Goal: Task Accomplishment & Management: Manage account settings

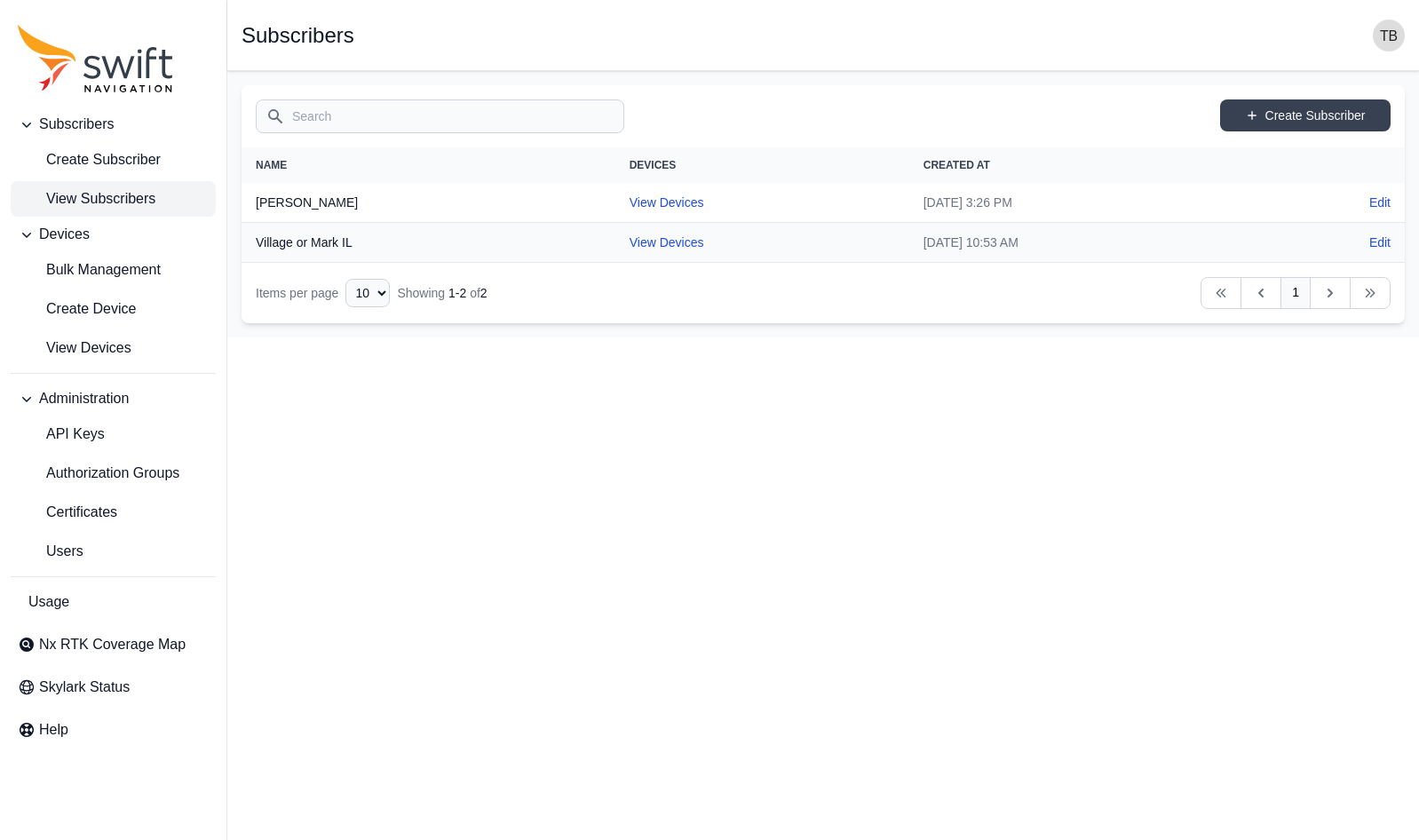
click at [763, 337] on html "Subscribers Create Subscriber View Subscribers Devices Bulk Management Create D…" at bounding box center [709, 169] width 1419 height 337
click at [809, 337] on html "Subscribers Create Subscriber View Subscribers Devices Bulk Management Create D…" at bounding box center [709, 169] width 1419 height 337
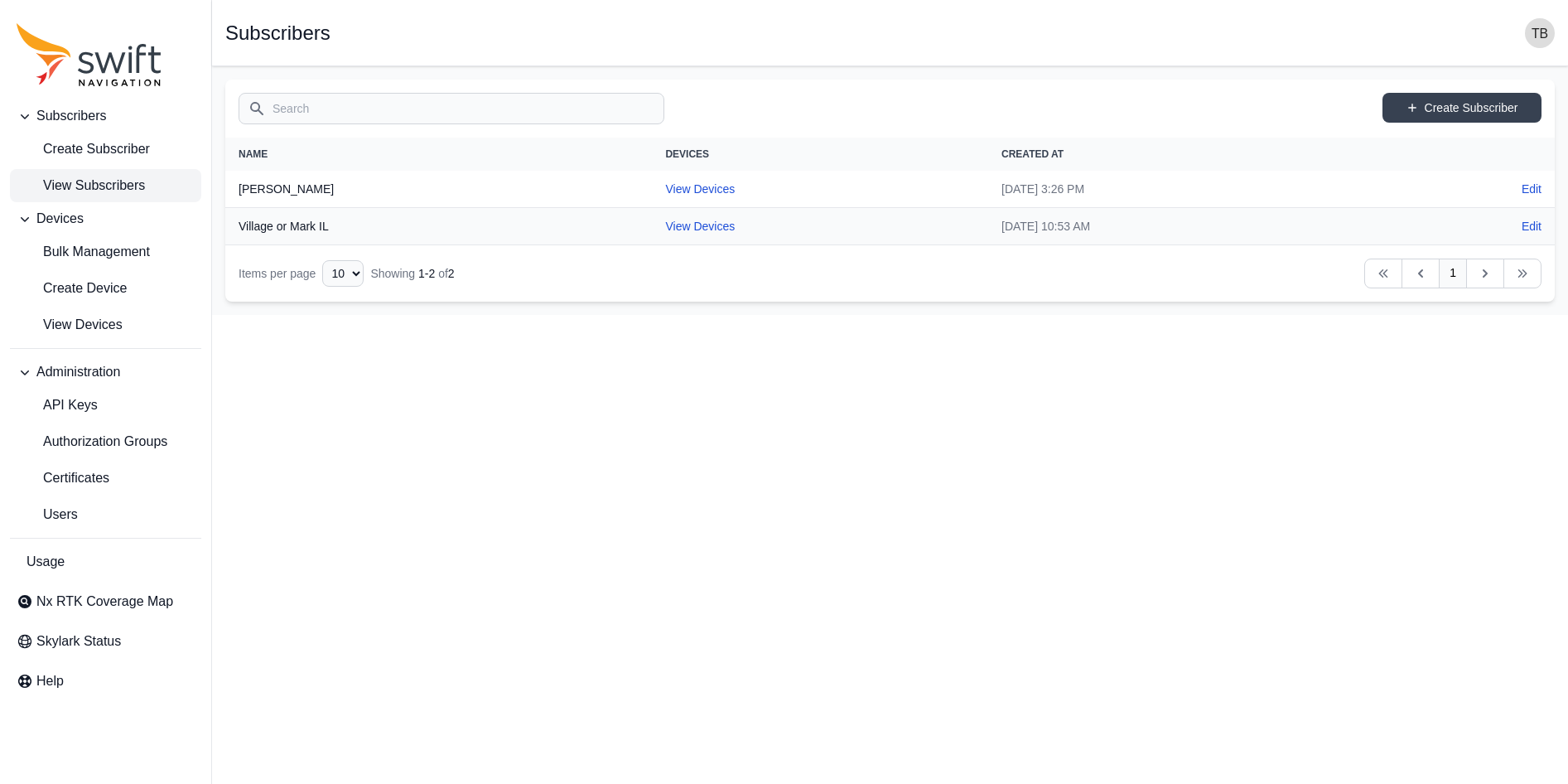
click at [484, 315] on html "Subscribers Create Subscriber View Subscribers Devices Bulk Management Create D…" at bounding box center [784, 157] width 1568 height 315
click at [424, 315] on html "Subscribers Create Subscriber View Subscribers Devices Bulk Management Create D…" at bounding box center [784, 157] width 1568 height 315
click at [1145, 315] on html "Subscribers Create Subscriber View Subscribers Devices Bulk Management Create D…" at bounding box center [784, 157] width 1568 height 315
click at [84, 112] on span "Subscribers" at bounding box center [72, 116] width 70 height 20
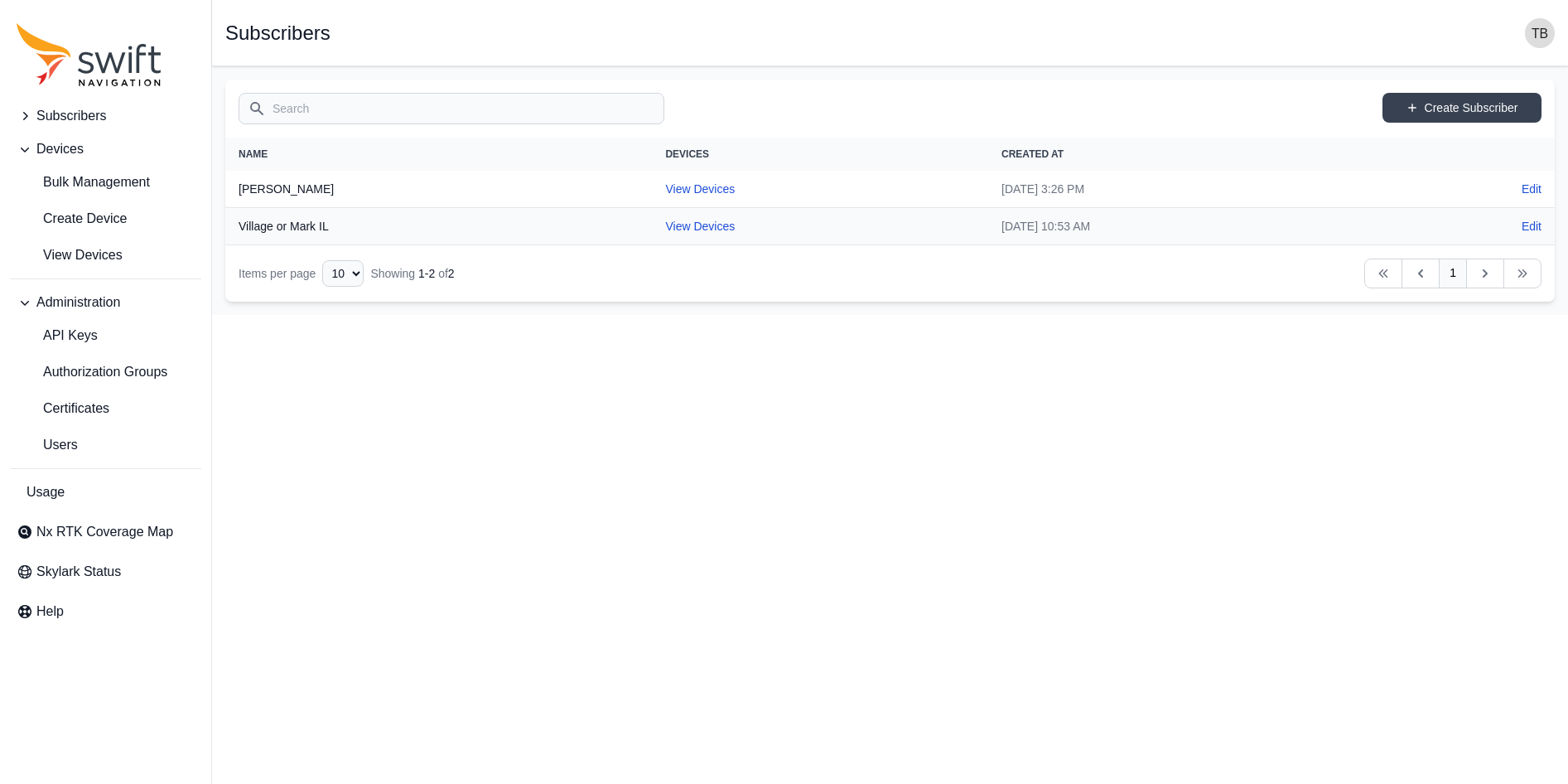
click at [84, 112] on span "Subscribers" at bounding box center [72, 116] width 70 height 20
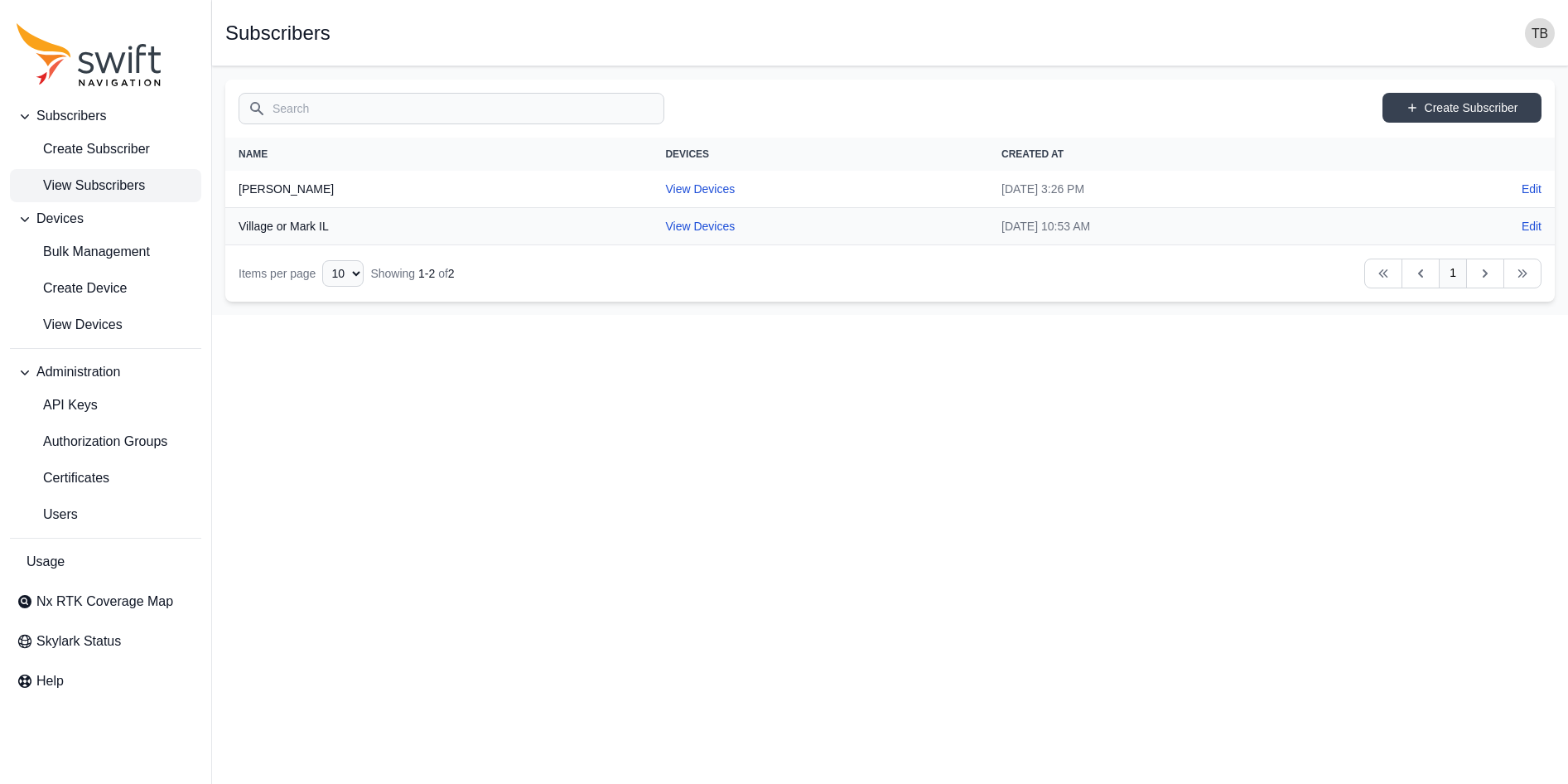
click at [547, 315] on html "Subscribers Create Subscriber View Subscribers Devices Bulk Management Create D…" at bounding box center [784, 157] width 1568 height 315
click at [922, 315] on html "Subscribers Create Subscriber View Subscribers Devices Bulk Management Create D…" at bounding box center [784, 157] width 1568 height 315
click at [104, 186] on span "View Subscribers" at bounding box center [81, 186] width 128 height 20
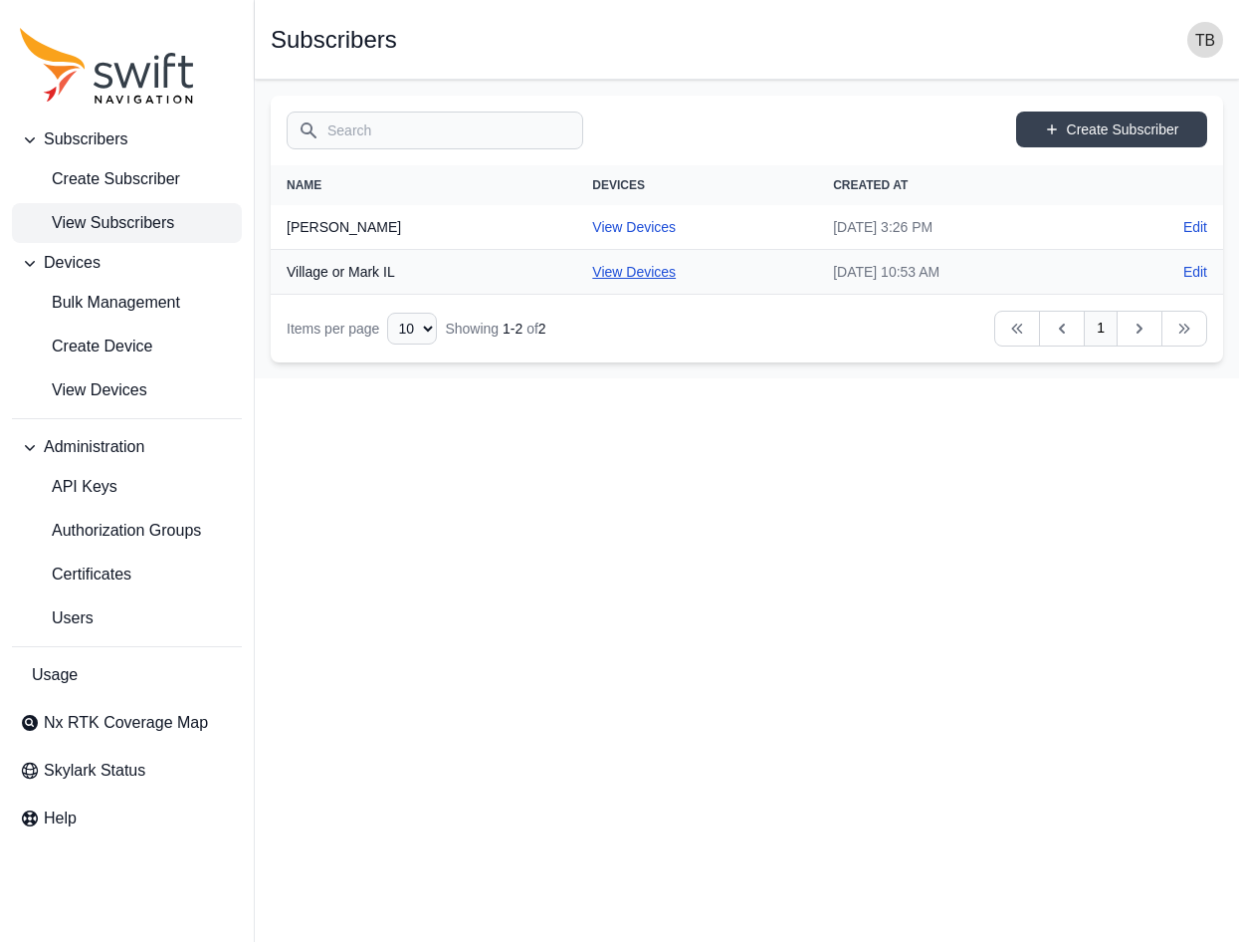
click at [610, 276] on link "View Devices" at bounding box center [634, 272] width 84 height 16
select select "29de6331-b634-4b99-bba1-9b5fb835ec0d"
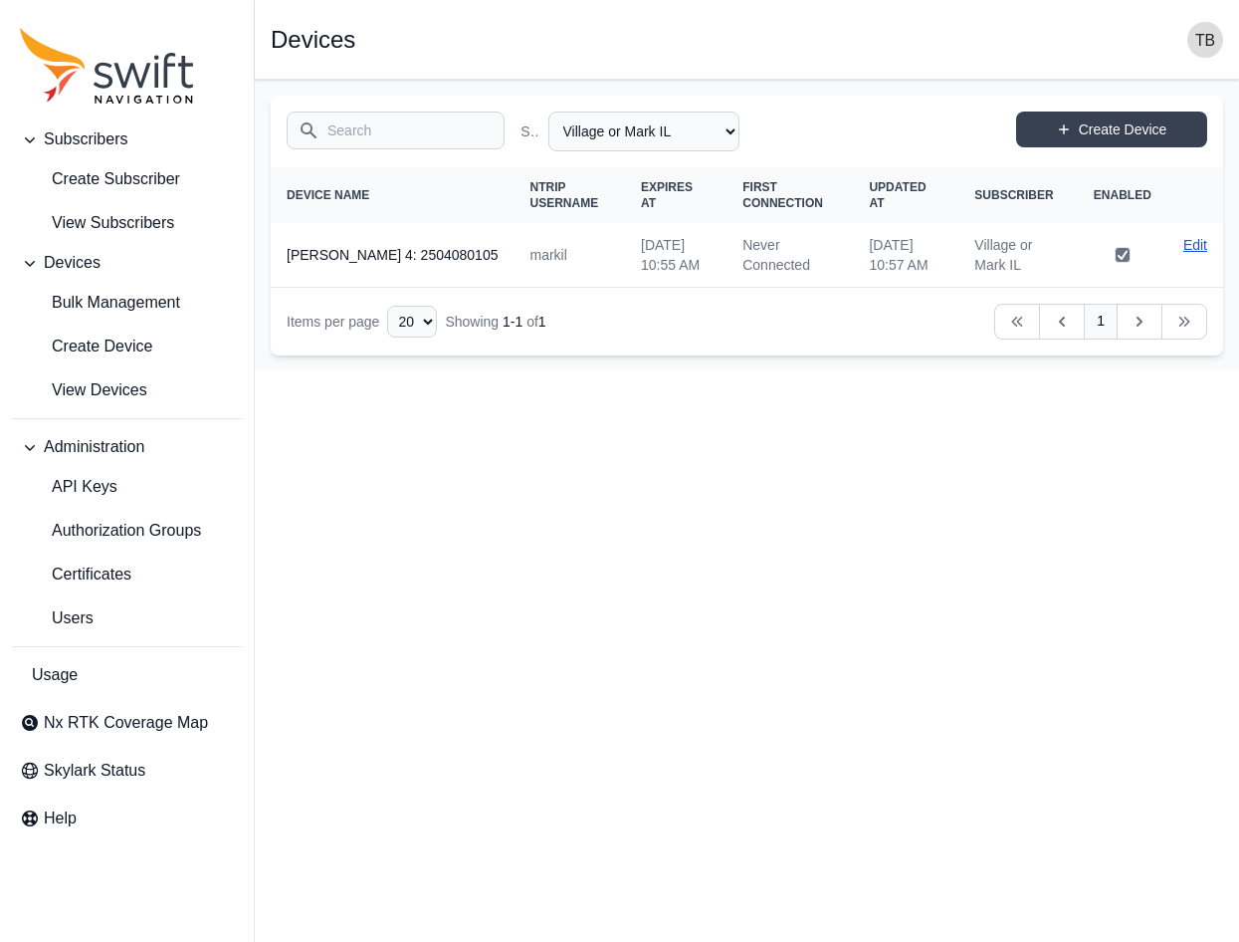
click at [1194, 244] on link "Edit" at bounding box center [1195, 245] width 24 height 20
select select "29de6331-b634-4b99-bba1-9b5fb835ec0d"
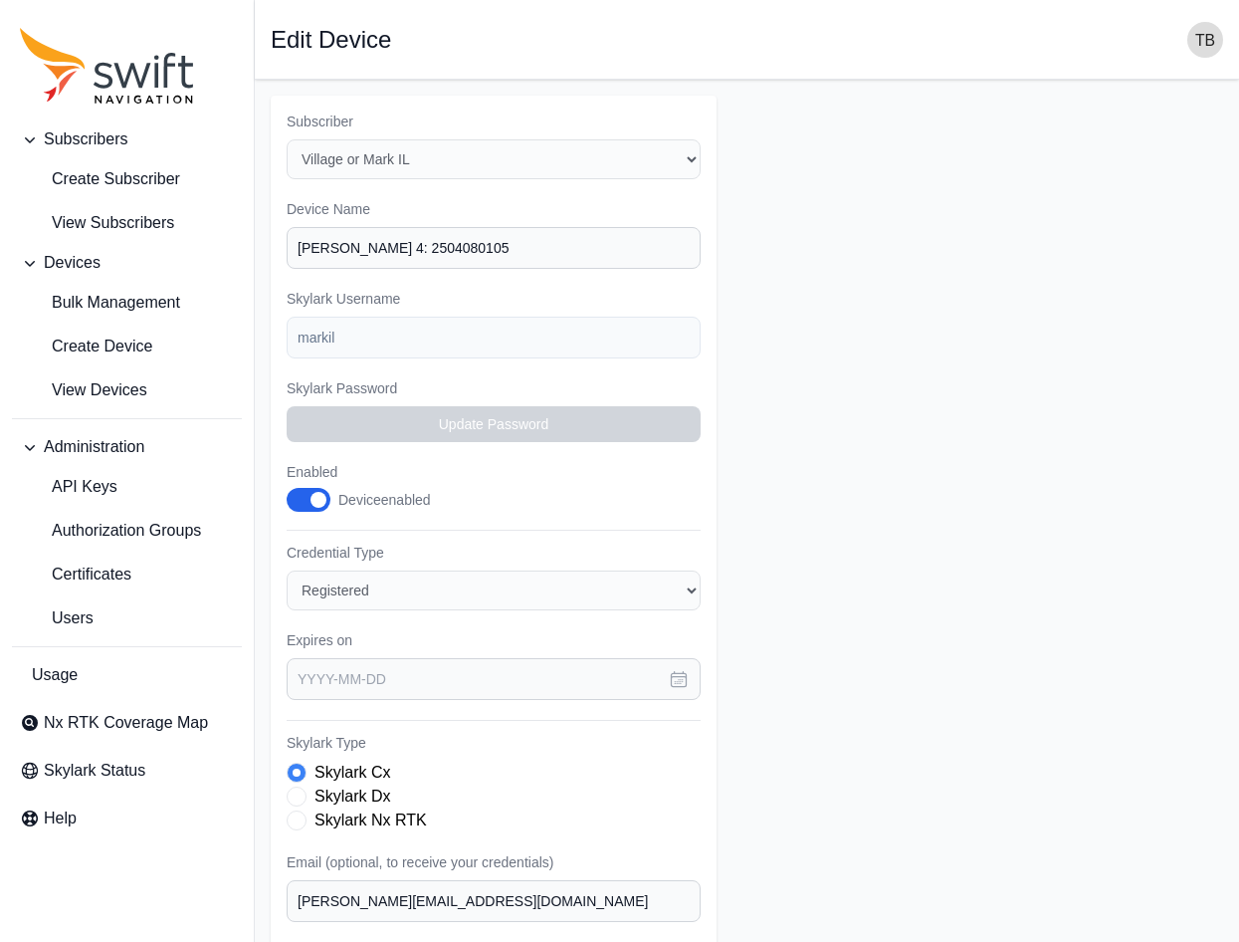
type input "[DATE]"
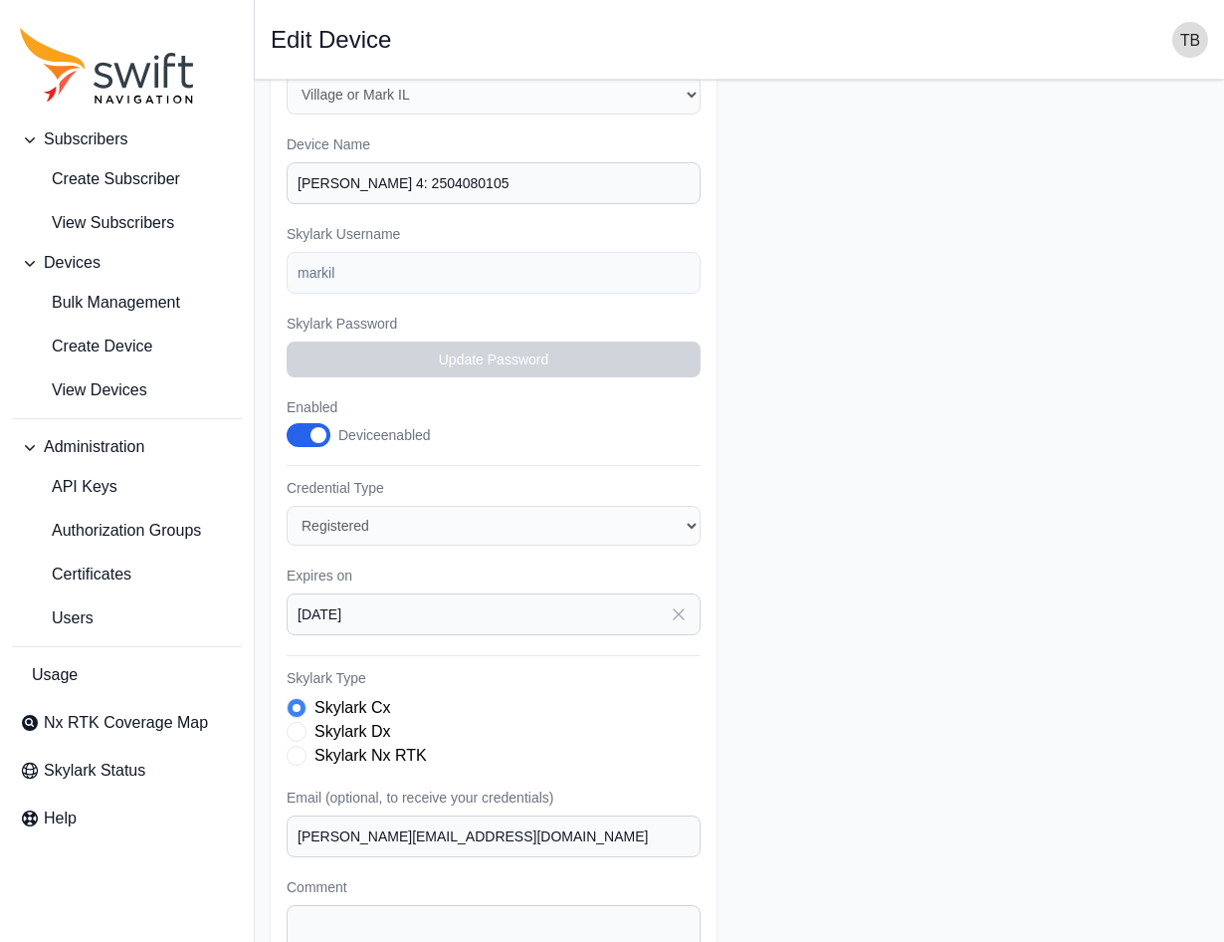
scroll to position [100, 0]
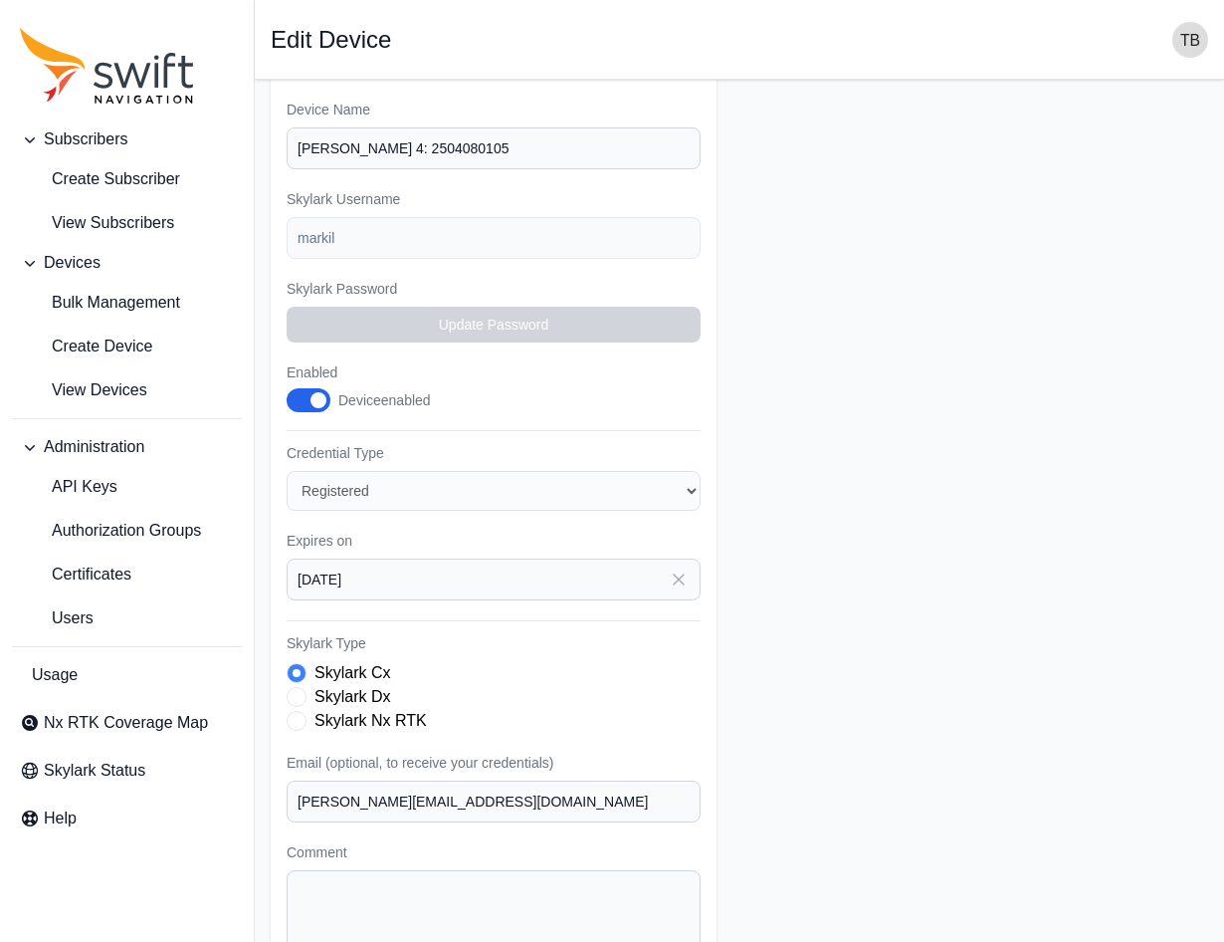
click at [311, 402] on span "button" at bounding box center [319, 400] width 16 height 16
click at [310, 394] on button "Enabled" at bounding box center [309, 400] width 44 height 24
click at [837, 456] on form "Subscriber Select a Subscriber [PERSON_NAME] Village or Mark IL Device Name [PE…" at bounding box center [740, 529] width 938 height 1067
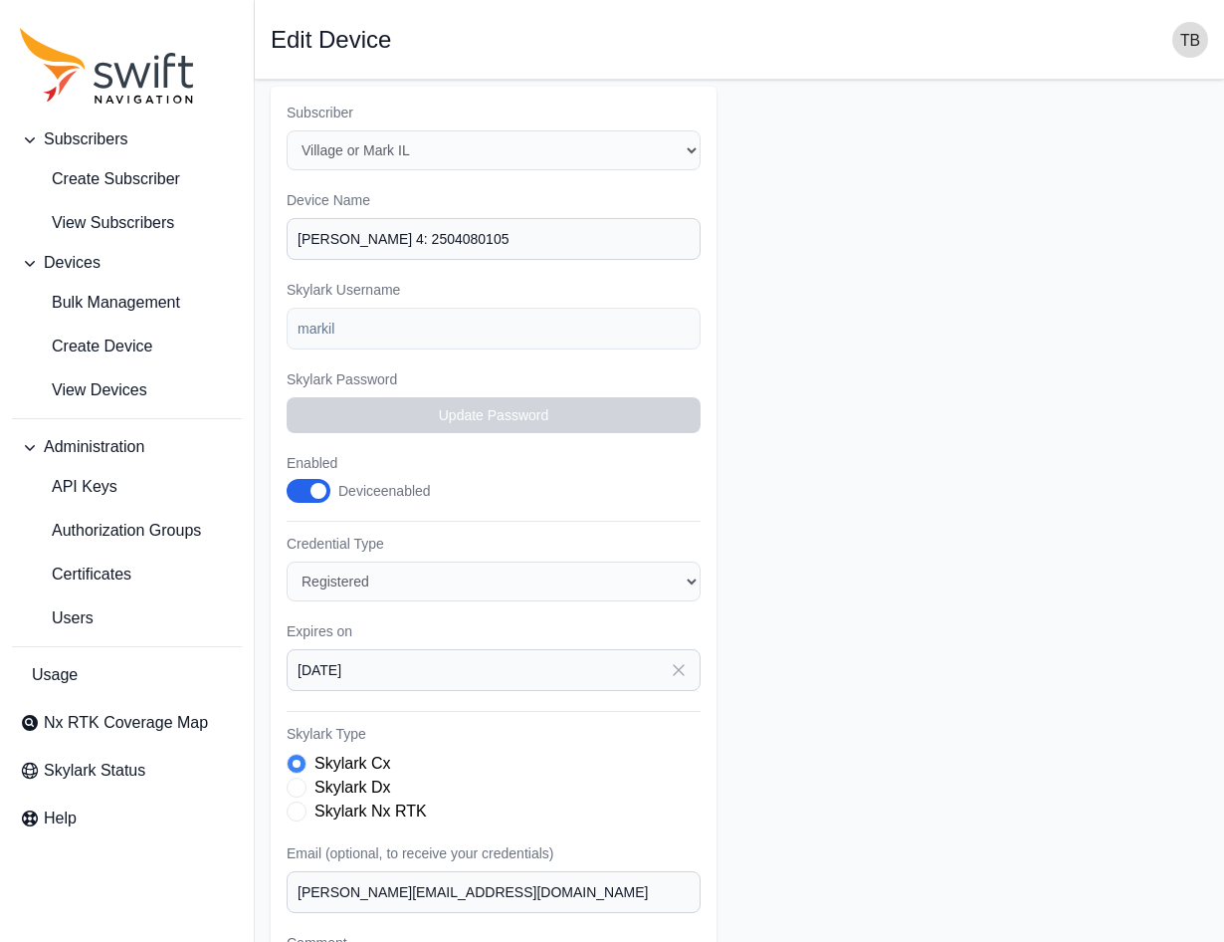
scroll to position [0, 0]
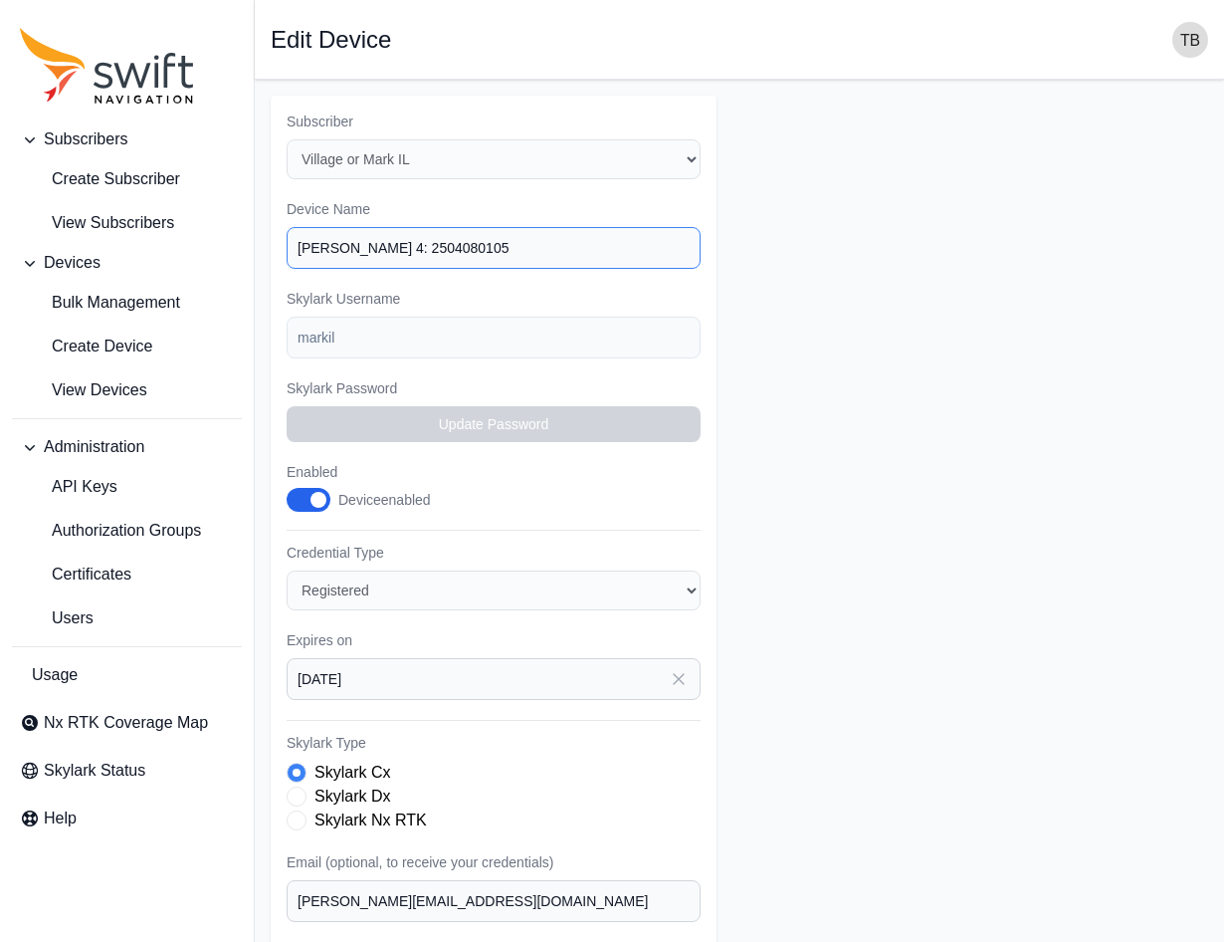
click at [294, 243] on input "[PERSON_NAME] 4: 2504080105" at bounding box center [494, 248] width 414 height 42
click at [140, 218] on span "View Subscribers" at bounding box center [97, 223] width 154 height 24
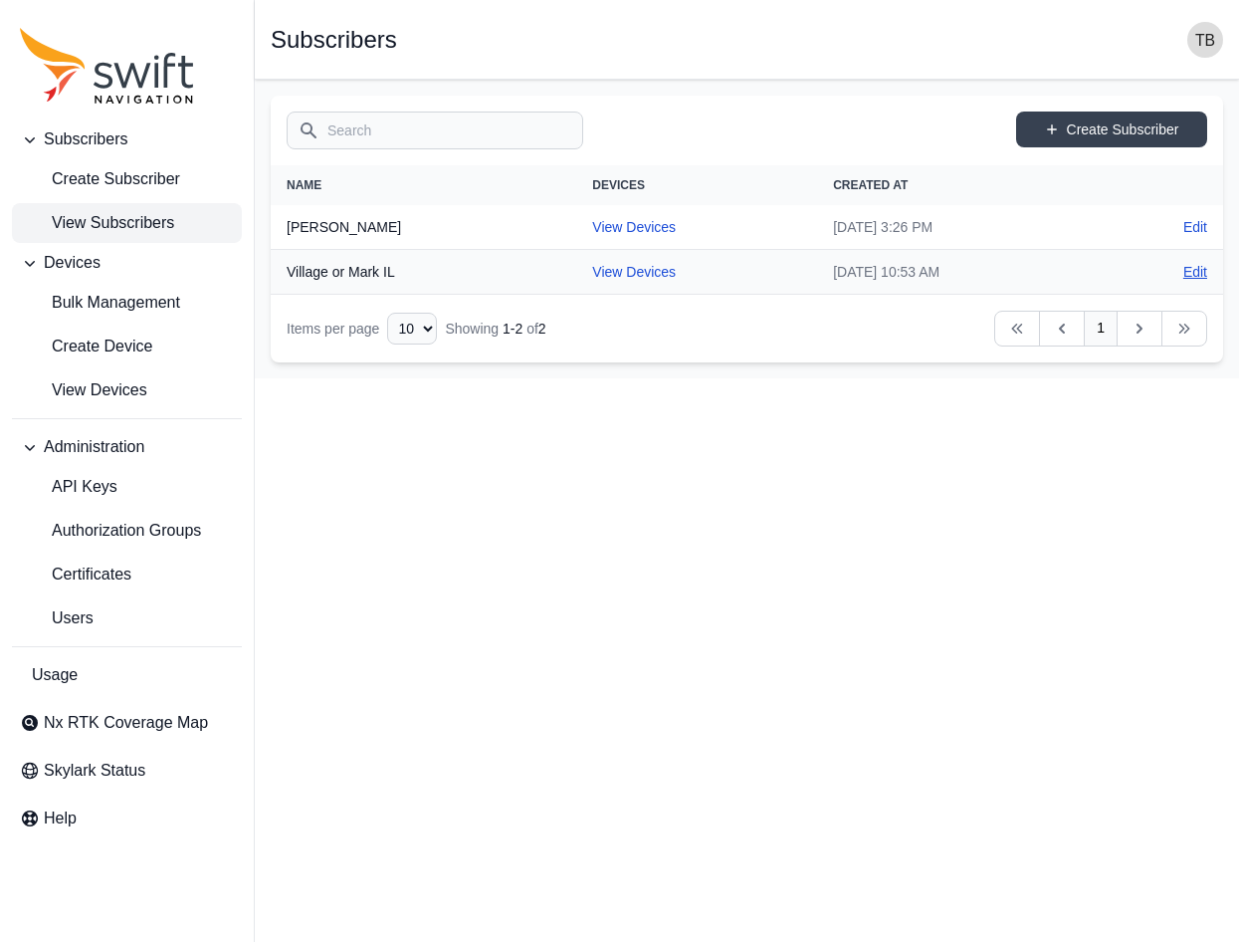
click at [1193, 268] on link "Edit" at bounding box center [1195, 272] width 24 height 20
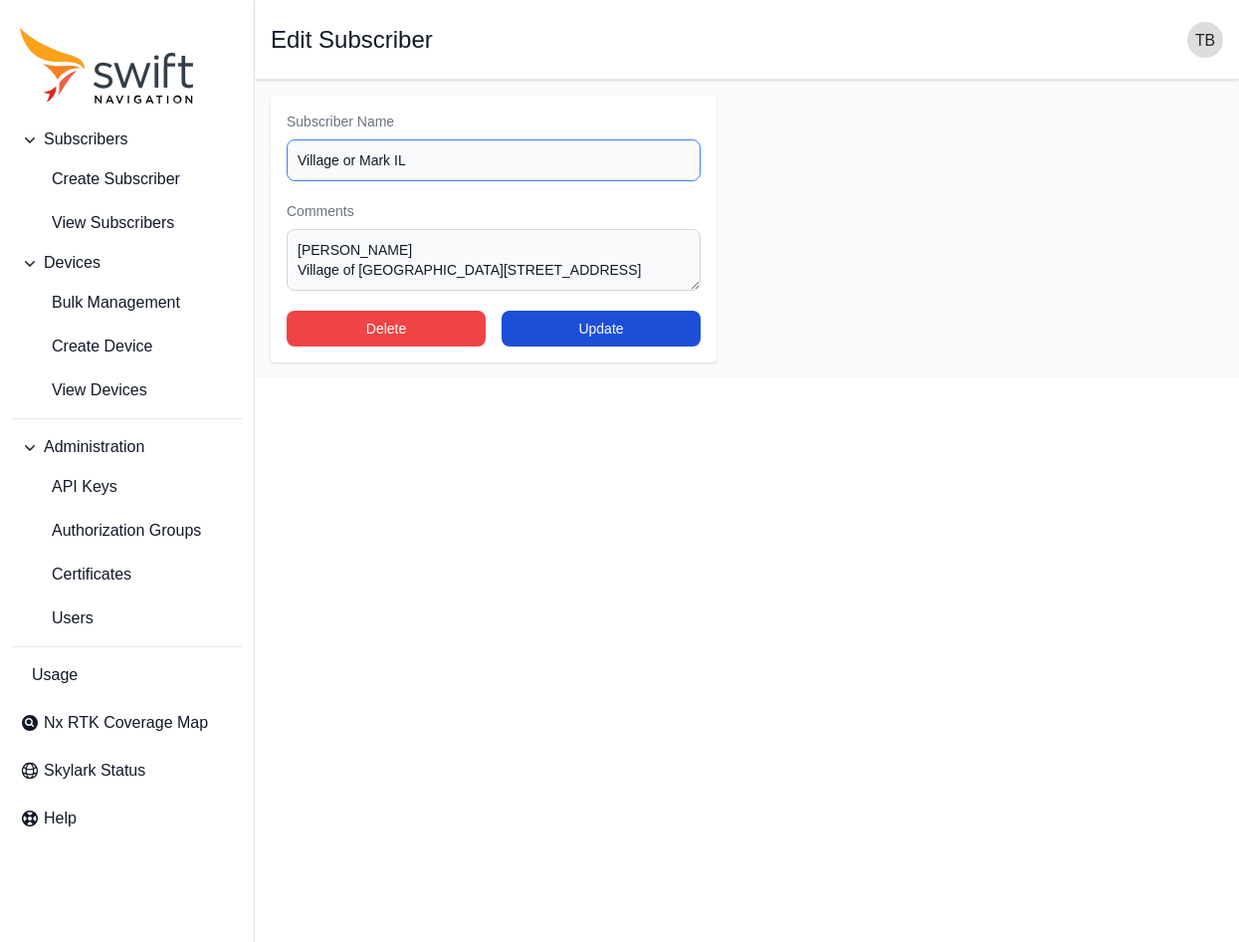
click at [298, 157] on input "Village or Mark IL" at bounding box center [494, 160] width 414 height 42
type input "Subsurface-Village or Mark IL"
click at [569, 322] on button "Update" at bounding box center [601, 329] width 199 height 36
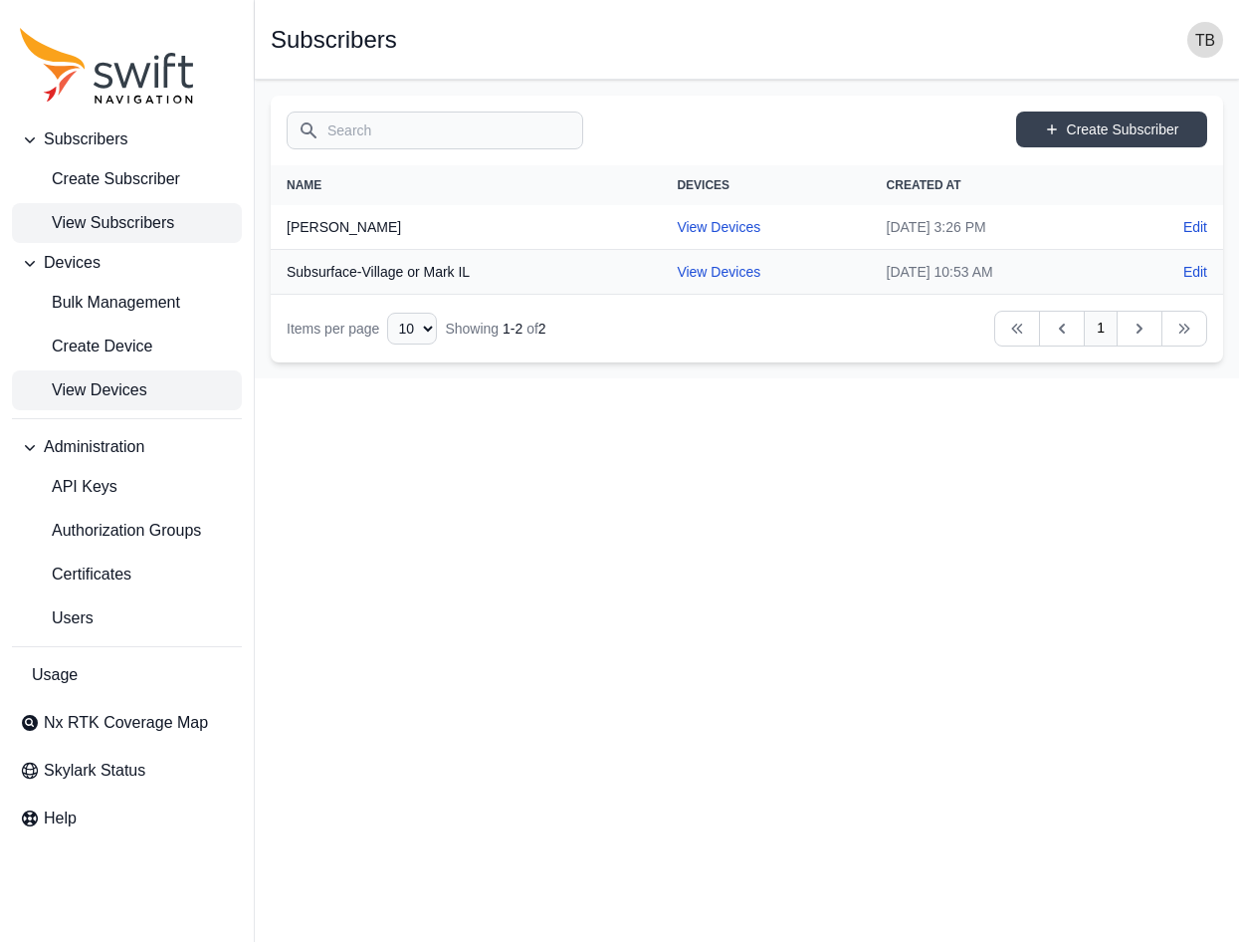
click at [111, 384] on span "View Devices" at bounding box center [83, 390] width 127 height 24
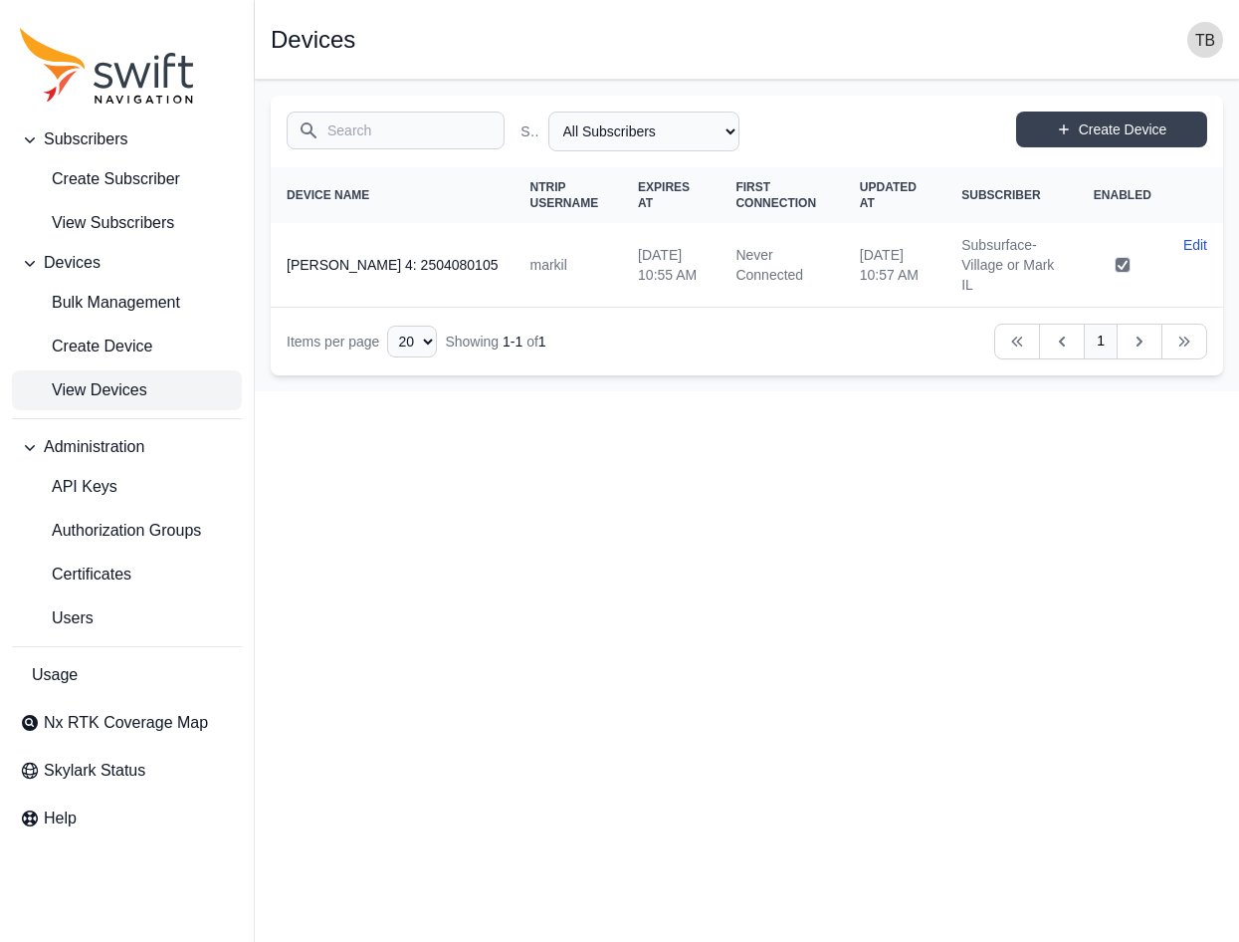
click at [720, 266] on td "Never Connected" at bounding box center [781, 265] width 123 height 85
click at [1192, 244] on link "Edit" at bounding box center [1195, 245] width 24 height 20
select select "29de6331-b634-4b99-bba1-9b5fb835ec0d"
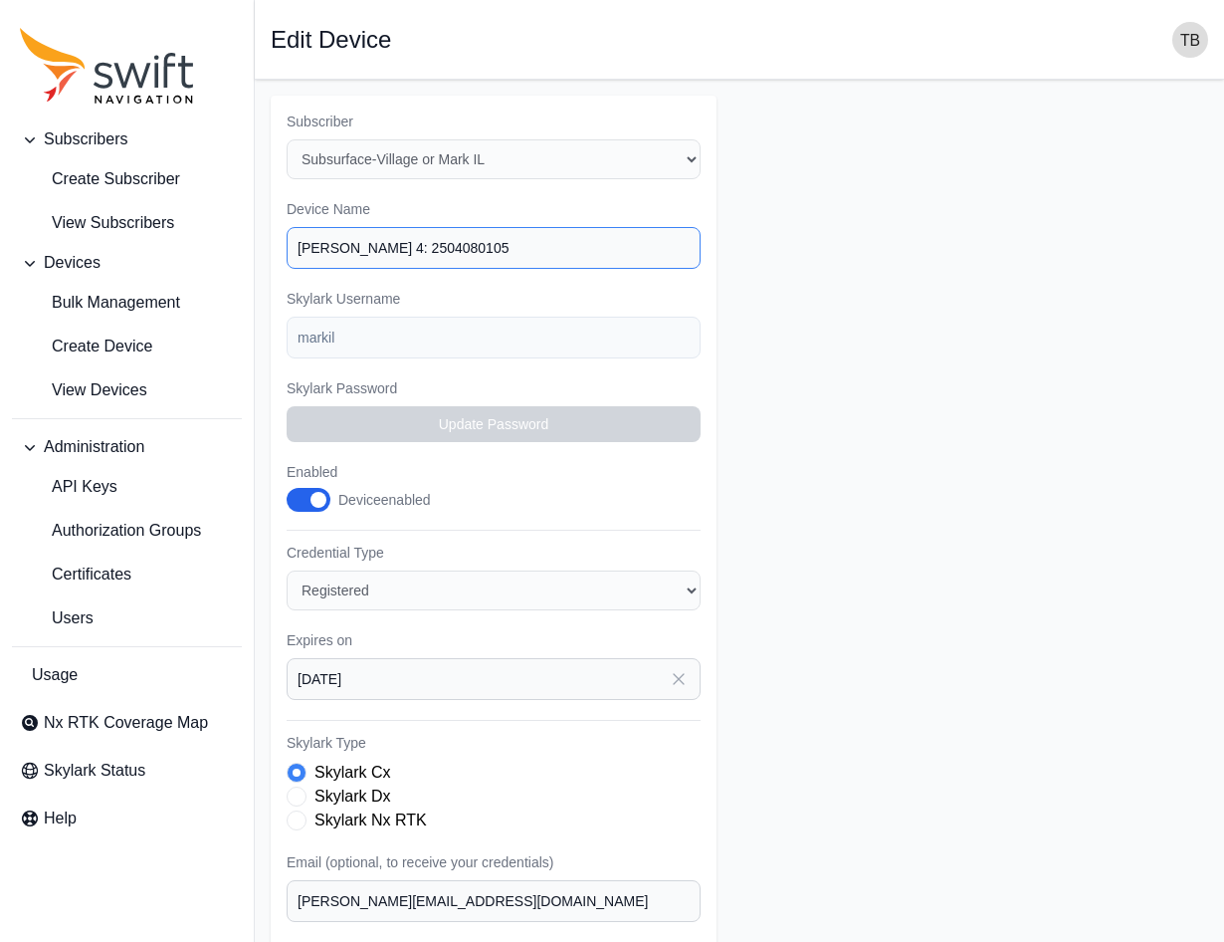
click at [369, 242] on input "[PERSON_NAME] 4: 2504080105" at bounding box center [494, 248] width 414 height 42
click at [461, 255] on input "[PERSON_NAME] 4: 2504080105" at bounding box center [494, 248] width 414 height 42
click at [341, 249] on input "[PERSON_NAME] 4: 2504080105" at bounding box center [494, 248] width 414 height 42
click at [357, 248] on input "[PERSON_NAME] 4: 2504080105" at bounding box center [494, 248] width 414 height 42
type input "Mark IL [PERSON_NAME] 4:2504080105"
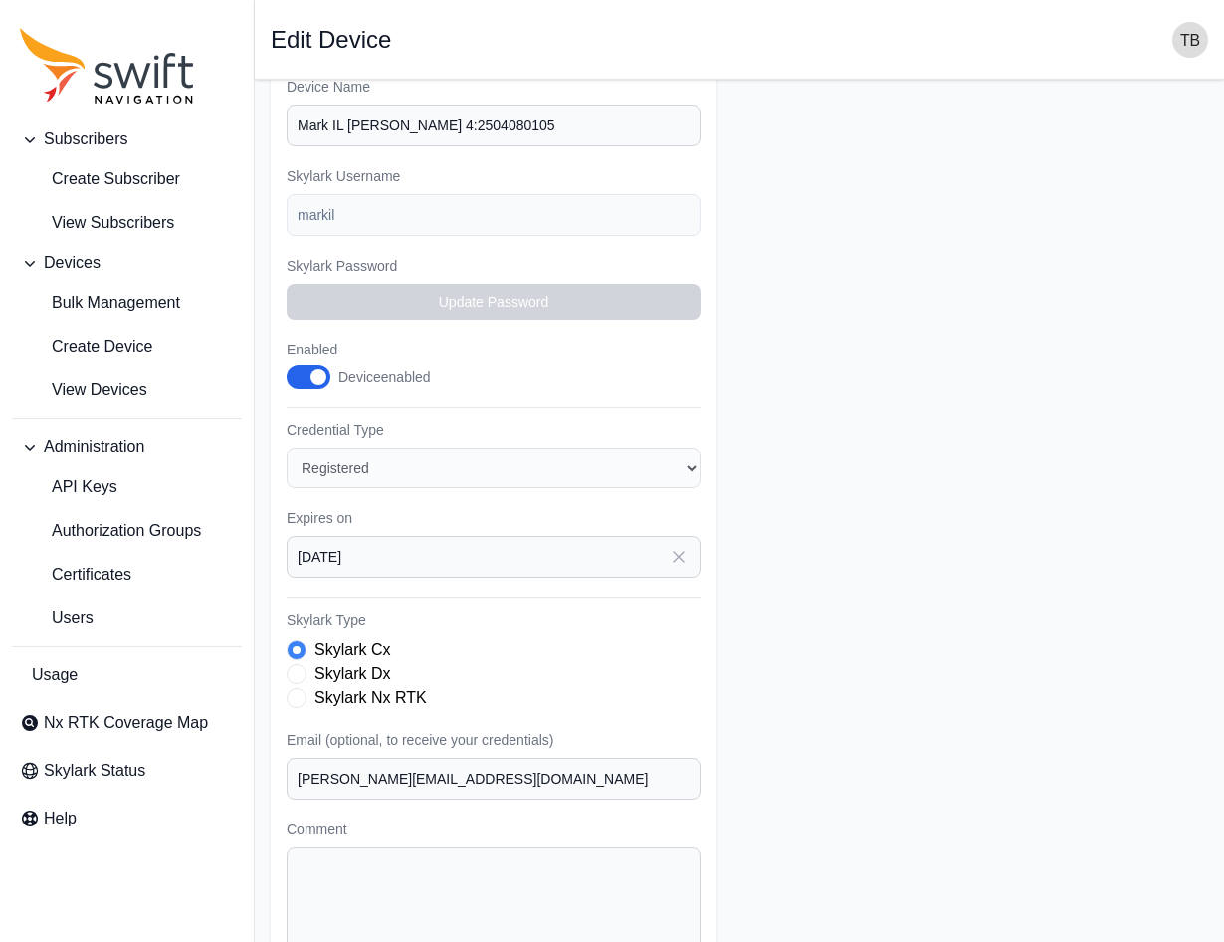
scroll to position [38, 0]
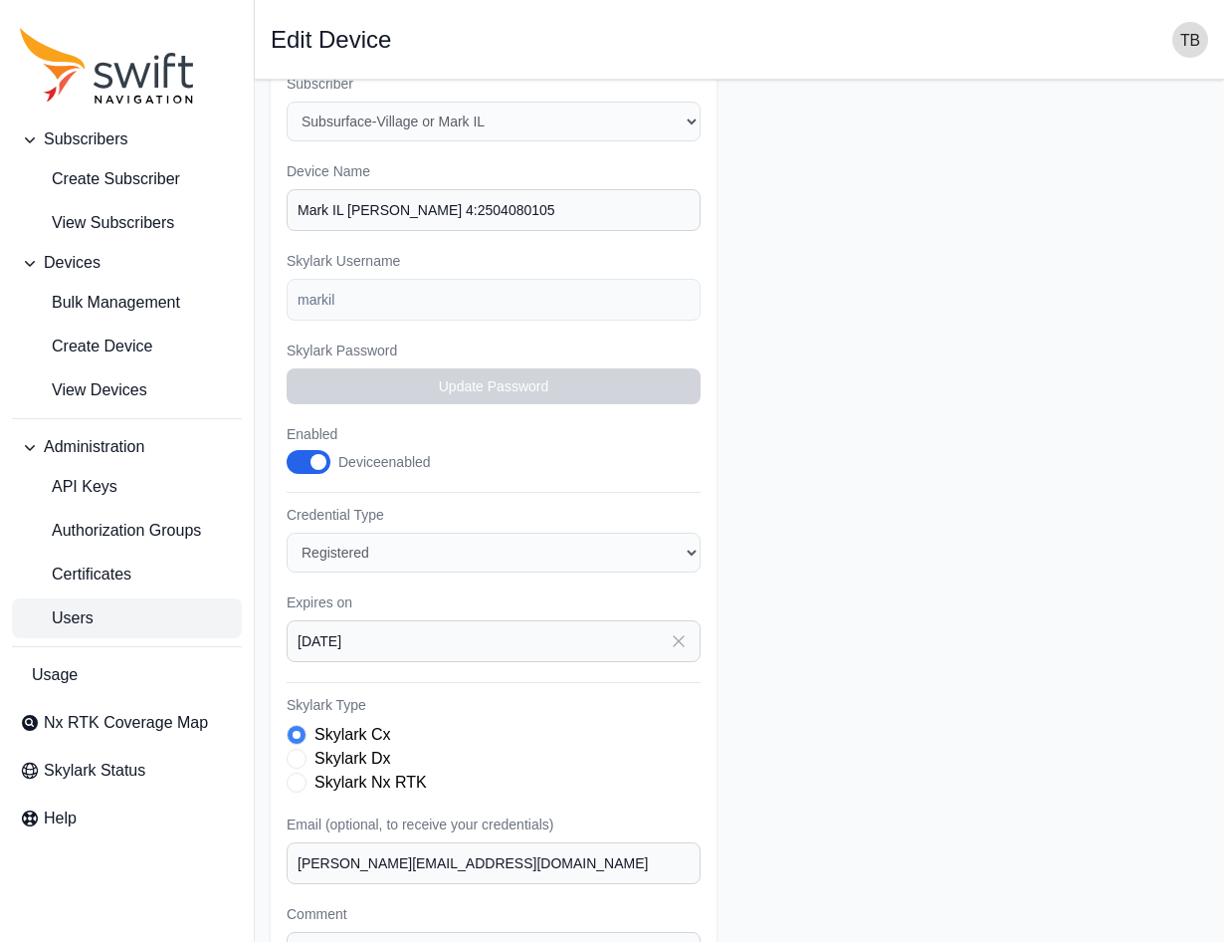
click at [121, 617] on link "Users" at bounding box center [127, 618] width 230 height 40
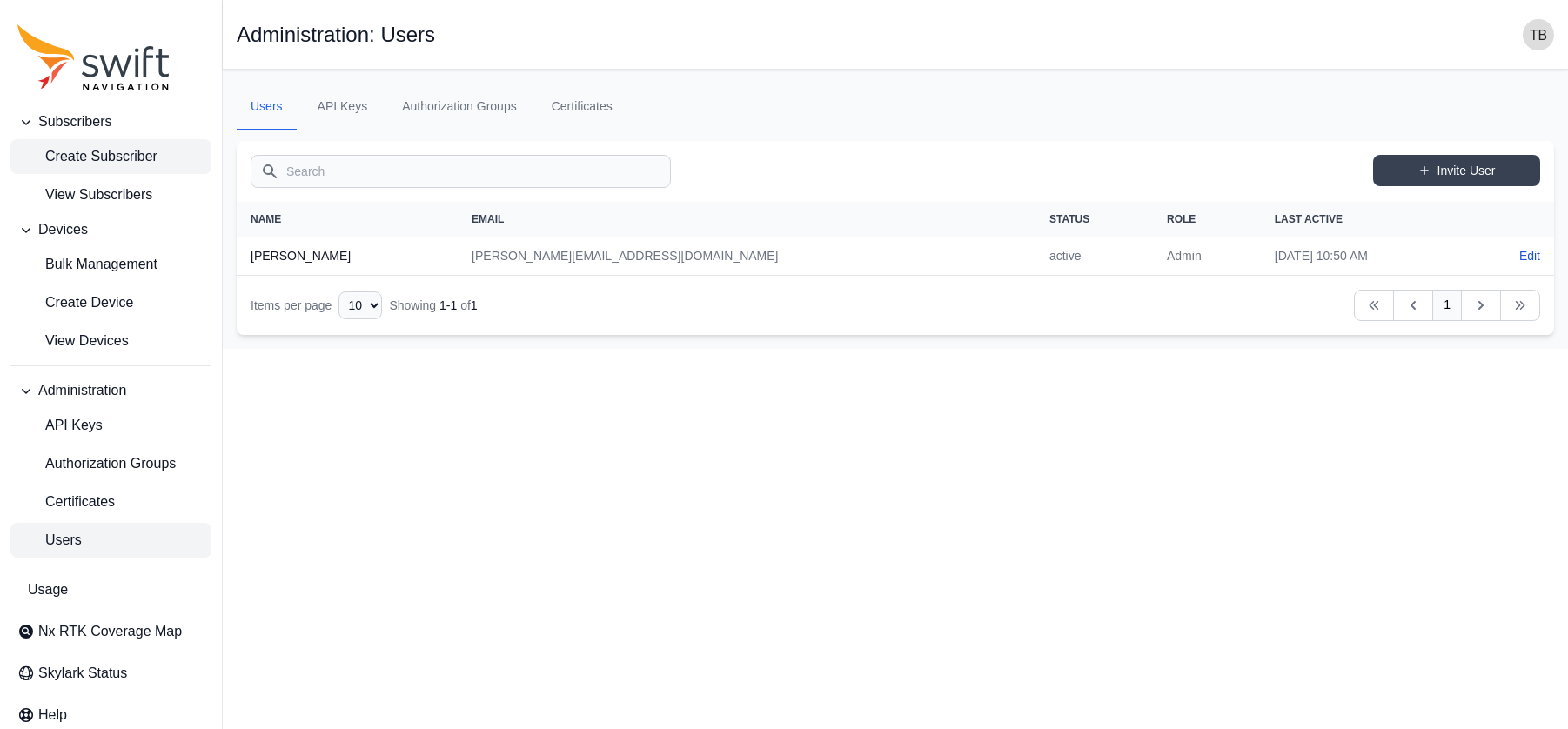
click at [99, 156] on span "Create Subscriber" at bounding box center [87, 156] width 140 height 21
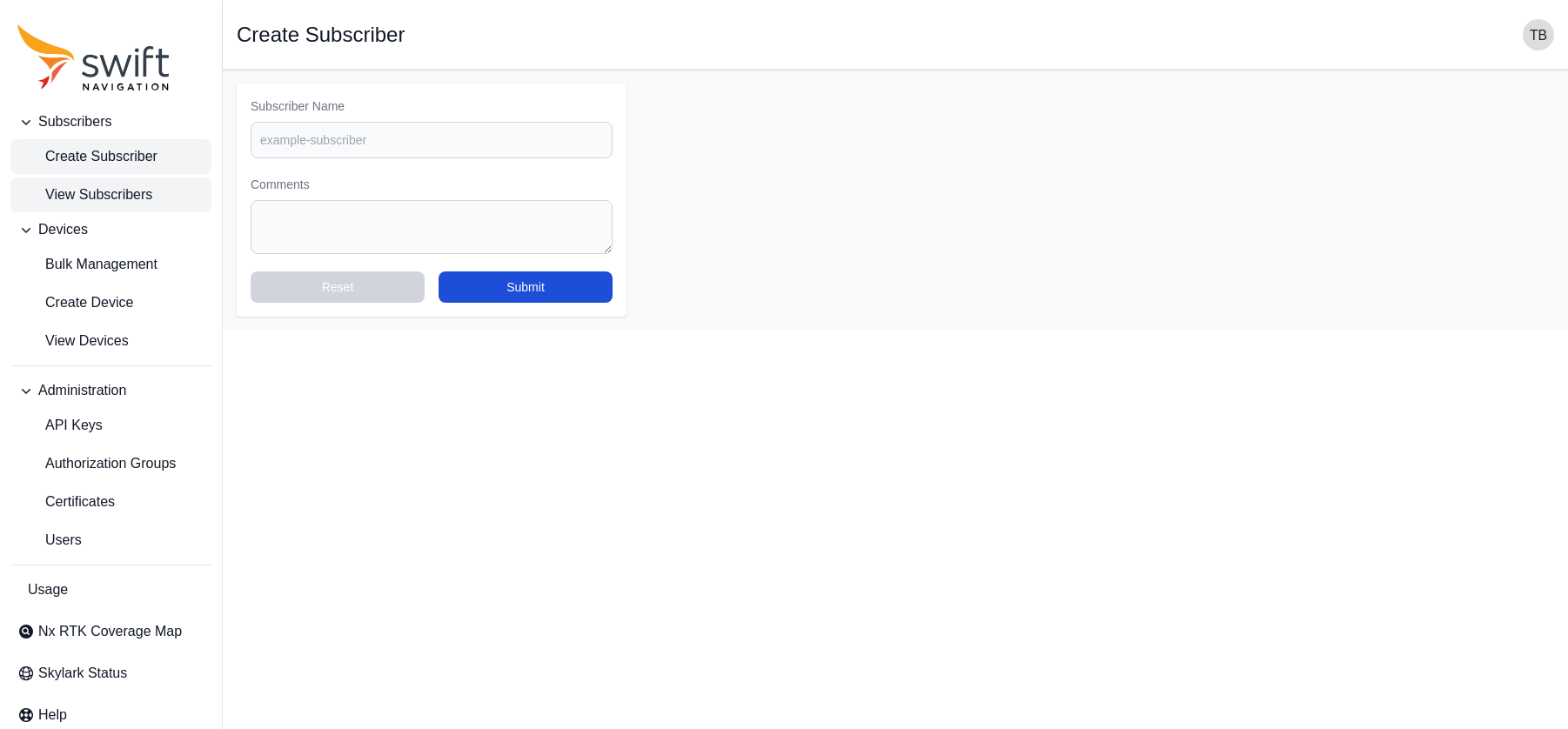
click at [127, 195] on span "View Subscribers" at bounding box center [85, 195] width 135 height 21
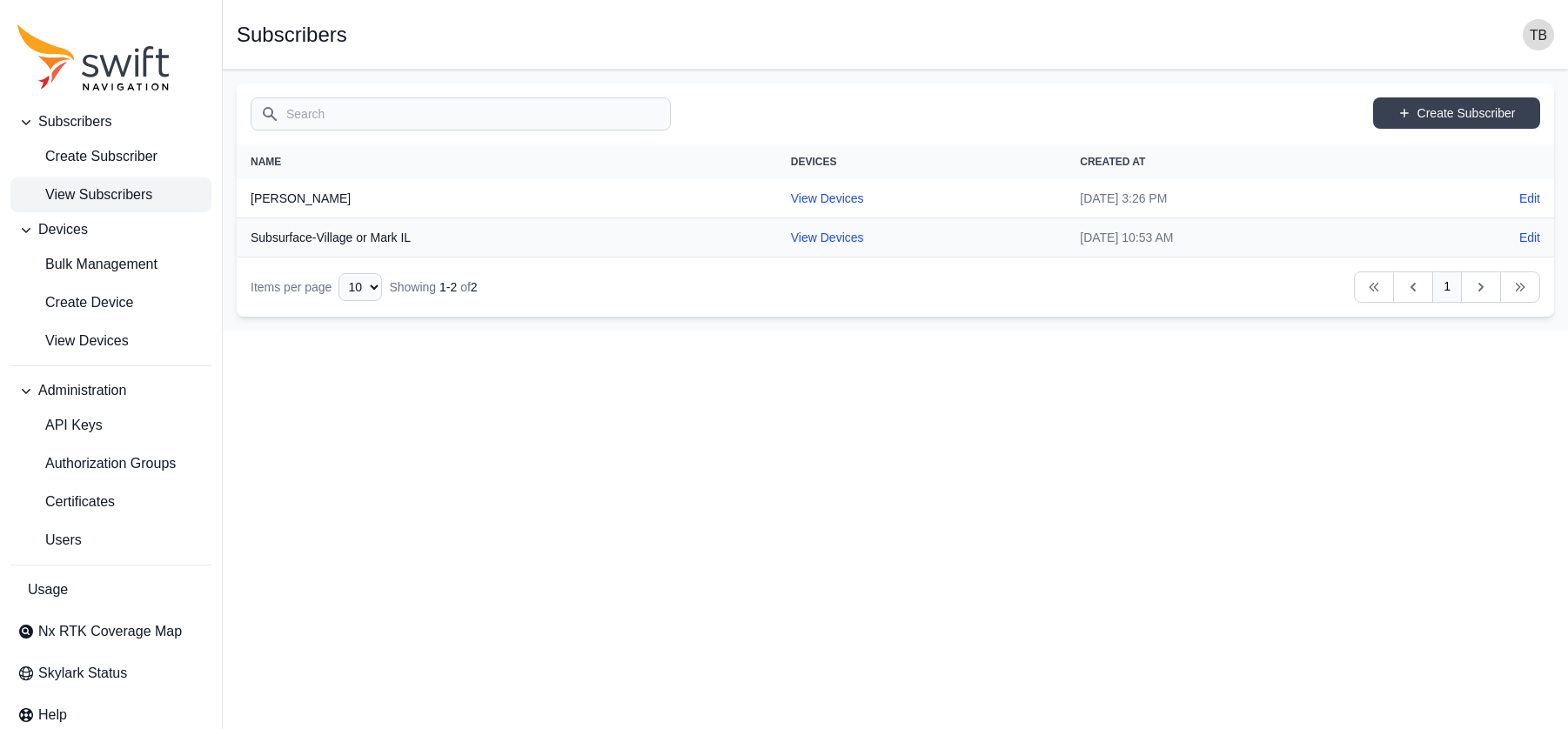
click at [316, 238] on th "Subsurface-Village or Mark IL" at bounding box center [507, 238] width 540 height 39
drag, startPoint x: 314, startPoint y: 237, endPoint x: 257, endPoint y: 244, distance: 57.4
click at [257, 244] on th "Subsurface-Village or Mark IL" at bounding box center [507, 238] width 540 height 39
click at [291, 240] on th "Subsurface-Village or Mark IL" at bounding box center [507, 238] width 540 height 39
click at [1390, 237] on link "Edit" at bounding box center [1530, 238] width 21 height 17
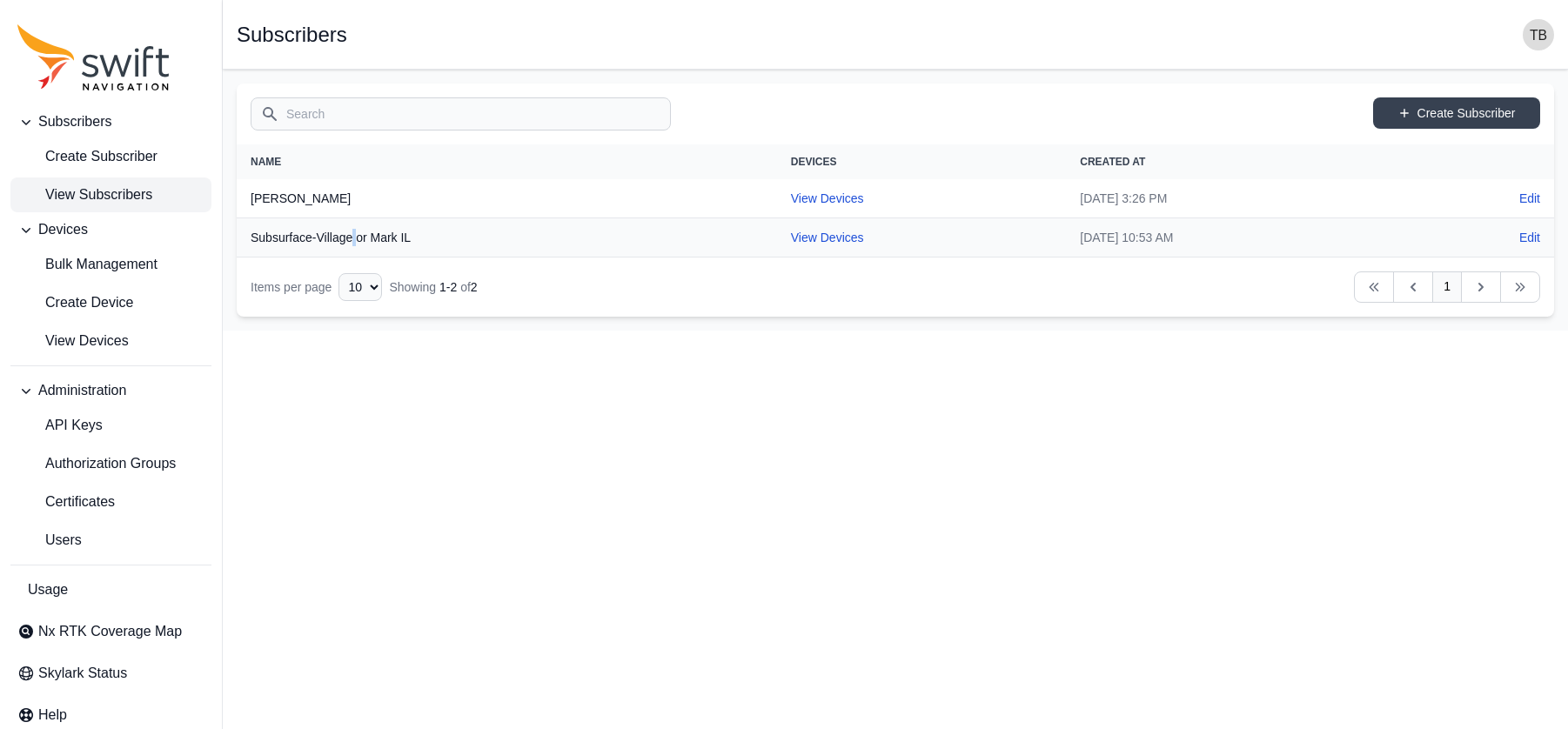
click at [350, 235] on th "Subsurface-Village or Mark IL" at bounding box center [507, 238] width 540 height 39
click at [791, 238] on link "View Devices" at bounding box center [828, 238] width 73 height 14
select select "29de6331-b634-4b99-bba1-9b5fb835ec0d"
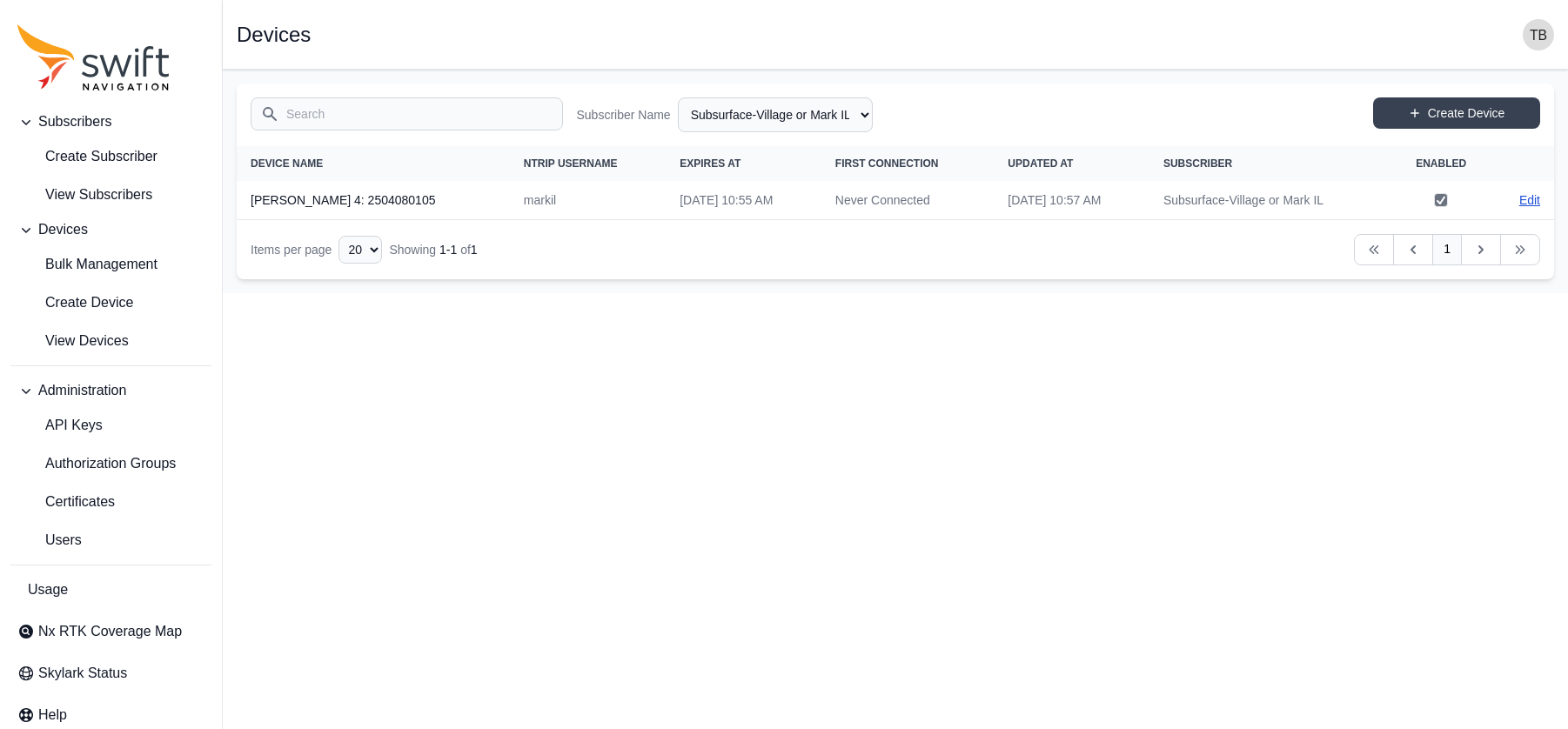
click at [1390, 204] on link "Edit" at bounding box center [1530, 200] width 21 height 17
select select "29de6331-b634-4b99-bba1-9b5fb835ec0d"
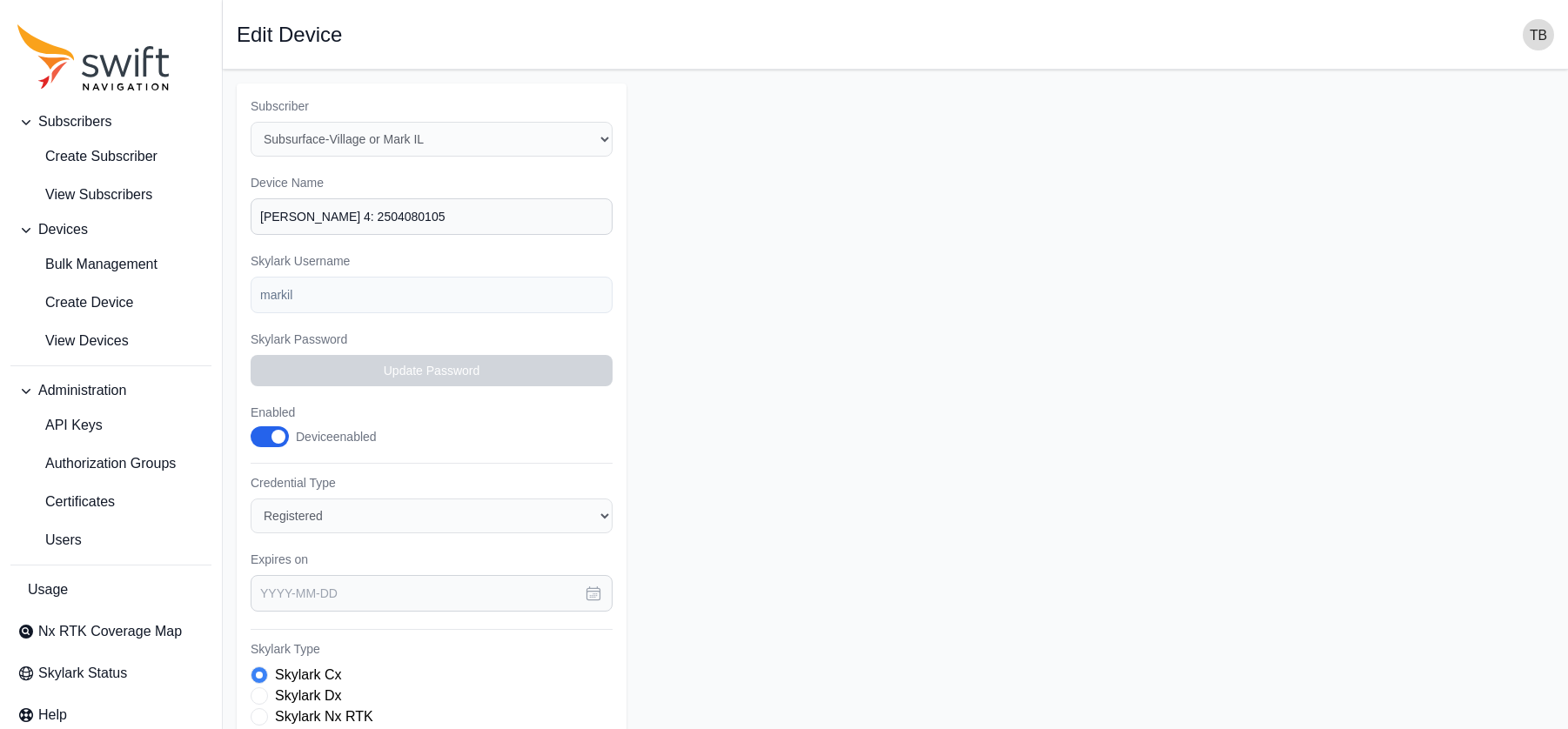
type input "[DATE]"
click at [312, 219] on input "[PERSON_NAME] 4: 2504080105" at bounding box center [432, 217] width 362 height 37
click at [431, 221] on input "[PERSON_NAME] 4: 2504080105" at bounding box center [432, 217] width 362 height 37
click at [305, 212] on input "[PERSON_NAME] 4: 2504080105" at bounding box center [432, 217] width 362 height 37
click at [664, 244] on form "Subscriber Select a Subscriber Subsurface-Village or Mark IL [PERSON_NAME] Name…" at bounding box center [889, 550] width 1304 height 933
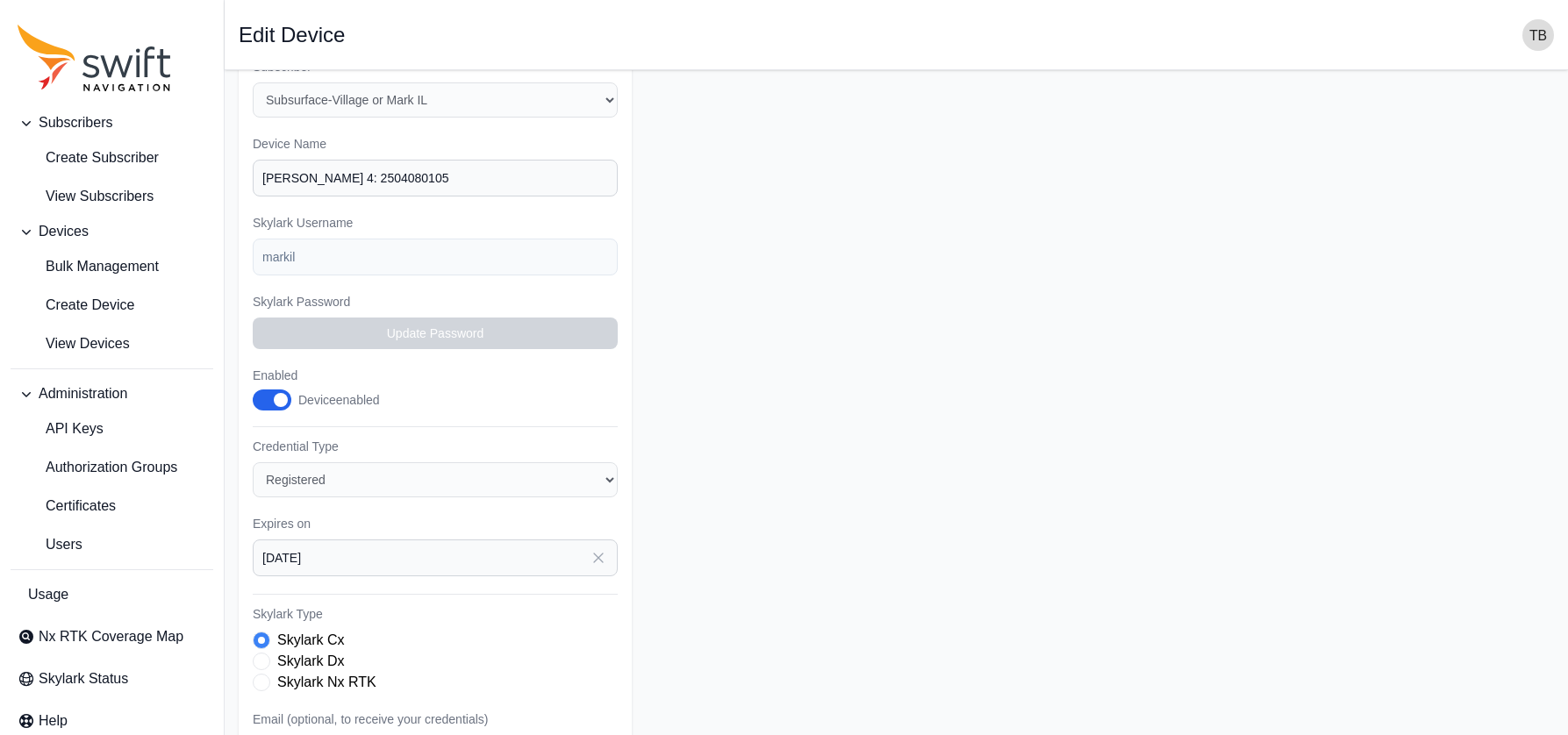
scroll to position [303, 0]
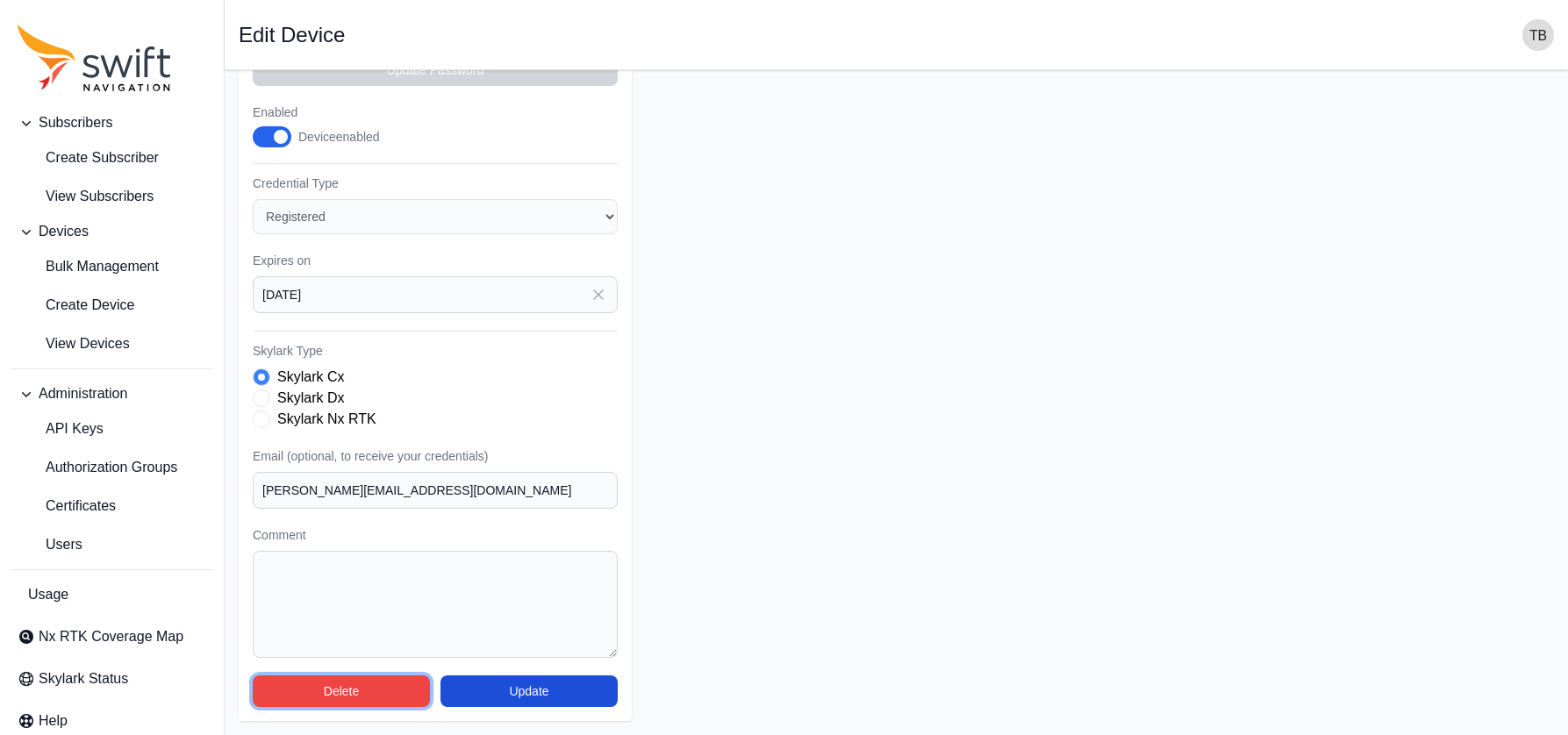
click at [383, 687] on button "Delete" at bounding box center [341, 691] width 177 height 32
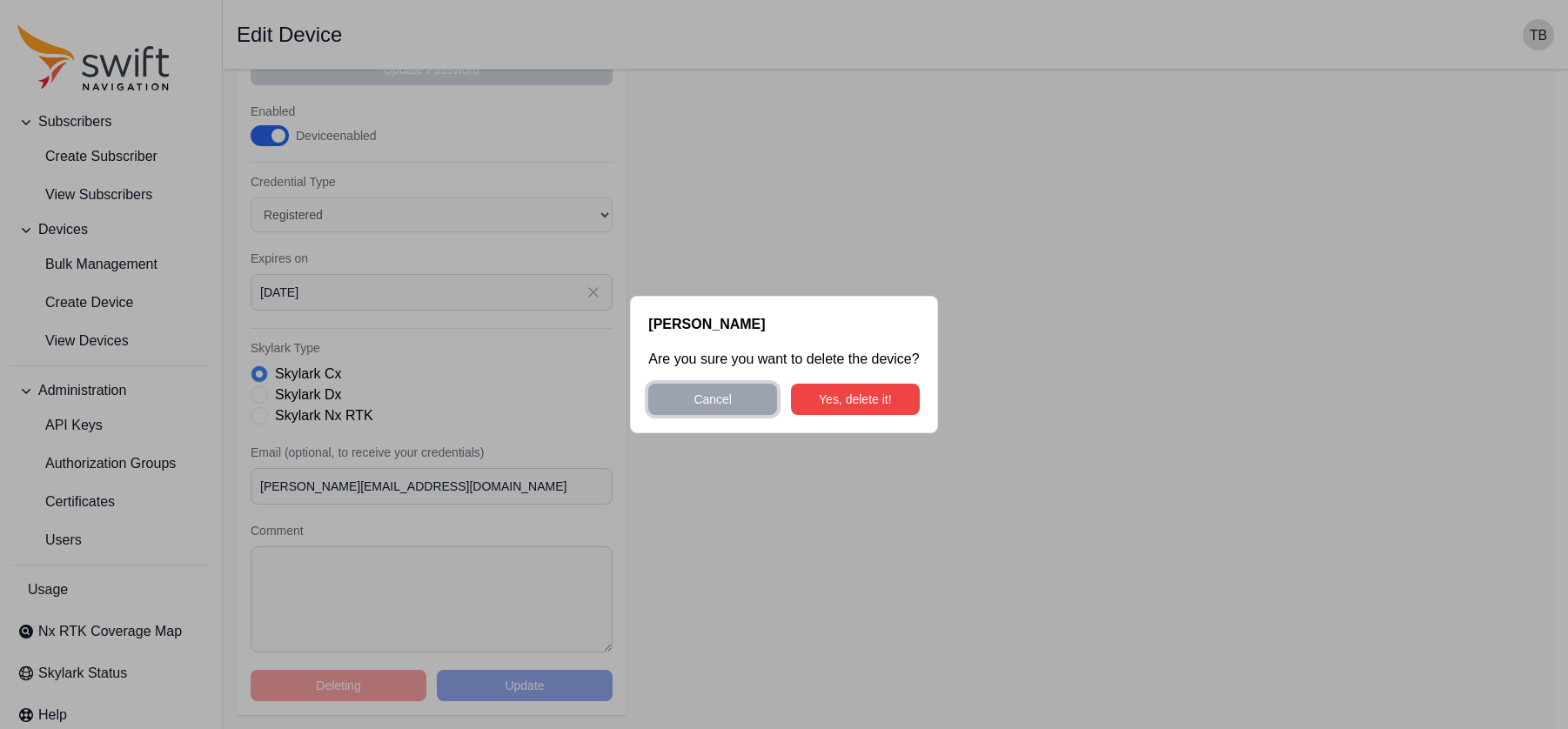
click at [718, 395] on button "Cancel" at bounding box center [712, 399] width 128 height 31
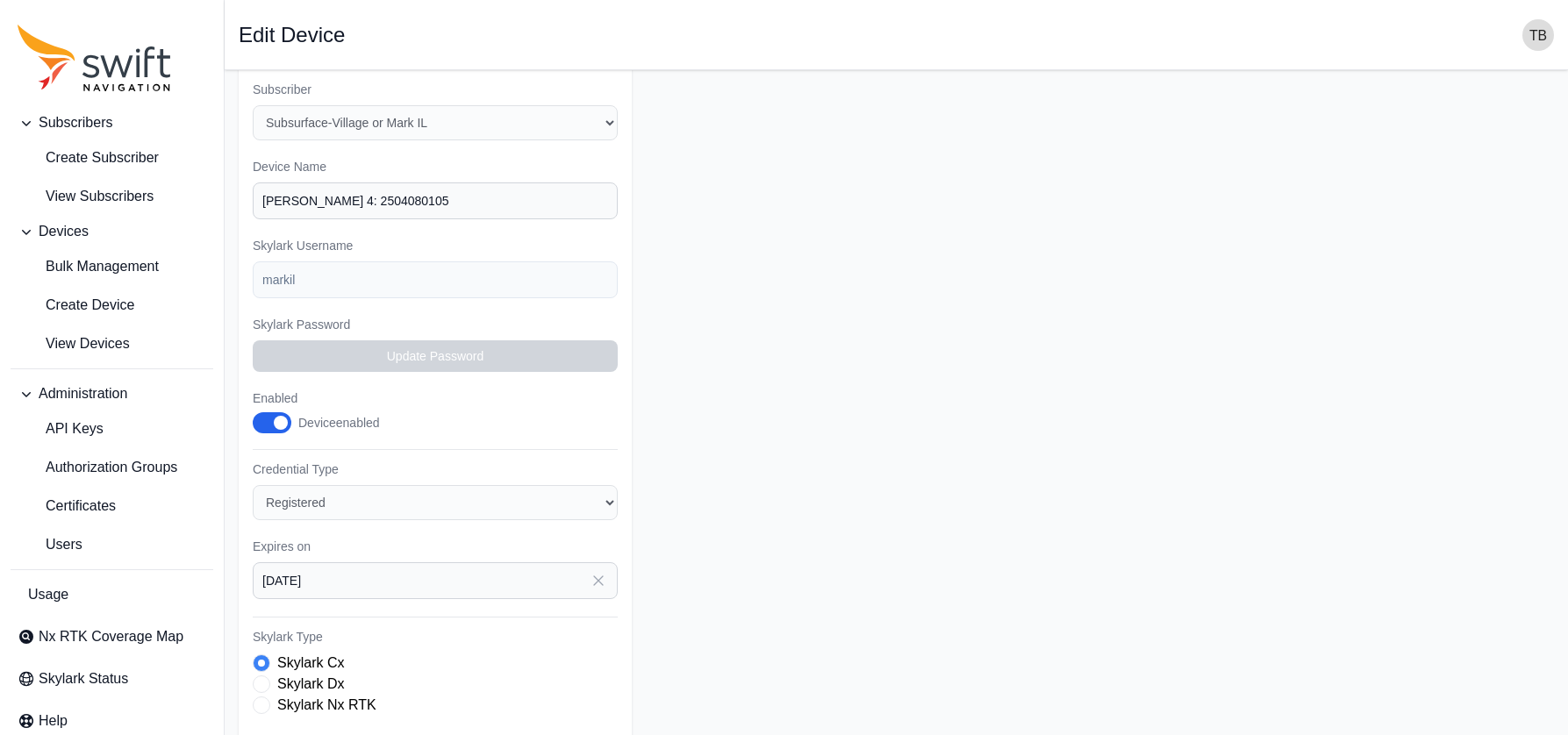
scroll to position [0, 0]
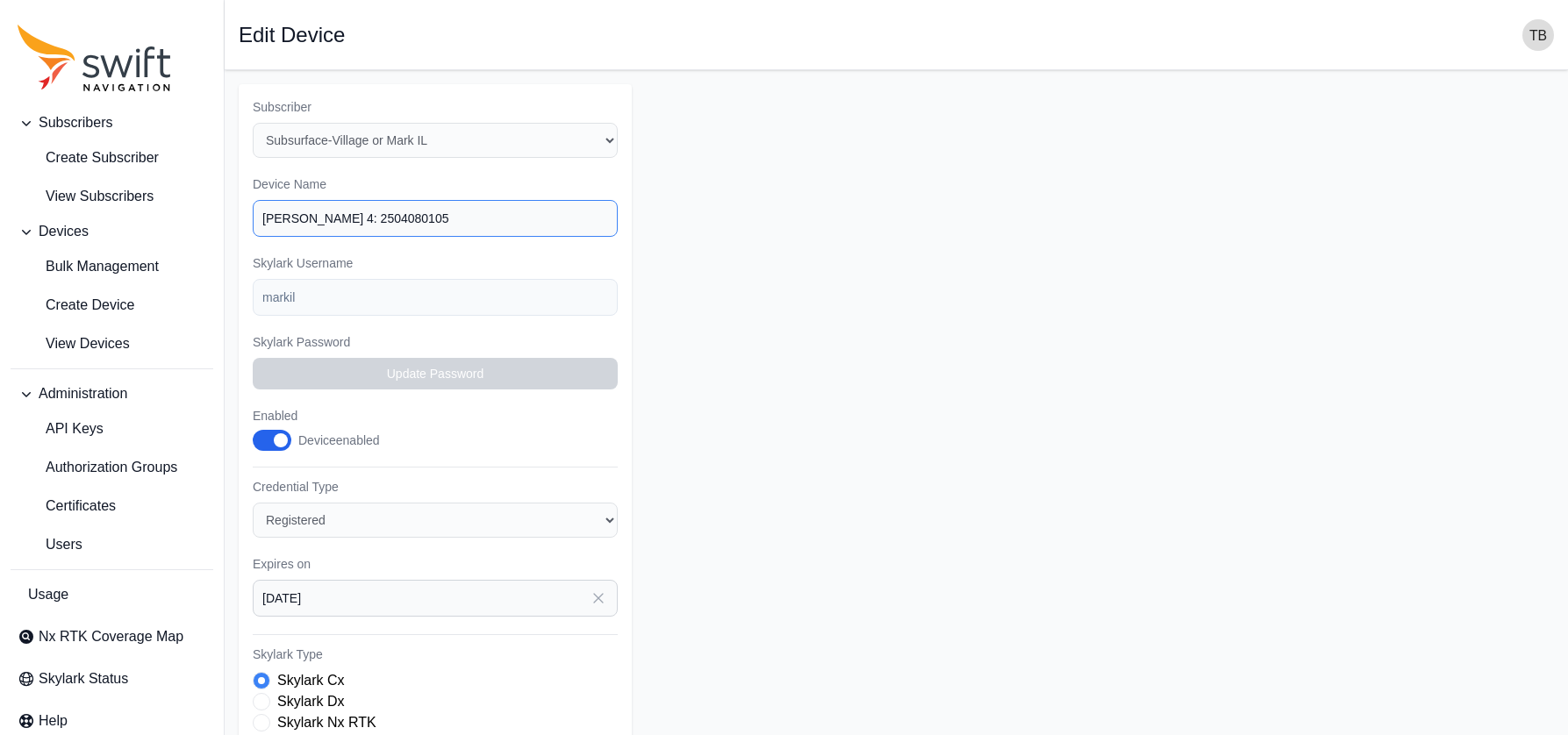
drag, startPoint x: 416, startPoint y: 213, endPoint x: 205, endPoint y: 219, distance: 211.1
click at [205, 219] on div "Subscribers Create Subscriber View Subscribers Devices Bulk Management Create D…" at bounding box center [784, 554] width 1568 height 969
click at [913, 284] on form "Subscriber Select a Subscriber Subsurface-Village or Mark IL [PERSON_NAME] Name…" at bounding box center [896, 554] width 1315 height 940
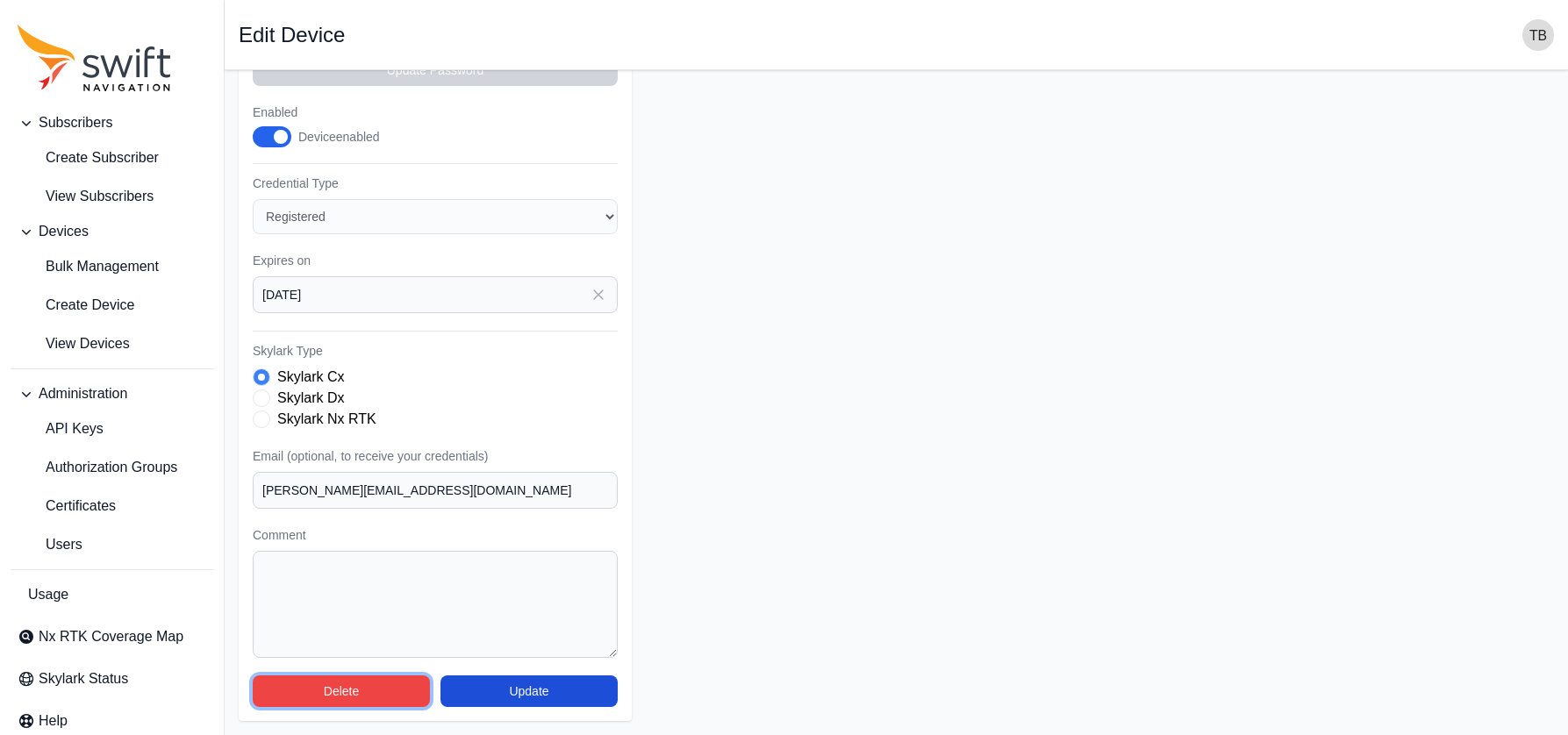
click at [378, 690] on button "Delete" at bounding box center [341, 691] width 177 height 32
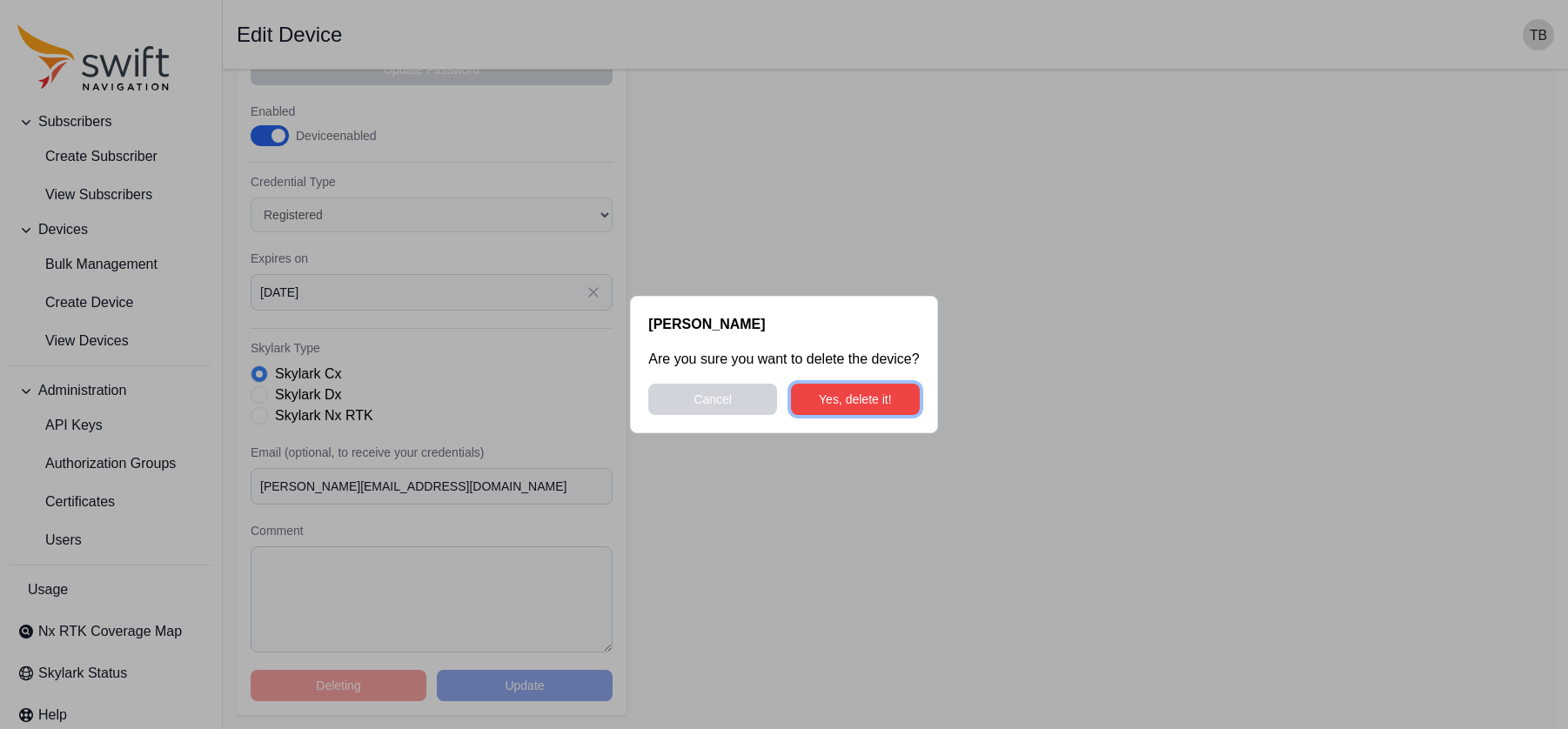
click at [847, 406] on button "Yes, delete it!" at bounding box center [855, 399] width 128 height 31
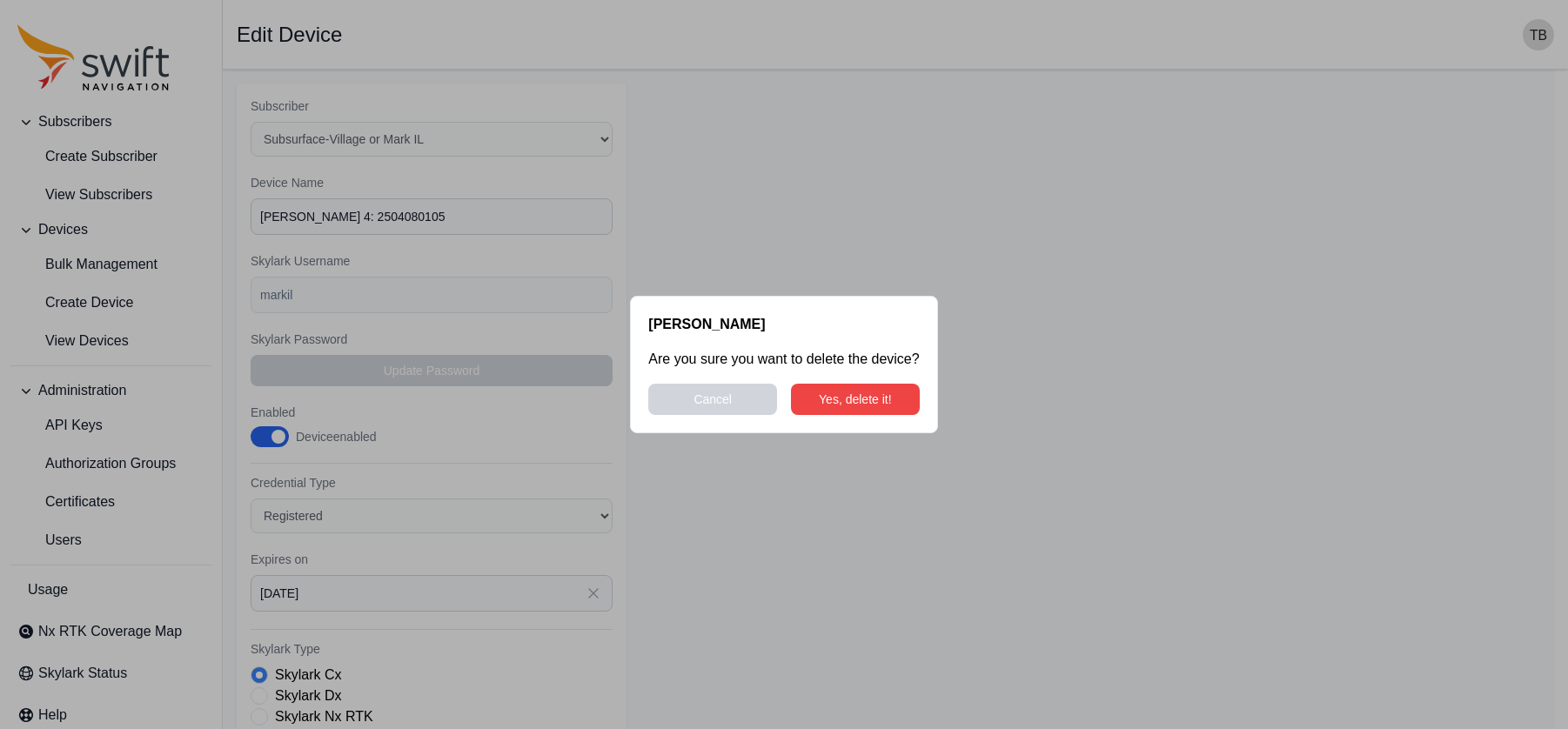
select select "29de6331-b634-4b99-bba1-9b5fb835ec0d"
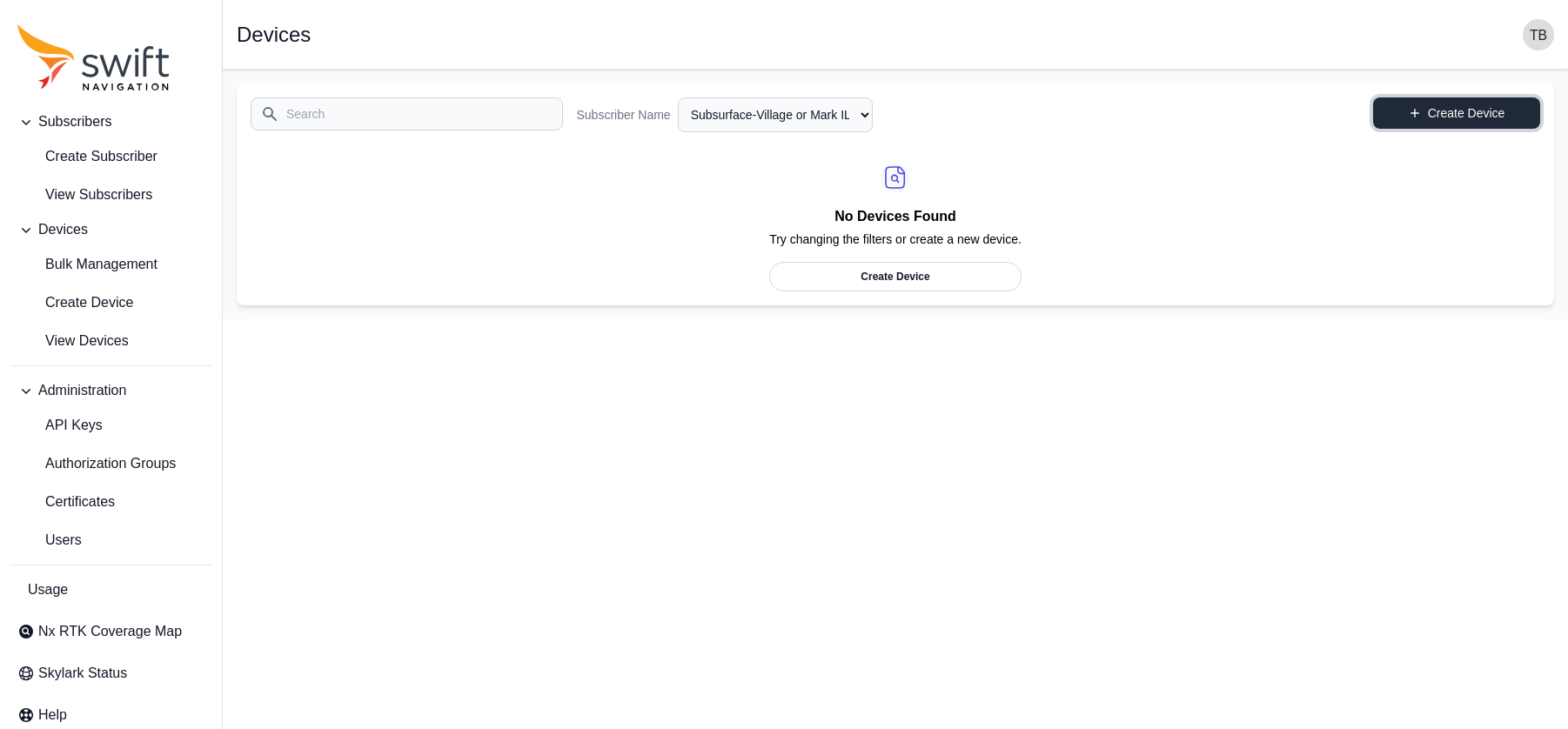
click at [1390, 114] on link "Create Device" at bounding box center [1456, 113] width 167 height 31
select select "29de6331-b634-4b99-bba1-9b5fb835ec0d"
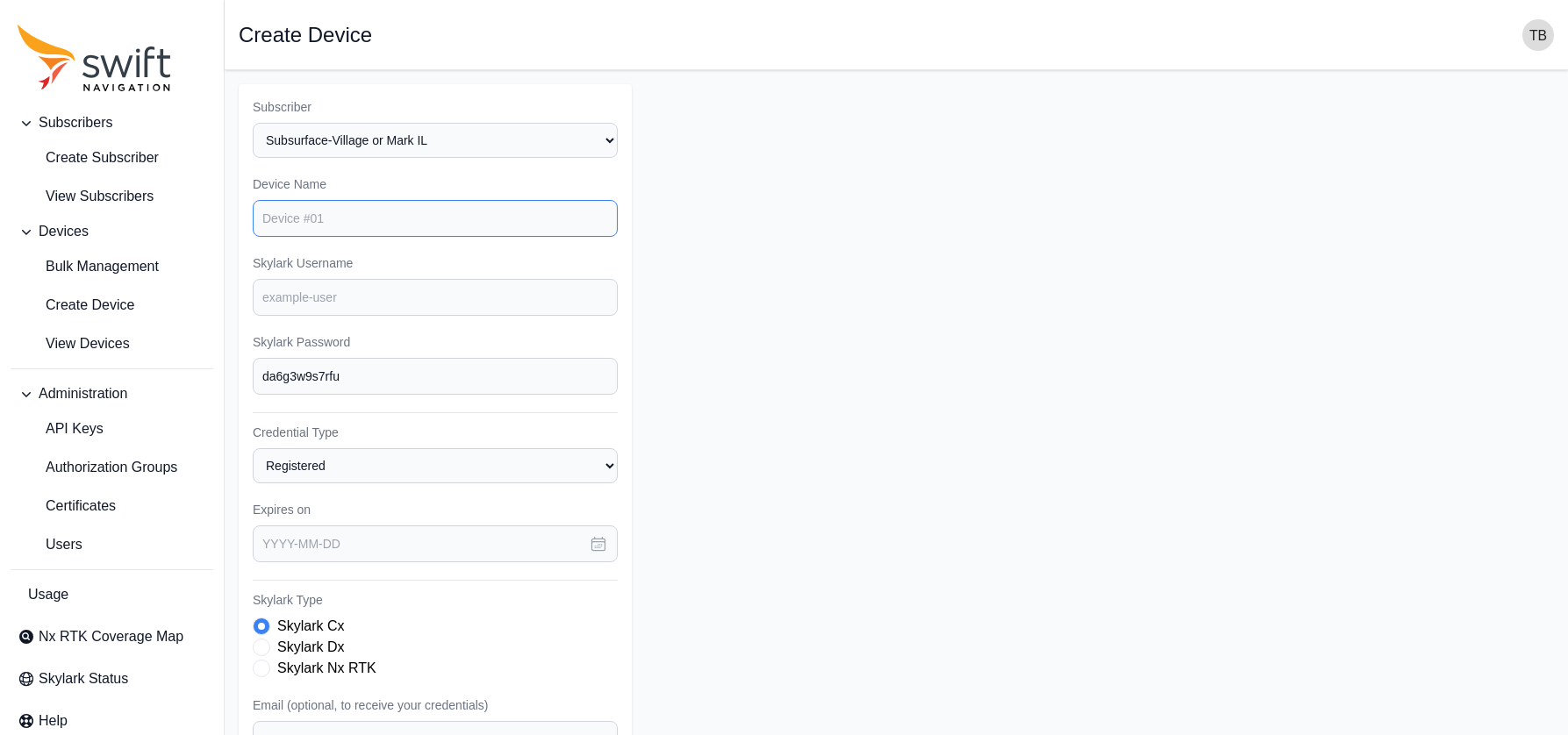
click at [431, 230] on input "Device Name" at bounding box center [435, 219] width 365 height 37
paste input "[PERSON_NAME] 4: 2504080105"
type input "[PERSON_NAME] 4: 2504080105"
click at [372, 295] on input "Skylark Username" at bounding box center [435, 298] width 365 height 37
type input "subsurface.markil1"
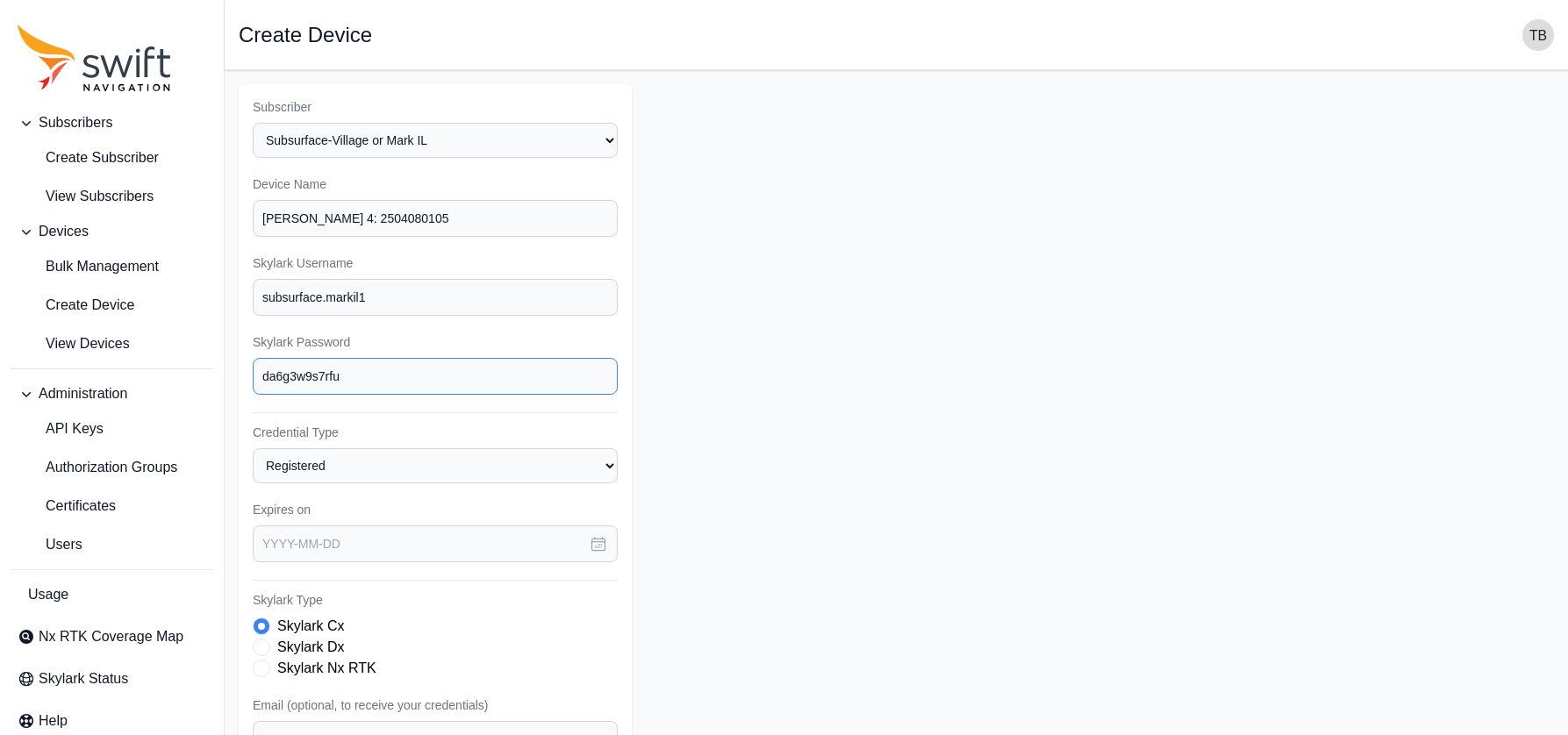
click at [362, 377] on input "da6g3w9s7rfu" at bounding box center [435, 376] width 365 height 37
type input "d"
type input "M"
type input "S"
type input "DifSafe-MarkIL"
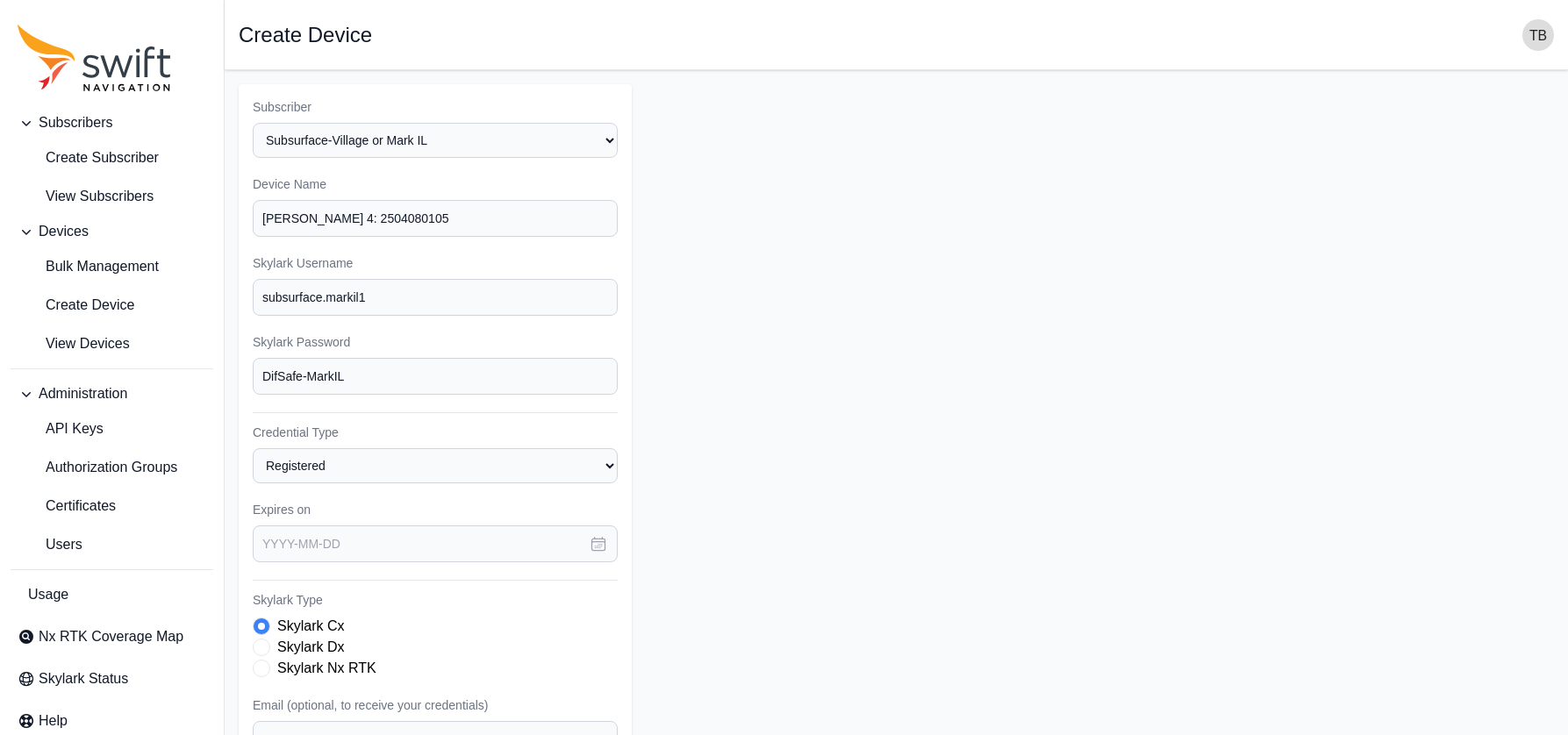
click at [903, 460] on form "Subscriber Select a Subscriber Subsurface-Village or Mark IL [PERSON_NAME] Name…" at bounding box center [896, 527] width 1315 height 886
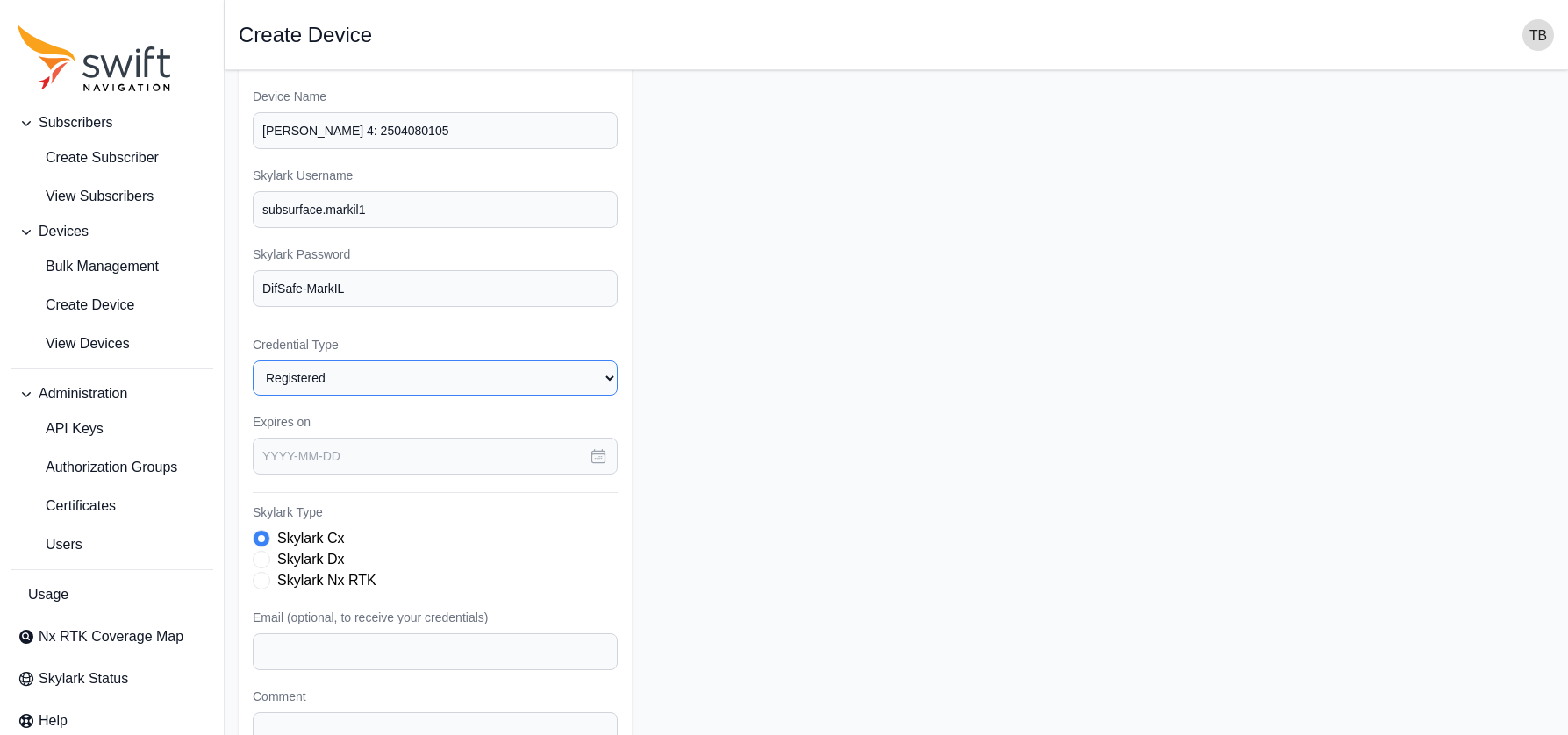
click at [530, 367] on select "Registered Preprovisioned" at bounding box center [435, 378] width 365 height 35
click at [253, 360] on select "Registered Preprovisioned" at bounding box center [435, 378] width 365 height 35
click at [689, 404] on form "Subscriber Select a Subscriber Subsurface-Village or Mark IL [PERSON_NAME] Name…" at bounding box center [896, 439] width 1315 height 886
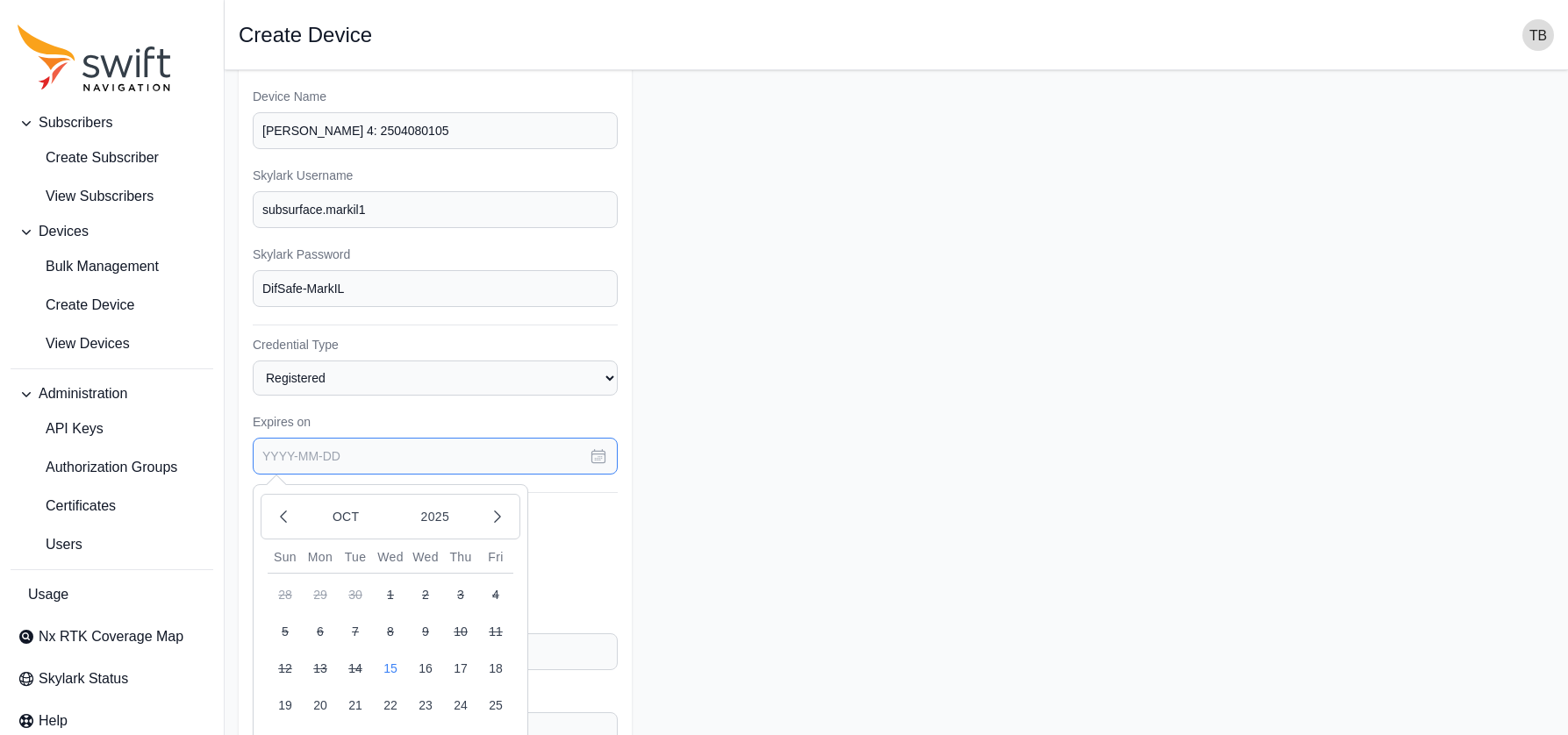
click at [401, 462] on input "text" at bounding box center [435, 457] width 365 height 37
click at [505, 515] on icon "button" at bounding box center [497, 516] width 18 height 18
click at [274, 515] on button "button" at bounding box center [284, 516] width 30 height 30
click at [430, 515] on button "2025" at bounding box center [435, 516] width 85 height 33
click at [462, 559] on button "2026" at bounding box center [453, 566] width 119 height 39
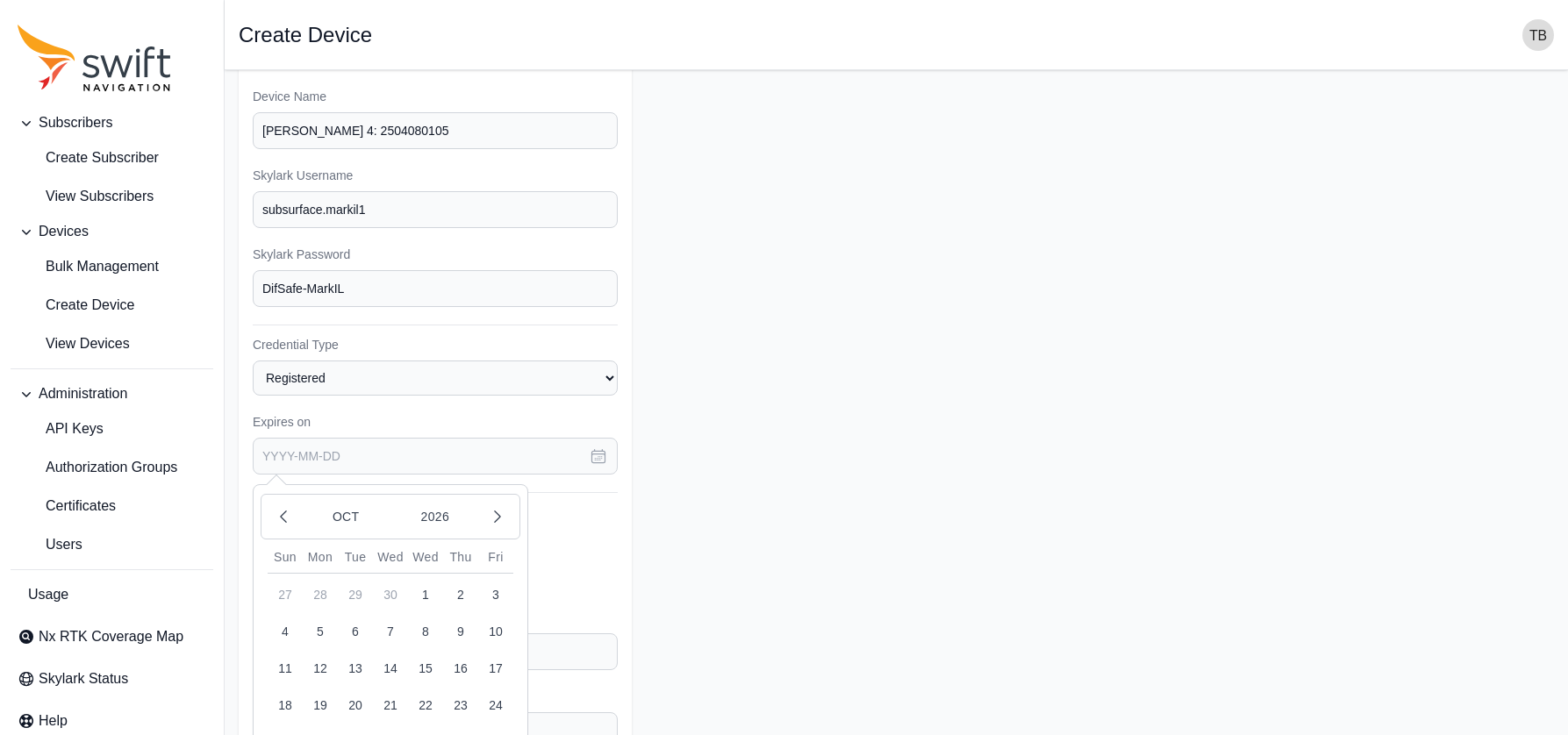
click at [356, 669] on button "13" at bounding box center [355, 669] width 35 height 35
type input "[DATE]"
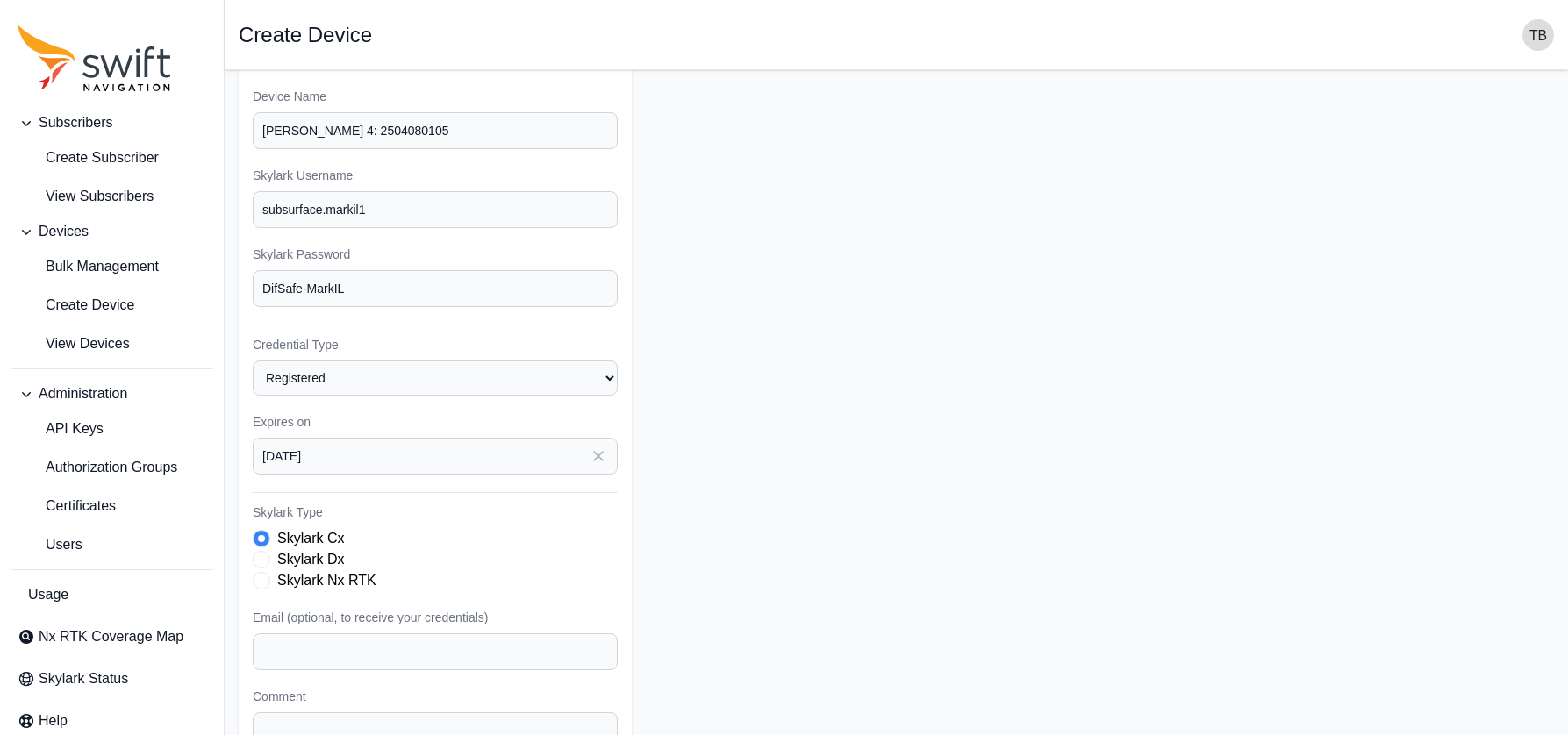
click at [911, 480] on form "Subscriber Select a Subscriber Subsurface-Village or Mark IL [PERSON_NAME] Name…" at bounding box center [896, 439] width 1315 height 886
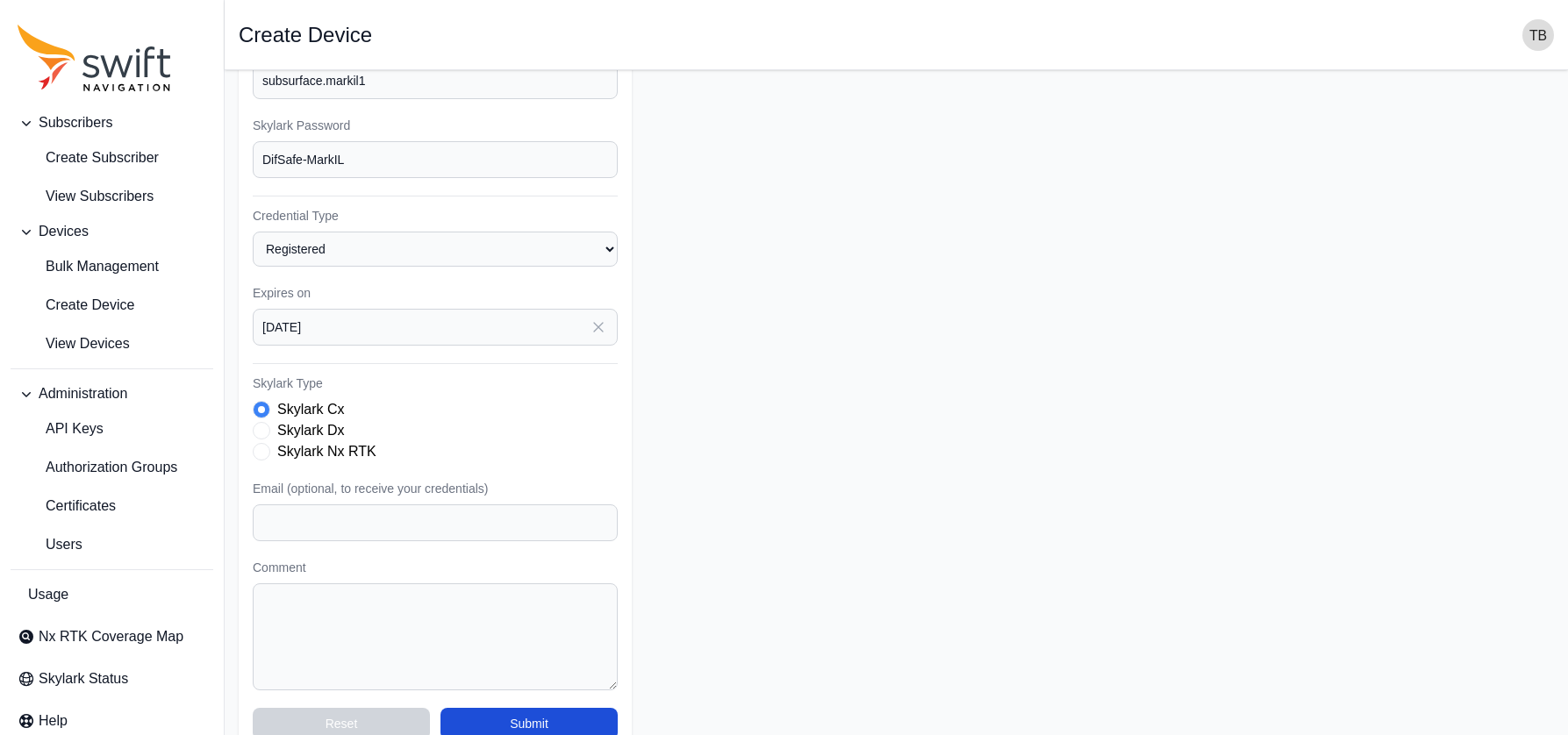
scroll to position [249, 0]
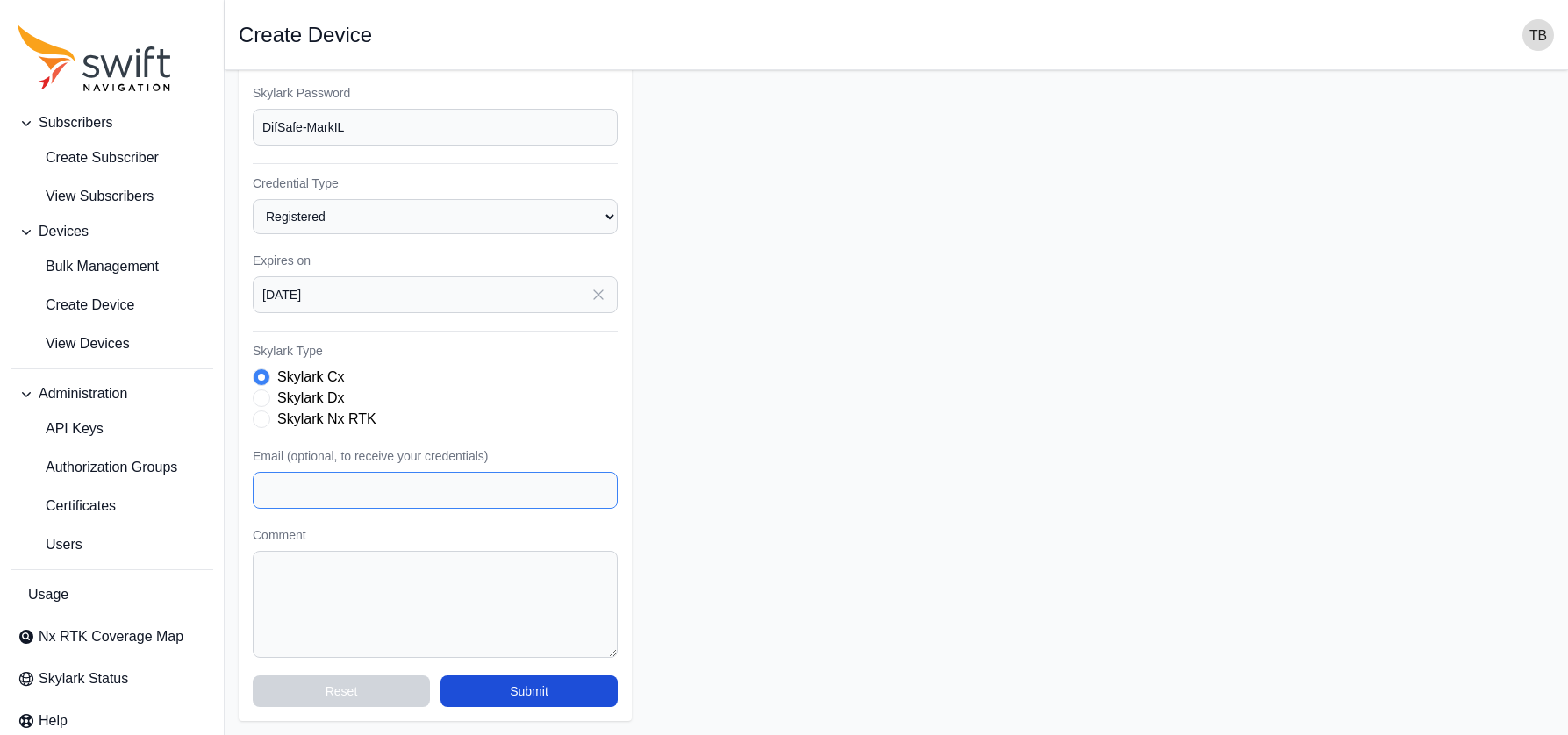
click at [399, 494] on input "Email (optional, to receive your credentials)" at bounding box center [435, 490] width 365 height 37
type input "[PERSON_NAME][EMAIL_ADDRESS][DOMAIN_NAME]"
click at [275, 130] on input "DifSafe-MarkIL" at bounding box center [435, 127] width 365 height 37
type input "DigSafe-MarkIL"
click at [859, 390] on form "Subscriber Select a Subscriber Subsurface-Village or Mark IL [PERSON_NAME] Name…" at bounding box center [896, 278] width 1315 height 886
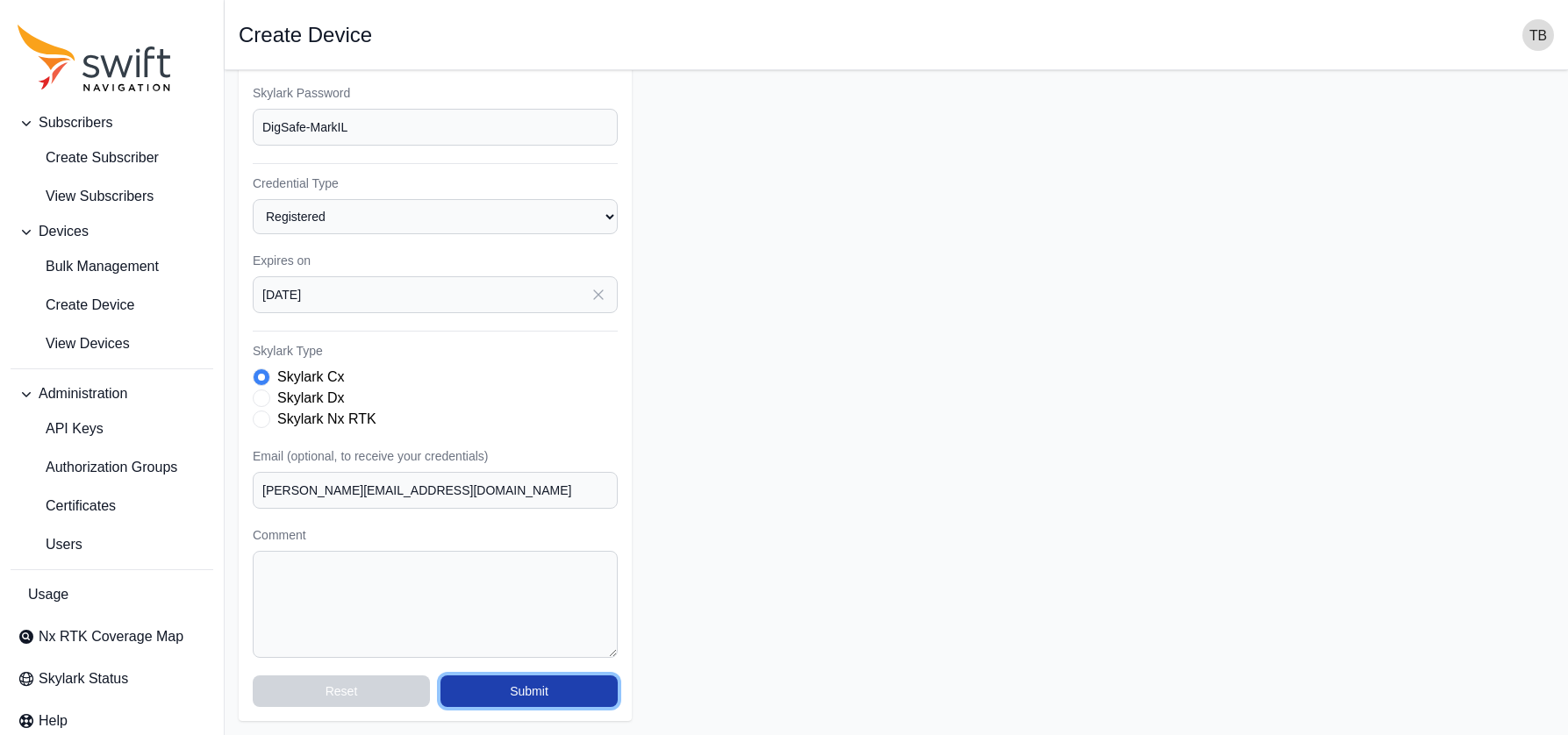
click at [550, 677] on button "Submit" at bounding box center [529, 691] width 177 height 32
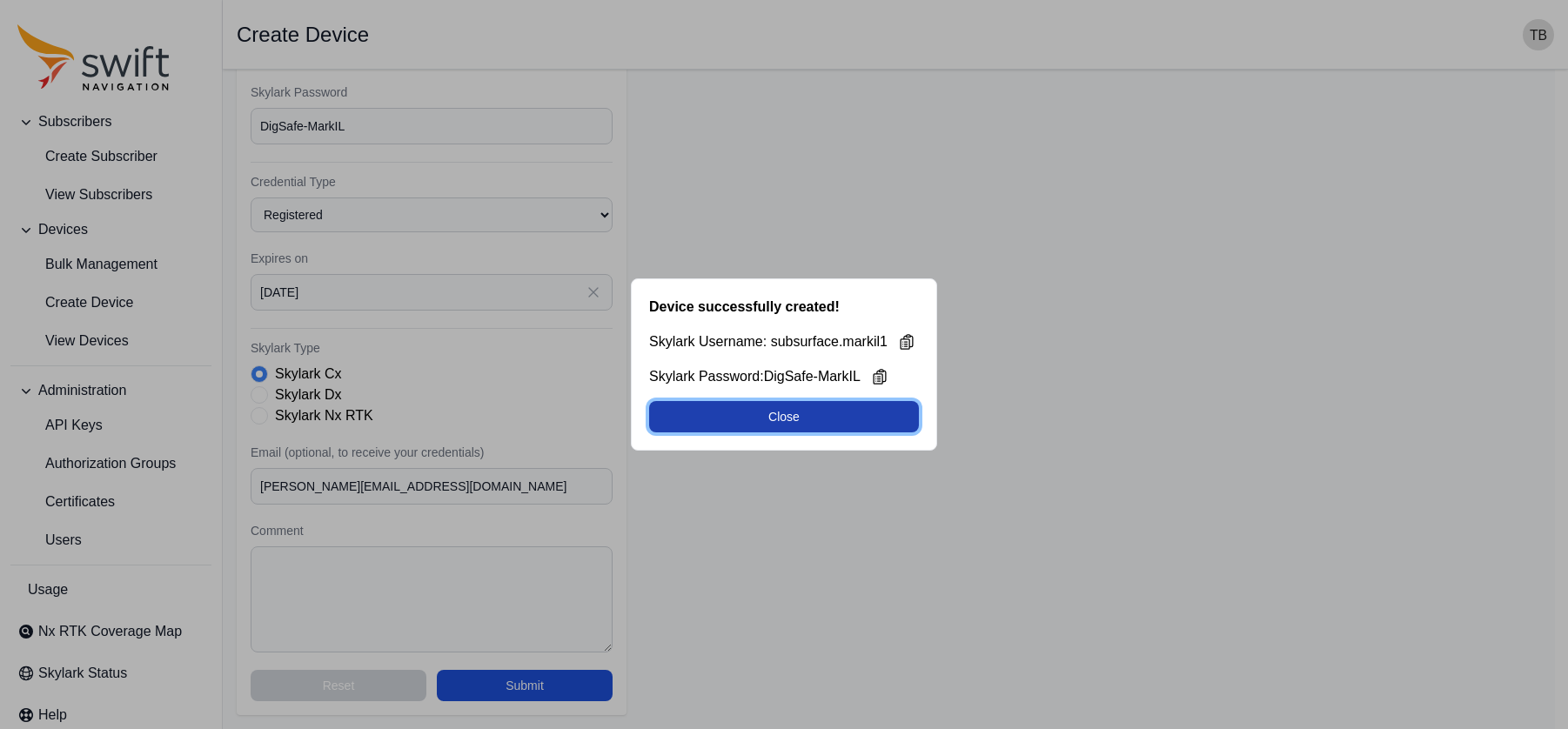
click at [829, 415] on button "Close" at bounding box center [784, 417] width 270 height 31
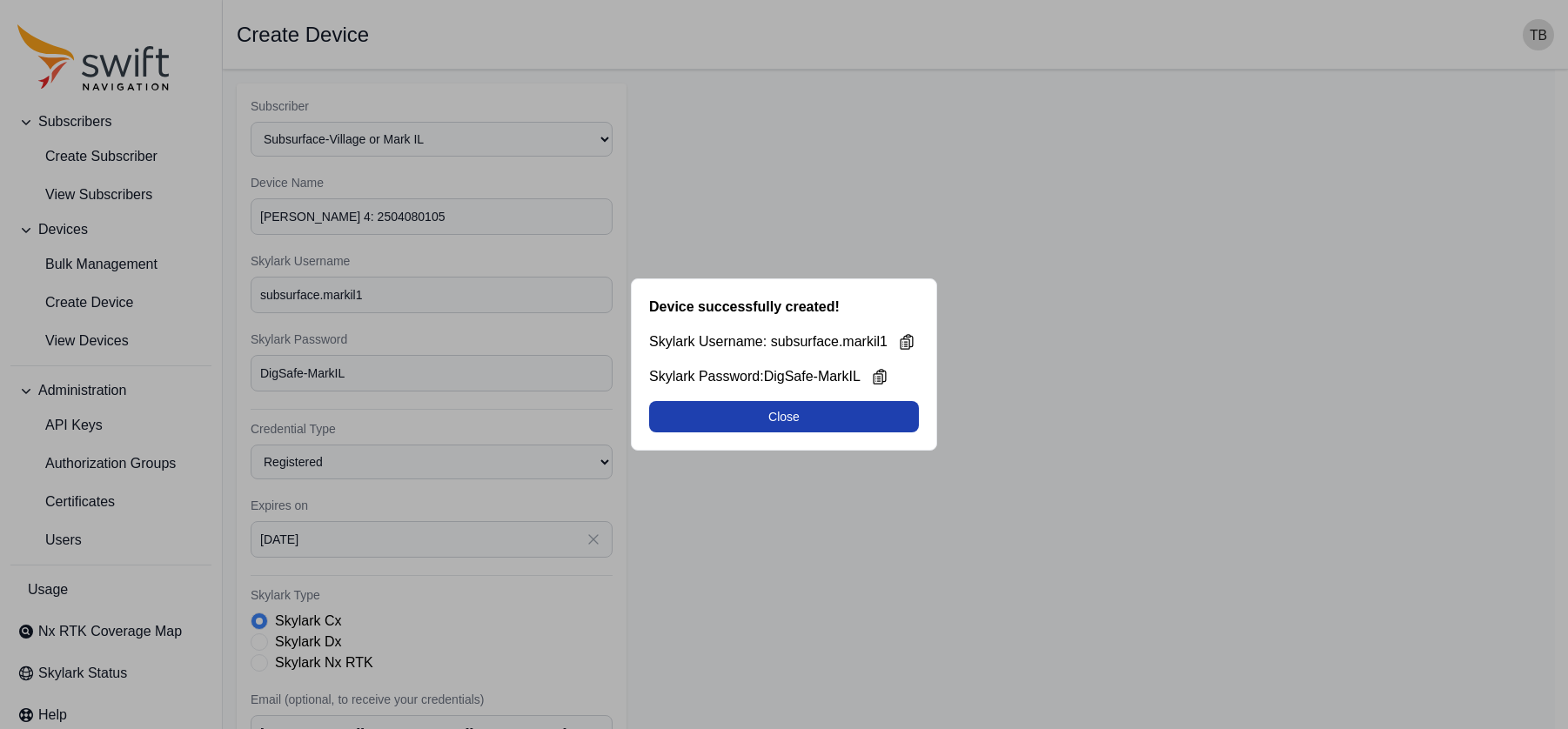
select select "29de6331-b634-4b99-bba1-9b5fb835ec0d"
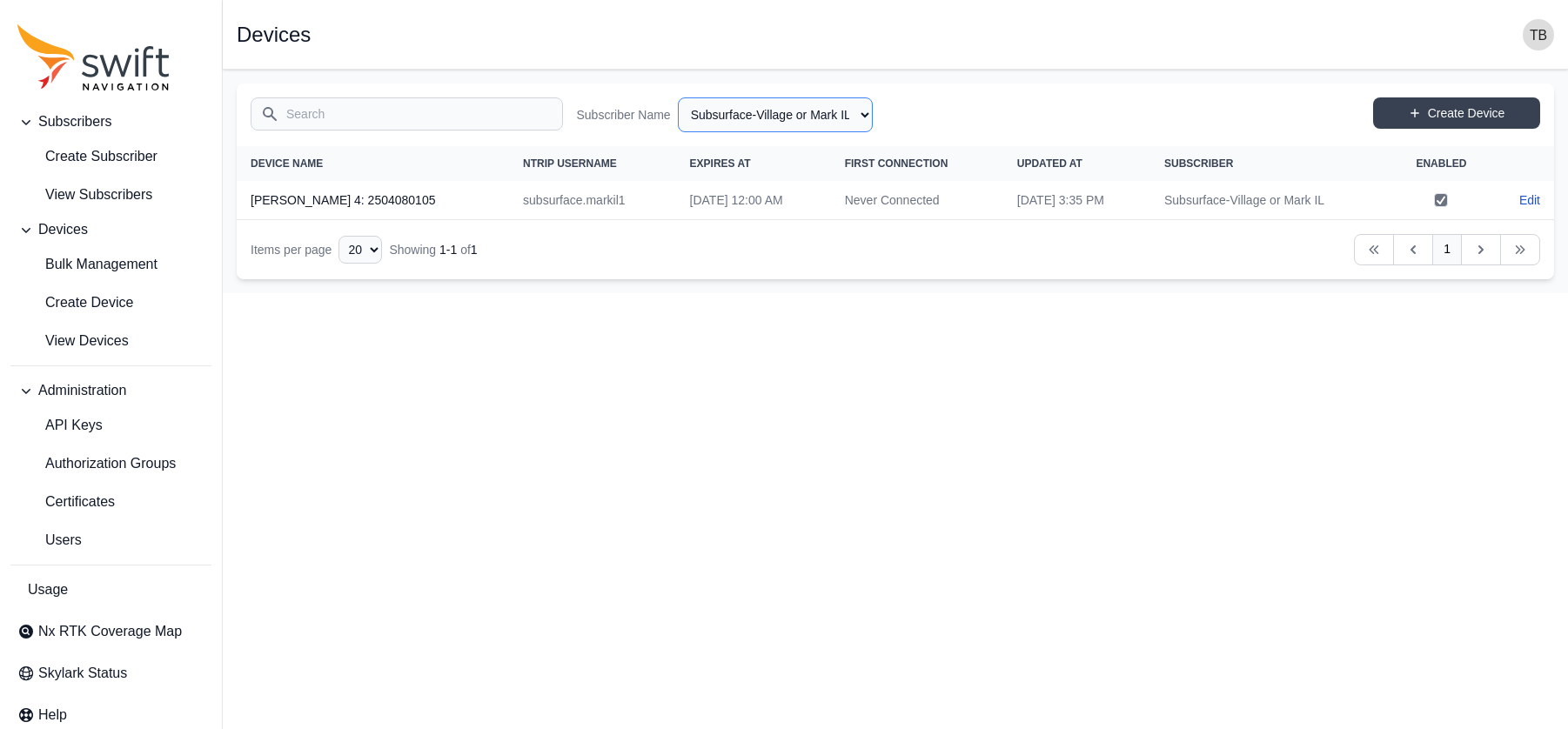
click at [835, 120] on select "All Subscribers Subsurface-Village or Mark IL [PERSON_NAME]" at bounding box center [774, 115] width 195 height 35
click at [835, 293] on html "Subscribers Create Subscriber View Subscribers Devices Bulk Management Create D…" at bounding box center [784, 146] width 1568 height 293
click at [151, 200] on span "View Subscribers" at bounding box center [85, 195] width 135 height 21
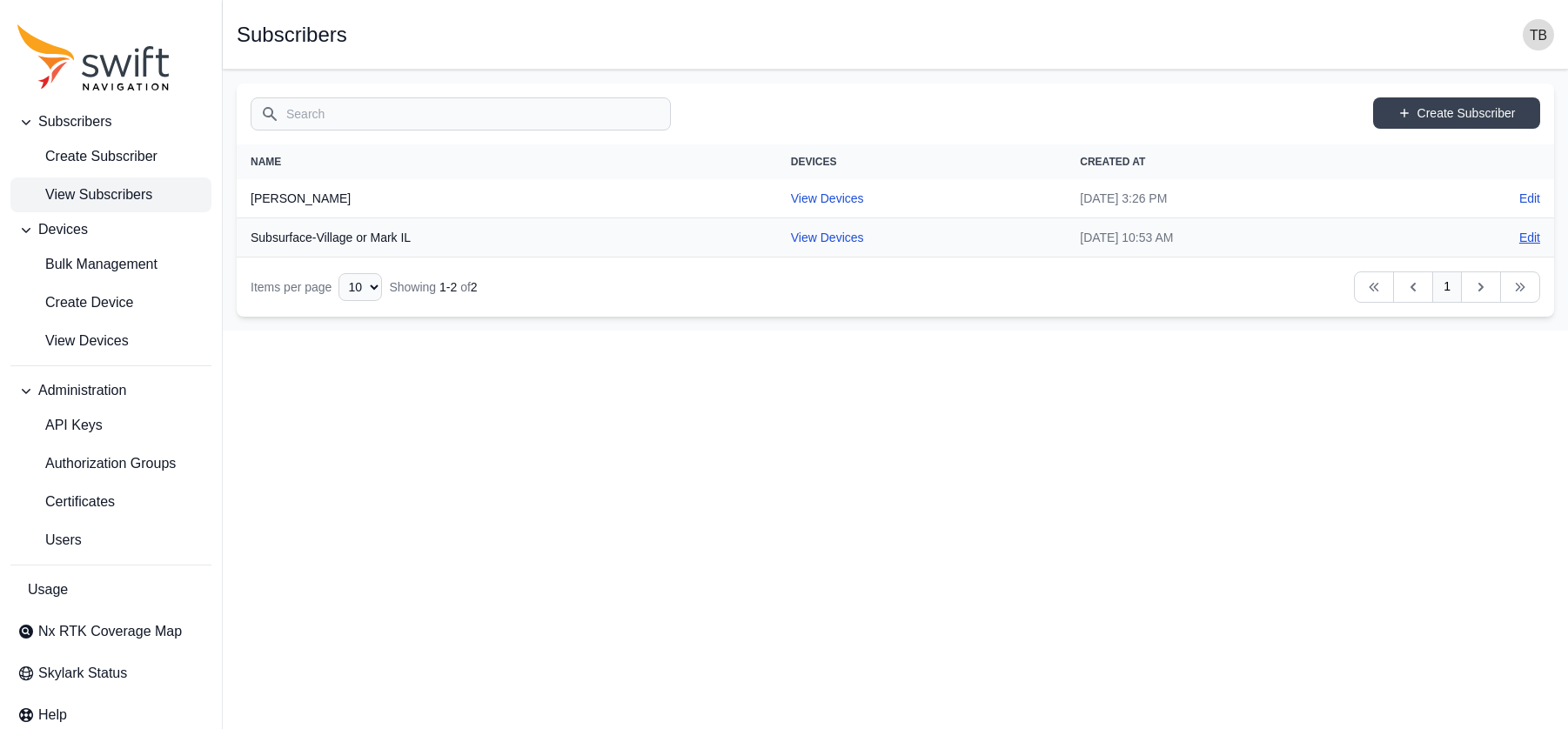
click at [1390, 234] on link "Edit" at bounding box center [1530, 238] width 21 height 17
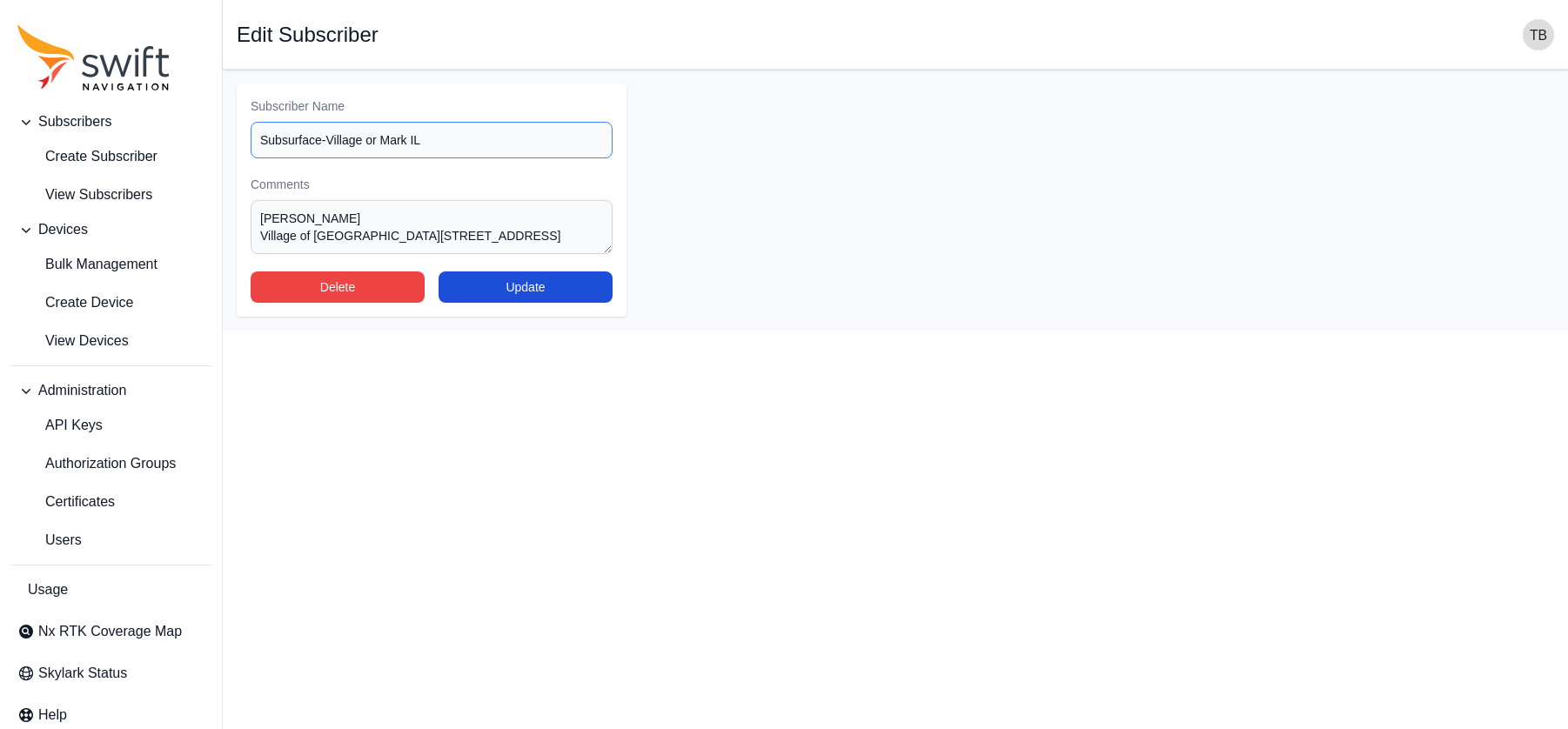
click at [323, 135] on input "Subsurface-Village or Mark IL" at bounding box center [432, 140] width 362 height 37
type input "Subsurface-DS-Village or Mark IL"
click at [519, 295] on button "Update" at bounding box center [525, 288] width 174 height 31
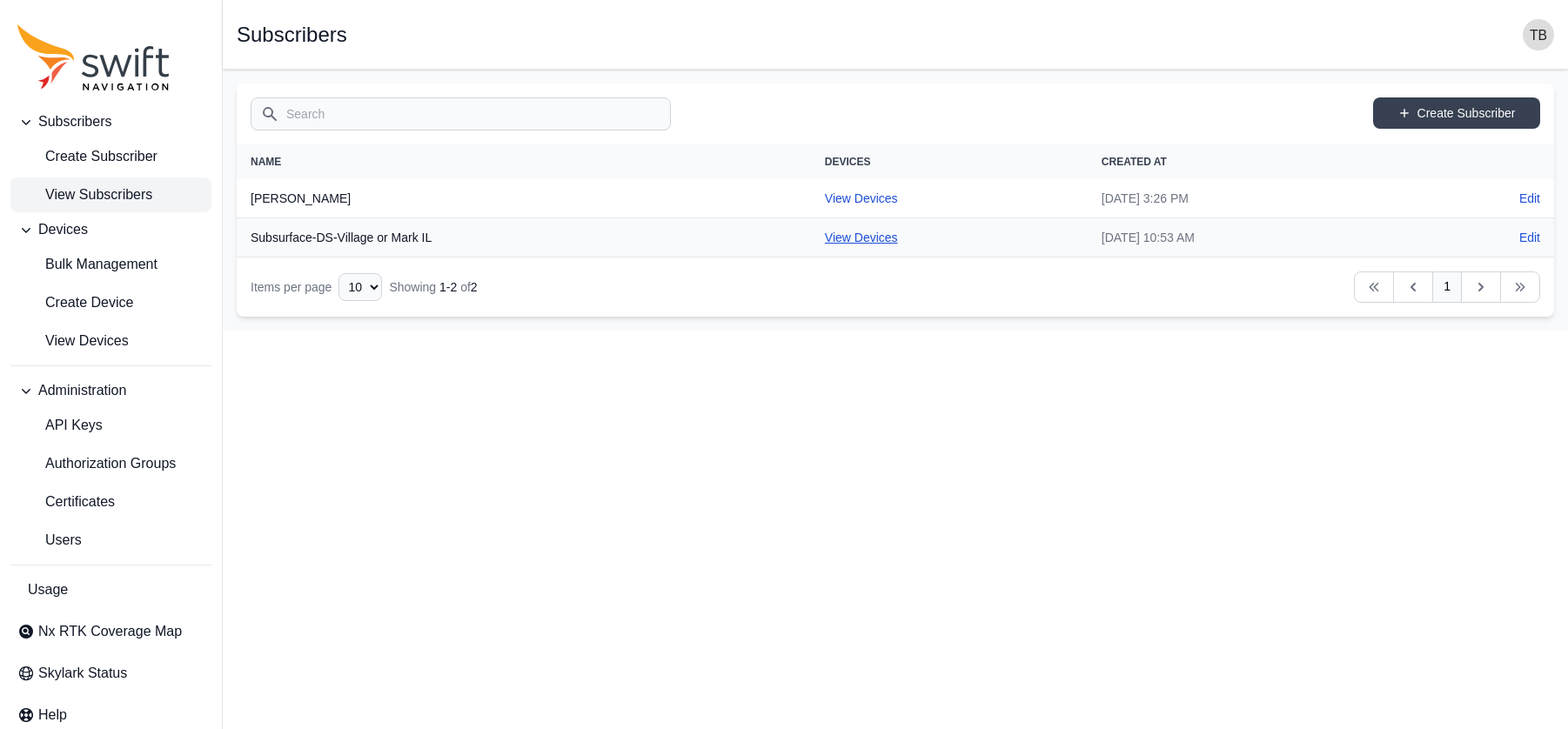
click at [825, 241] on link "View Devices" at bounding box center [862, 238] width 73 height 14
select select "29de6331-b634-4b99-bba1-9b5fb835ec0d"
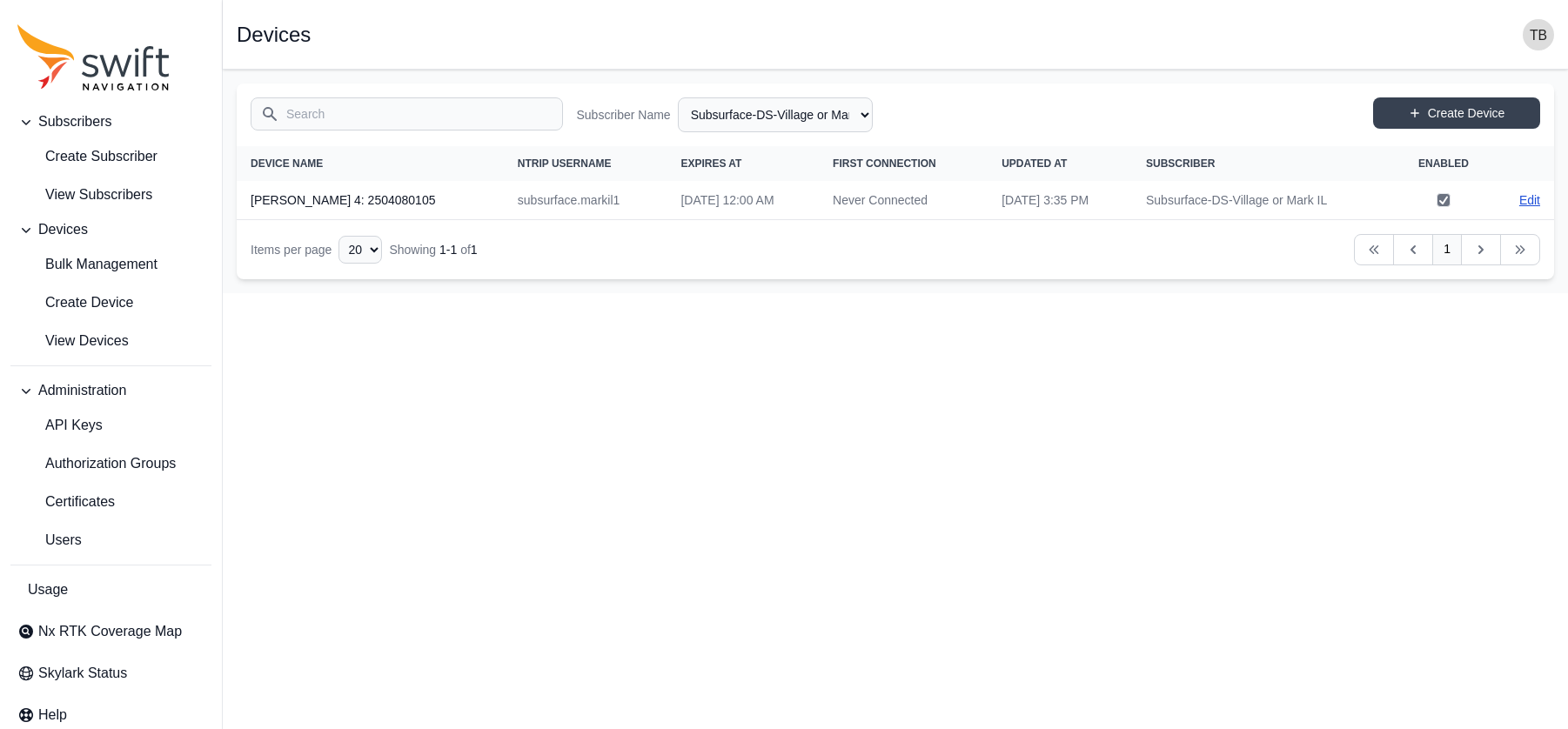
click at [1390, 195] on link "Edit" at bounding box center [1530, 200] width 21 height 17
select select "29de6331-b634-4b99-bba1-9b5fb835ec0d"
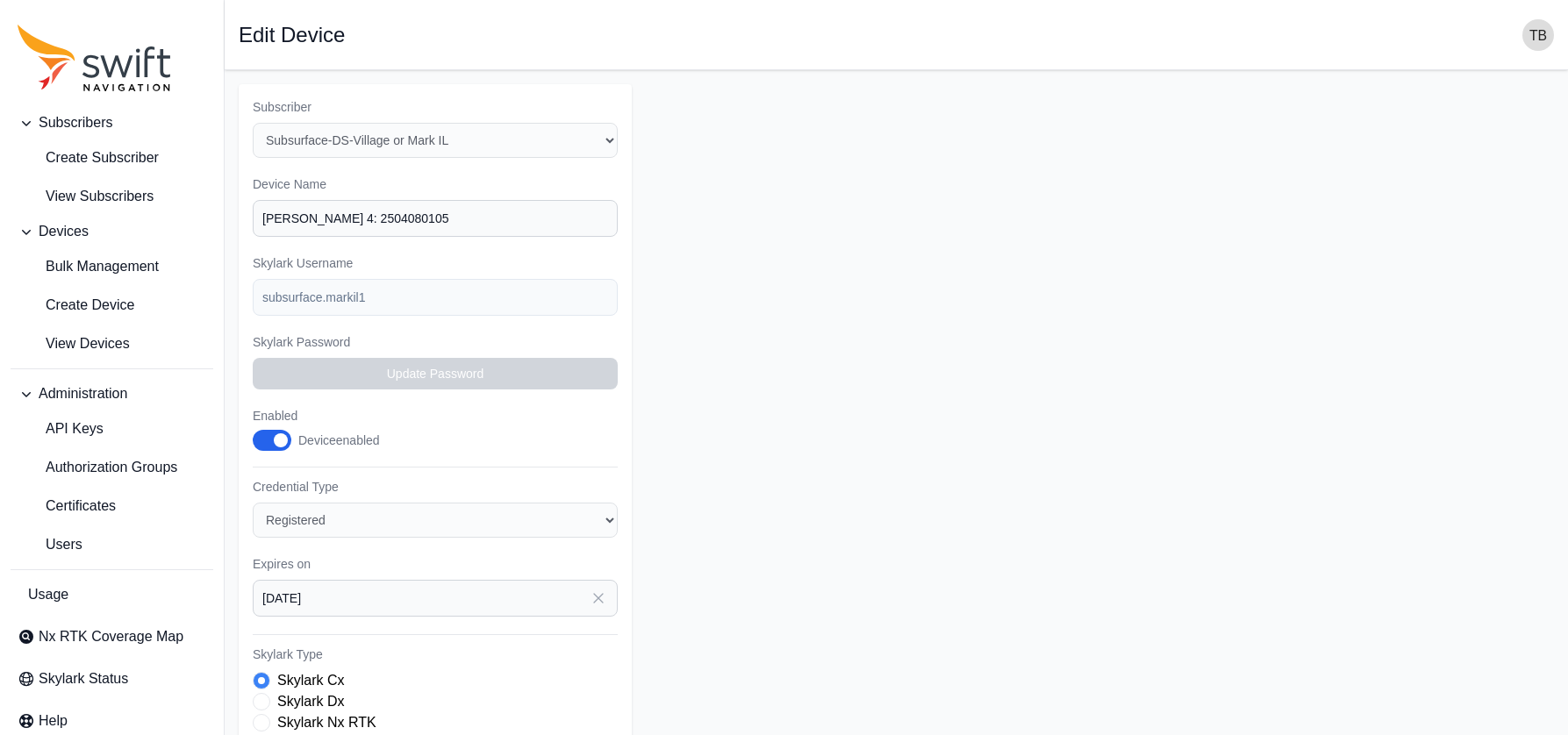
click at [760, 517] on form "Subscriber Select a Subscriber Subsurface-DS-Village or Mark IL [PERSON_NAME] N…" at bounding box center [896, 554] width 1315 height 940
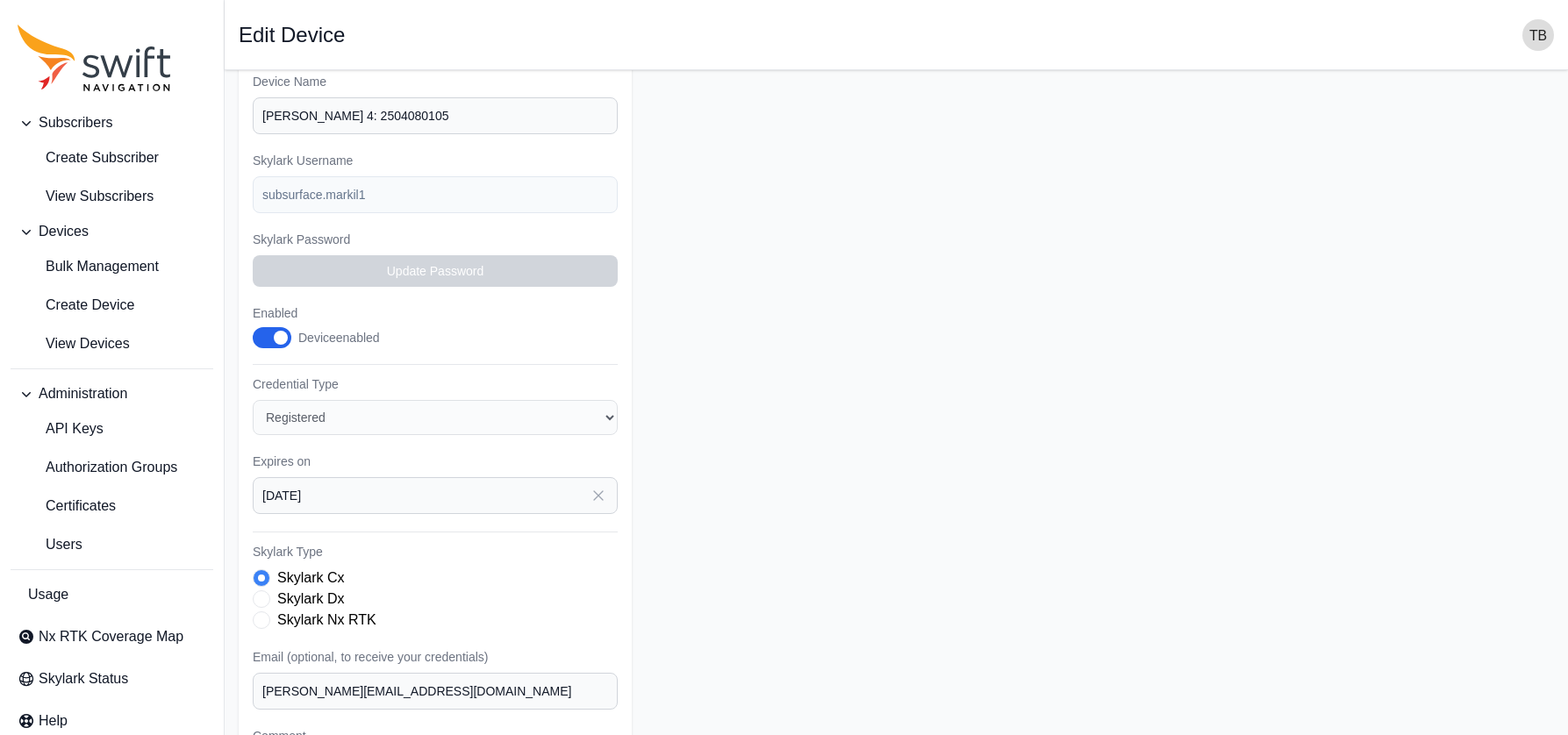
scroll to position [303, 0]
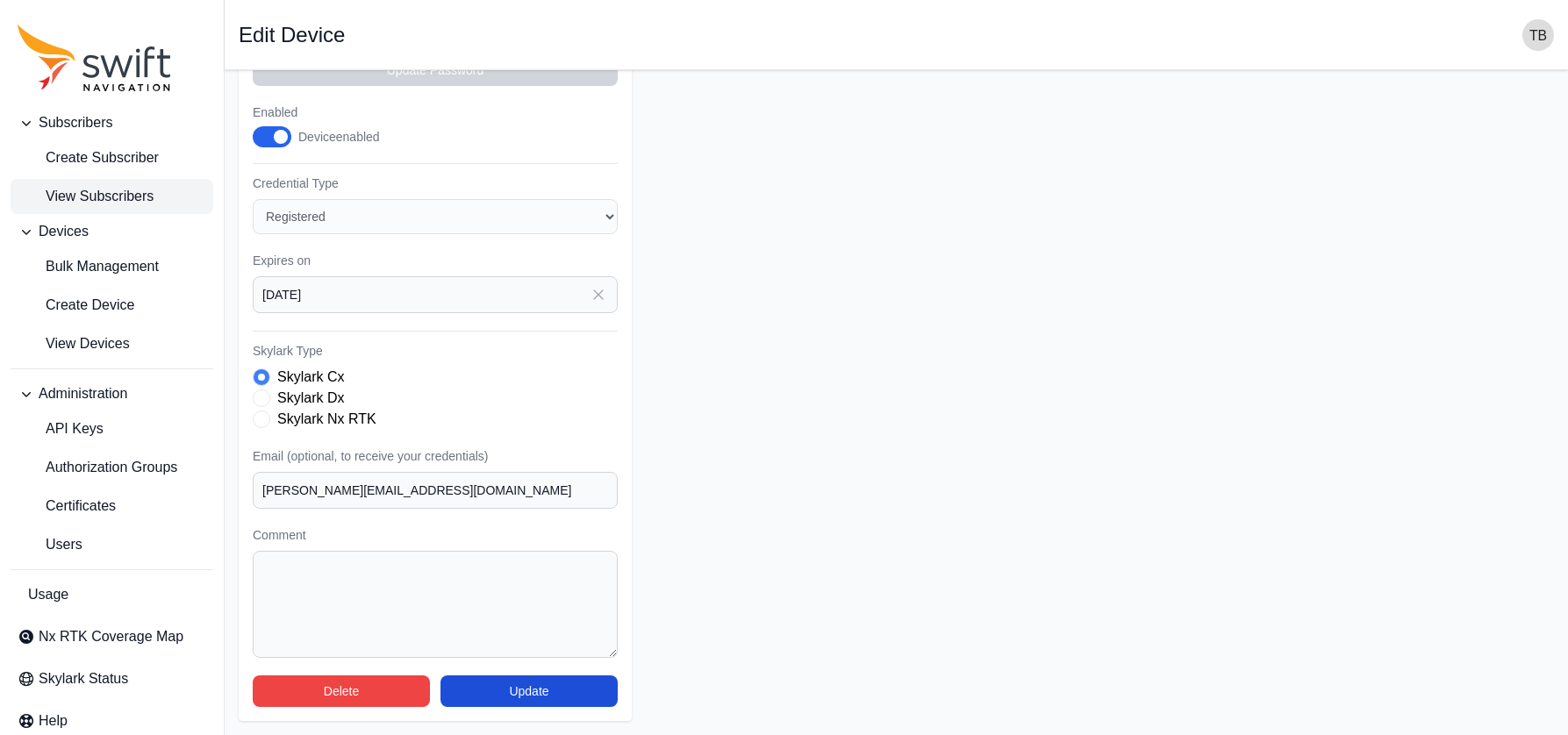
click at [112, 193] on span "View Subscribers" at bounding box center [85, 197] width 136 height 21
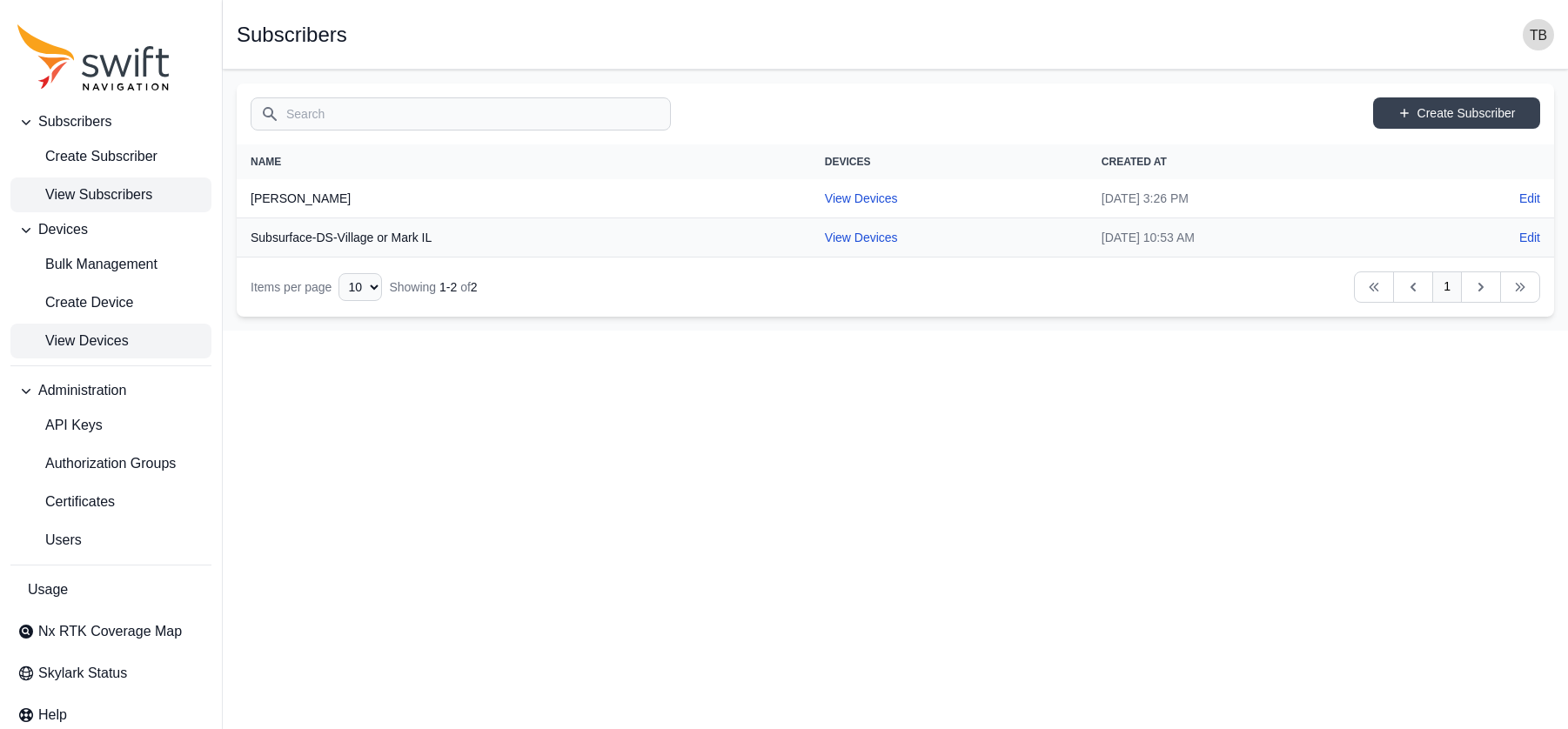
click at [85, 351] on span "View Devices" at bounding box center [73, 341] width 111 height 21
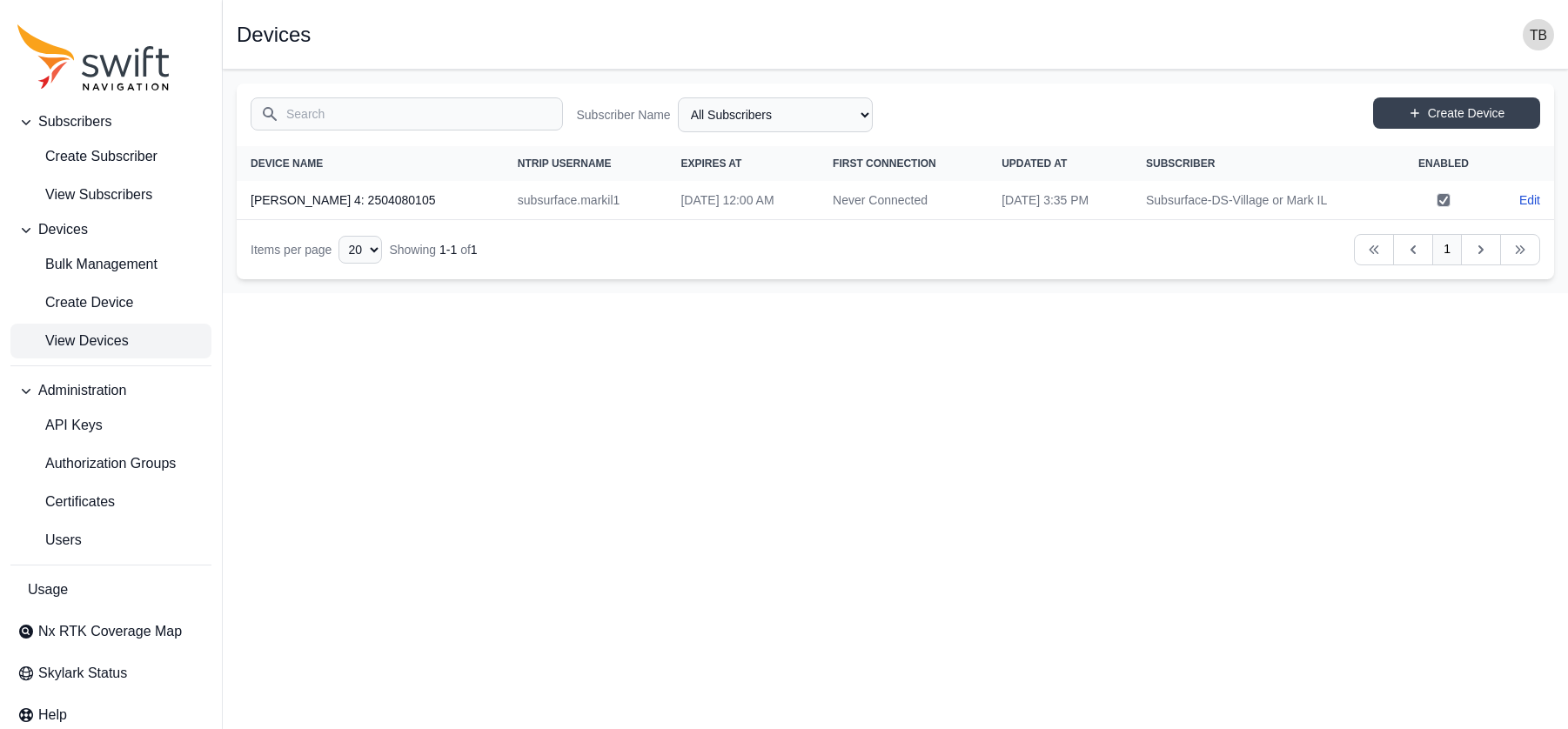
click at [1390, 201] on icon at bounding box center [1443, 201] width 7 height 7
click at [1390, 200] on icon at bounding box center [1443, 200] width 12 height 12
click at [1262, 293] on html "Subscribers Create Subscriber View Subscribers Devices Bulk Management Create D…" at bounding box center [784, 146] width 1568 height 293
click at [1390, 198] on link "Edit" at bounding box center [1530, 200] width 21 height 17
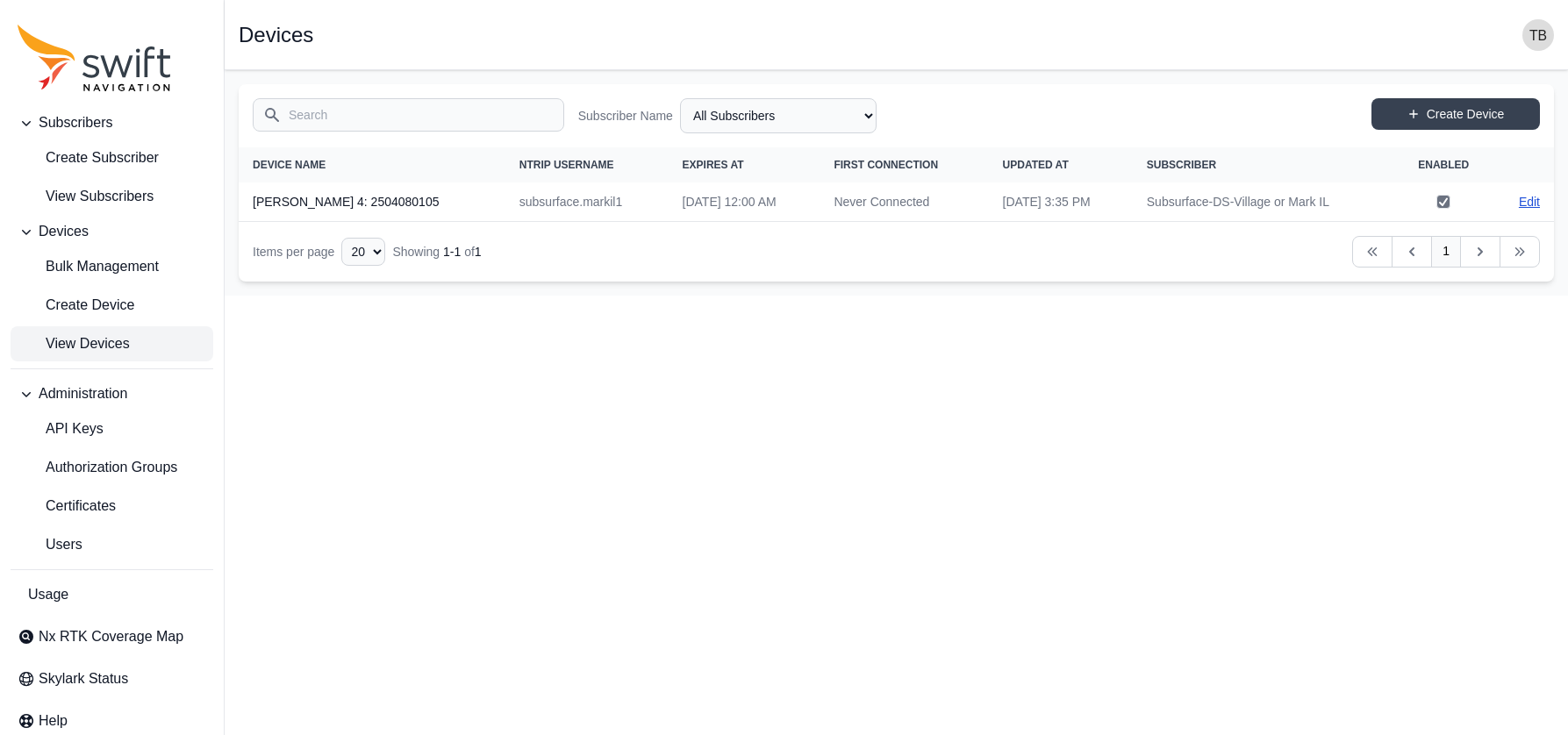
select select "29de6331-b634-4b99-bba1-9b5fb835ec0d"
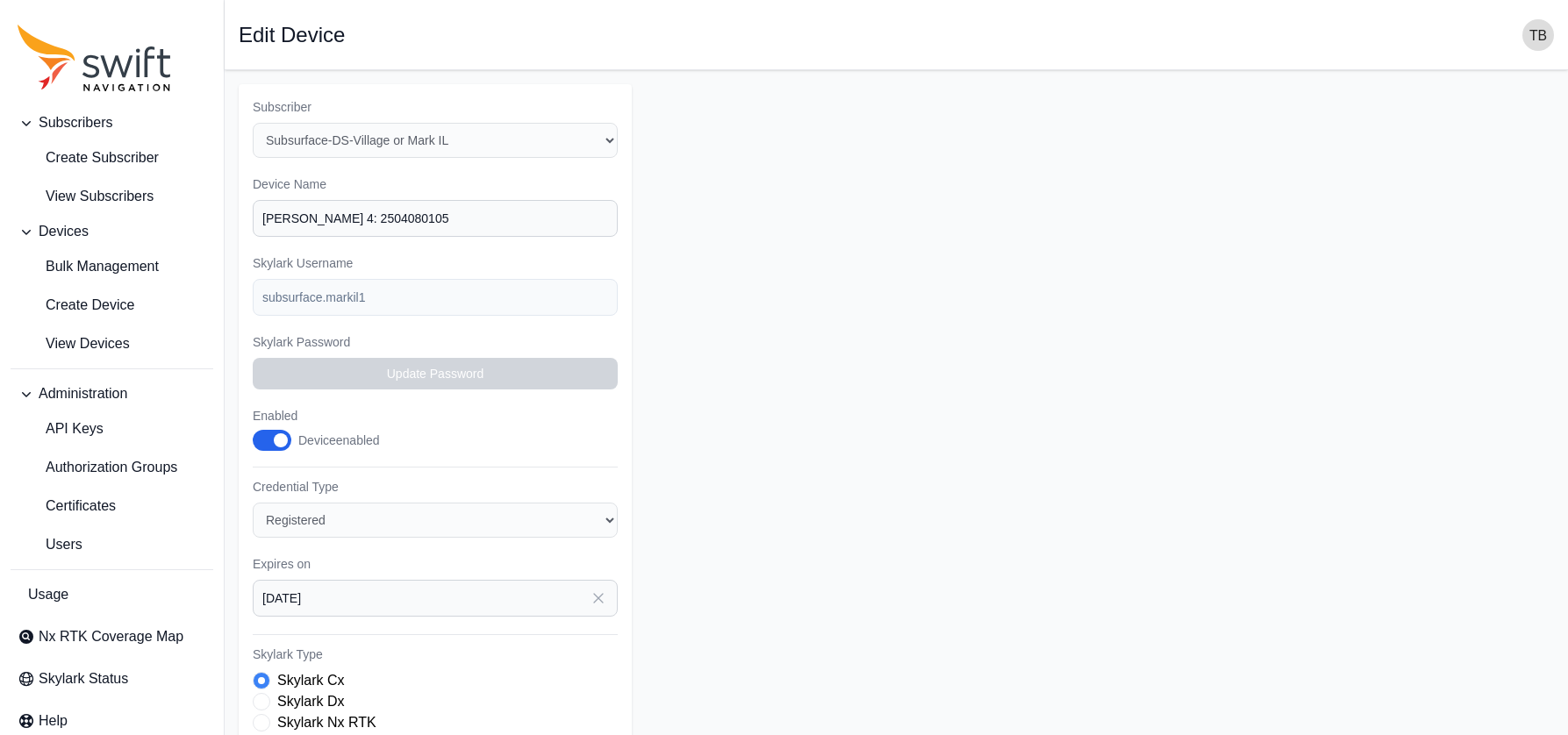
click at [277, 441] on span "button" at bounding box center [281, 441] width 14 height 14
click at [268, 440] on span "button" at bounding box center [264, 441] width 14 height 14
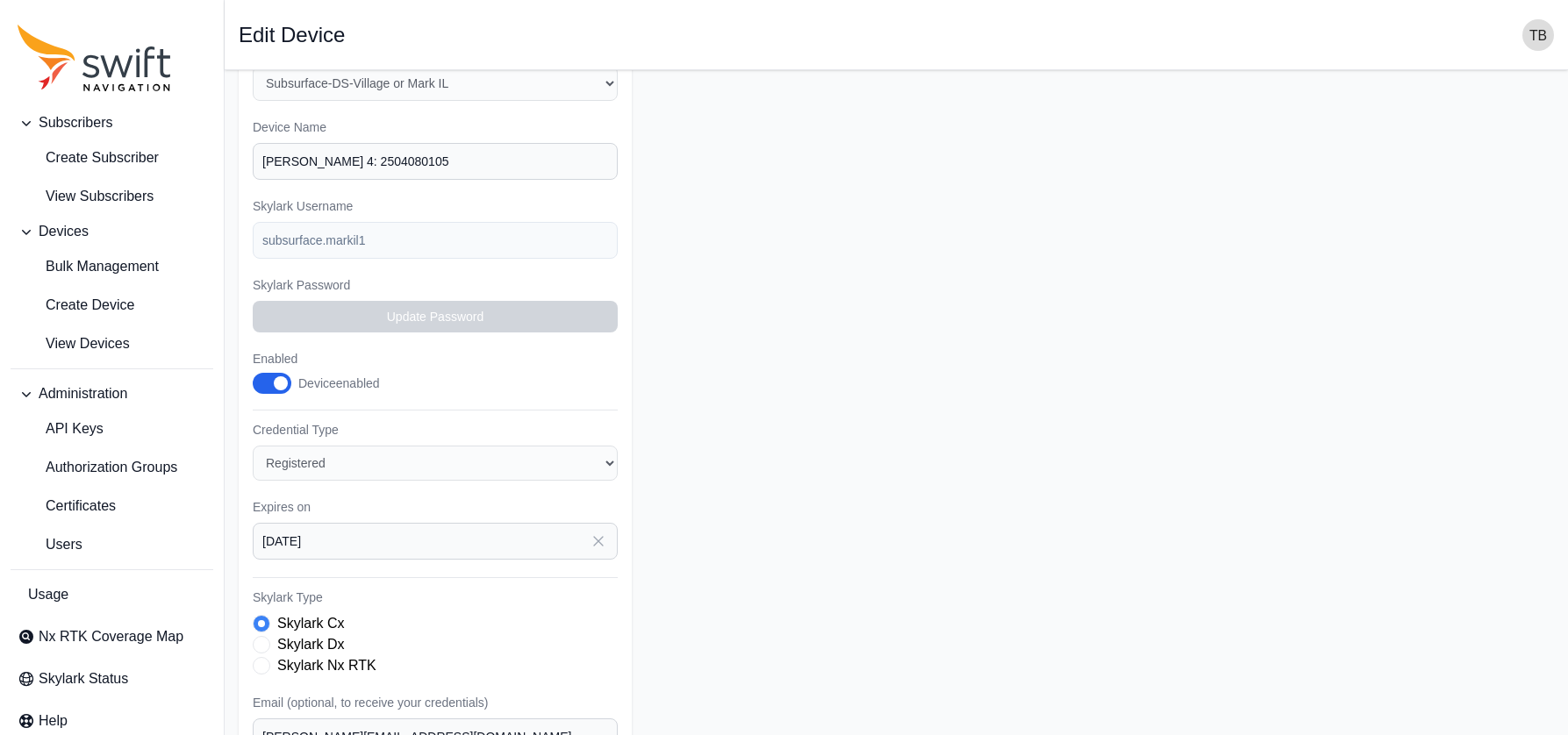
scroll to position [88, 0]
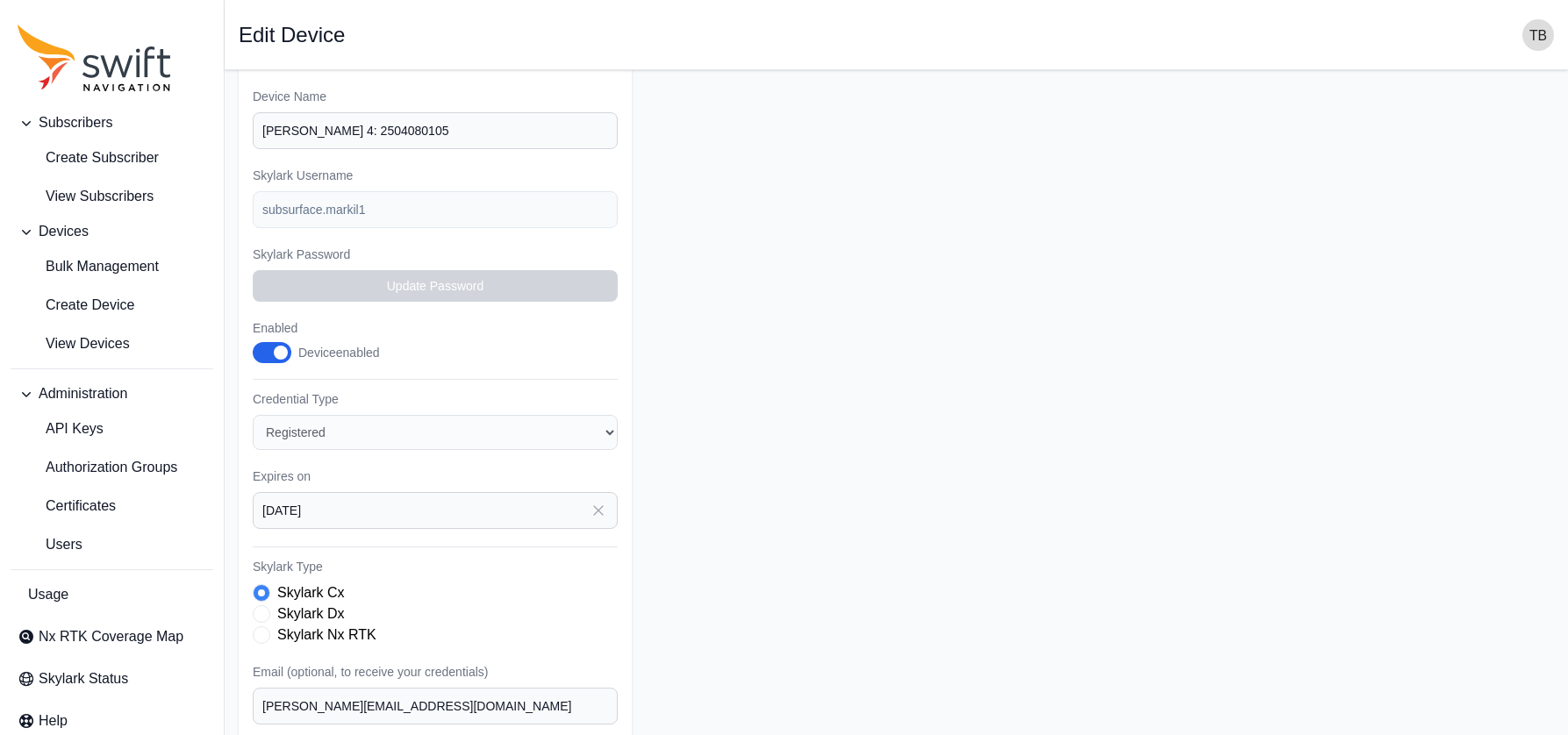
click at [689, 370] on form "Subscriber Select a Subscriber Subsurface-DS-Village or Mark IL [PERSON_NAME] N…" at bounding box center [896, 466] width 1315 height 940
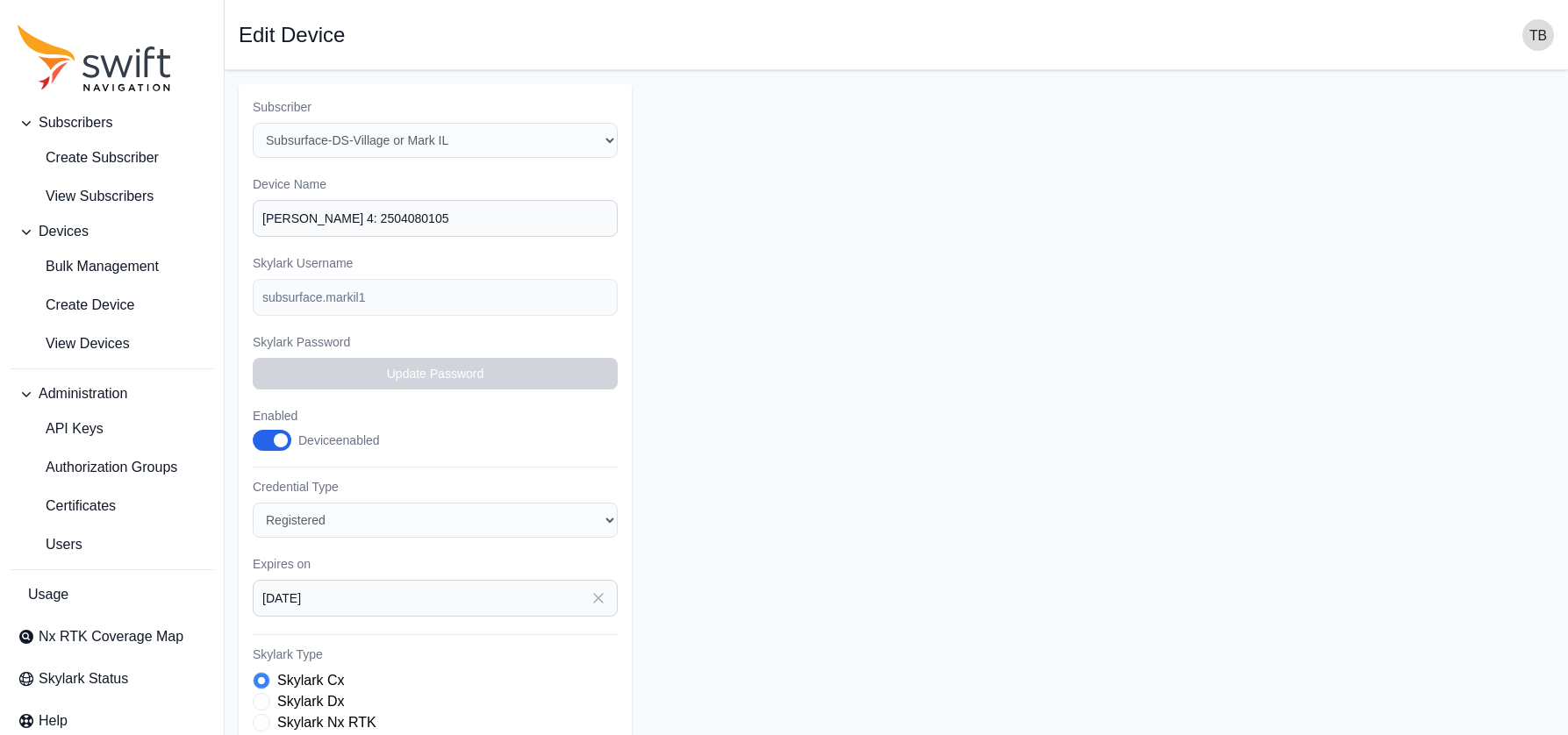
click at [810, 382] on form "Subscriber Select a Subscriber Subsurface-DS-Village or Mark IL [PERSON_NAME] N…" at bounding box center [896, 554] width 1315 height 940
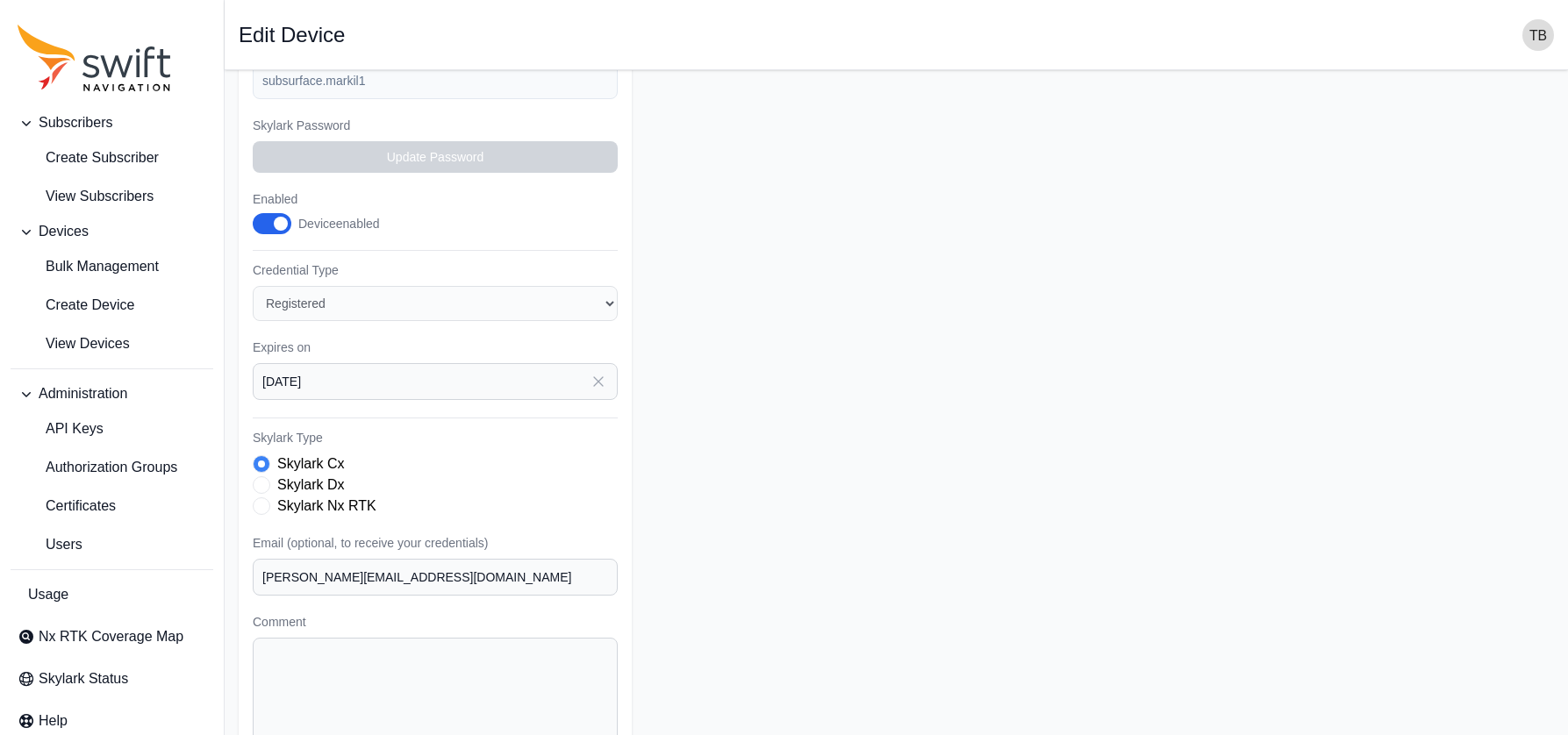
scroll to position [264, 0]
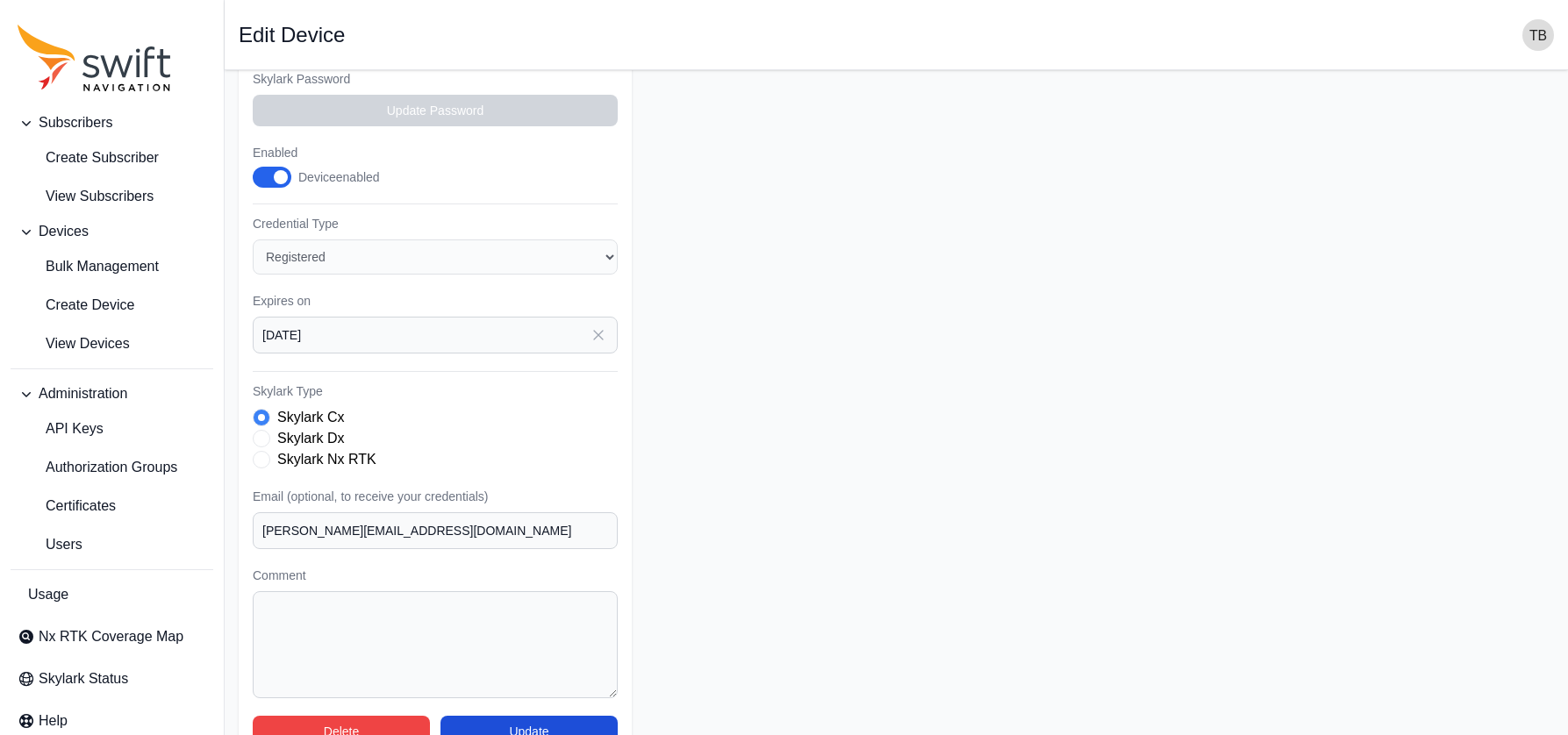
click at [772, 368] on form "Subscriber Select a Subscriber Subsurface-DS-Village or Mark IL [PERSON_NAME] N…" at bounding box center [896, 291] width 1315 height 940
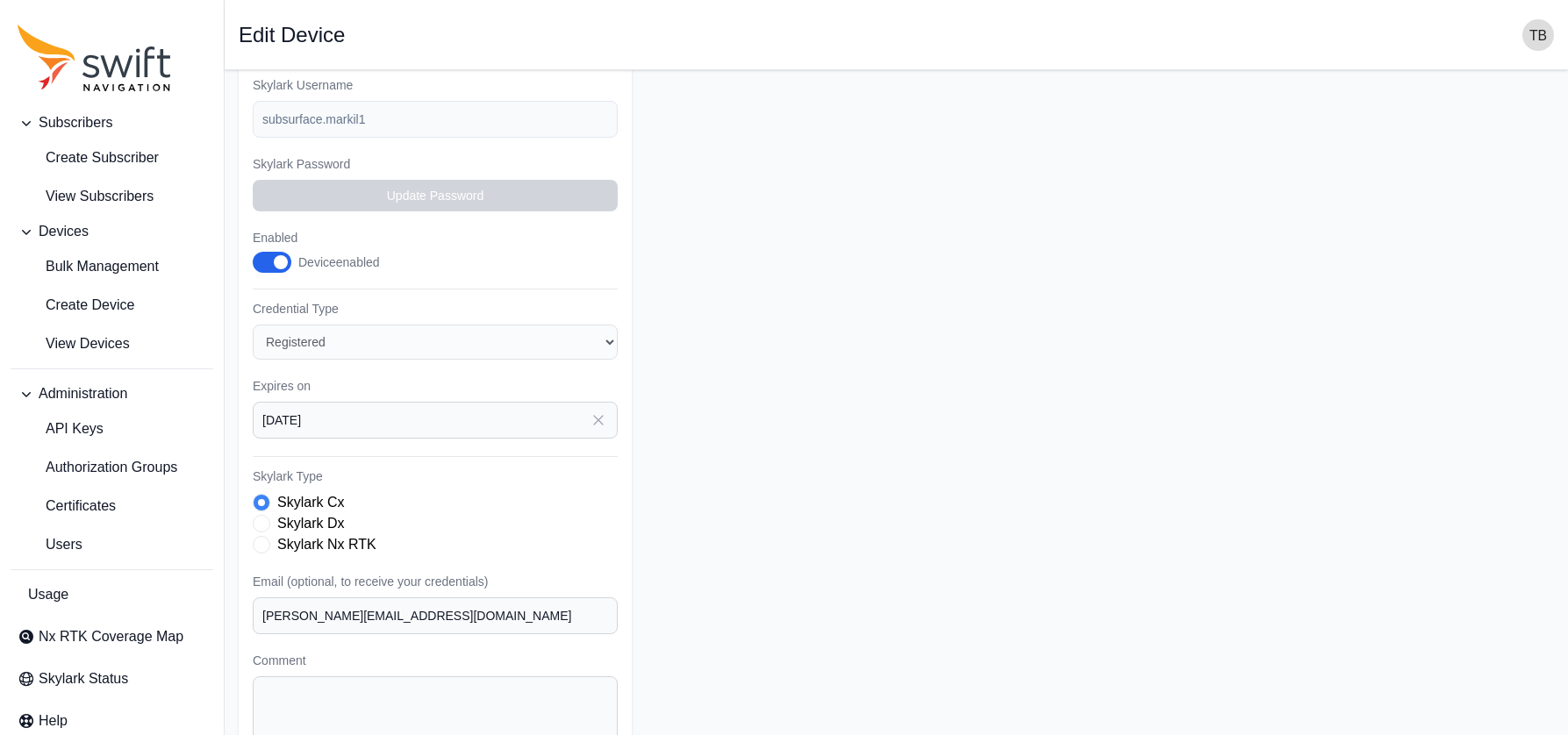
scroll to position [0, 0]
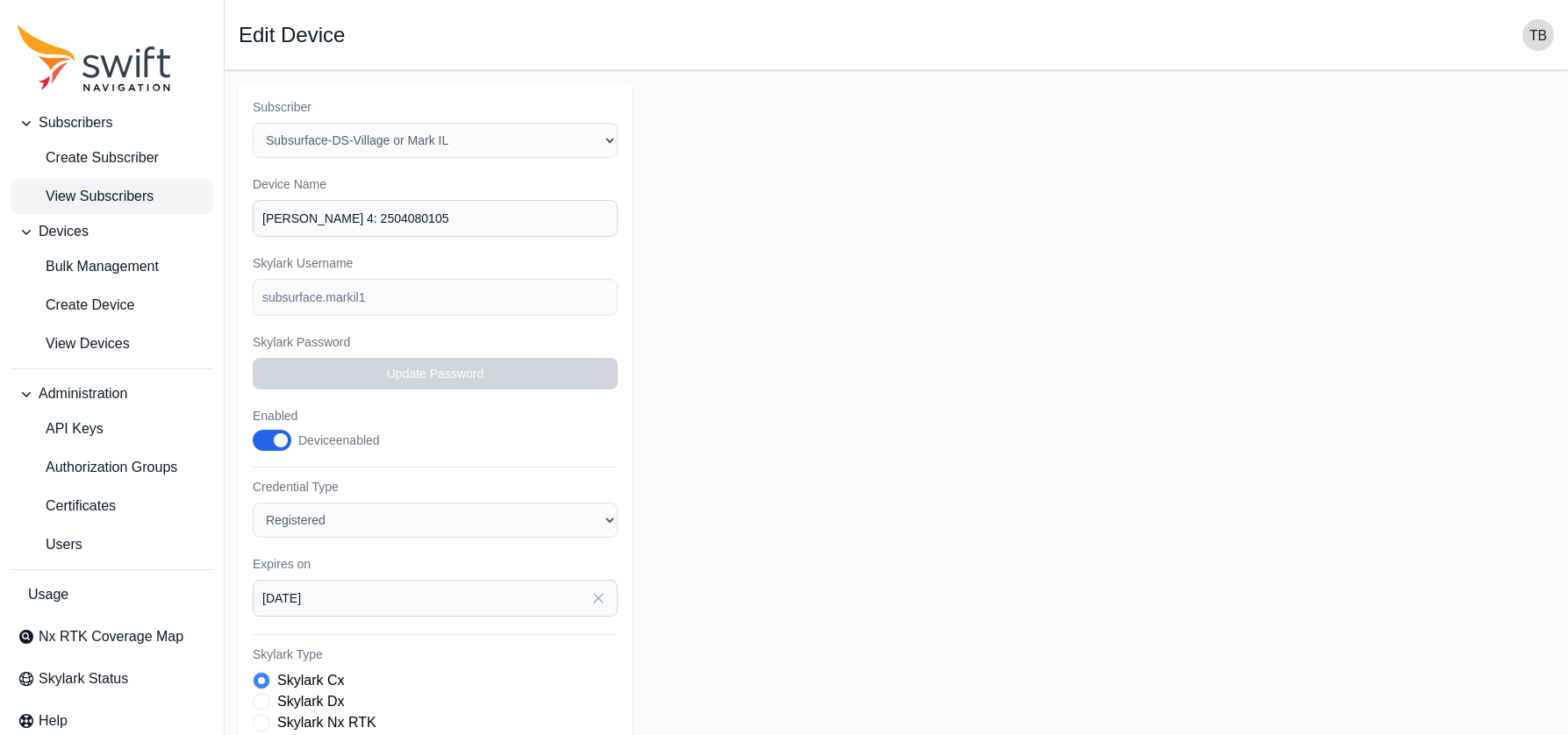
click at [141, 197] on span "View Subscribers" at bounding box center [85, 197] width 136 height 21
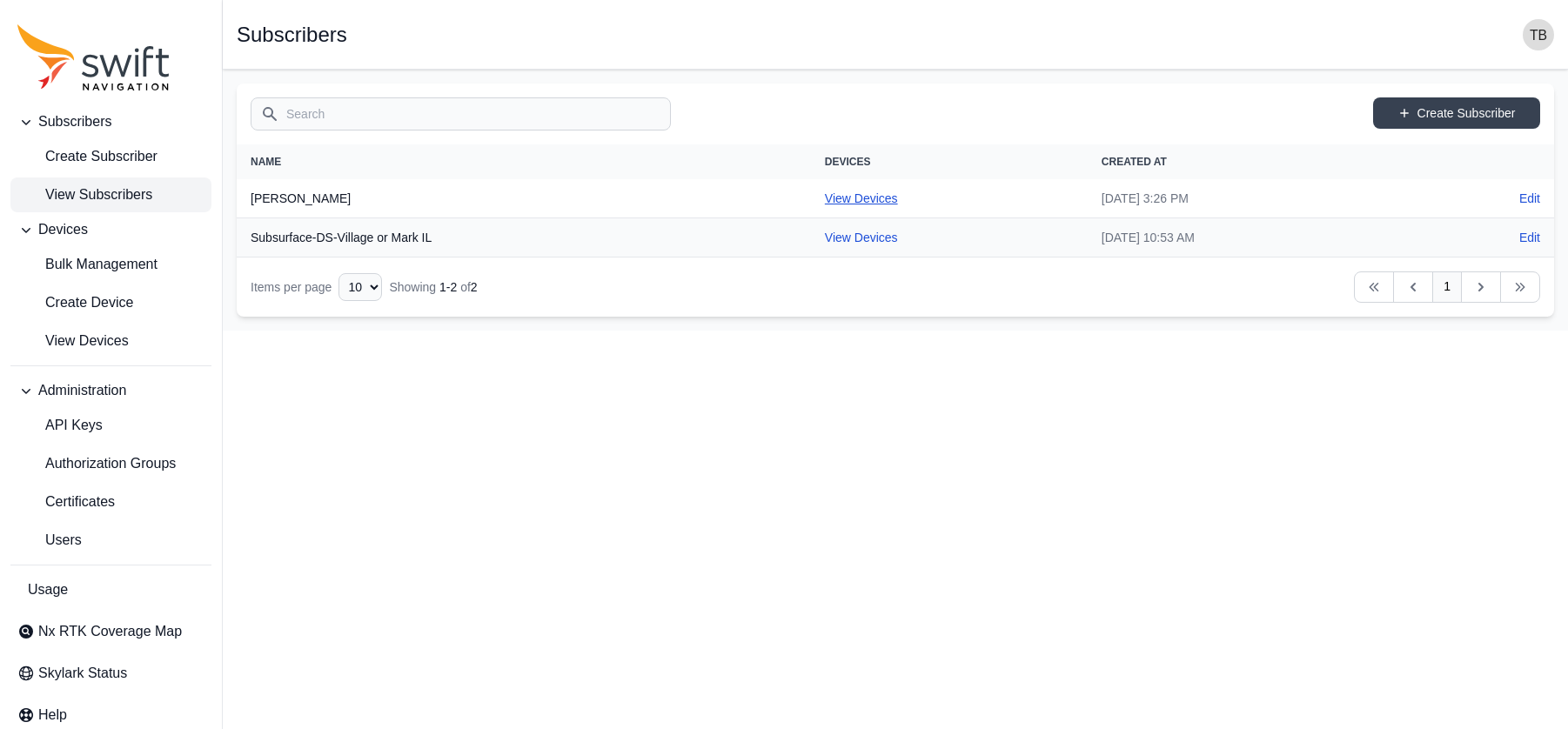
click at [825, 191] on link "View Devices" at bounding box center [862, 198] width 73 height 14
select select "1fdfd49c-64ec-44e1-85c1-6c7d43fa3645"
click at [1107, 22] on div "Open sidebar Subscribers" at bounding box center [895, 35] width 1317 height 31
click at [1390, 196] on link "Edit" at bounding box center [1530, 198] width 21 height 17
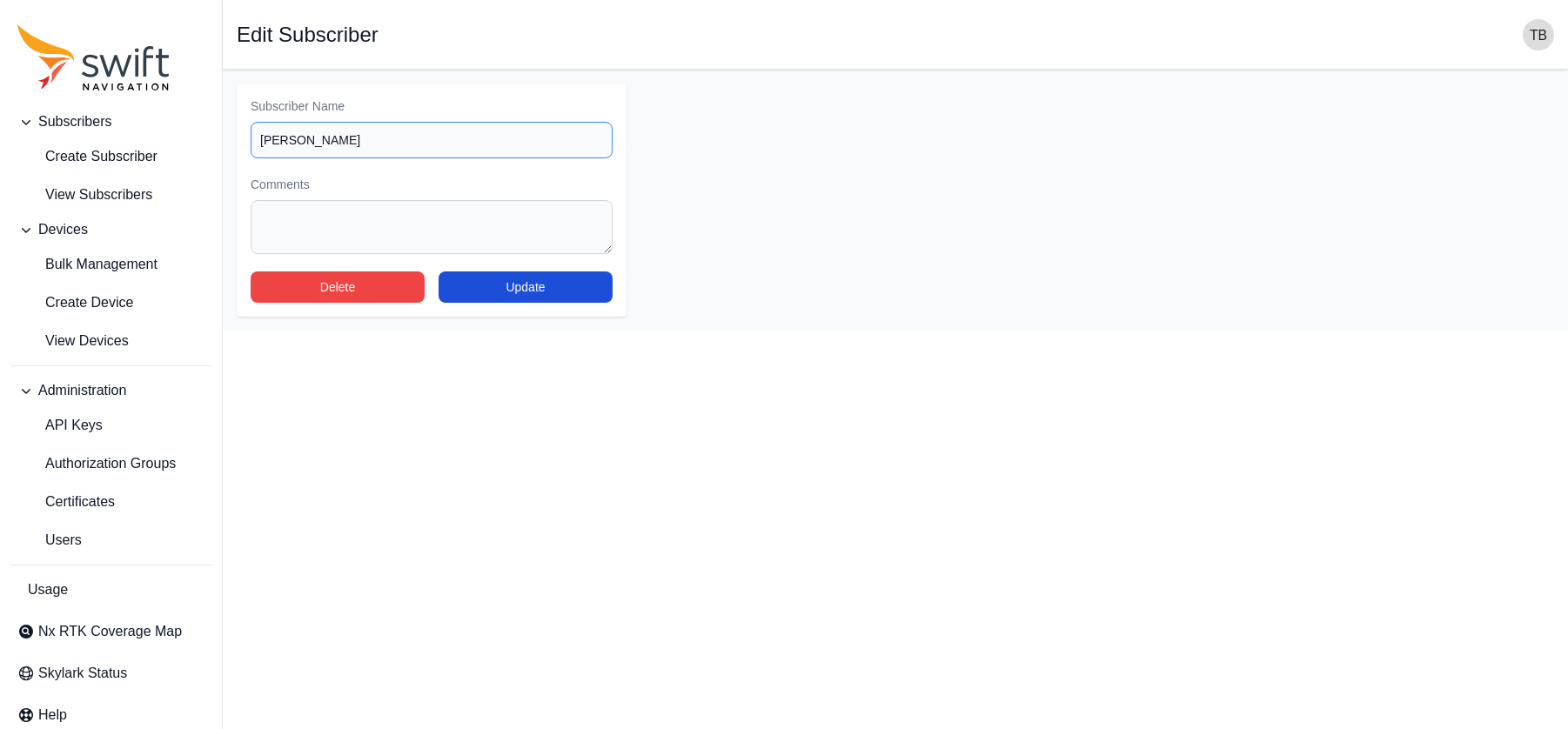
drag, startPoint x: 348, startPoint y: 136, endPoint x: 197, endPoint y: 134, distance: 151.0
click at [197, 134] on div "Subscribers Create Subscriber View Subscribers Devices Bulk Management Create D…" at bounding box center [784, 200] width 1568 height 261
type input "Subsurface-DEMO1"
click at [510, 288] on button "Update" at bounding box center [525, 288] width 174 height 31
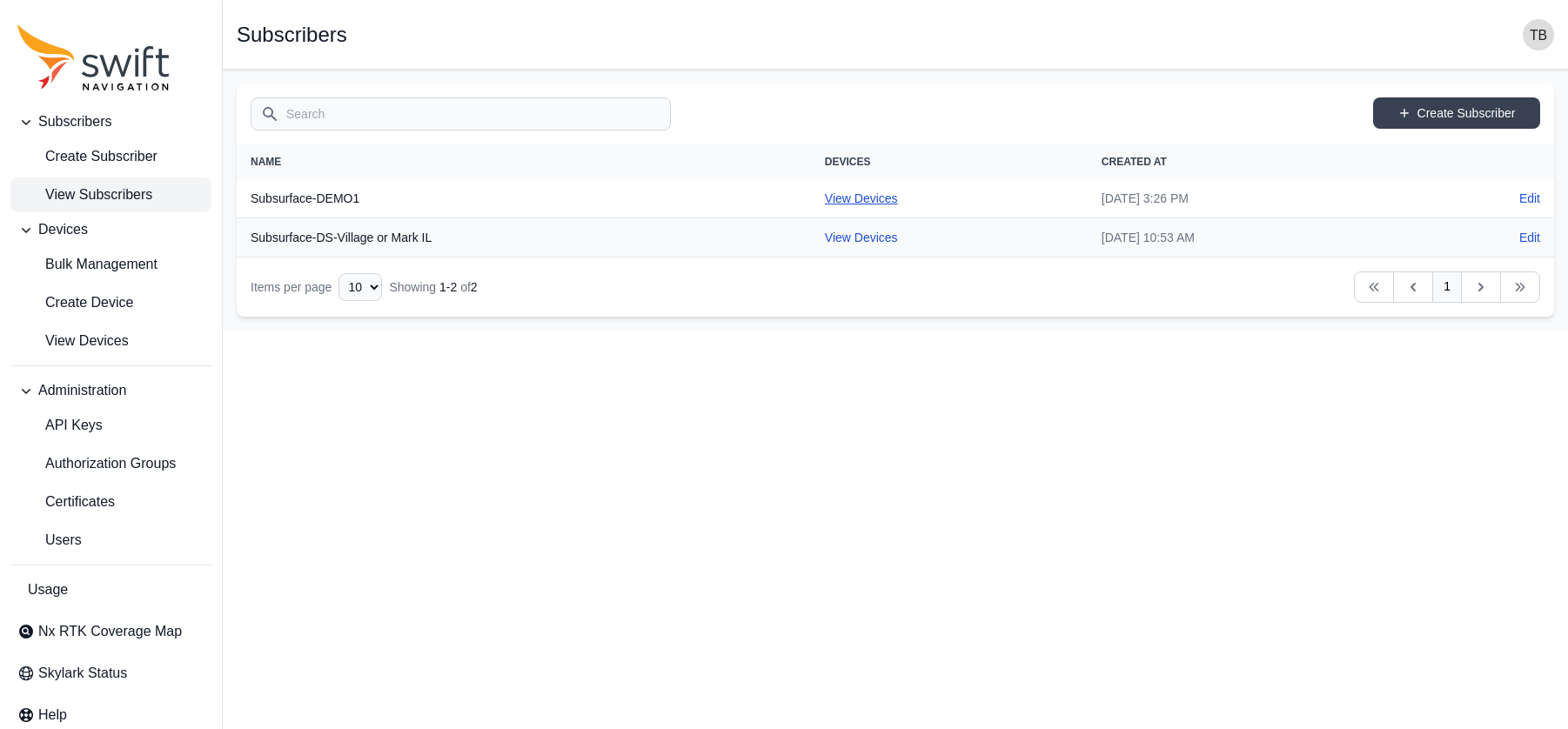
click at [825, 199] on link "View Devices" at bounding box center [862, 198] width 73 height 14
select select "1fdfd49c-64ec-44e1-85c1-6c7d43fa3645"
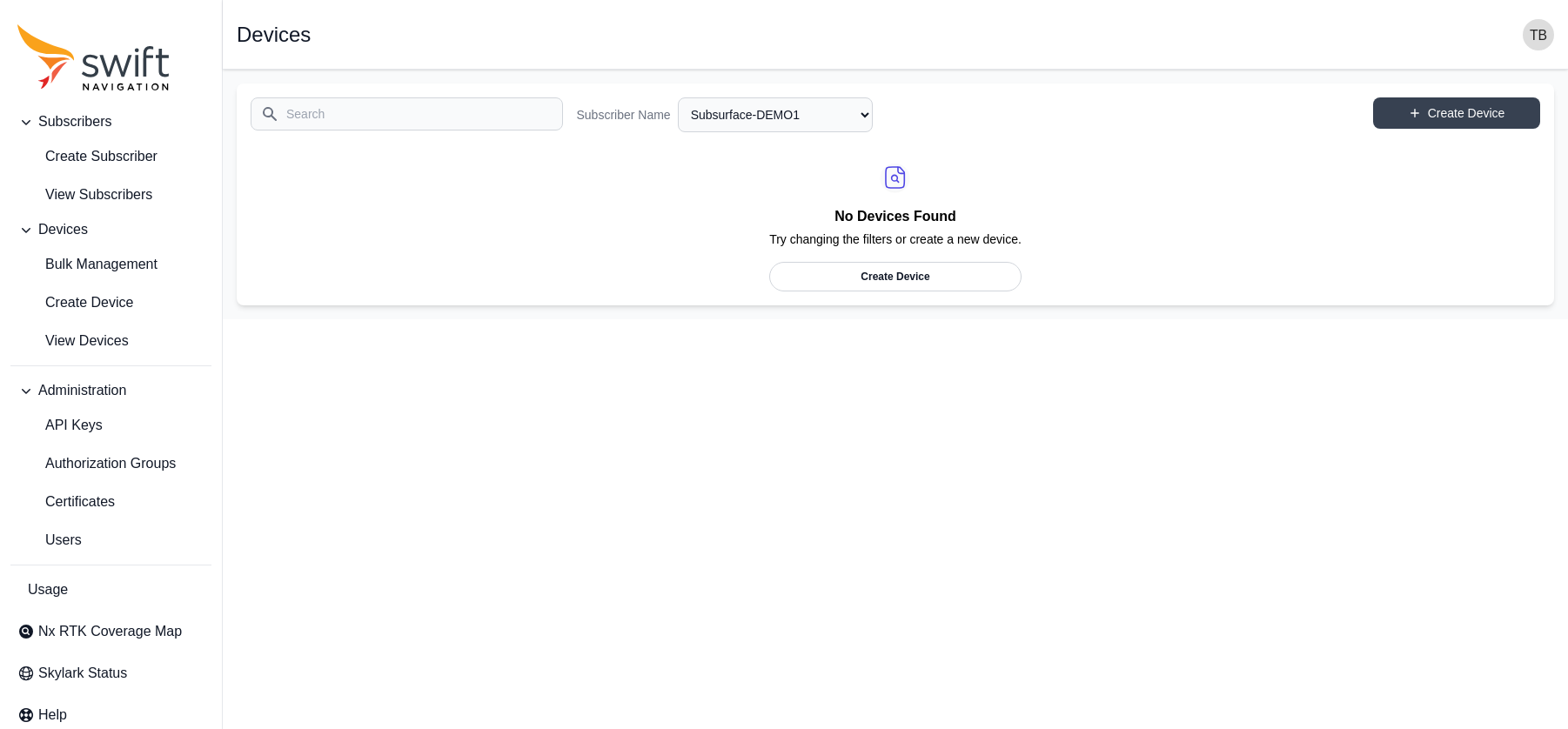
click at [899, 277] on link "Create Device" at bounding box center [895, 277] width 253 height 30
select select "1fdfd49c-64ec-44e1-85c1-6c7d43fa3645"
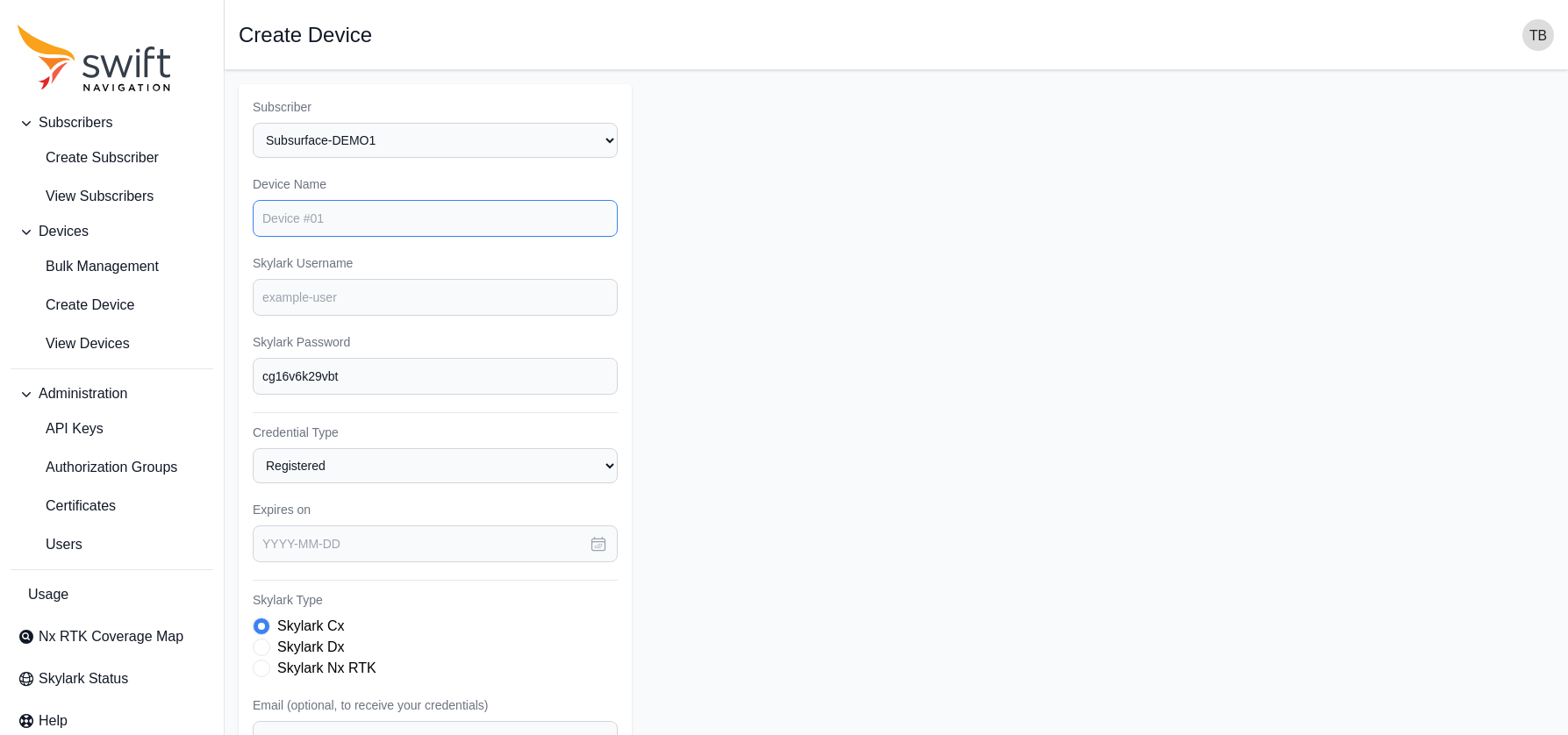
click at [401, 222] on input "Device Name" at bounding box center [435, 219] width 365 height 37
type input "S"
click at [375, 217] on input "Device Name" at bounding box center [435, 219] width 365 height 37
click at [76, 150] on span "Create Subscriber" at bounding box center [88, 158] width 141 height 21
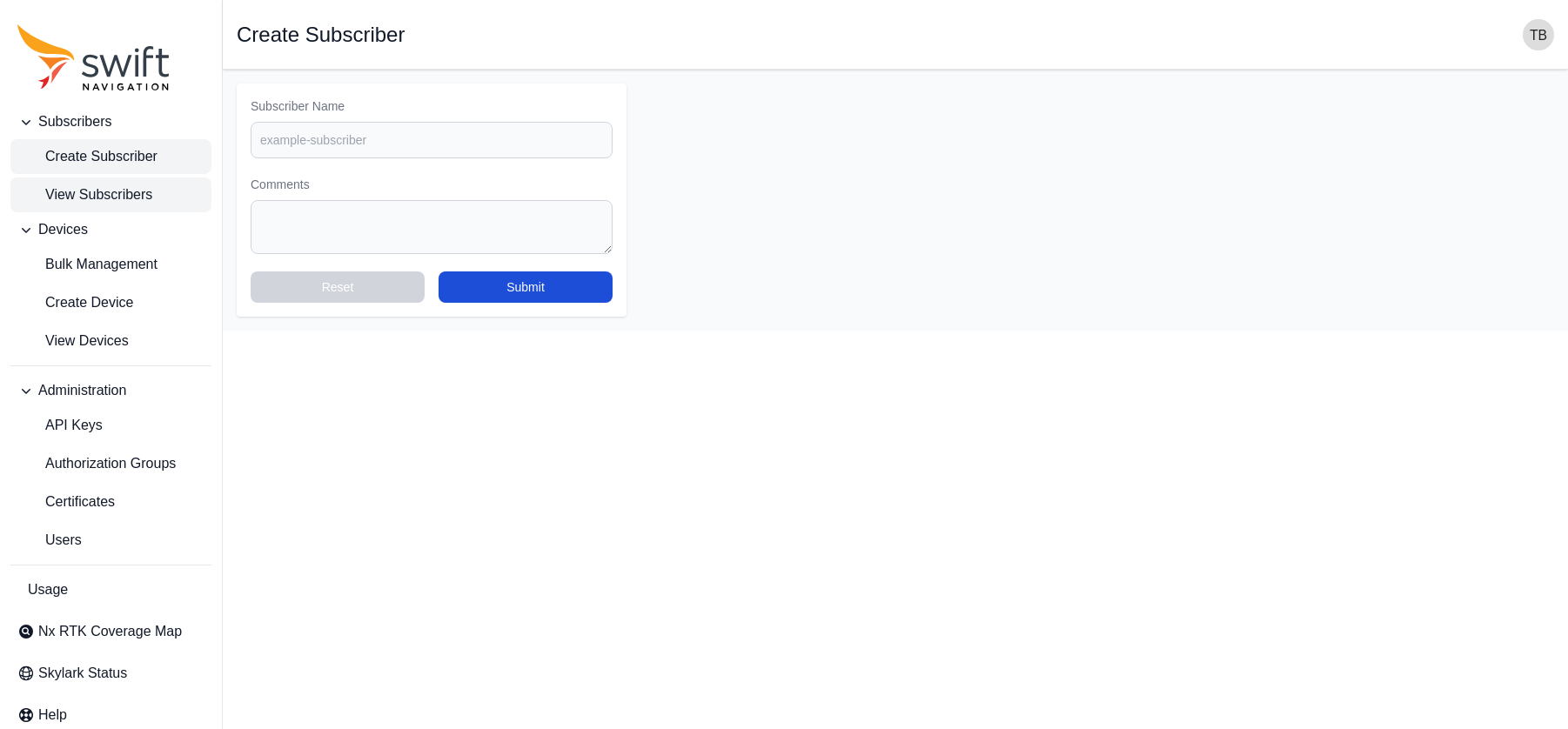
click at [138, 191] on span "View Subscribers" at bounding box center [85, 195] width 135 height 21
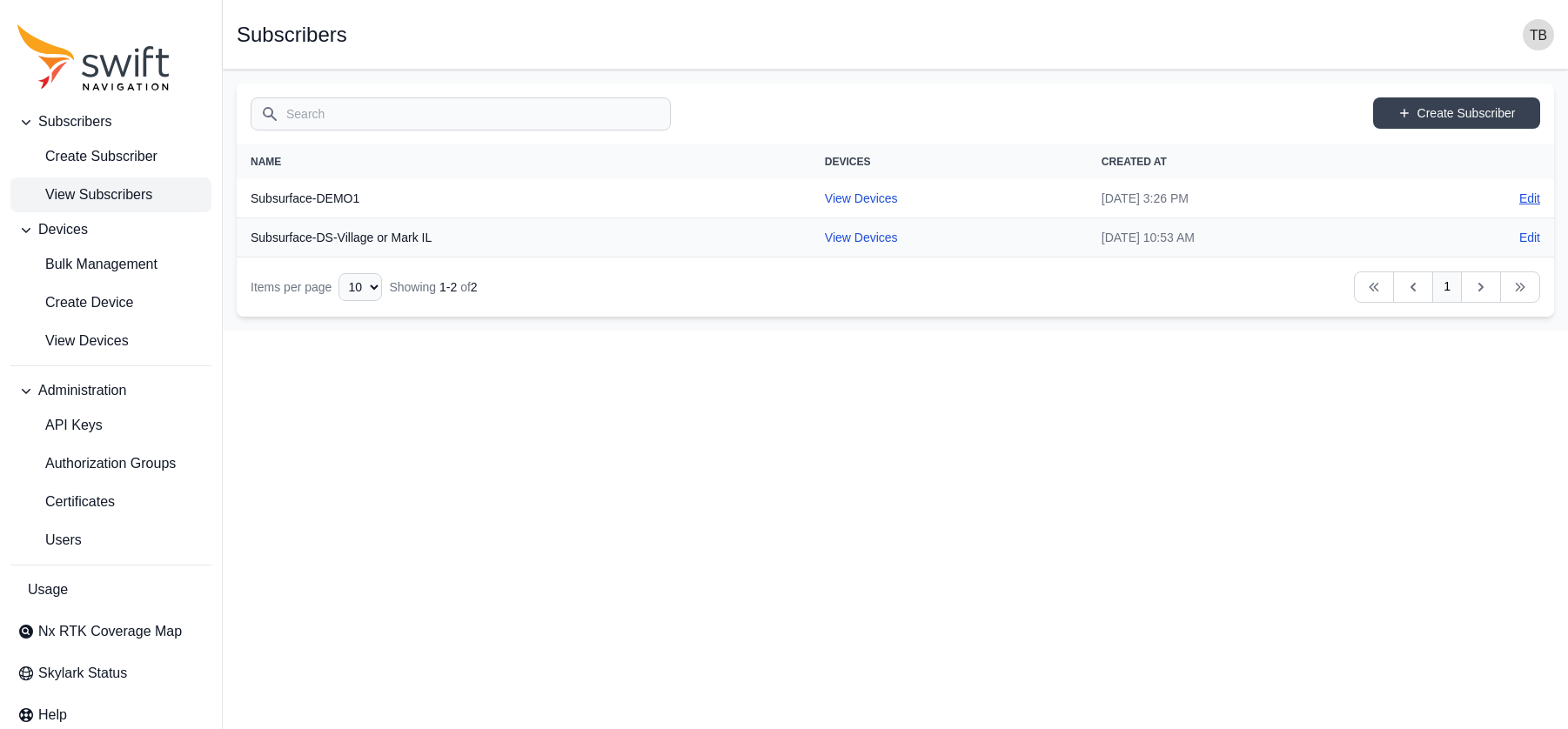
click at [1390, 193] on link "Edit" at bounding box center [1530, 198] width 21 height 17
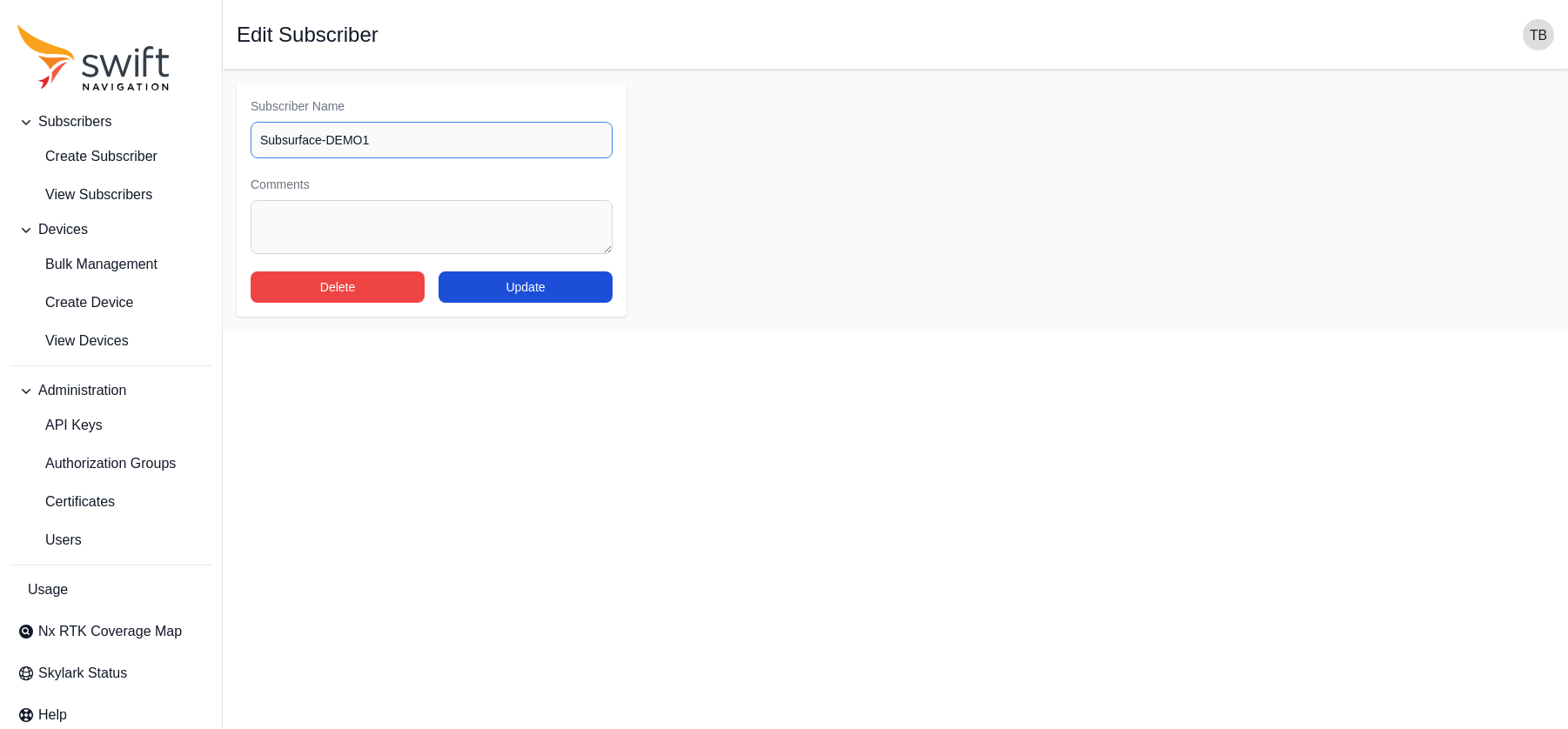
click at [371, 135] on input "Subsurface-DEMO1" at bounding box center [432, 140] width 362 height 37
type input "Subsurface-EVALUATIONS"
click at [516, 286] on button "Update" at bounding box center [525, 288] width 174 height 31
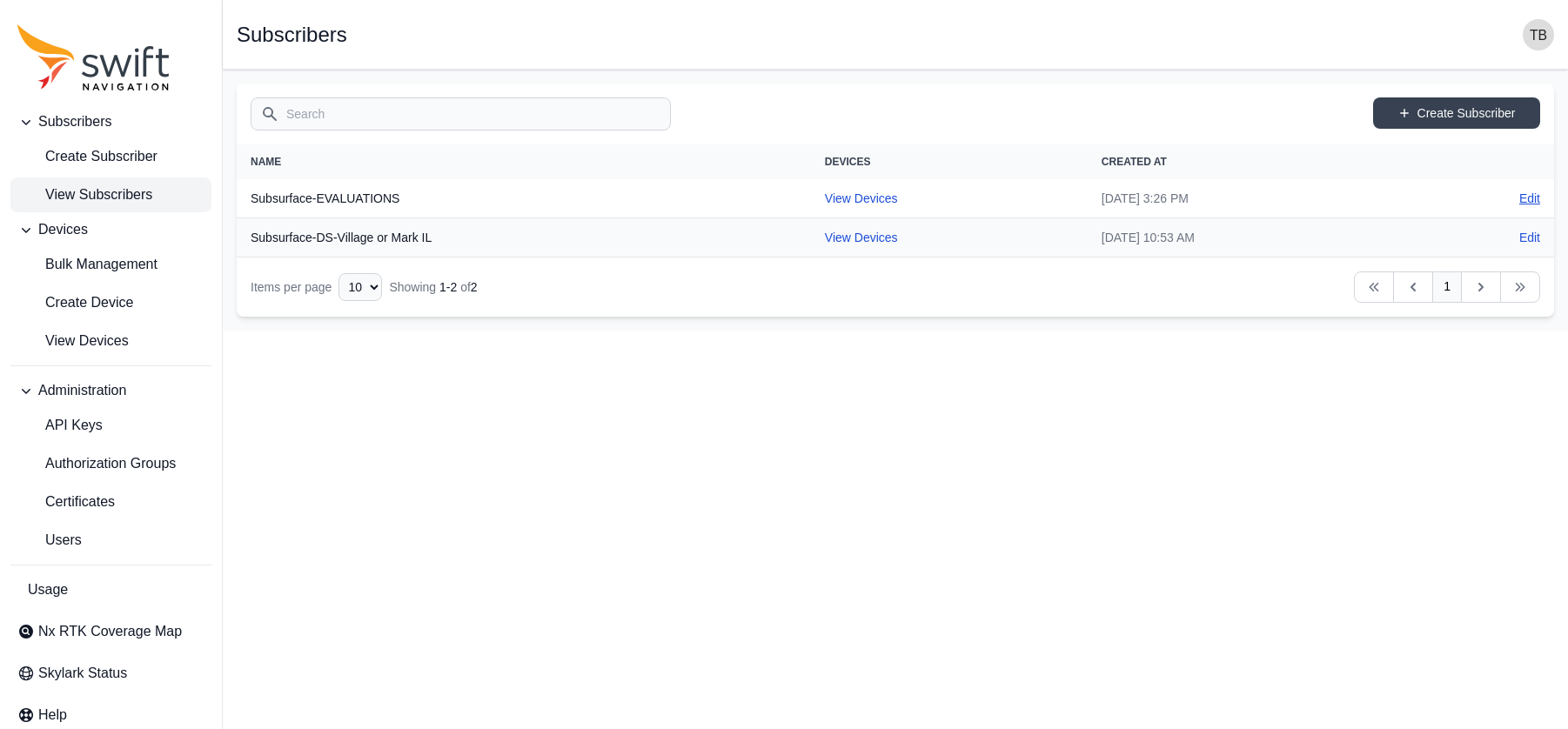
click at [1390, 201] on link "Edit" at bounding box center [1530, 198] width 21 height 17
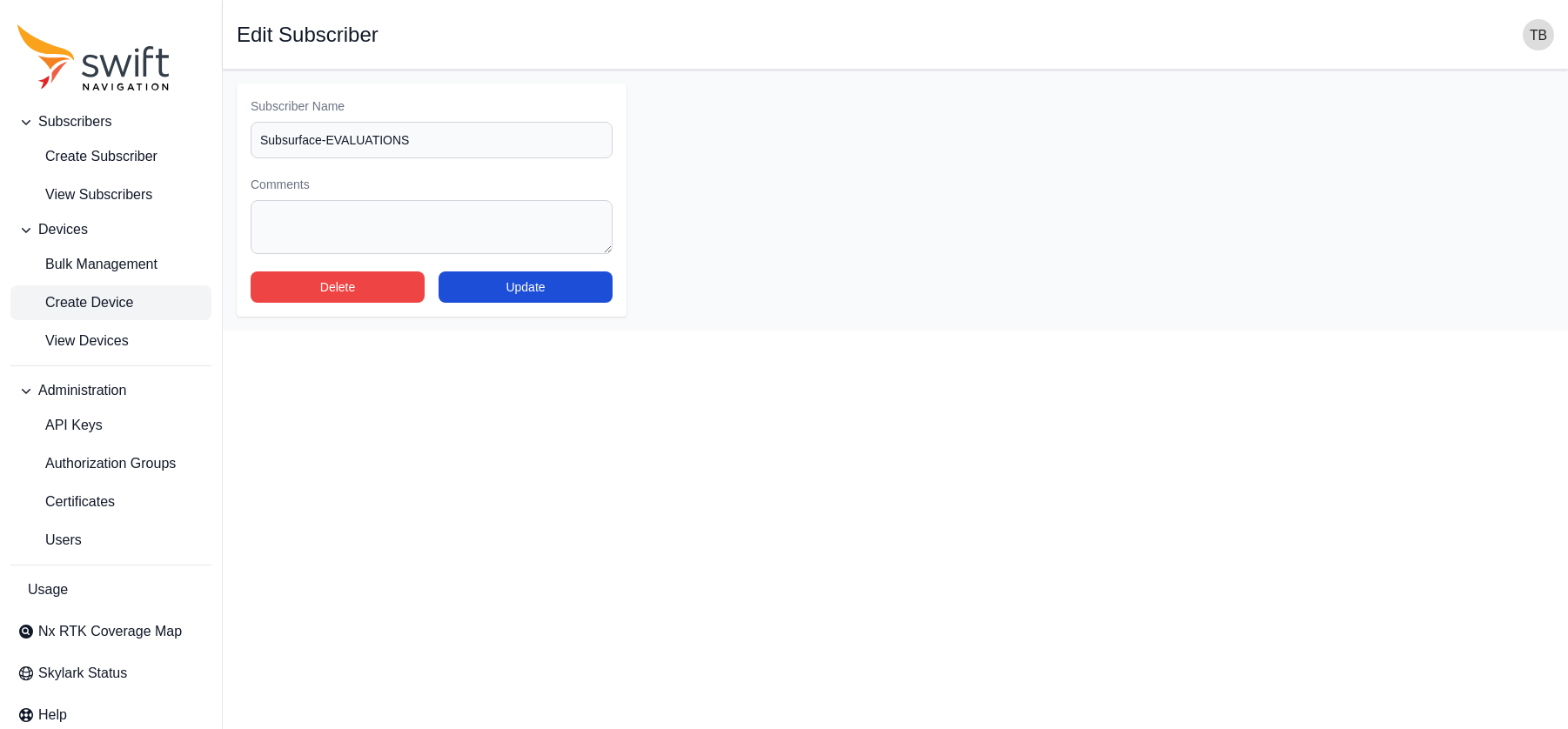
click at [90, 305] on span "Create Device" at bounding box center [75, 302] width 115 height 21
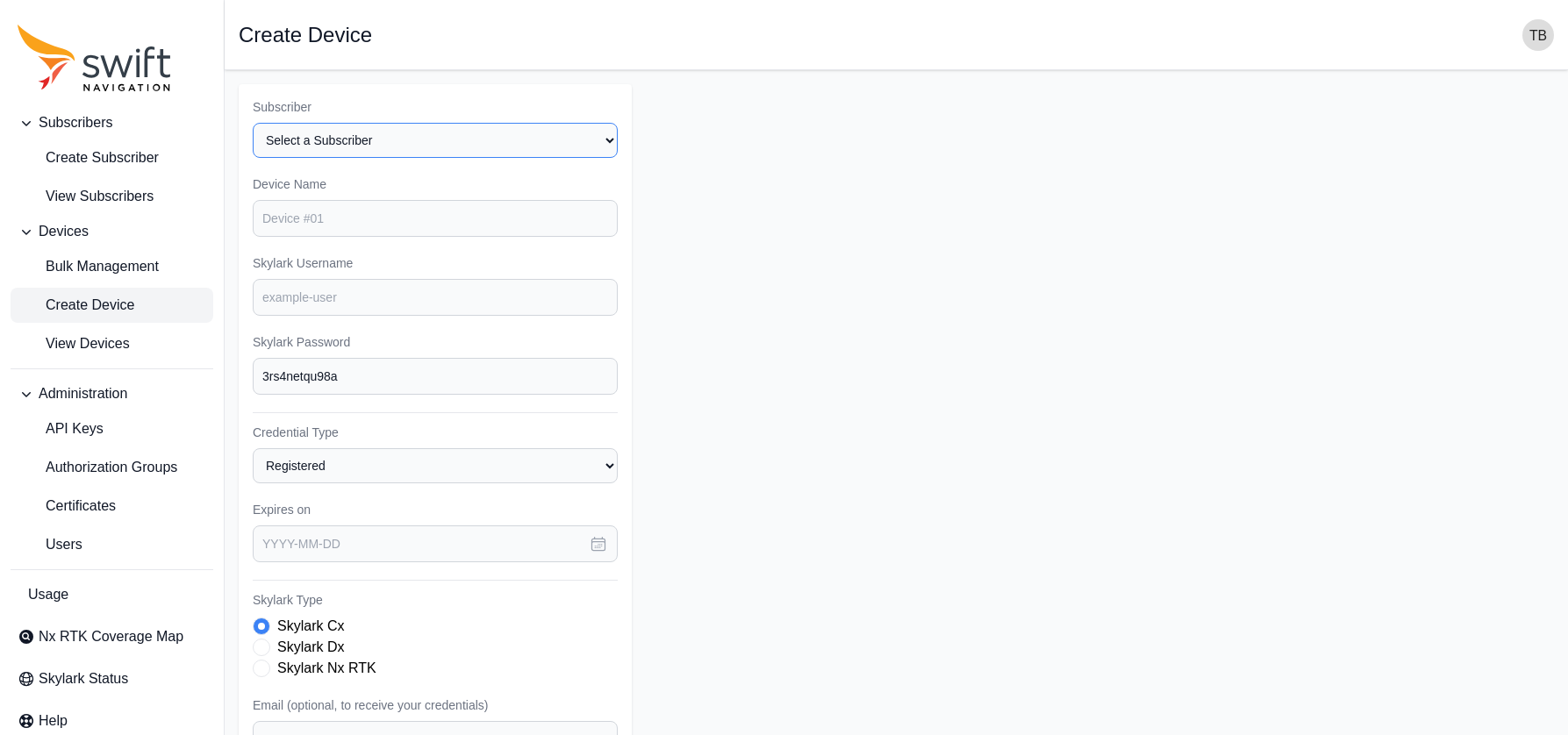
click at [466, 140] on select "Select a Subscriber Subsurface-DS-Village or Mark IL Subsurface-EVALUATIONS" at bounding box center [435, 140] width 365 height 35
select select "1fdfd49c-64ec-44e1-85c1-6c7d43fa3645"
click at [253, 122] on select "Select a Subscriber Subsurface-DS-Village or Mark IL Subsurface-EVALUATIONS" at bounding box center [435, 140] width 365 height 35
click at [347, 219] on input "Device Name" at bounding box center [435, 219] width 365 height 37
type input "D"
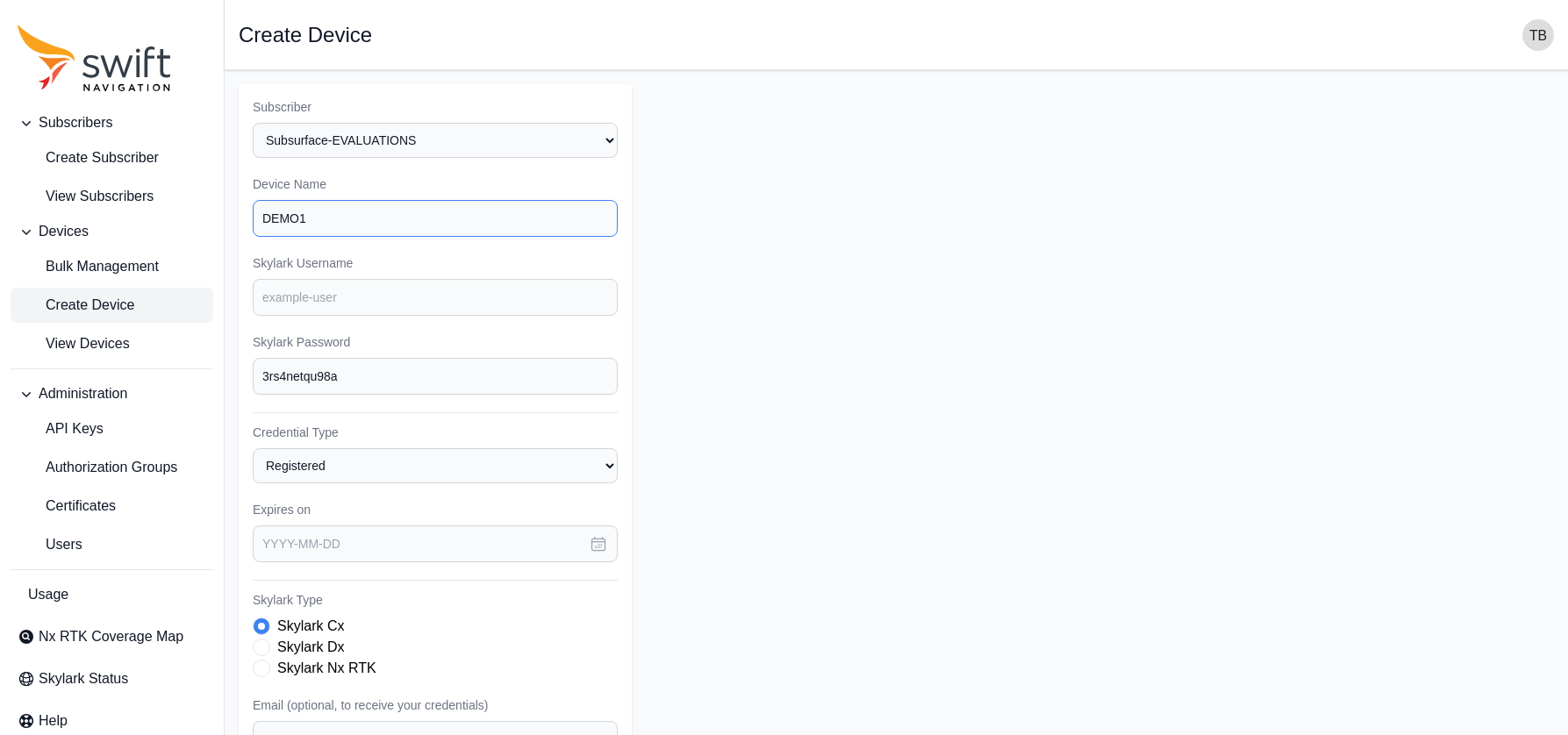
type input "DEMO1"
click at [484, 297] on input "Skylark Username" at bounding box center [435, 298] width 365 height 37
type input "subsurface.demo1"
drag, startPoint x: 350, startPoint y: 372, endPoint x: 251, endPoint y: 386, distance: 100.0
click at [251, 386] on div "Subscriber Select a Subscriber Subsurface-DS-Village or Mark IL Subsurface-EVAL…" at bounding box center [435, 527] width 393 height 886
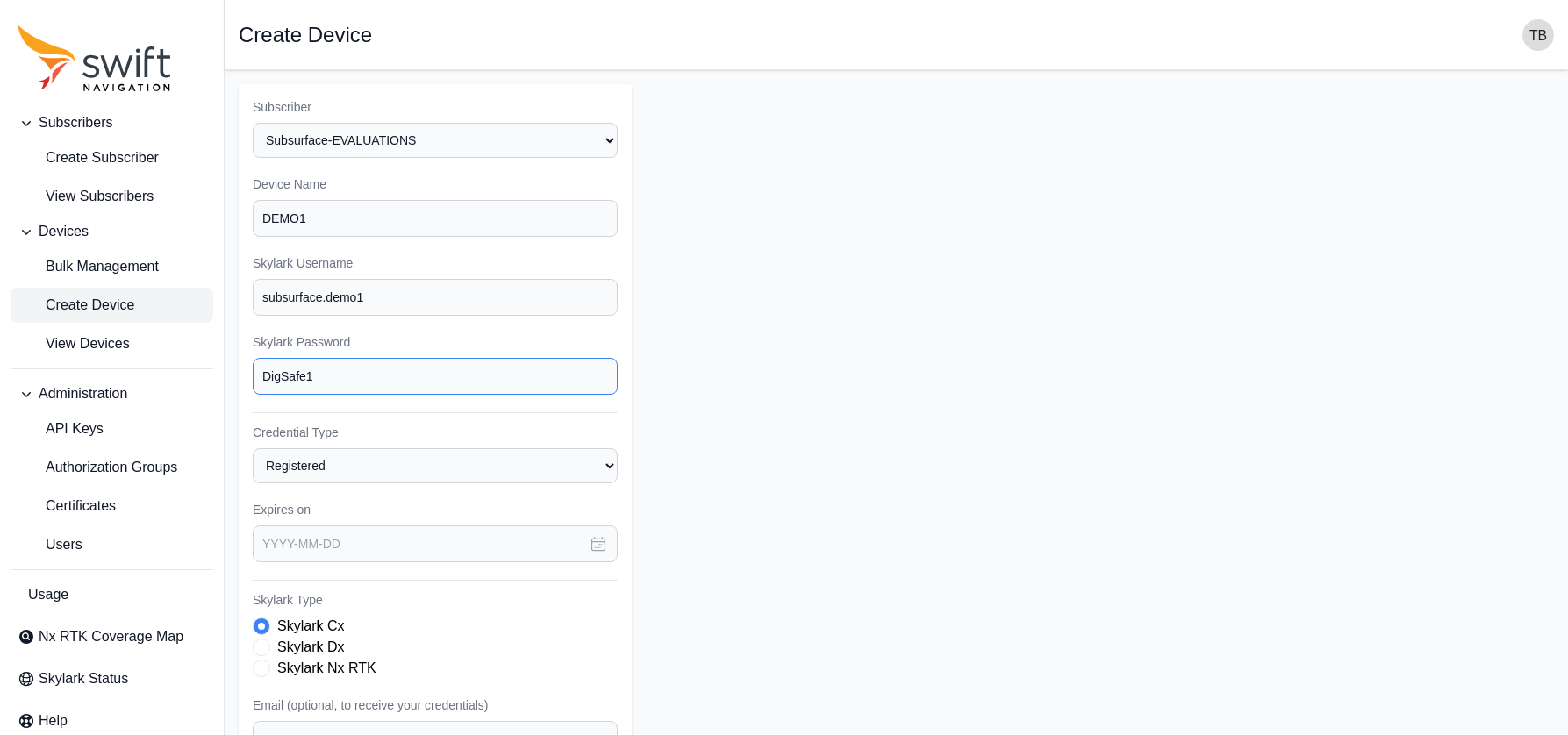
type input "DigSafe1"
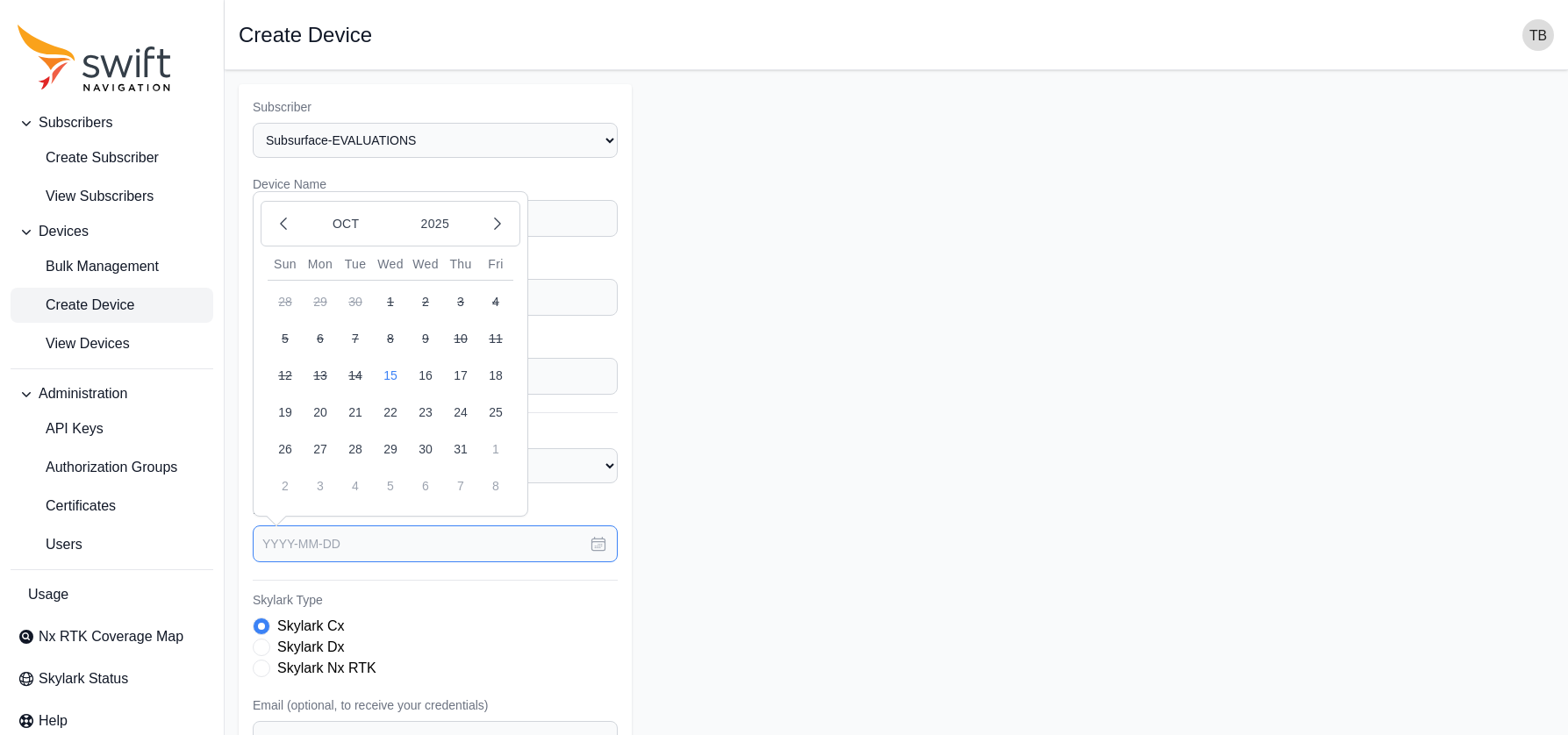
click at [397, 535] on input "text" at bounding box center [435, 544] width 365 height 37
click at [439, 221] on button "2025" at bounding box center [435, 224] width 85 height 33
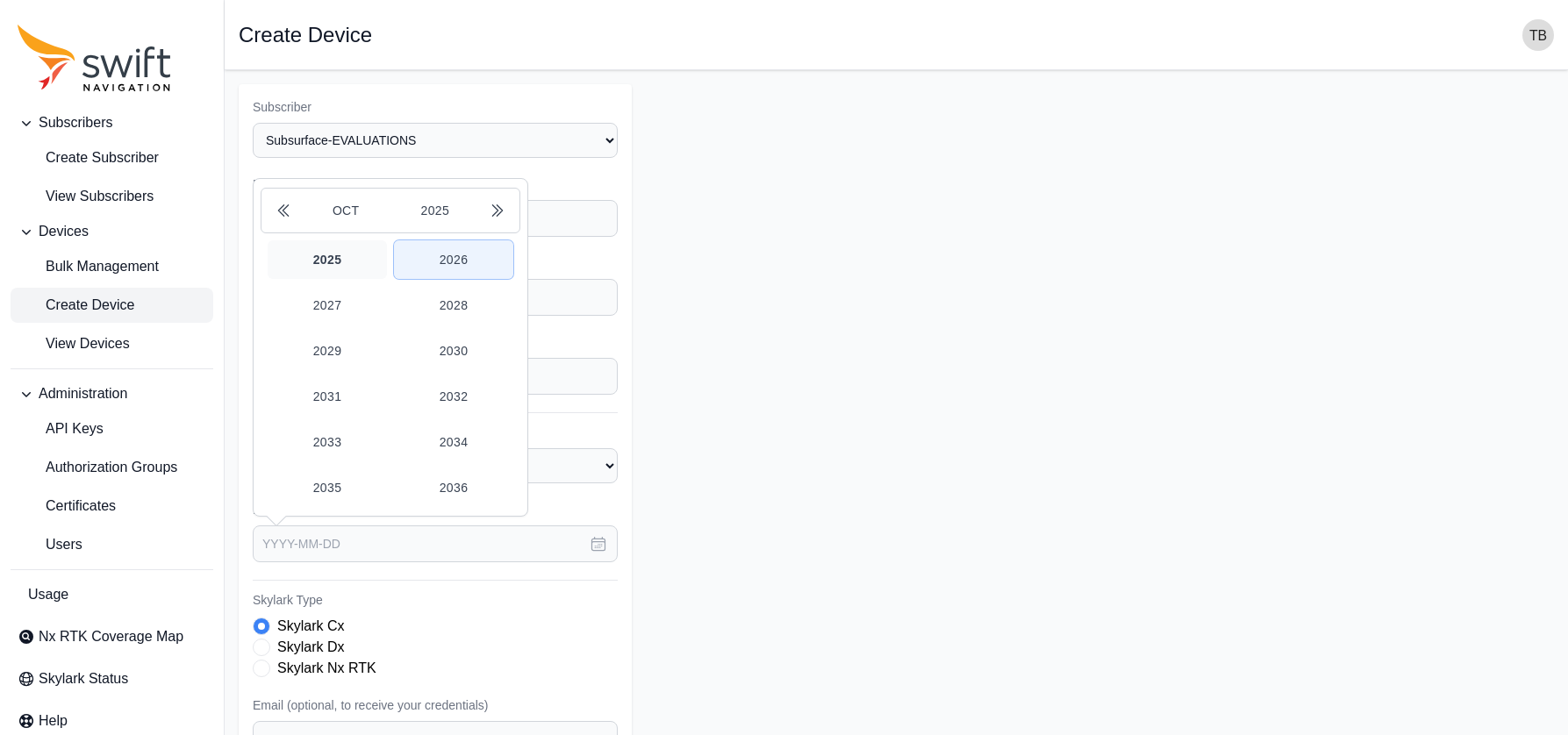
click at [457, 256] on button "2026" at bounding box center [453, 260] width 119 height 39
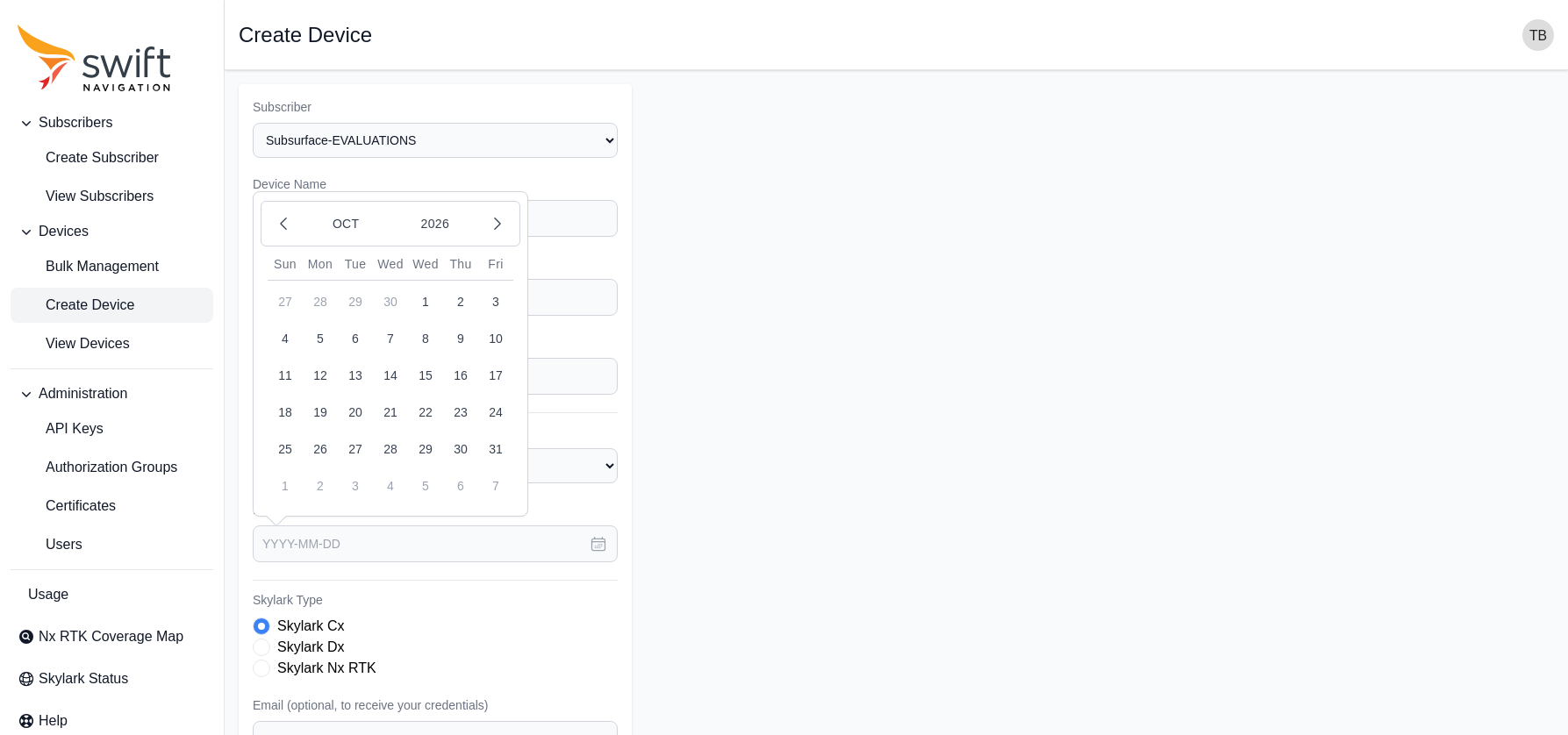
click at [424, 298] on button "1" at bounding box center [426, 301] width 35 height 35
type input "[DATE]"
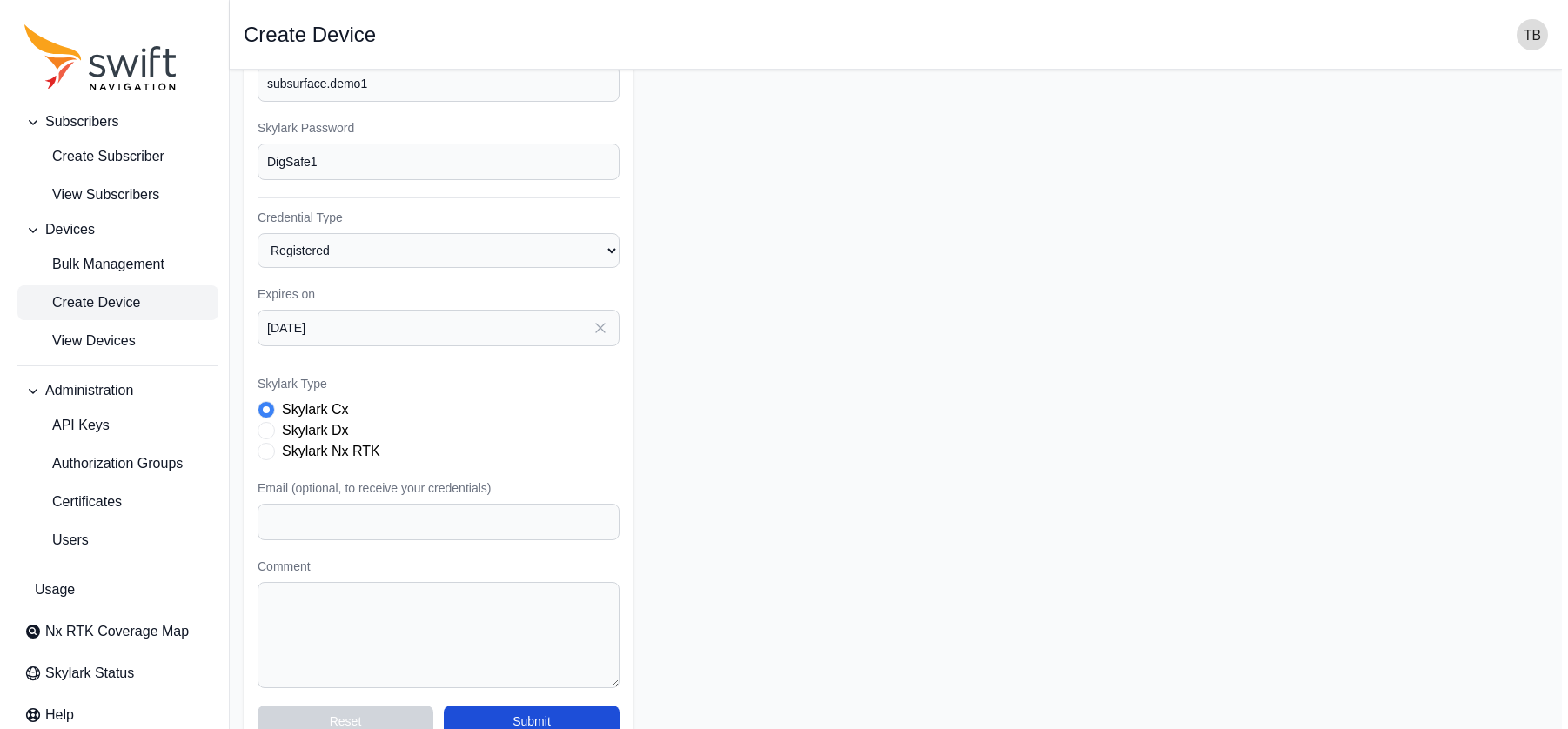
scroll to position [247, 0]
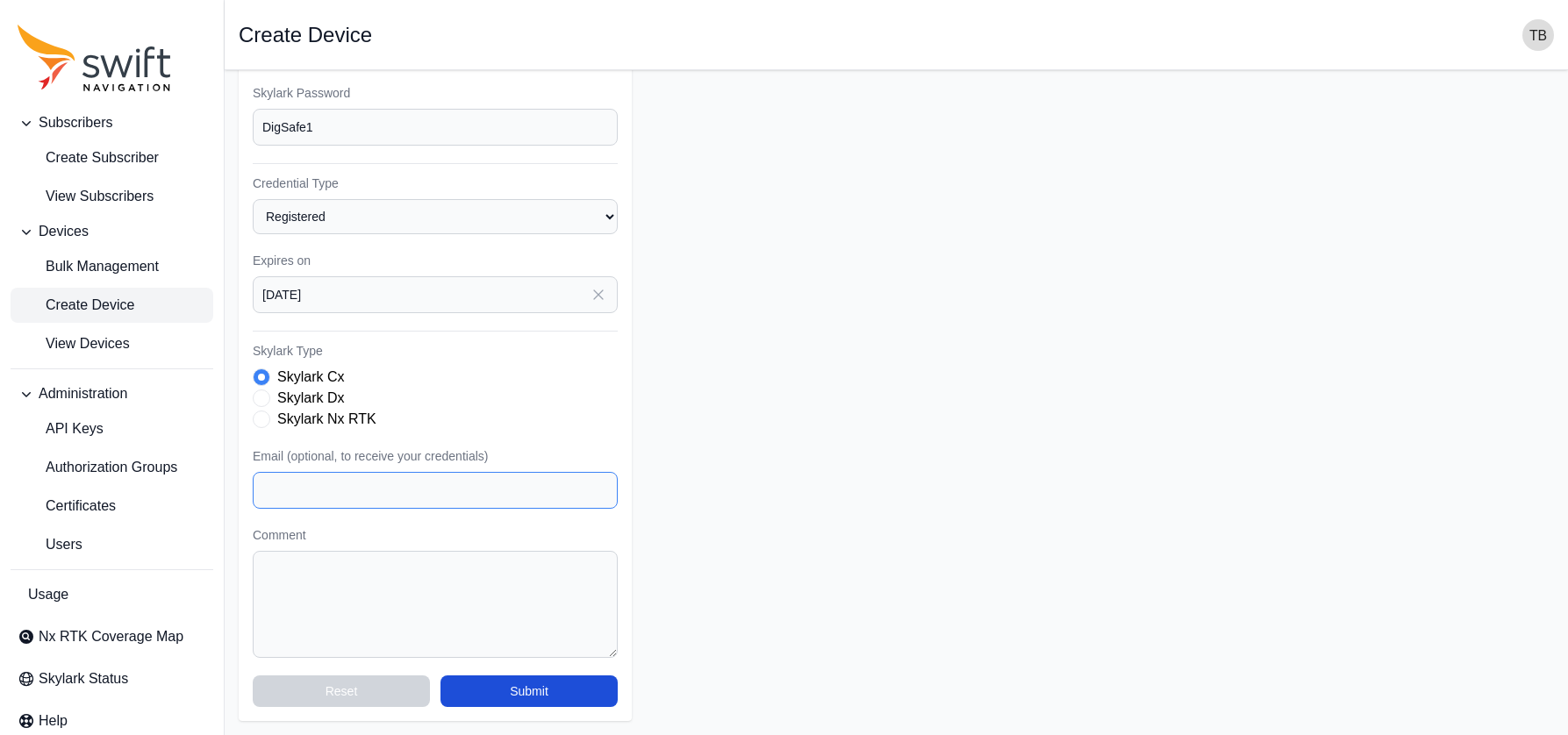
click at [426, 493] on input "Email (optional, to receive your credentials)" at bounding box center [435, 490] width 365 height 37
type input "[PERSON_NAME][EMAIL_ADDRESS][DOMAIN_NAME]"
click at [585, 296] on button "button" at bounding box center [598, 295] width 39 height 37
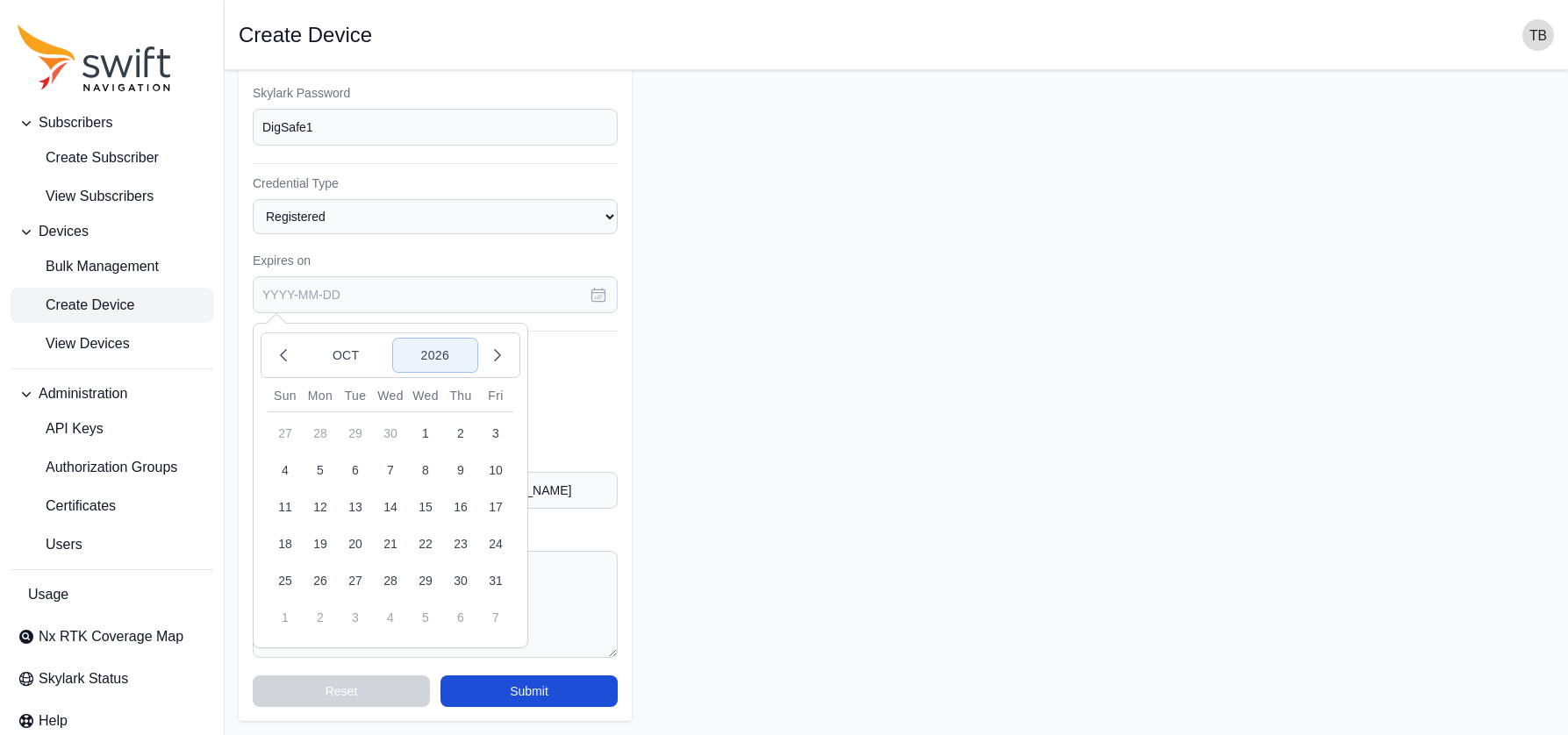
click at [446, 357] on button "2026" at bounding box center [435, 355] width 85 height 33
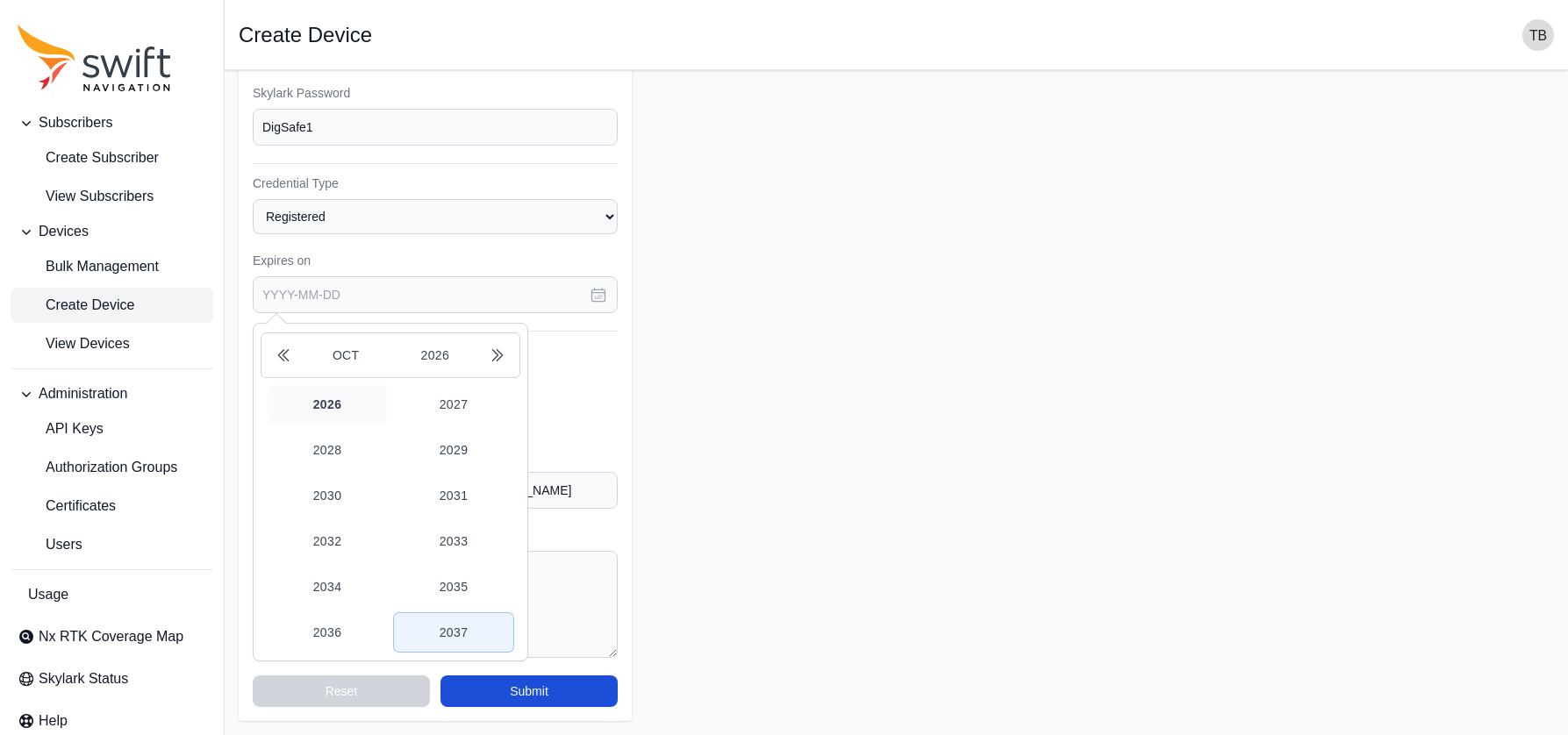
click at [449, 627] on button "2037" at bounding box center [453, 633] width 119 height 39
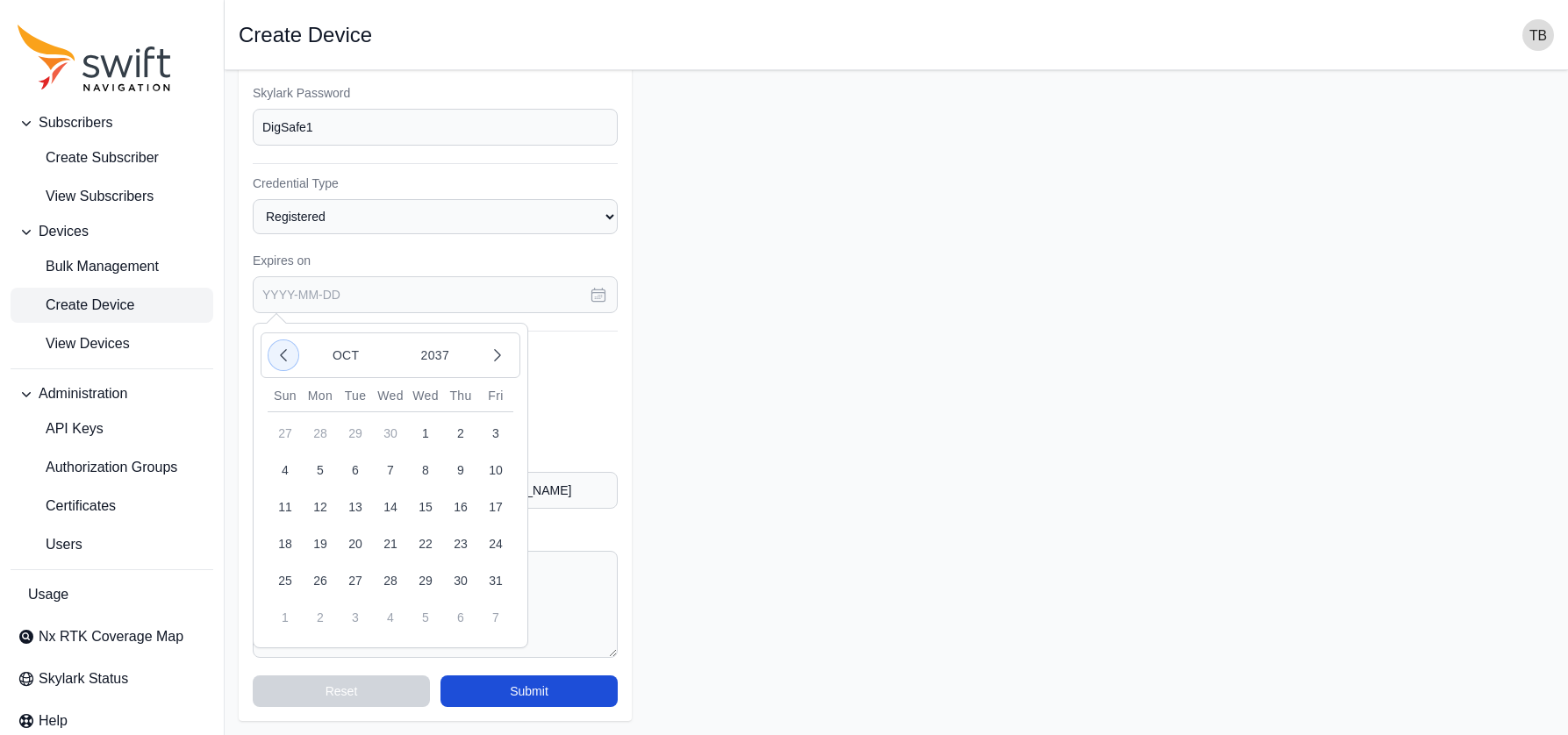
click at [278, 360] on icon "button" at bounding box center [284, 355] width 18 height 18
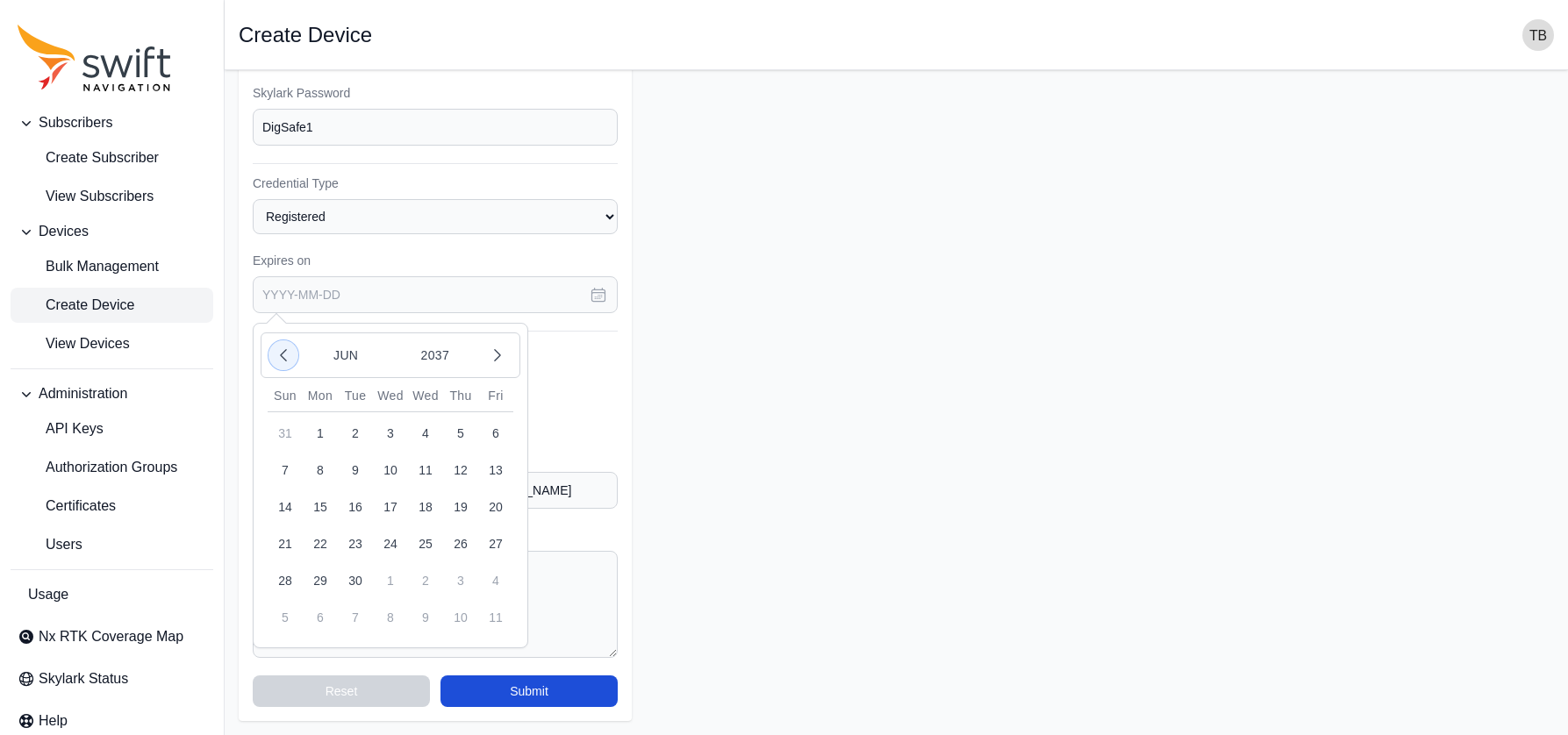
click at [278, 360] on icon "button" at bounding box center [284, 355] width 18 height 18
click at [418, 435] on button "1" at bounding box center [426, 434] width 35 height 35
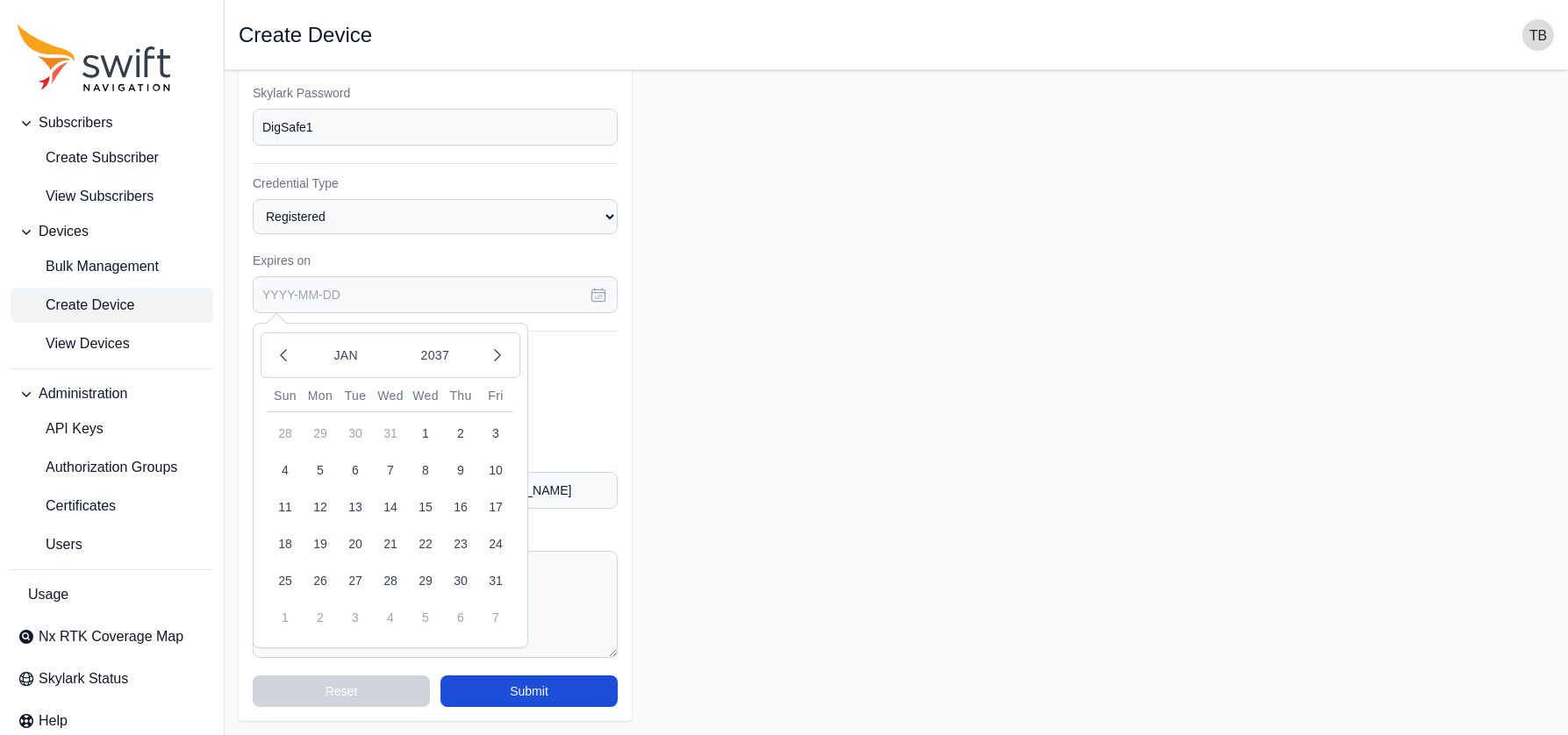
type input "[DATE]"
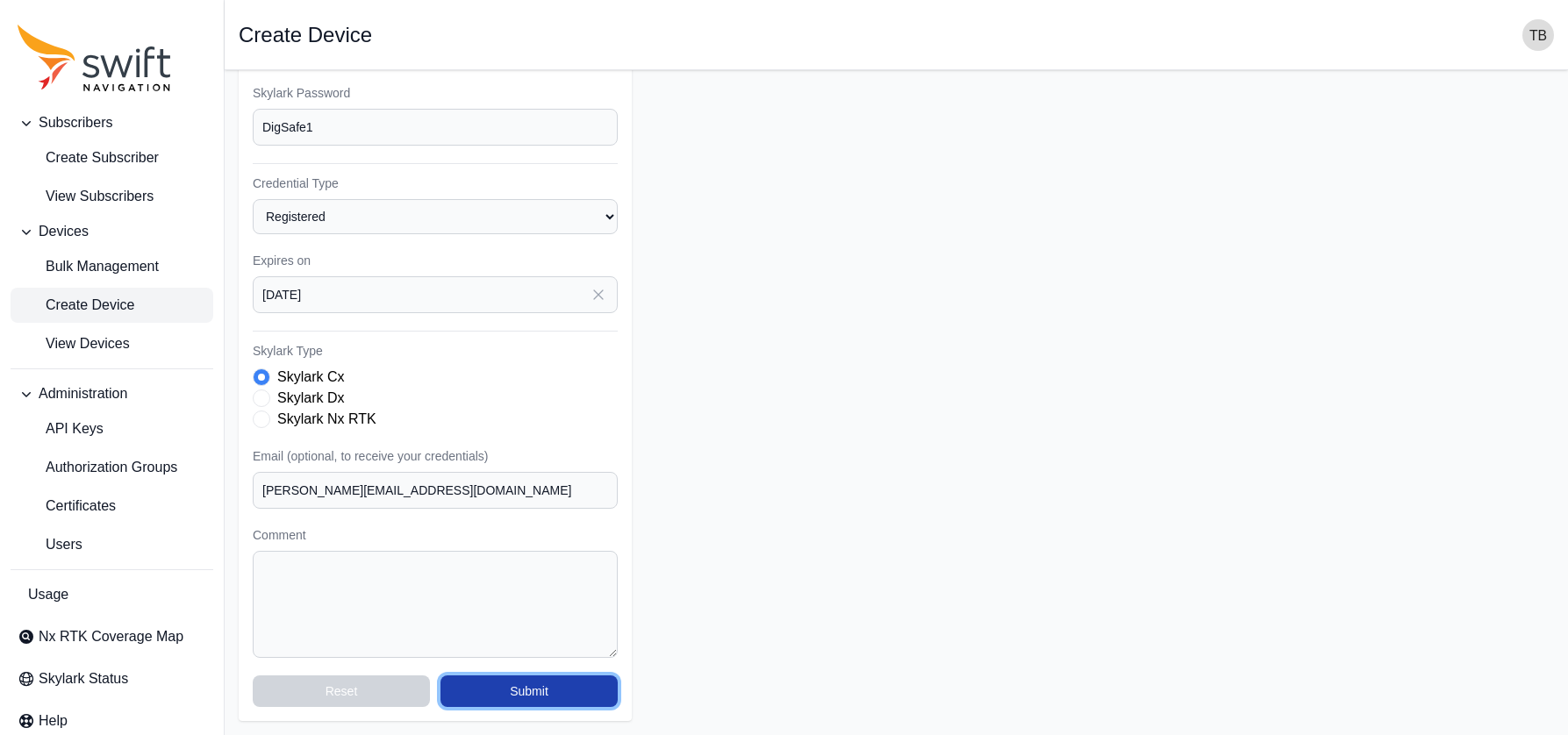
click at [551, 690] on button "Submit" at bounding box center [529, 691] width 177 height 32
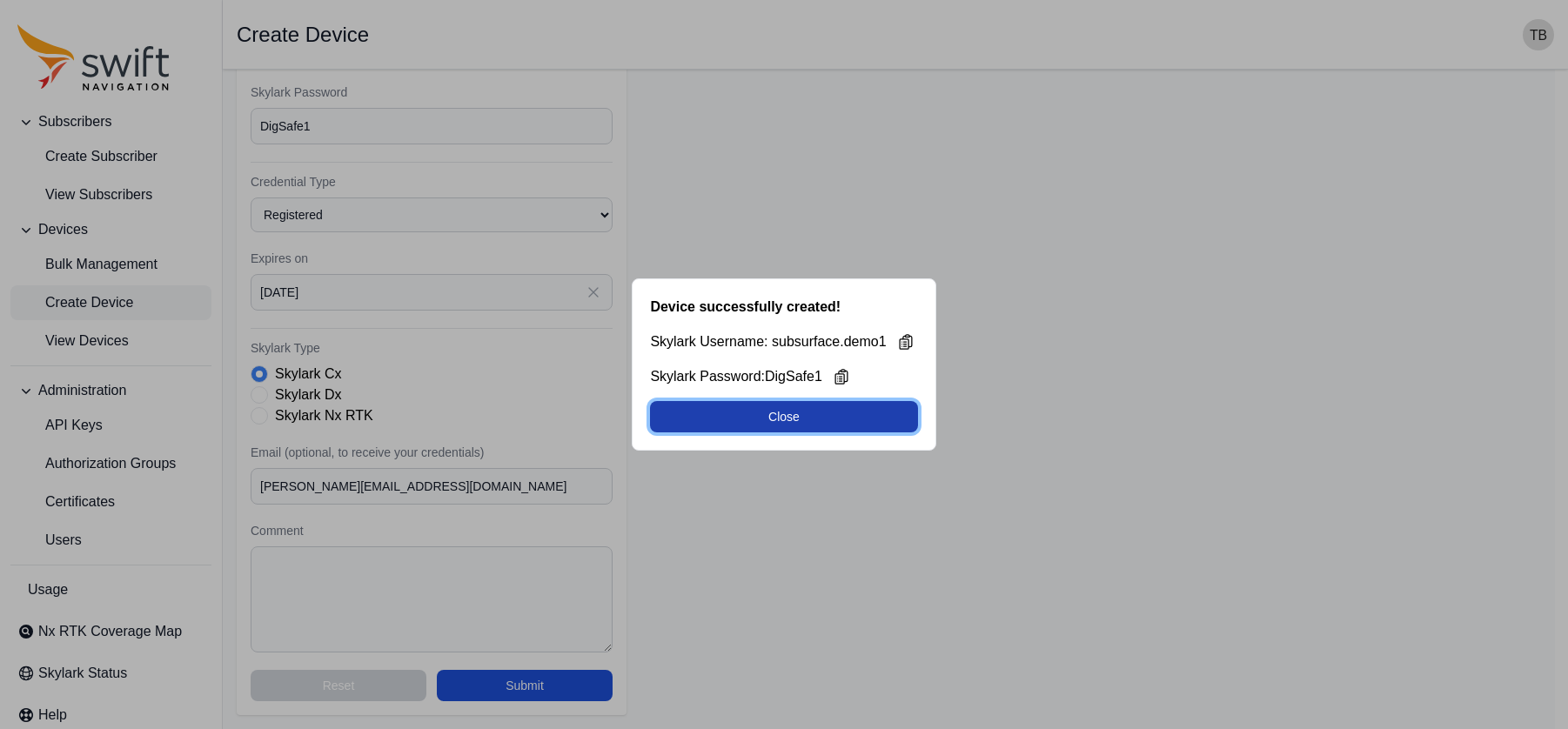
click at [823, 421] on button "Close" at bounding box center [784, 417] width 267 height 31
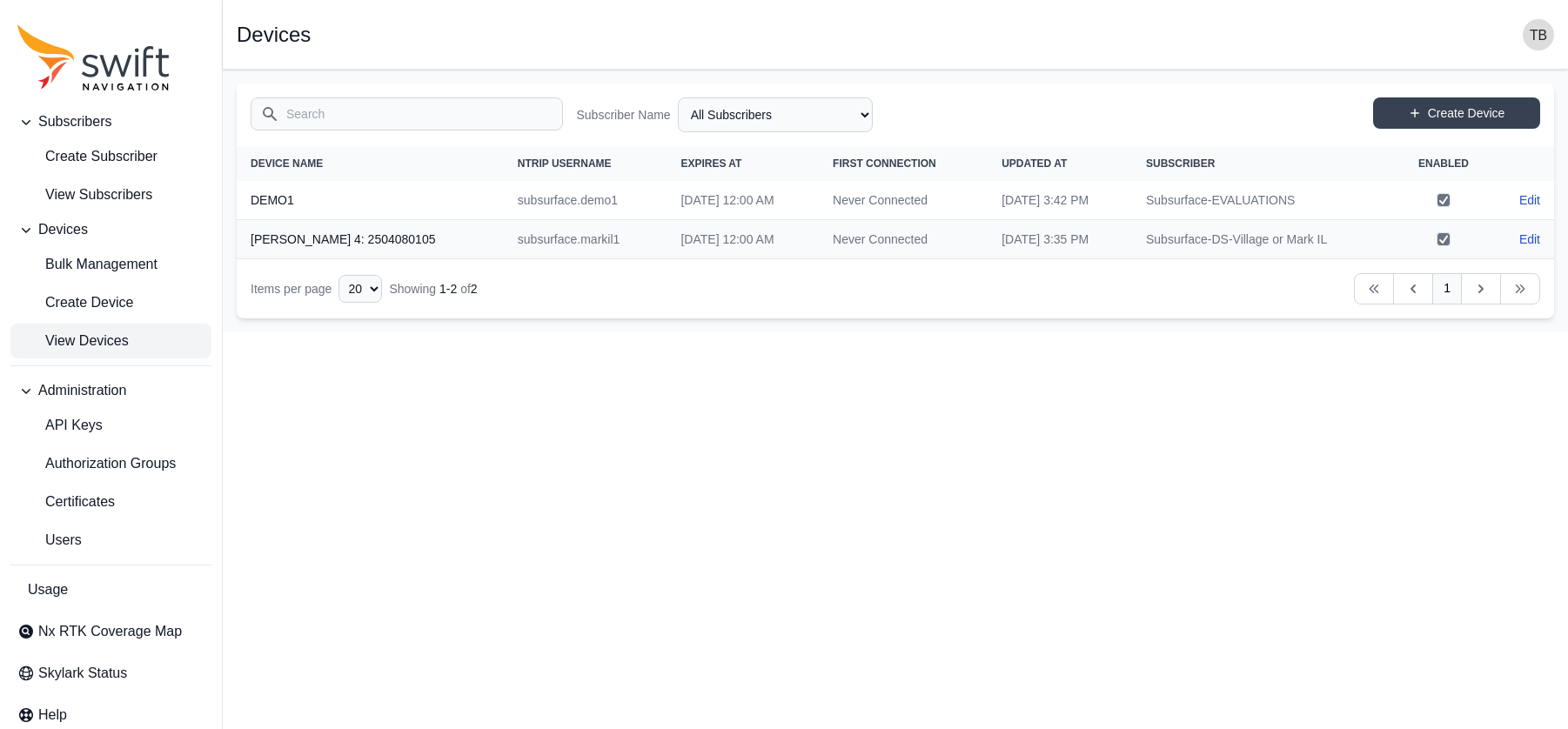
click at [854, 332] on html "Subscribers Create Subscriber View Subscribers Devices Bulk Management Create D…" at bounding box center [784, 166] width 1568 height 332
click at [89, 188] on span "View Subscribers" at bounding box center [85, 195] width 135 height 21
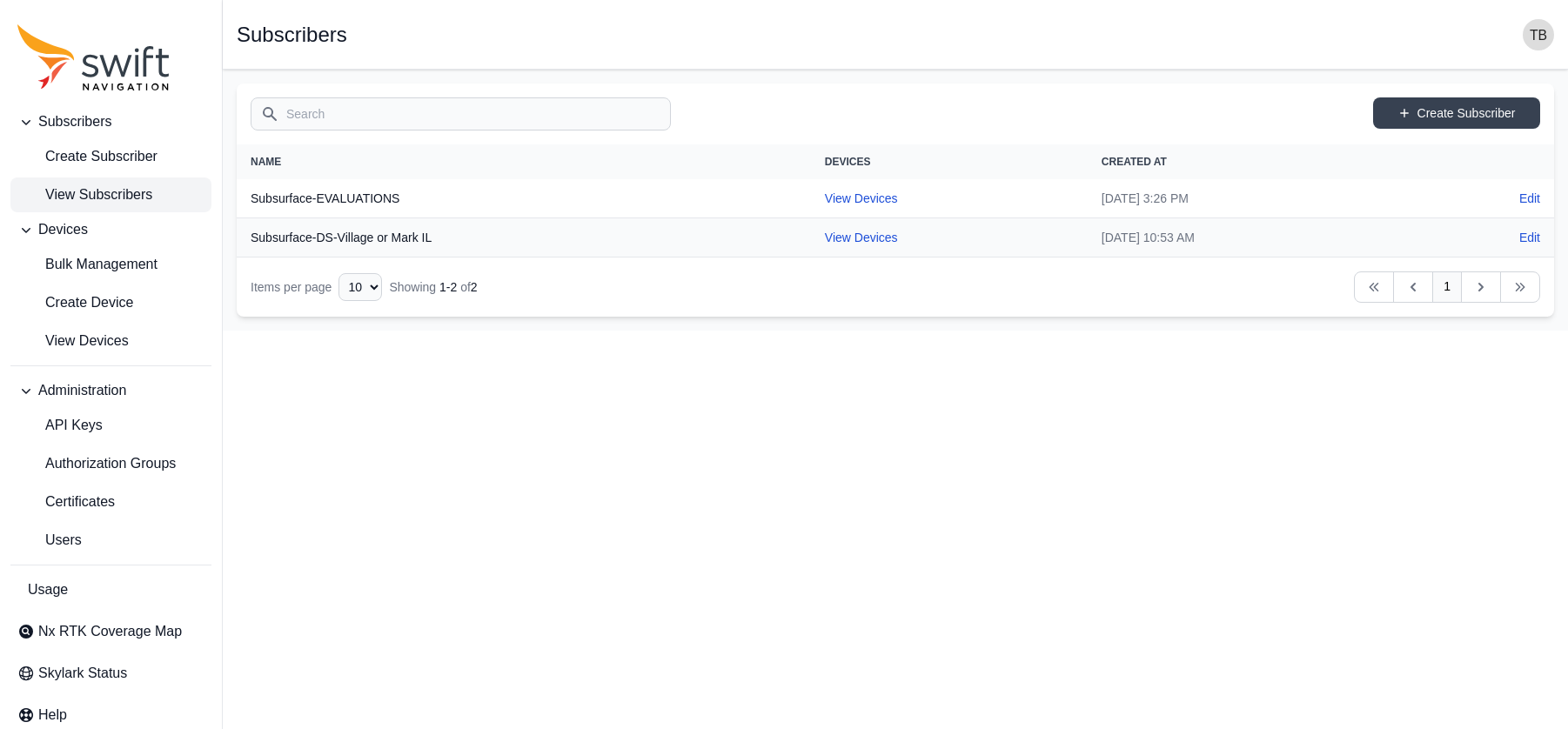
click at [454, 192] on th "Subsurface-EVALUATIONS" at bounding box center [524, 198] width 574 height 39
click at [825, 198] on link "View Devices" at bounding box center [862, 198] width 73 height 14
select select "1fdfd49c-64ec-44e1-85c1-6c7d43fa3645"
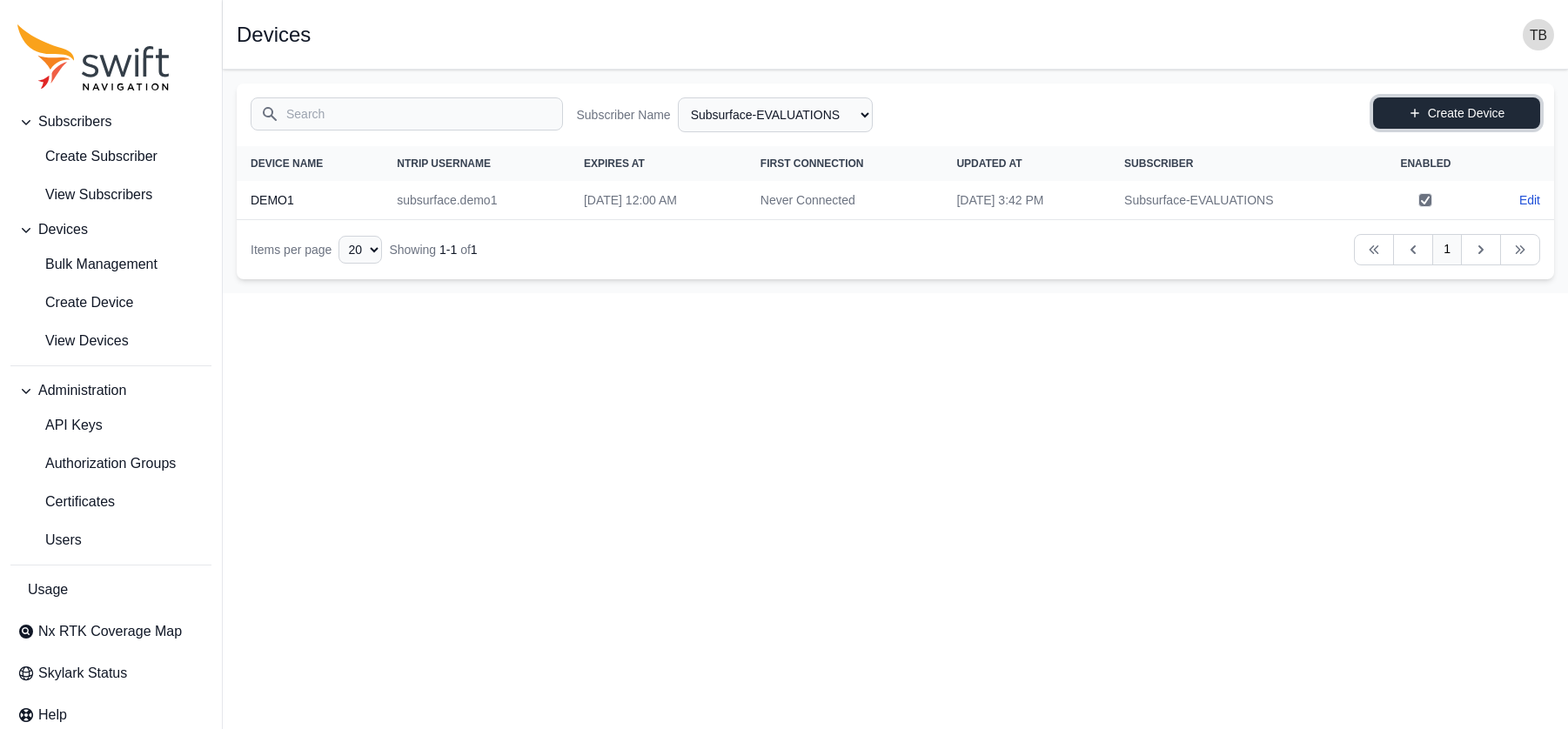
click at [1390, 104] on link "Create Device" at bounding box center [1456, 113] width 167 height 31
select select "1fdfd49c-64ec-44e1-85c1-6c7d43fa3645"
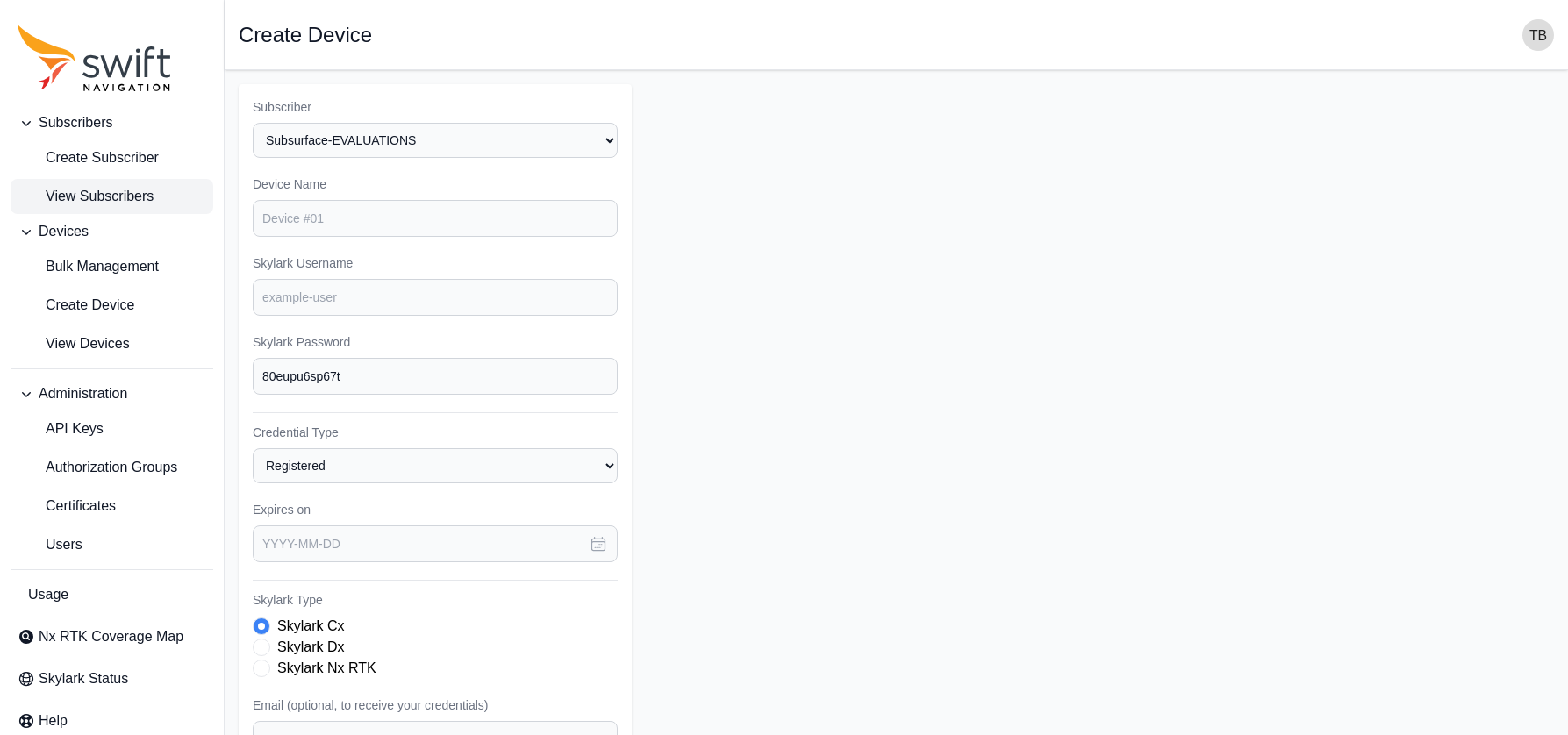
click at [103, 203] on span "View Subscribers" at bounding box center [85, 197] width 136 height 21
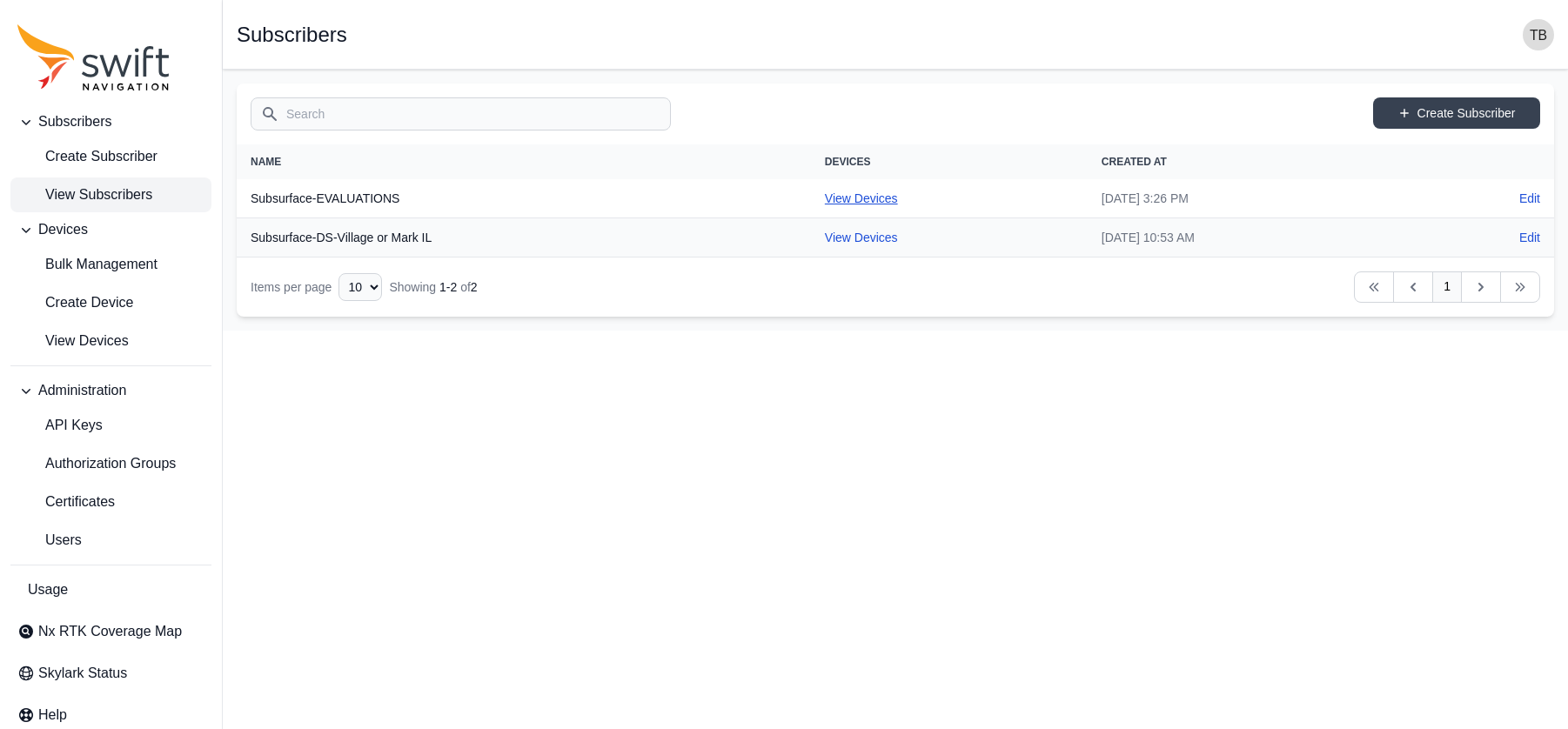
click at [825, 200] on link "View Devices" at bounding box center [862, 198] width 73 height 14
select select "1fdfd49c-64ec-44e1-85c1-6c7d43fa3645"
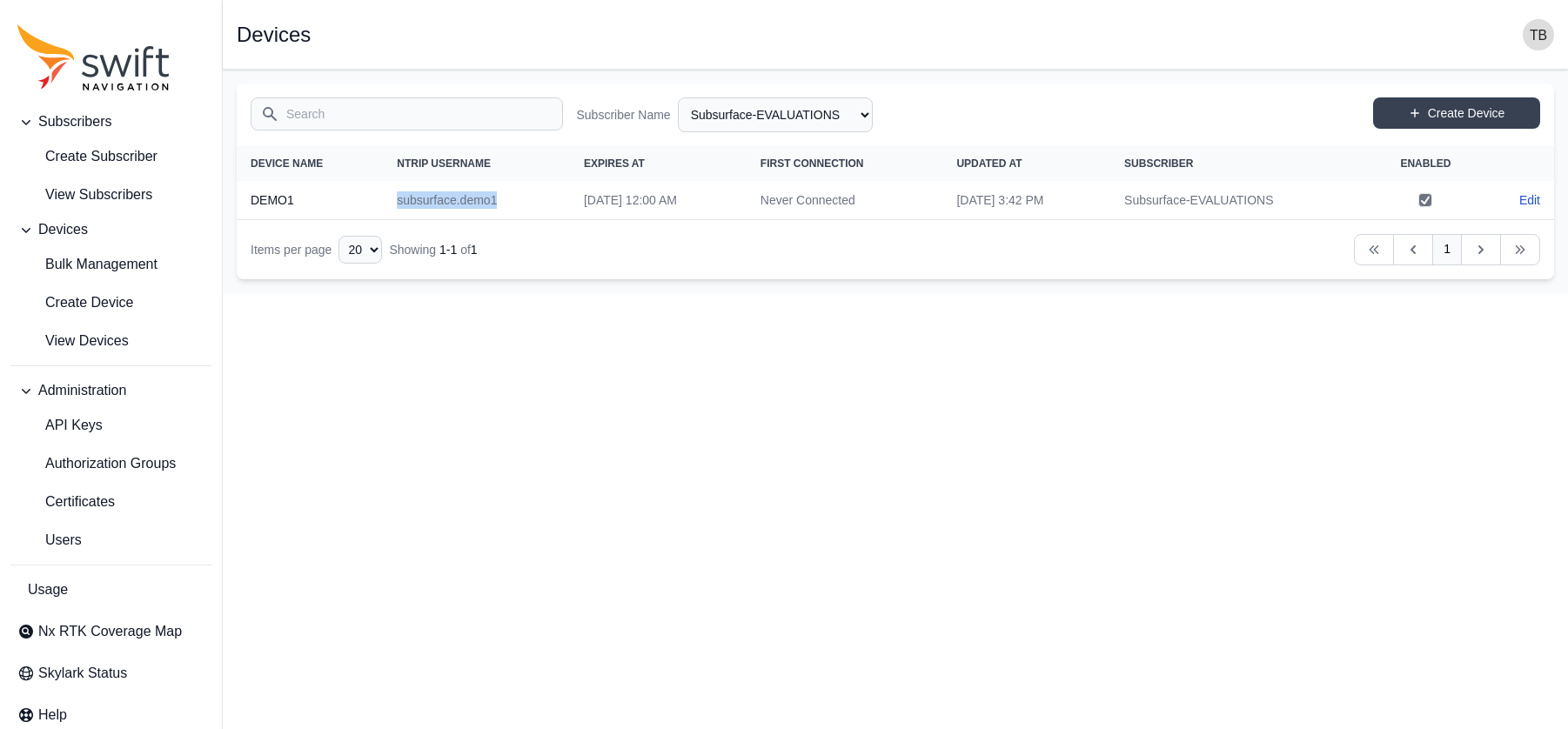
drag, startPoint x: 507, startPoint y: 193, endPoint x: 380, endPoint y: 199, distance: 127.1
click at [383, 199] on td "subsurface.demo1" at bounding box center [476, 200] width 187 height 39
copy td "subsurface.demo1"
click at [1390, 197] on link "Edit" at bounding box center [1530, 200] width 21 height 17
select select "1fdfd49c-64ec-44e1-85c1-6c7d43fa3645"
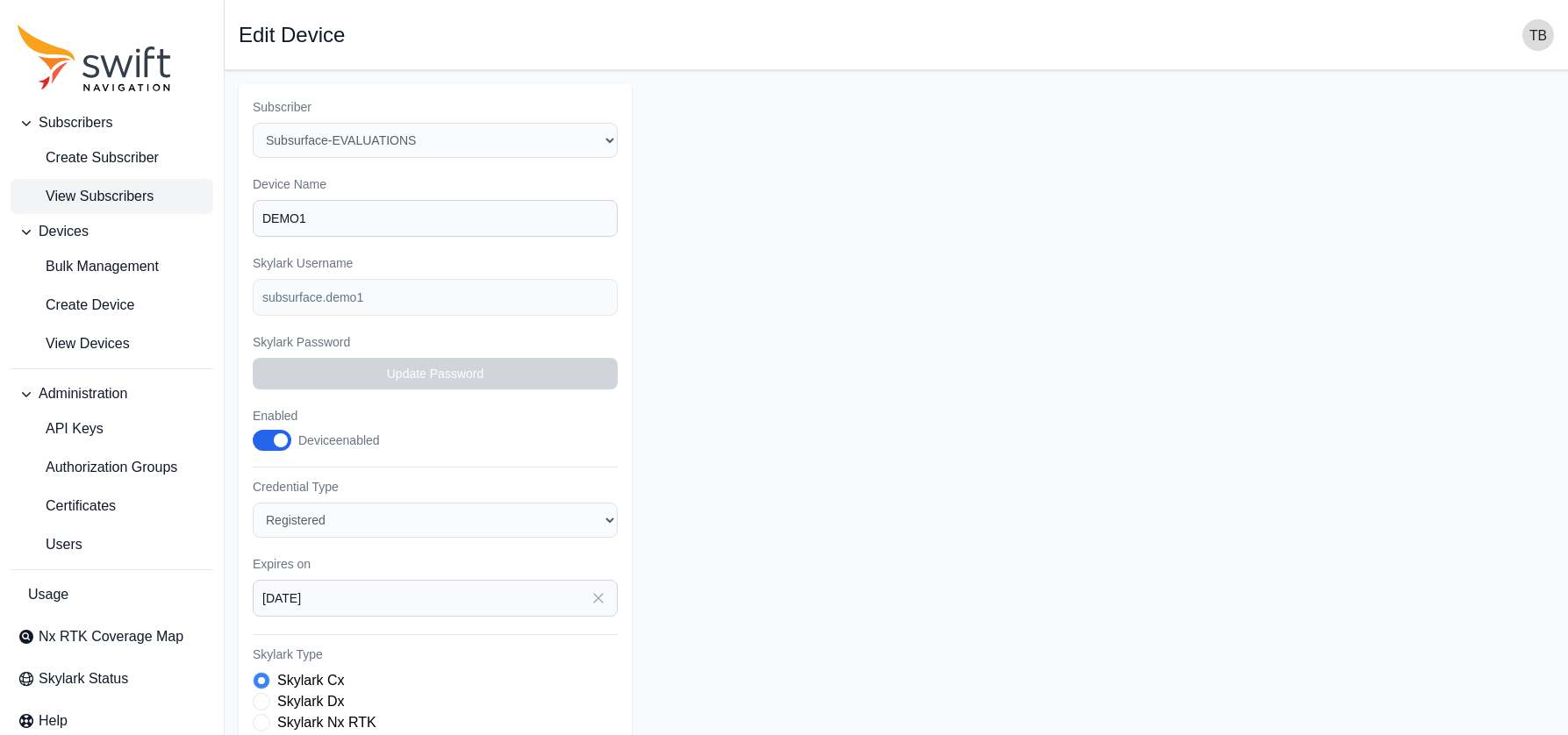
click at [127, 192] on span "View Subscribers" at bounding box center [85, 197] width 136 height 21
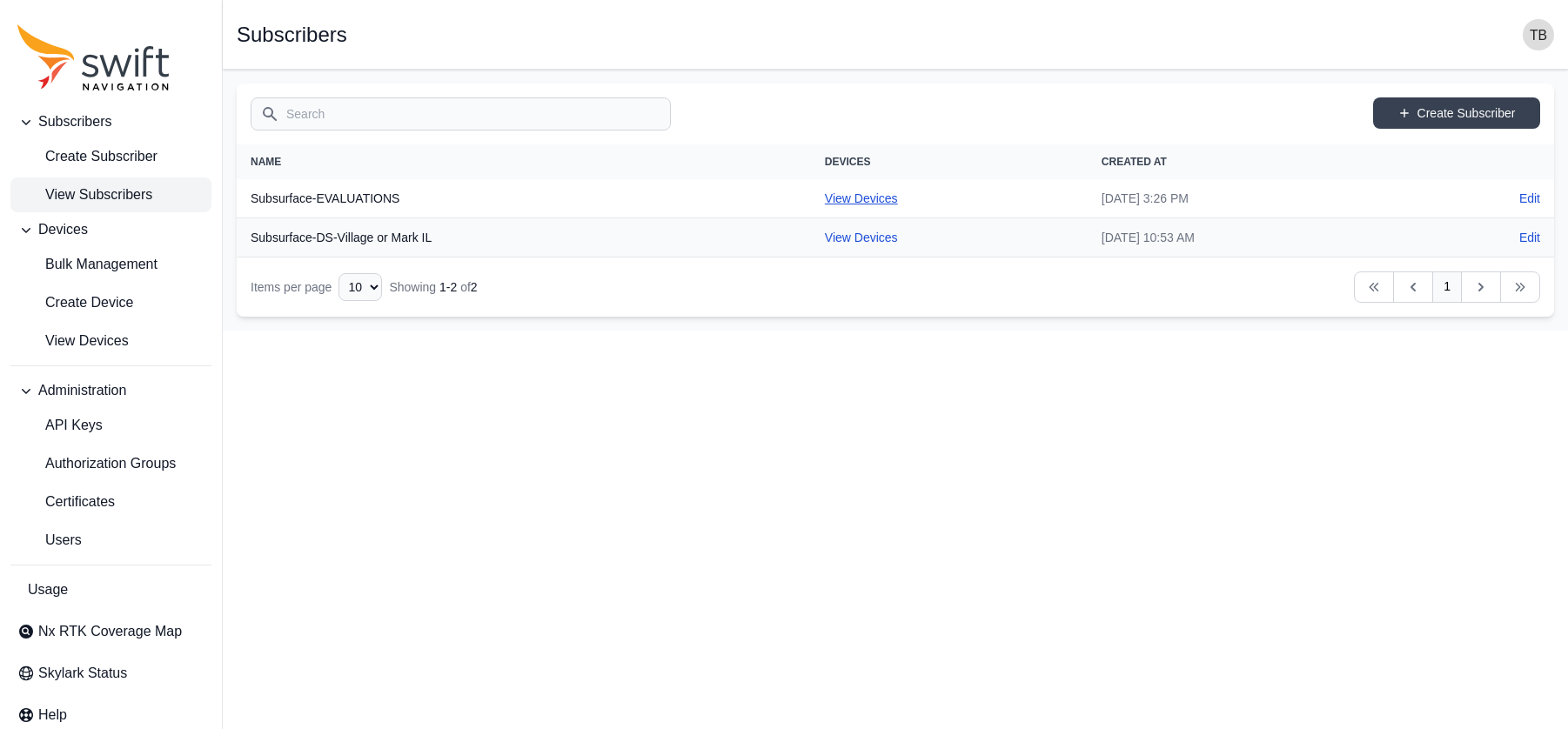
click at [825, 198] on link "View Devices" at bounding box center [862, 198] width 73 height 14
select select "1fdfd49c-64ec-44e1-85c1-6c7d43fa3645"
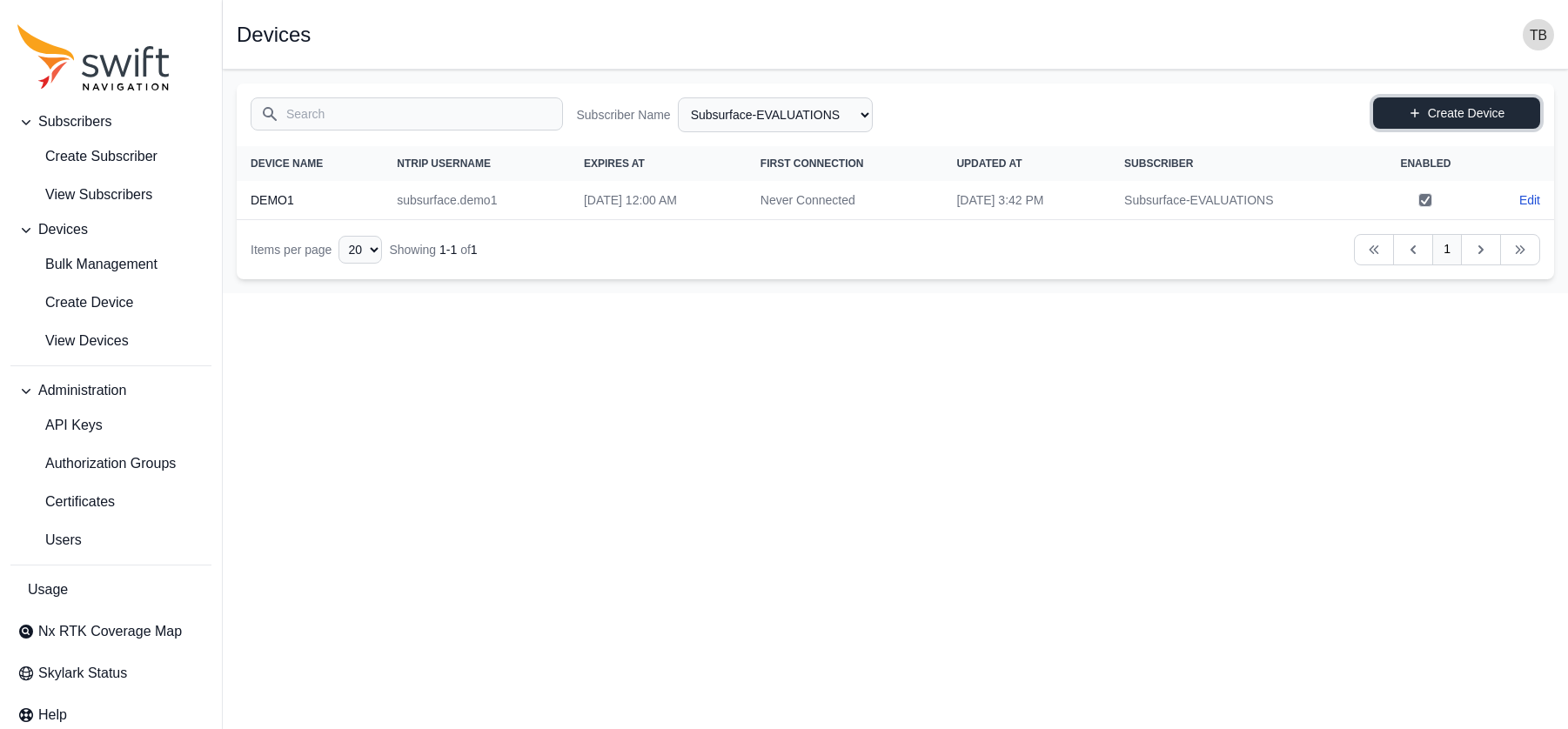
click at [1390, 112] on link "Create Device" at bounding box center [1456, 113] width 167 height 31
select select "1fdfd49c-64ec-44e1-85c1-6c7d43fa3645"
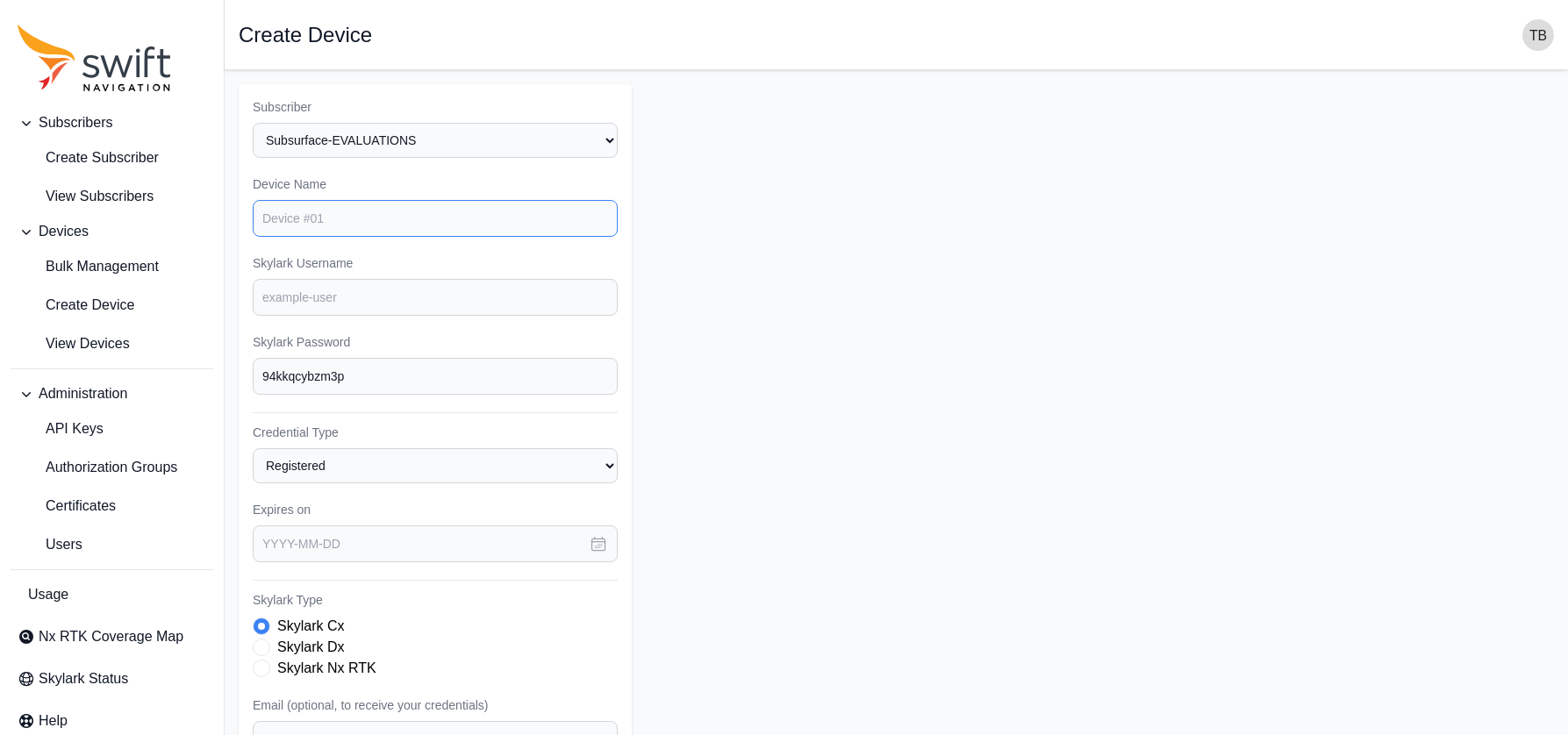
click at [452, 209] on input "Device Name" at bounding box center [435, 219] width 365 height 37
type input "DEMO 2"
click at [324, 298] on input "Skylark Username" at bounding box center [435, 298] width 365 height 37
type input "demo2"
drag, startPoint x: 373, startPoint y: 372, endPoint x: 212, endPoint y: 376, distance: 161.0
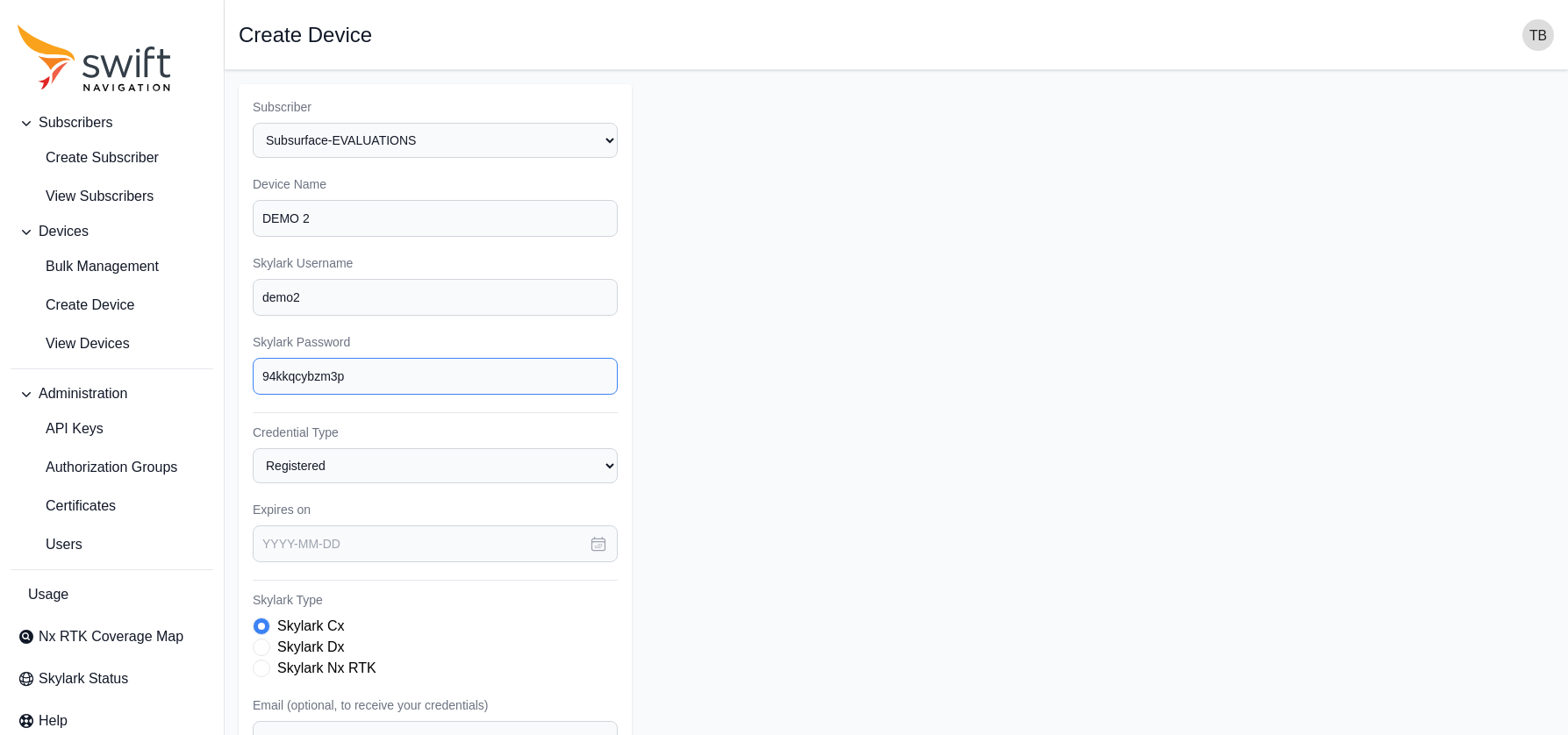
click at [212, 376] on div "Subscribers Create Subscriber View Subscribers Devices Bulk Management Create D…" at bounding box center [784, 527] width 1568 height 914
type input "demo2"
click at [266, 296] on input "demo2" at bounding box center [435, 298] width 365 height 37
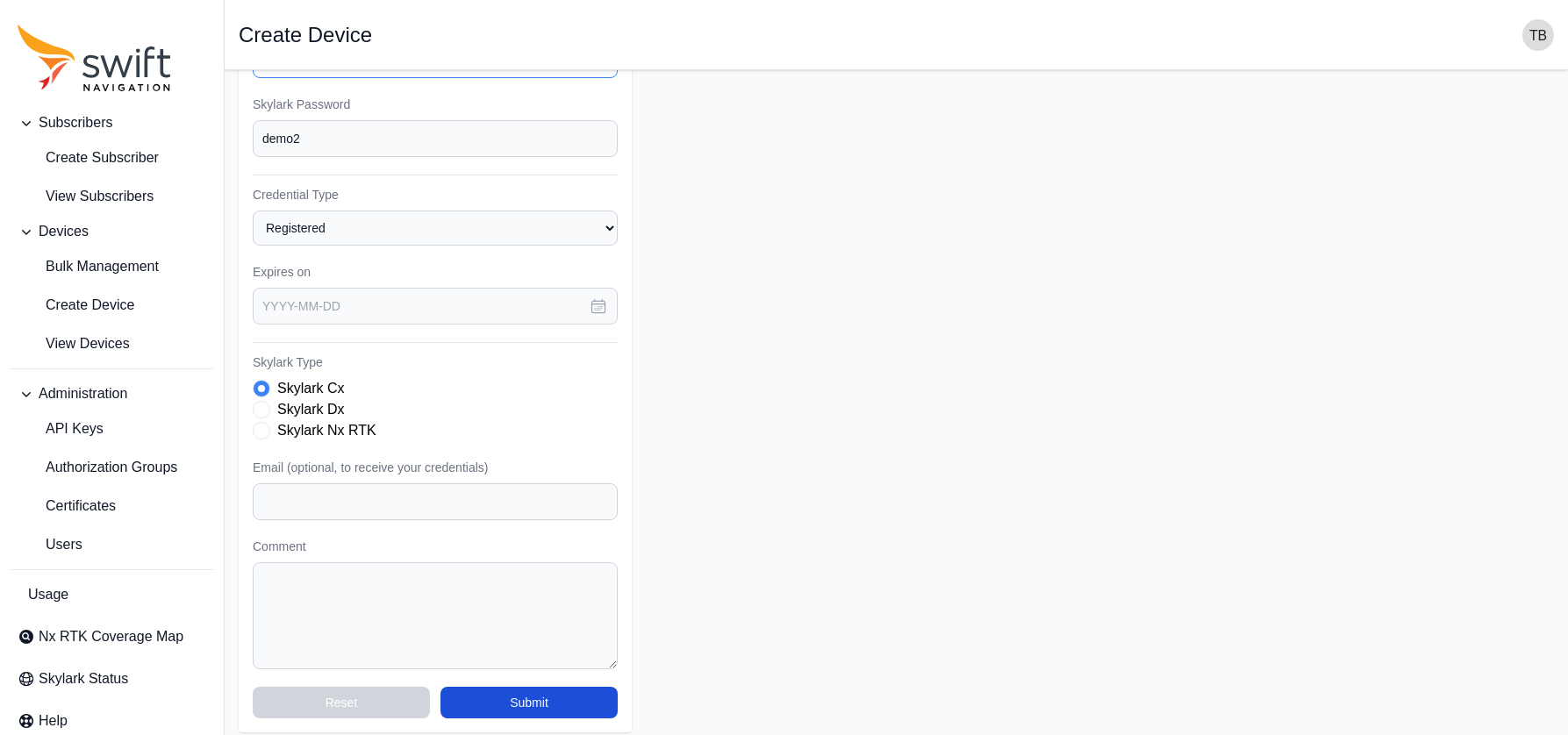
scroll to position [249, 0]
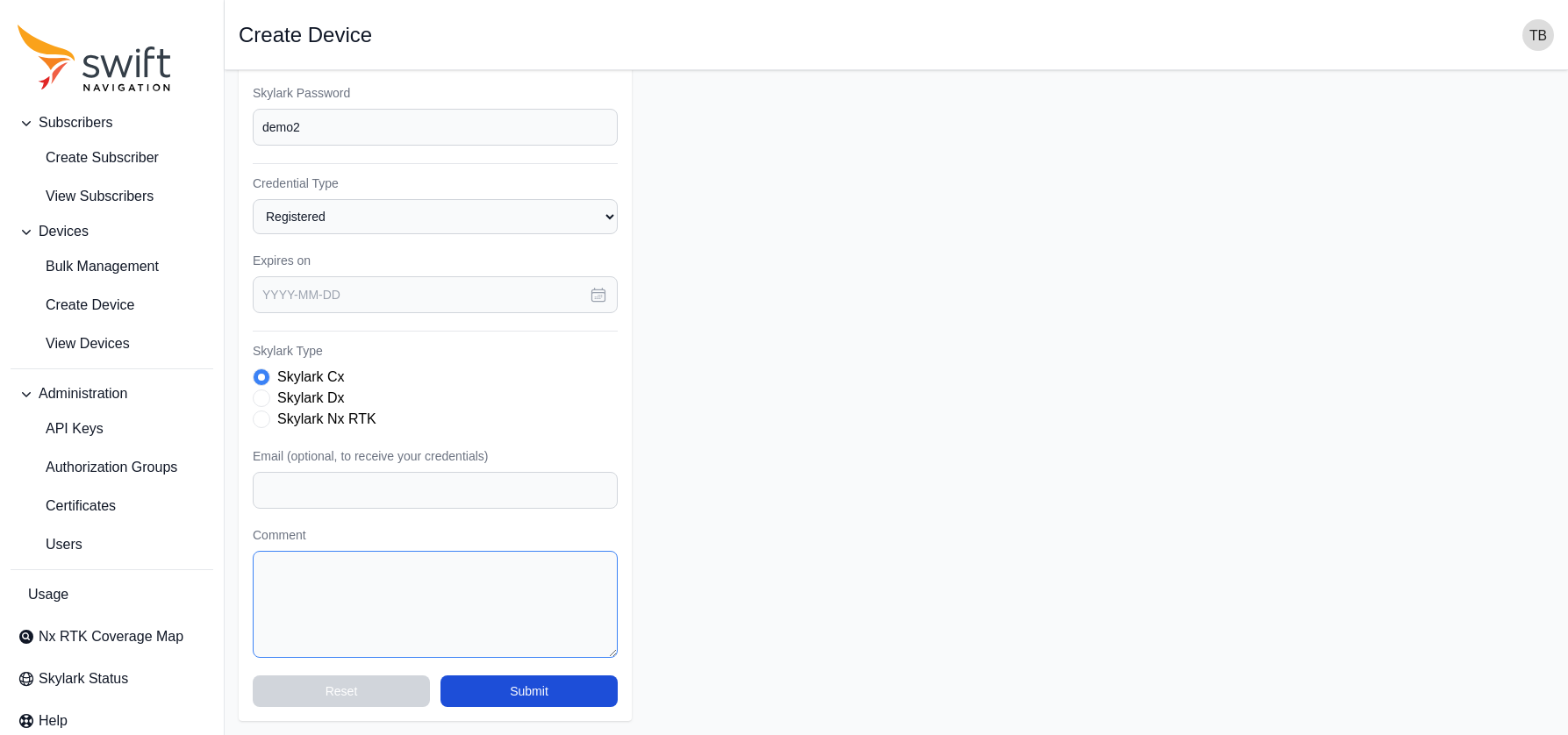
click at [405, 583] on textarea "Comment" at bounding box center [435, 604] width 365 height 107
paste textarea "subsurface.demo1"
type textarea "subsurface.demo1"
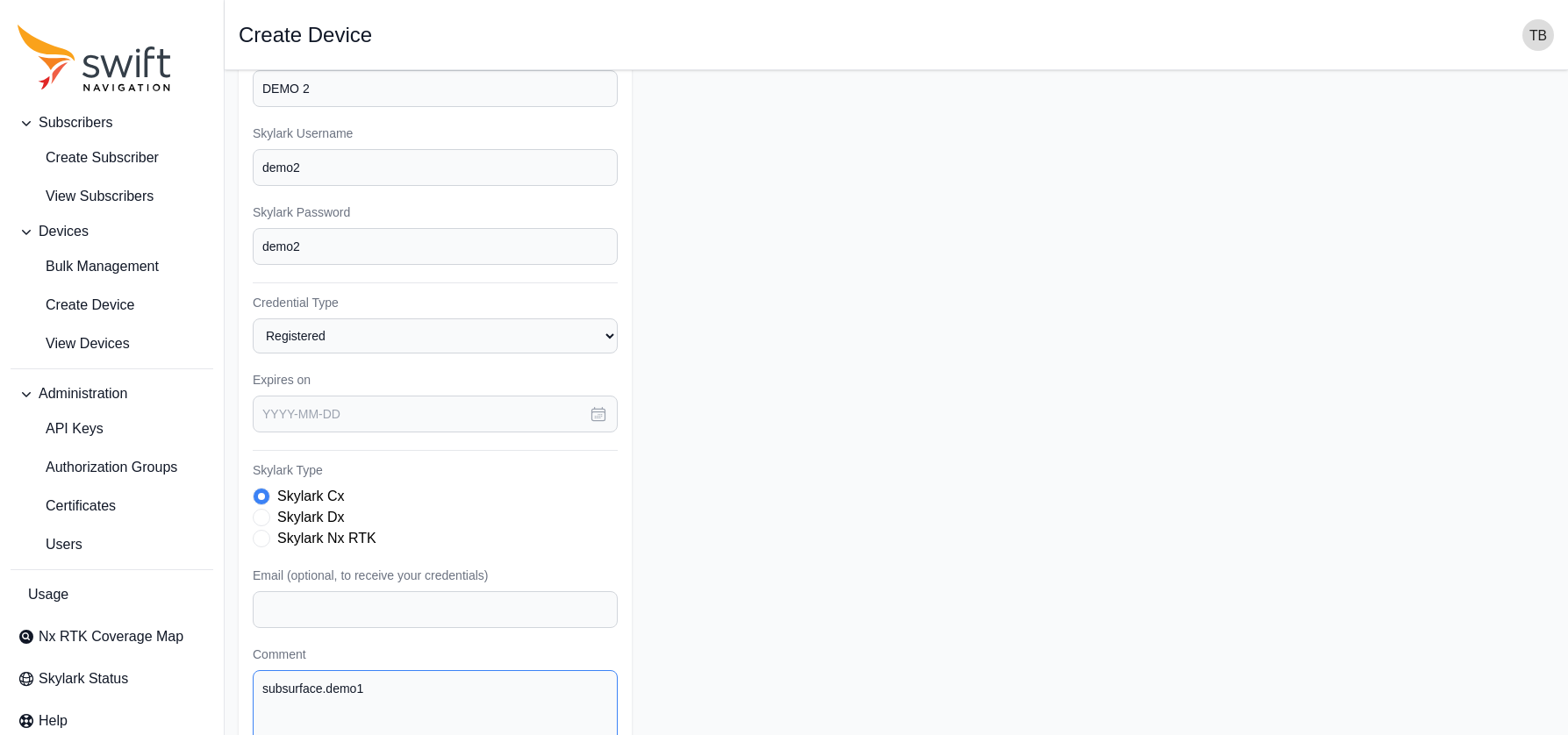
scroll to position [161, 0]
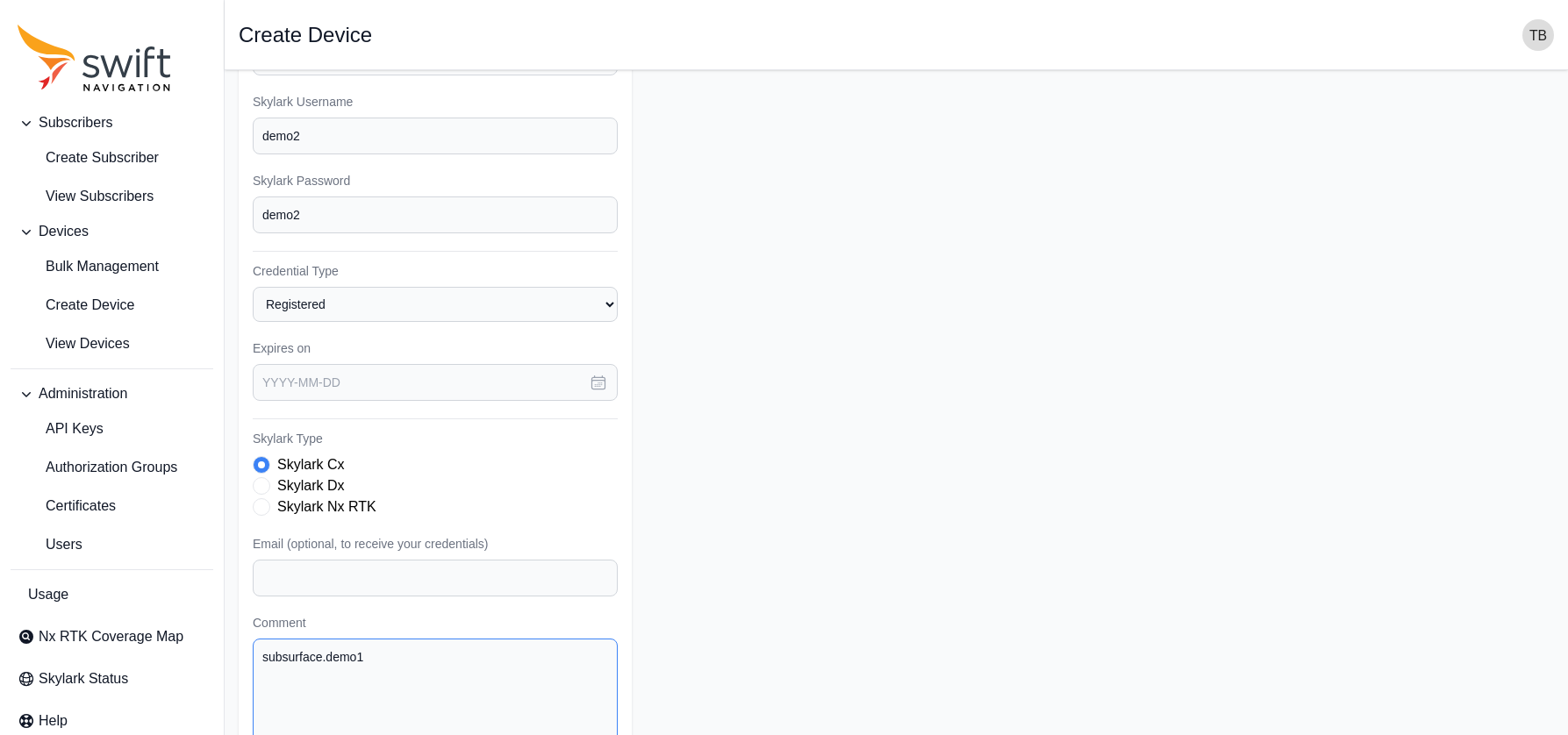
drag, startPoint x: 375, startPoint y: 663, endPoint x: 237, endPoint y: 660, distance: 138.0
click at [237, 660] on main "Open sidebar Create Device Subscriber Select a Subscriber Subsurface-DS-Village…" at bounding box center [896, 365] width 1343 height 914
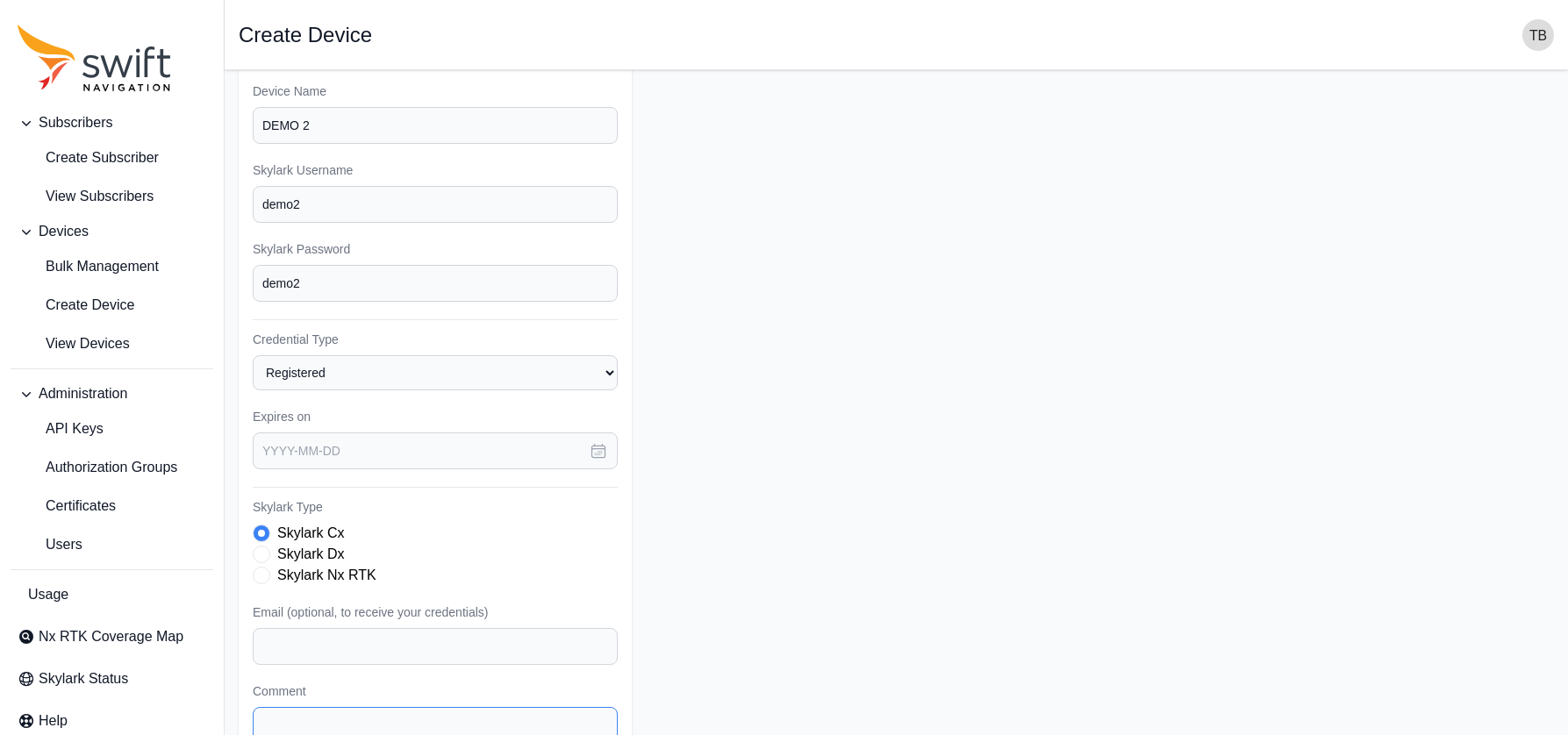
scroll to position [0, 0]
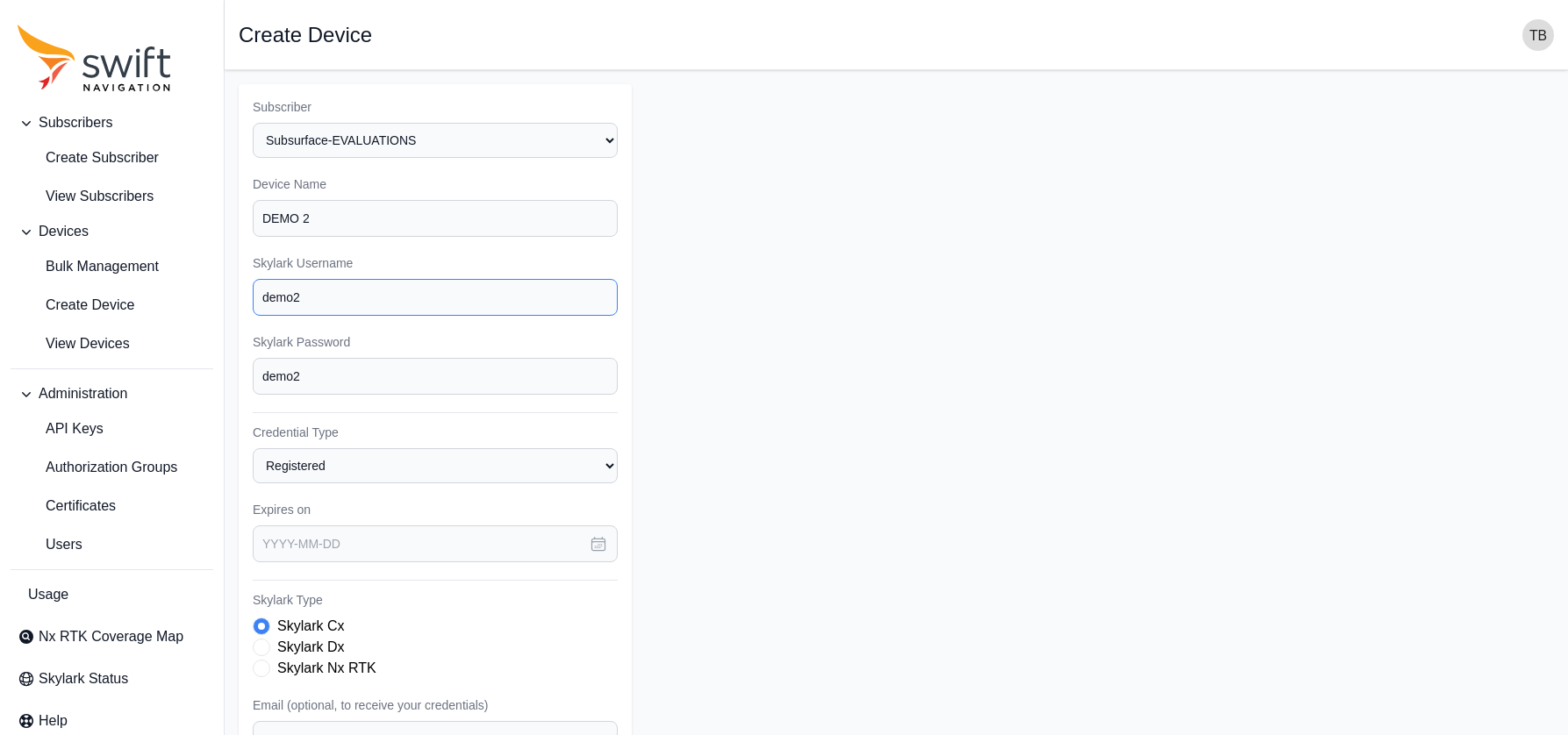
drag, startPoint x: 324, startPoint y: 301, endPoint x: 223, endPoint y: 296, distance: 101.1
click at [223, 296] on div "Subscribers Create Subscriber View Subscribers Devices Bulk Management Create D…" at bounding box center [784, 527] width 1568 height 914
paste input "subsurface.demo1"
type input "subsurface.demo2"
drag, startPoint x: 325, startPoint y: 376, endPoint x: 206, endPoint y: 383, distance: 119.2
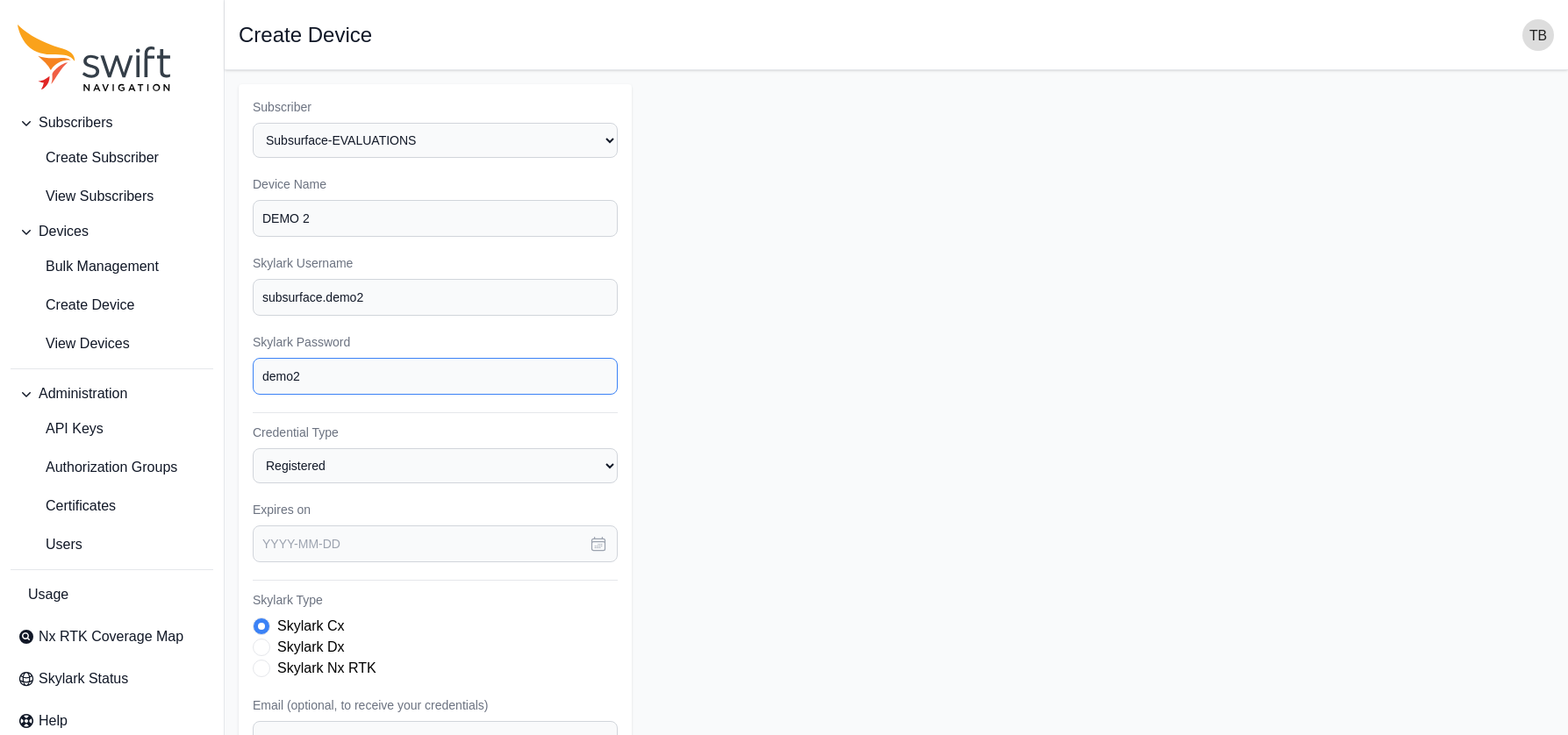
click at [201, 383] on div "Subscribers Create Subscriber View Subscribers Devices Bulk Management Create D…" at bounding box center [784, 527] width 1568 height 914
paste input "DigSafe1"
type input "DigSafe2"
click at [346, 213] on input "DEMO 2" at bounding box center [435, 219] width 365 height 37
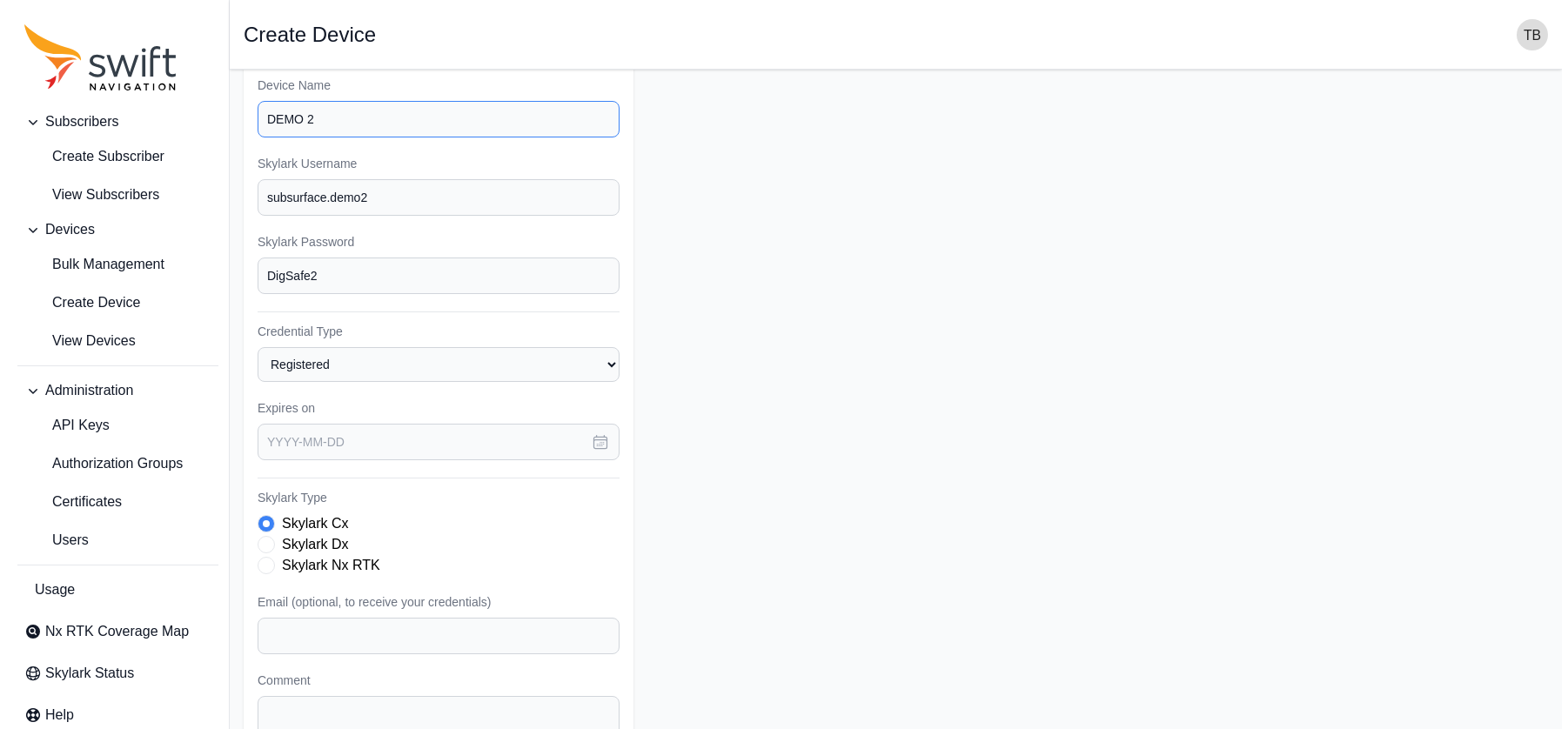
scroll to position [247, 0]
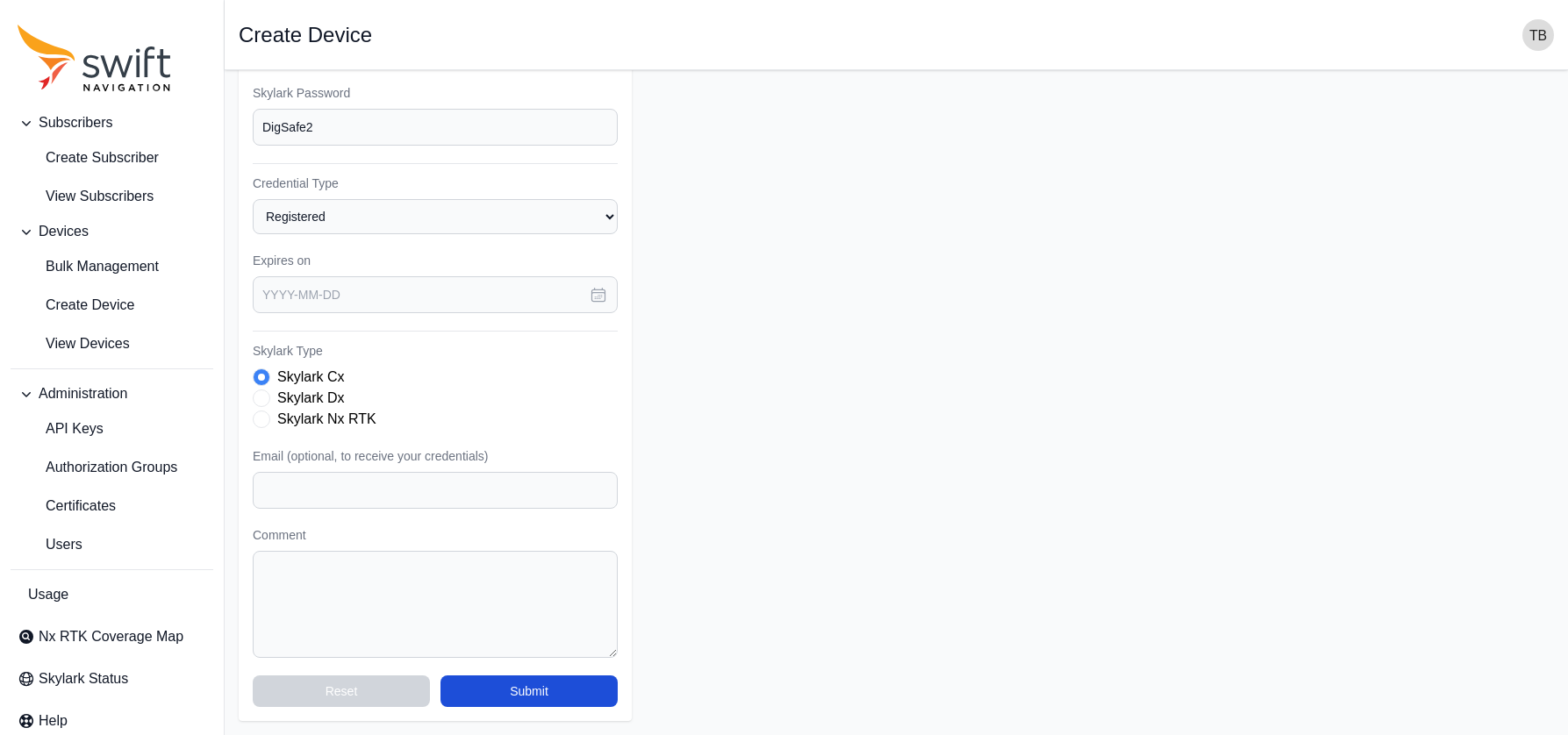
click at [599, 294] on icon "button" at bounding box center [598, 294] width 18 height 18
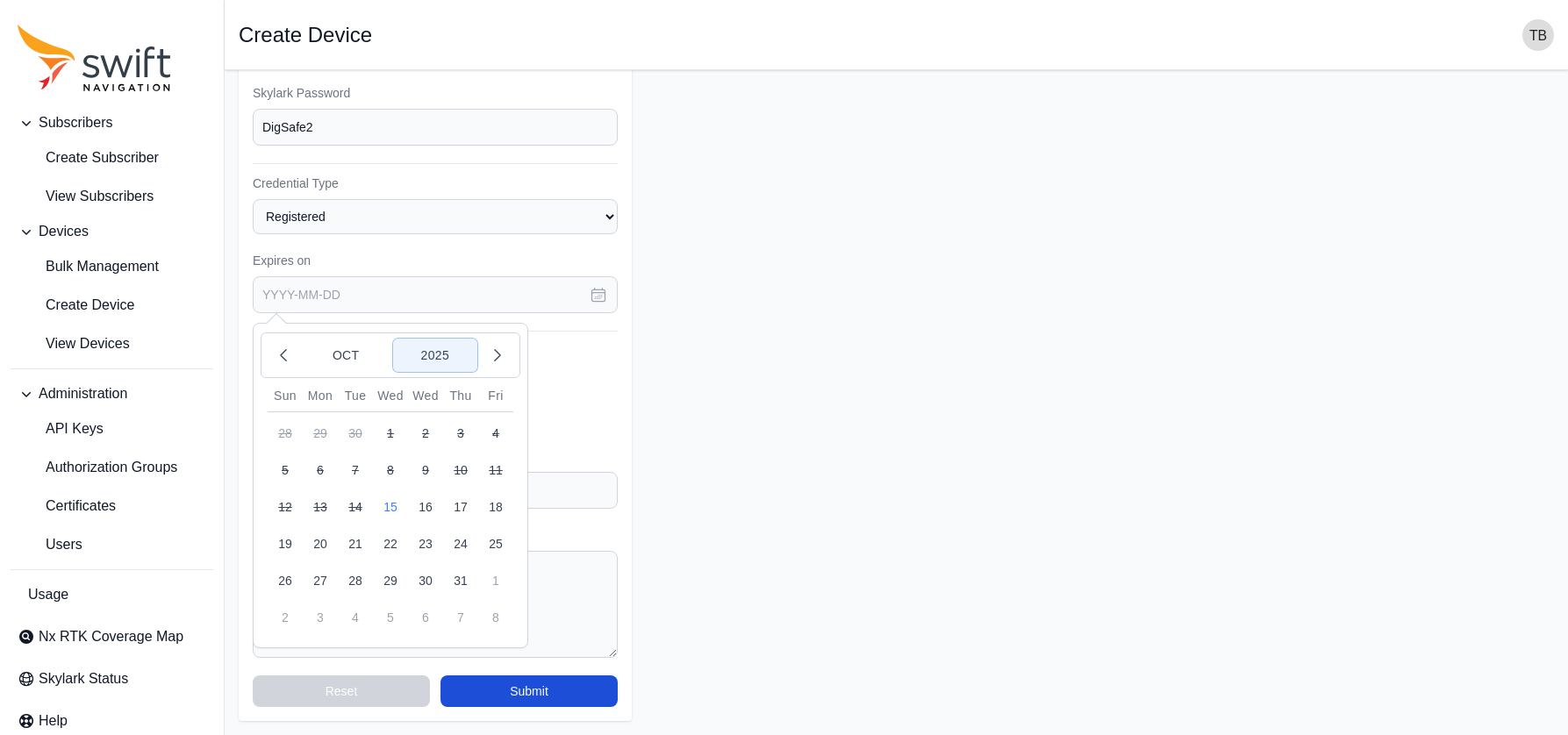
click at [439, 353] on button "2025" at bounding box center [435, 355] width 85 height 33
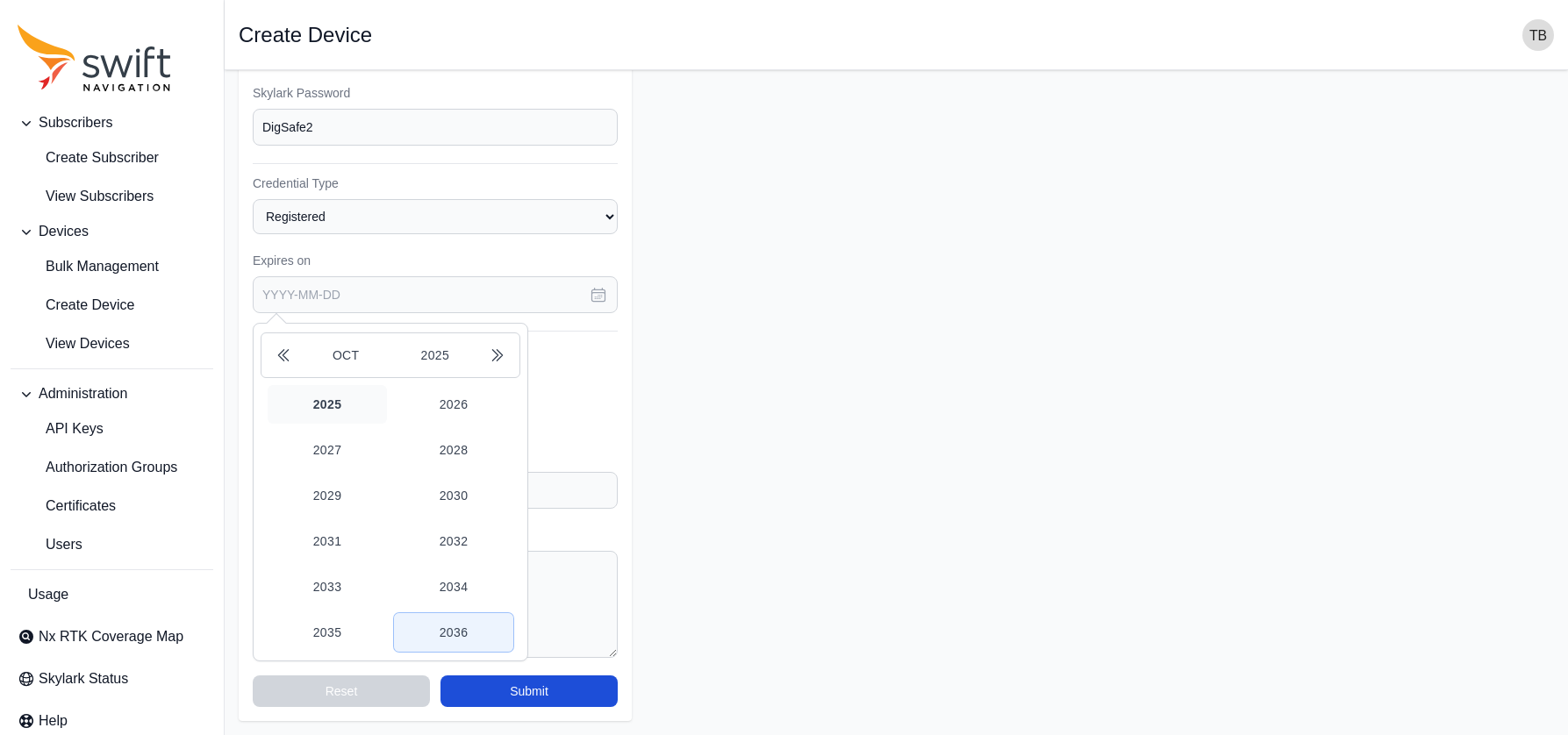
click at [451, 630] on button "2036" at bounding box center [453, 633] width 119 height 39
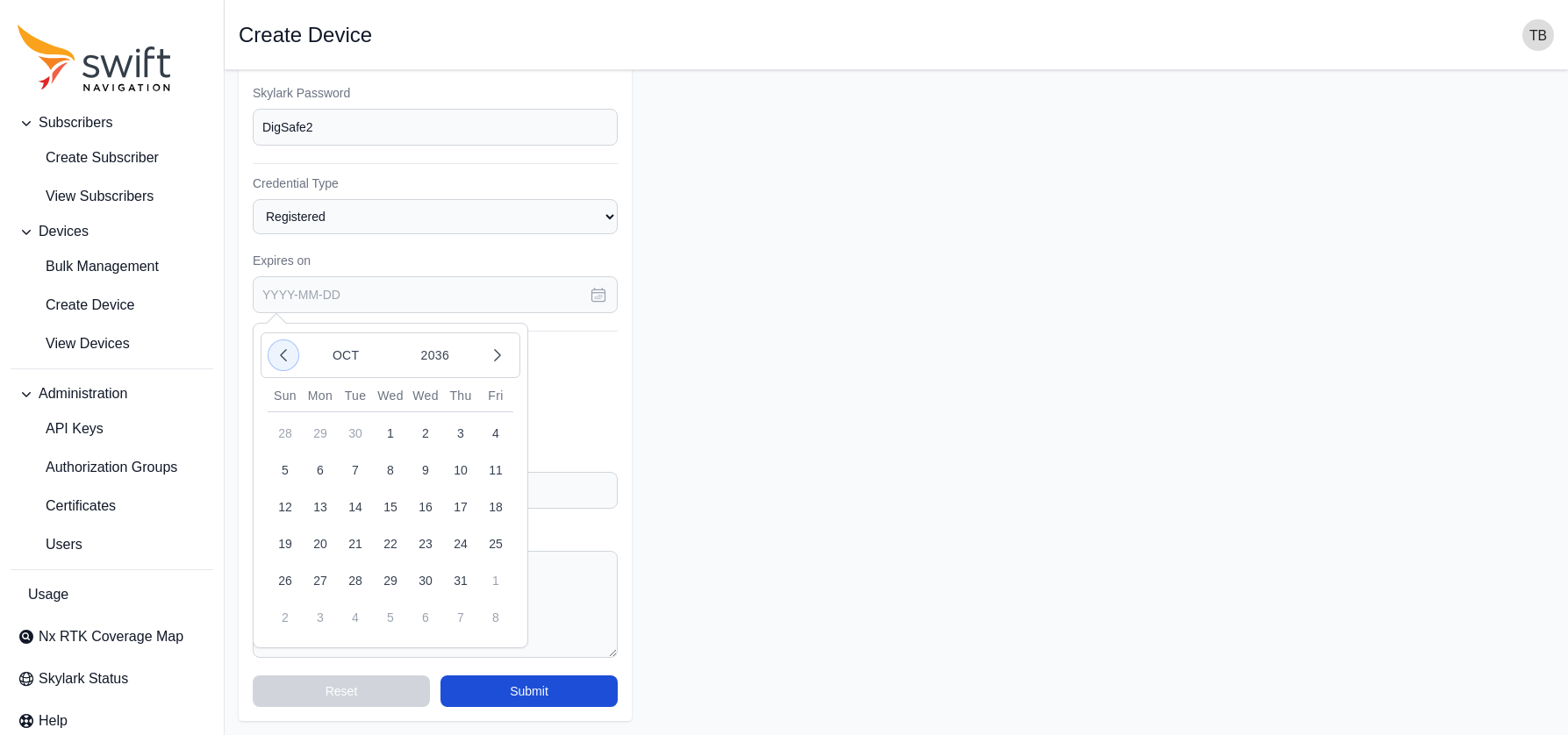
click at [279, 360] on icon "button" at bounding box center [284, 355] width 18 height 18
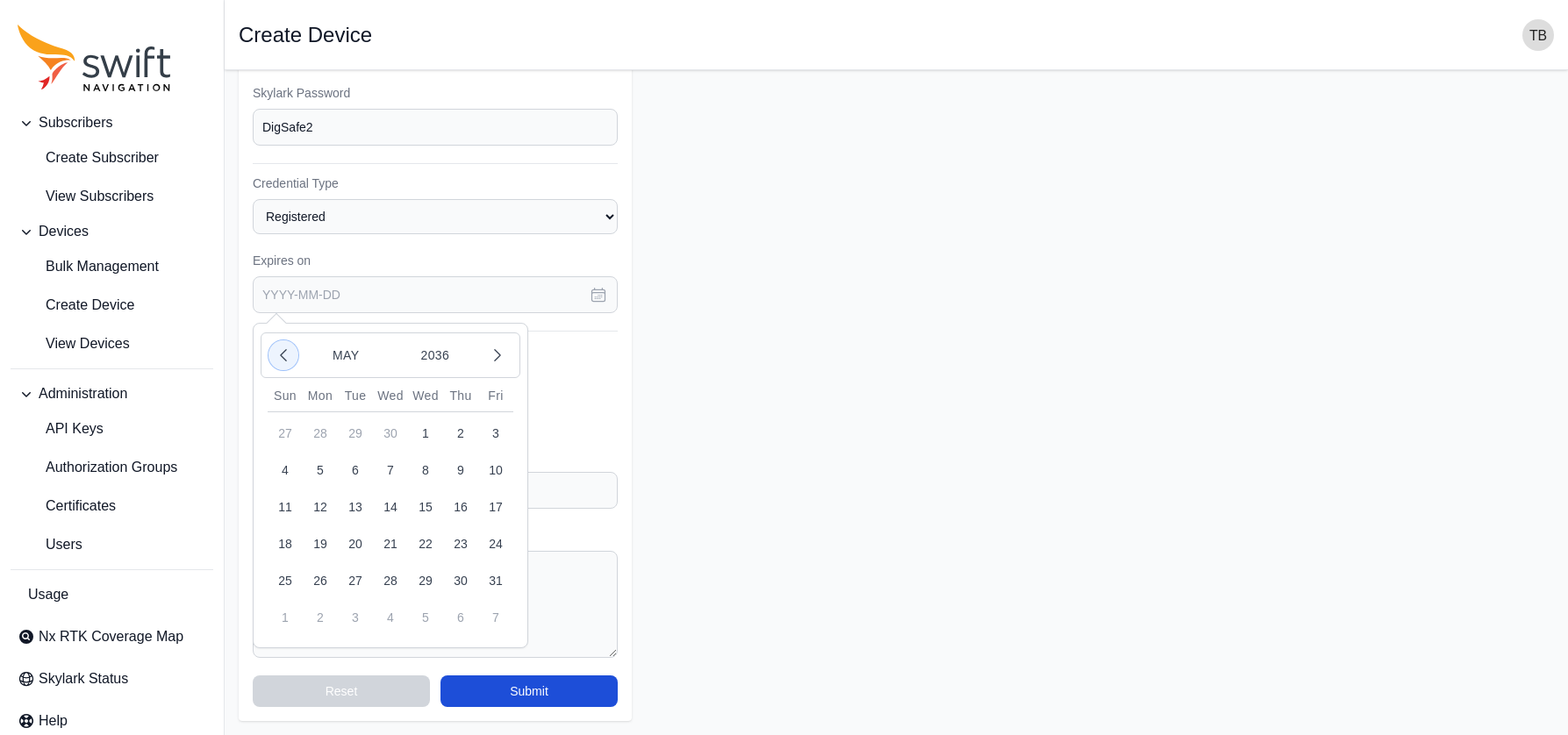
click at [279, 360] on icon "button" at bounding box center [284, 355] width 18 height 18
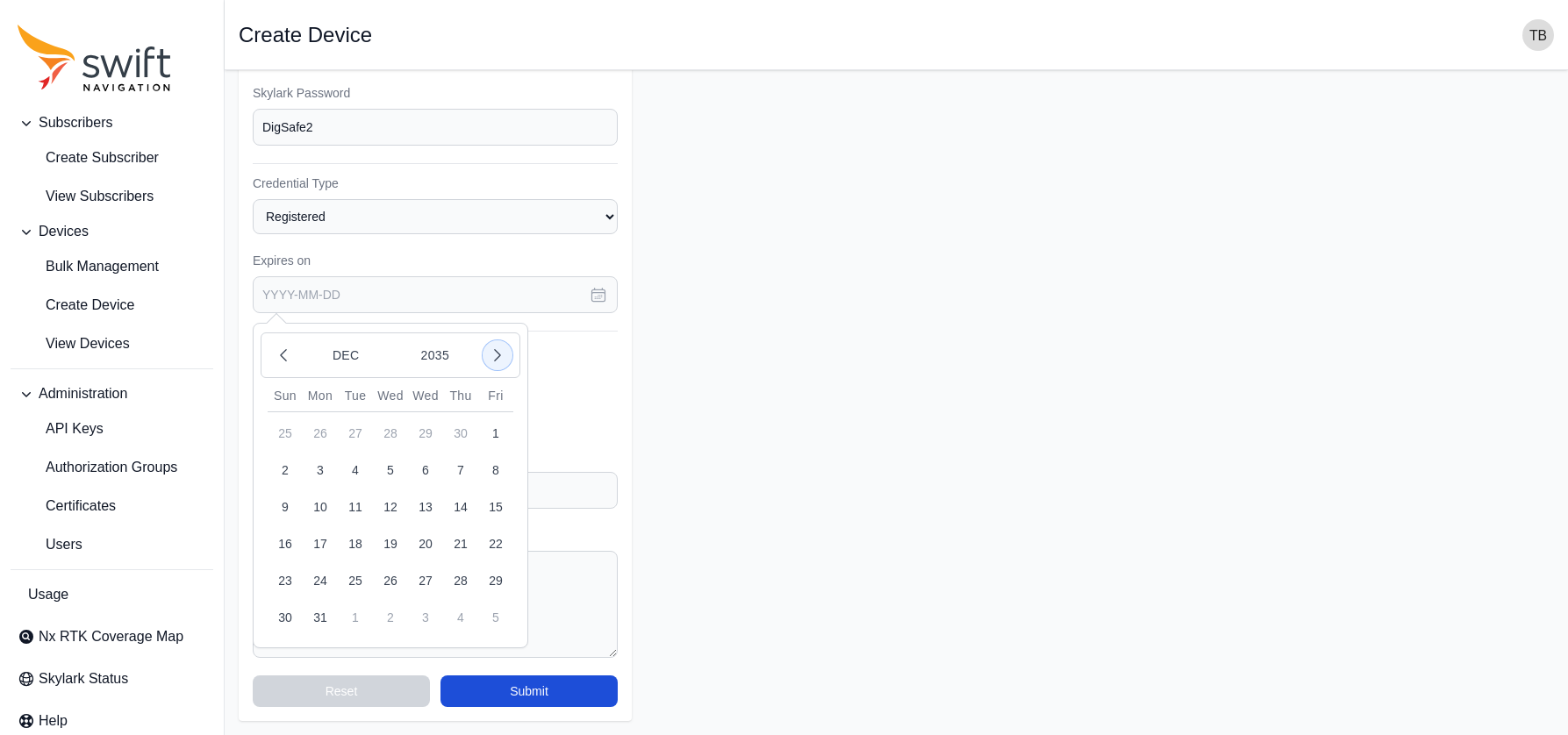
click at [495, 358] on icon "button" at bounding box center [497, 355] width 18 height 18
click at [353, 434] on button "1" at bounding box center [355, 434] width 35 height 35
type input "[DATE]"
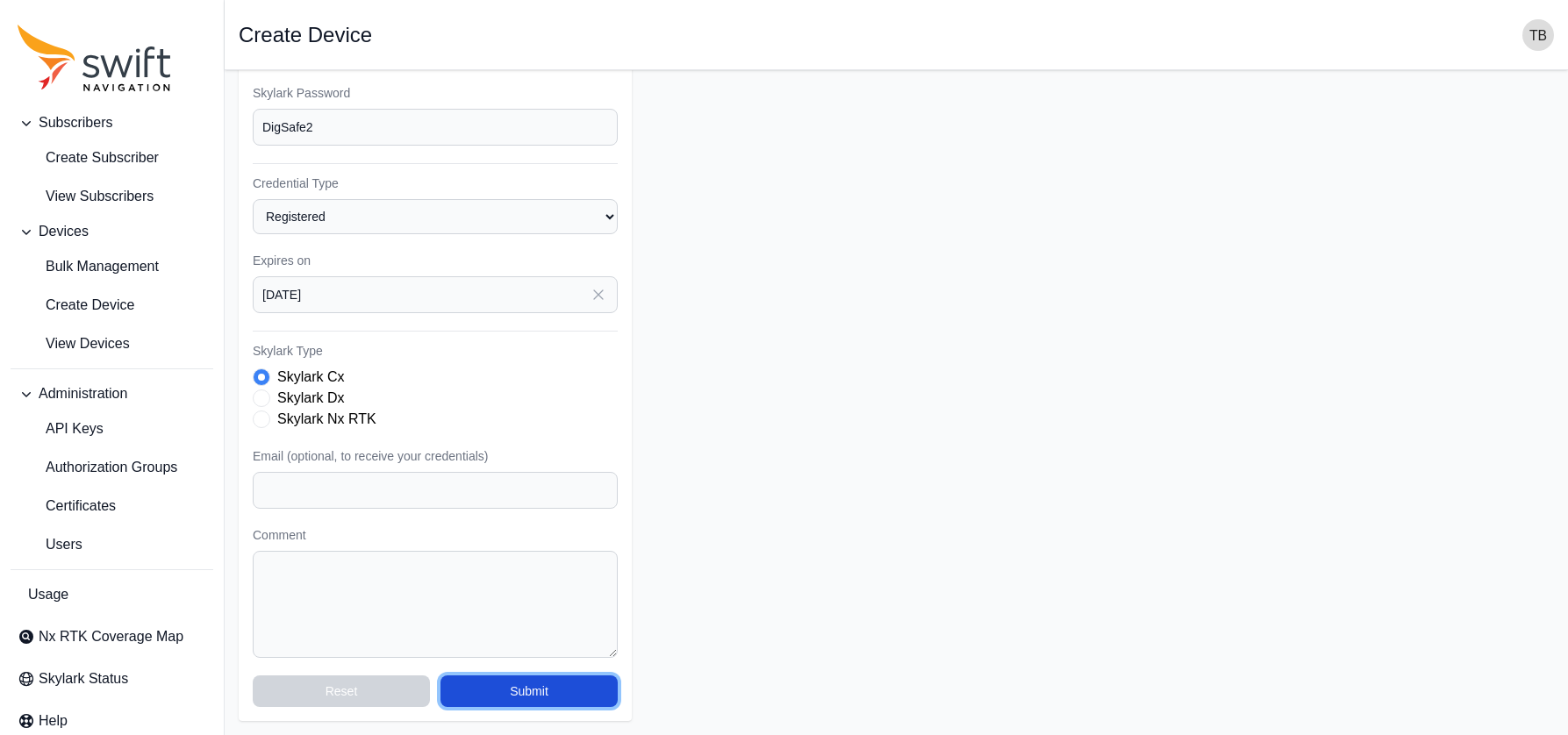
drag, startPoint x: 545, startPoint y: 700, endPoint x: 606, endPoint y: 508, distance: 201.5
click at [606, 508] on div "Subscriber Select a Subscriber Subsurface-DS-Village or Mark IL Subsurface-EVAL…" at bounding box center [435, 278] width 393 height 886
click at [417, 479] on input "Email (optional, to receive your credentials)" at bounding box center [435, 490] width 365 height 37
type input "[PERSON_NAME][EMAIL_ADDRESS][DOMAIN_NAME]"
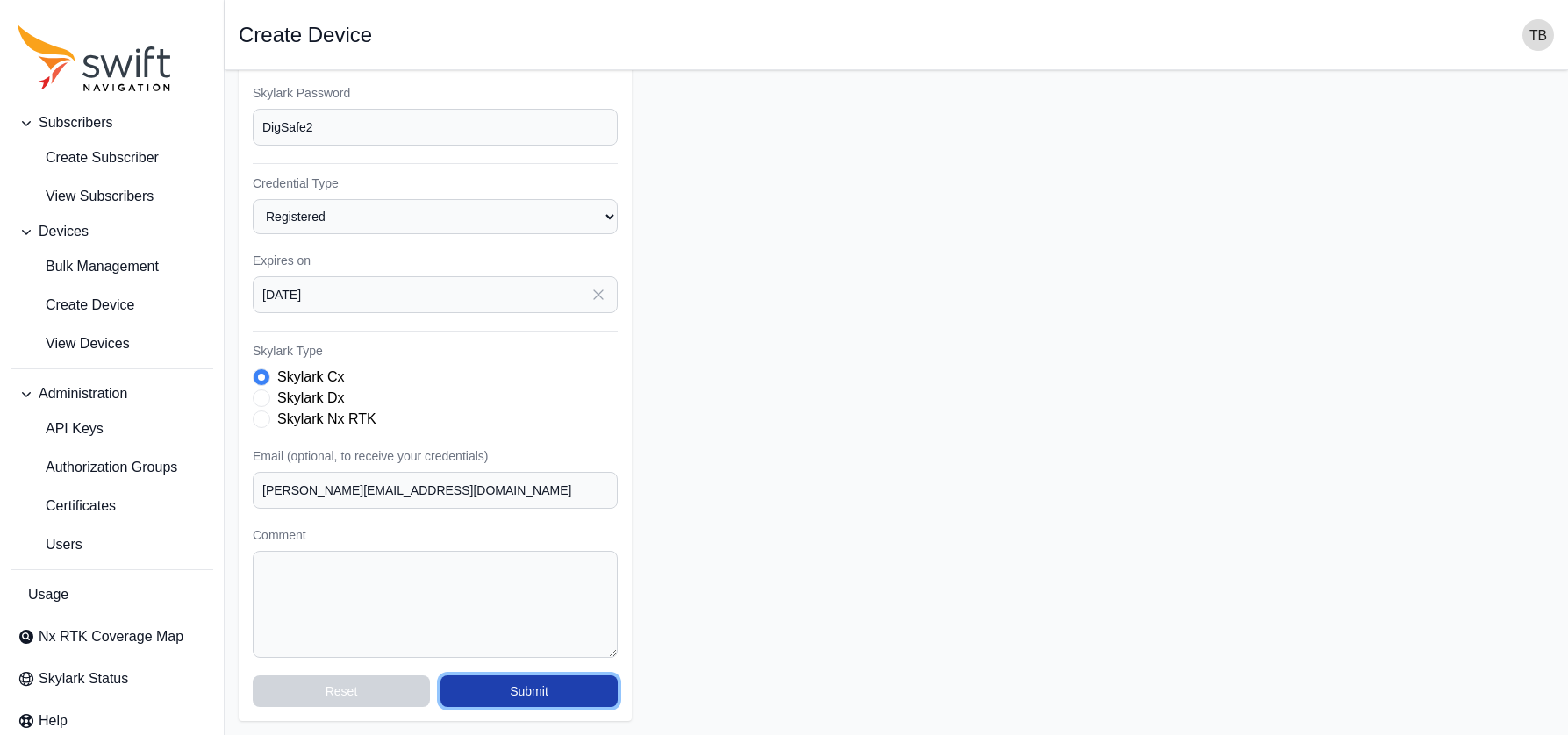
click at [520, 693] on button "Submit" at bounding box center [529, 691] width 177 height 32
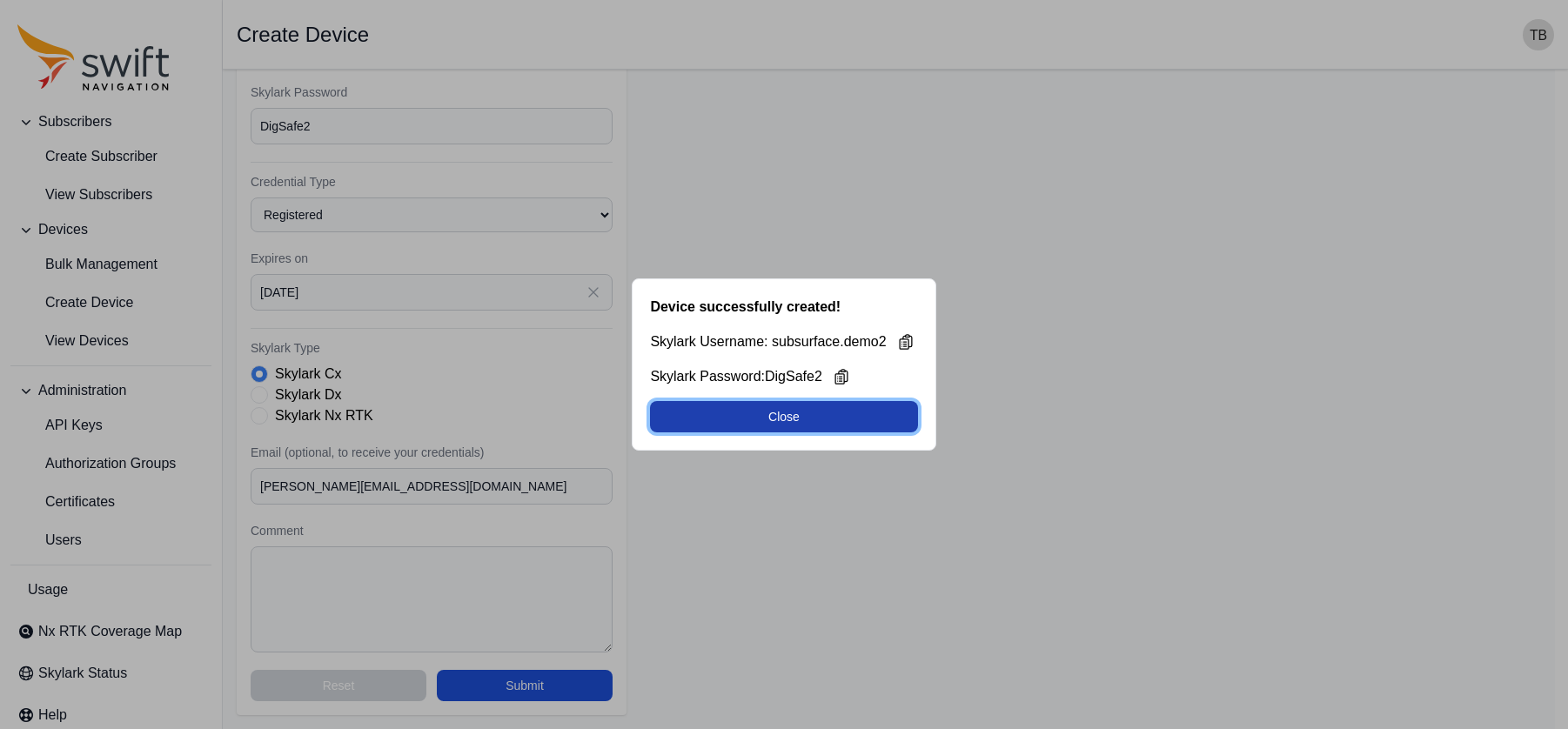
click at [826, 428] on button "Close" at bounding box center [784, 417] width 267 height 31
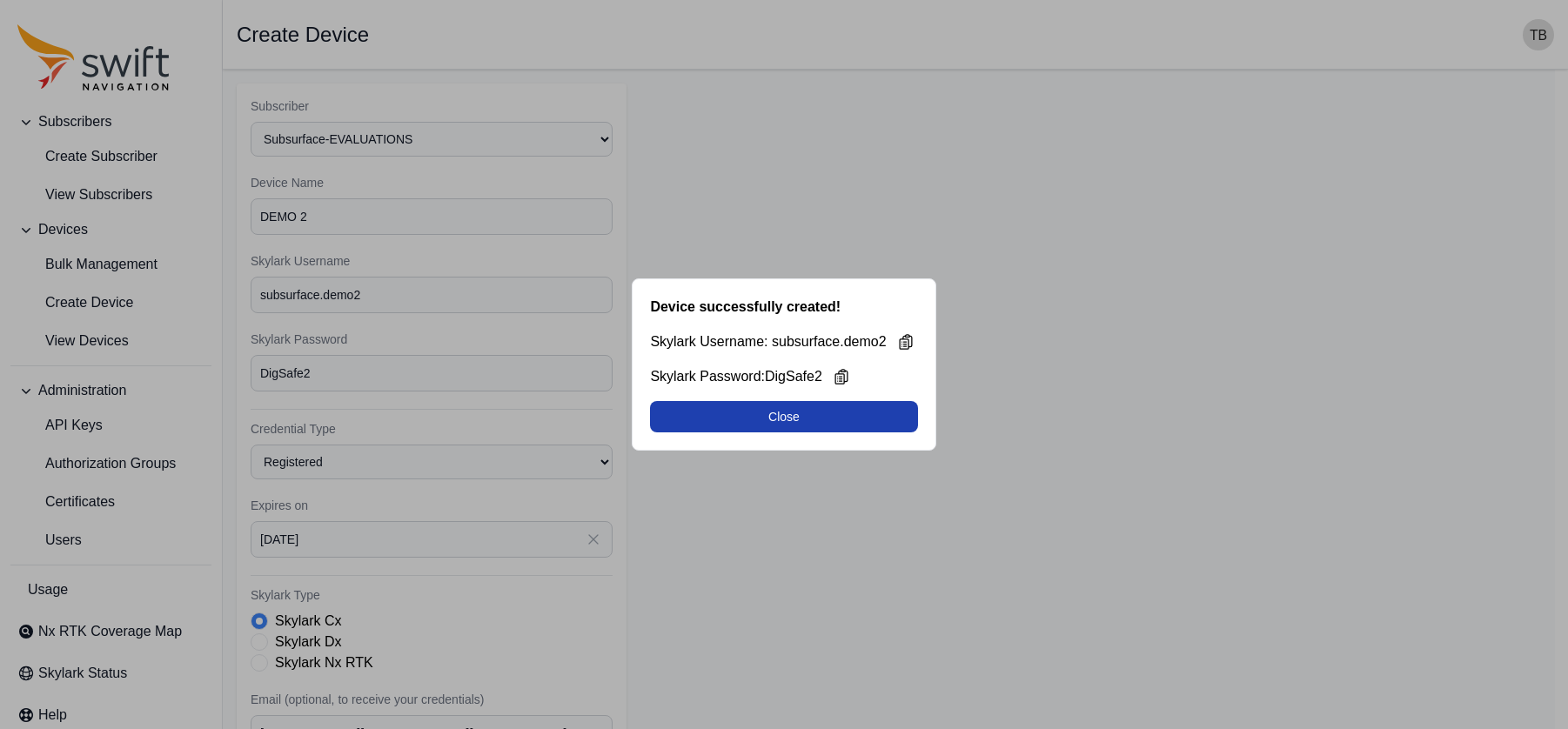
select select "1fdfd49c-64ec-44e1-85c1-6c7d43fa3645"
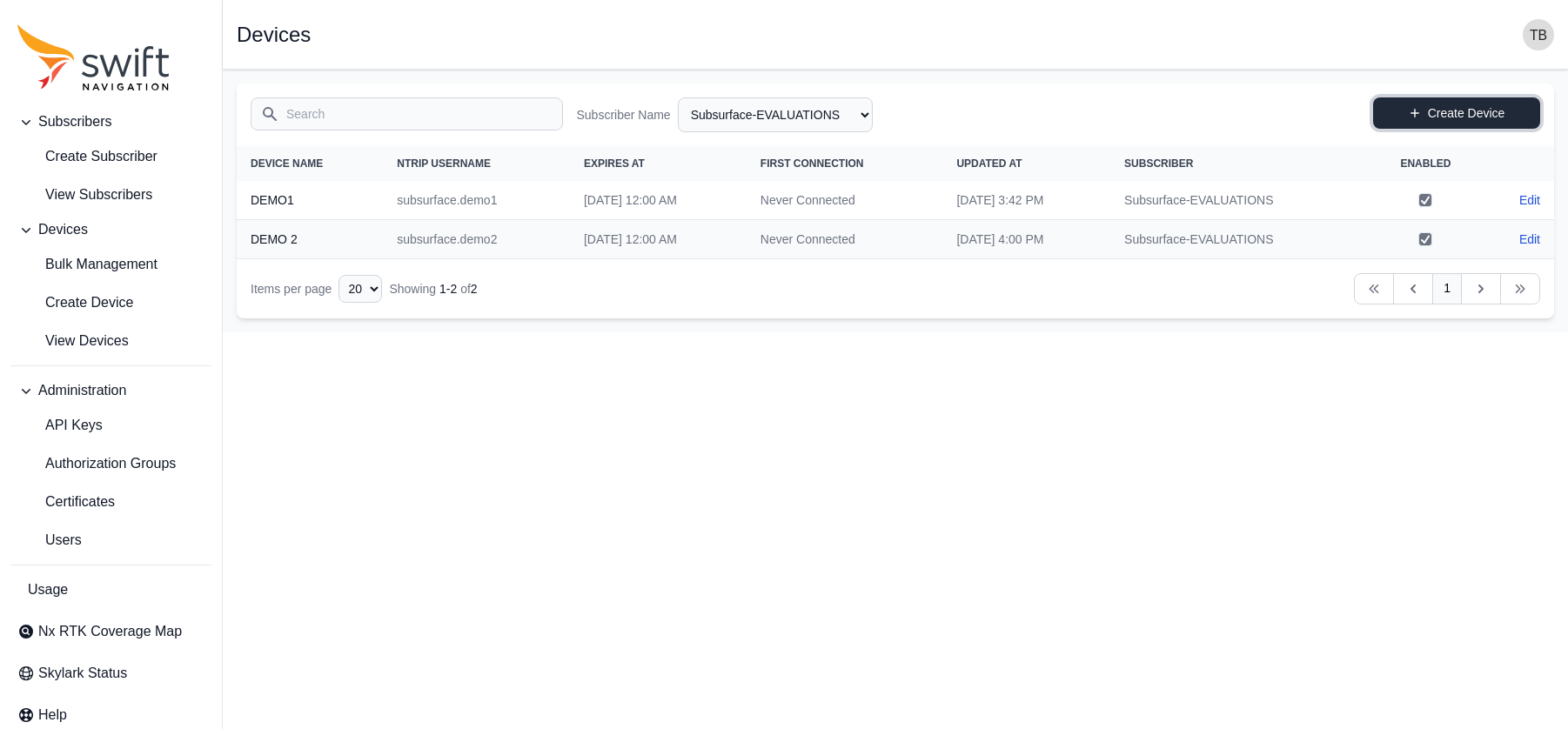
click at [1390, 106] on link "Create Device" at bounding box center [1456, 113] width 167 height 31
select select "1fdfd49c-64ec-44e1-85c1-6c7d43fa3645"
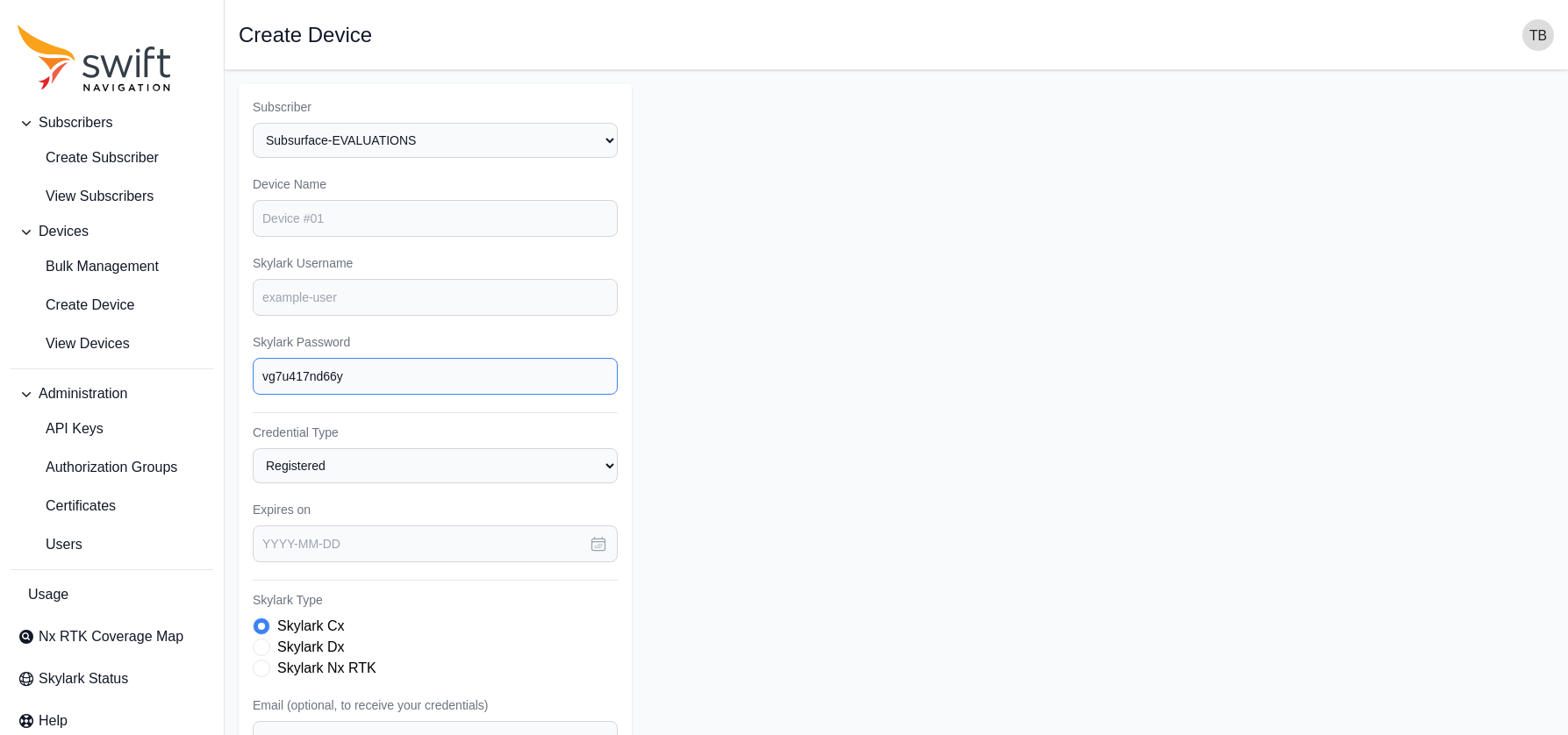
drag, startPoint x: 377, startPoint y: 382, endPoint x: 209, endPoint y: 381, distance: 168.0
click at [209, 381] on div "Subscribers Create Subscriber View Subscribers Devices Bulk Management Create D…" at bounding box center [784, 527] width 1568 height 914
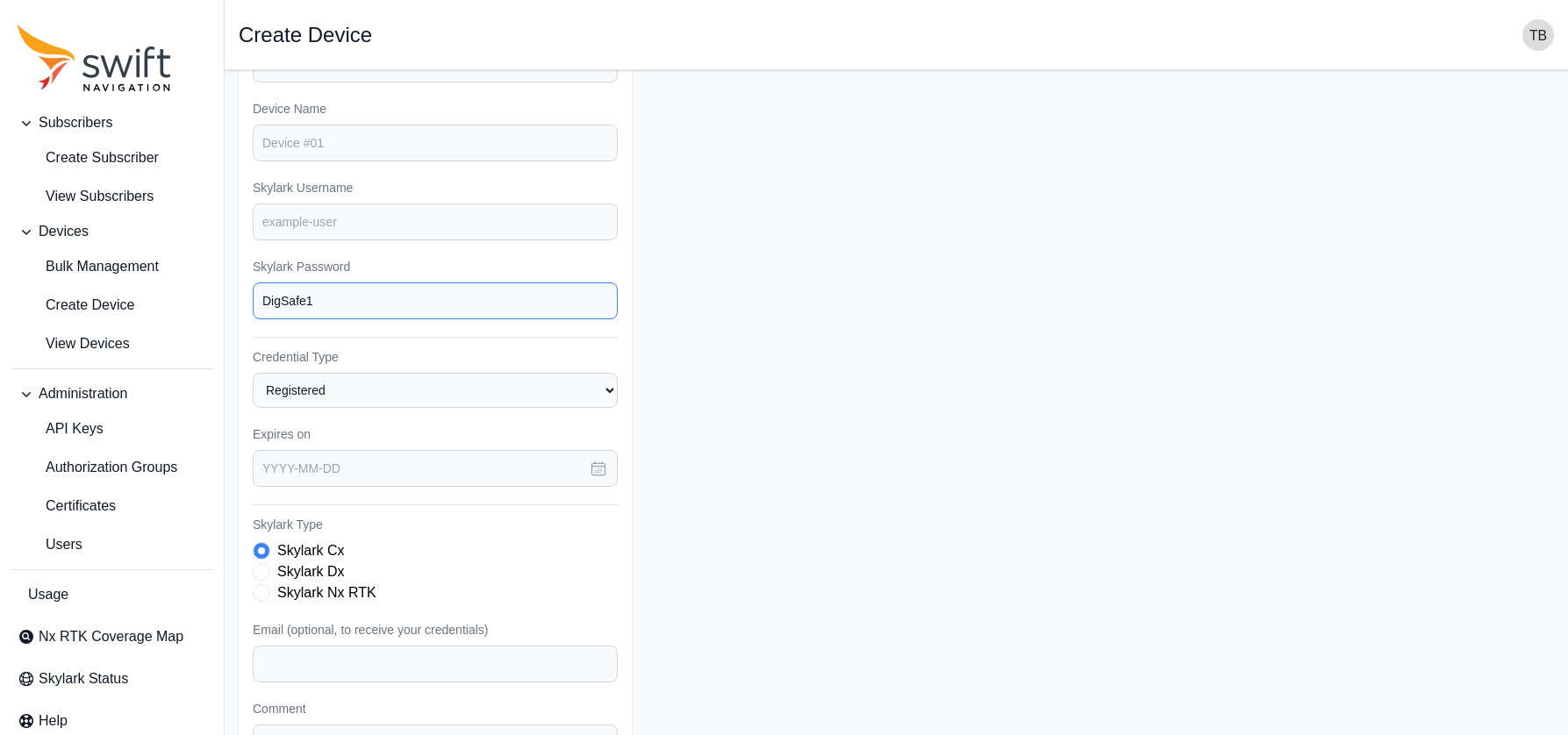
scroll to position [175, 0]
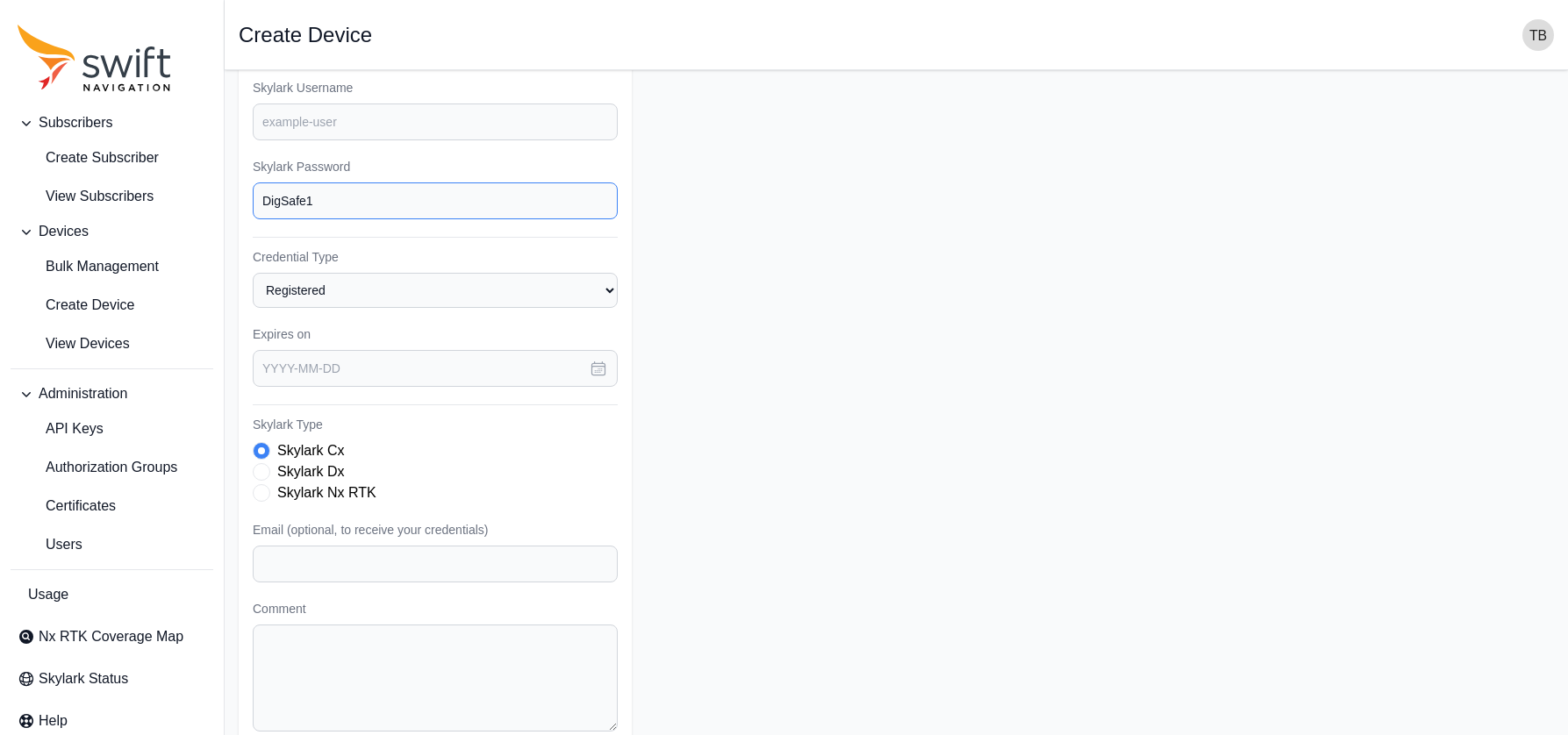
type input "DigSafe1"
click at [398, 650] on textarea "Comment" at bounding box center [435, 678] width 365 height 107
paste textarea "DigSafe1"
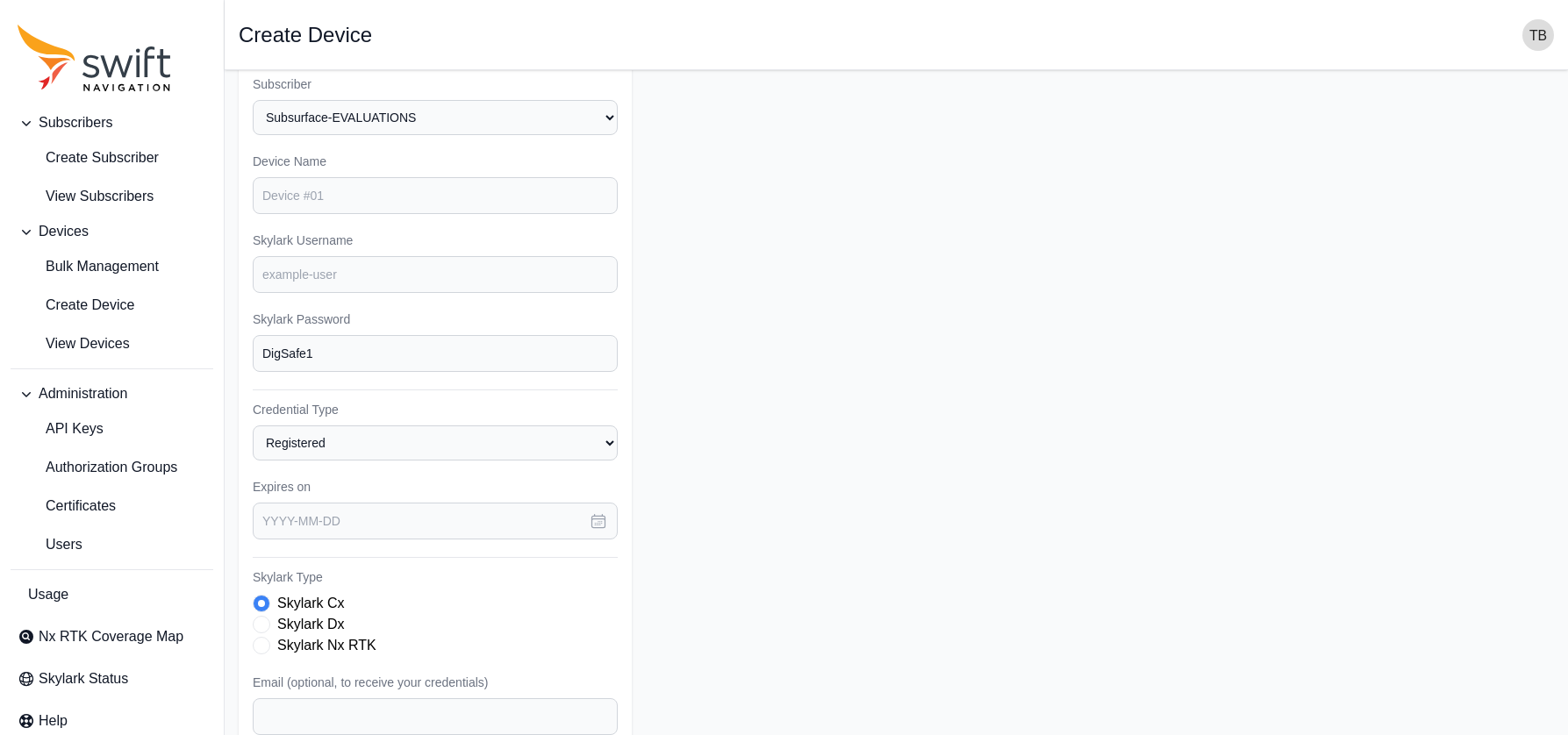
scroll to position [0, 0]
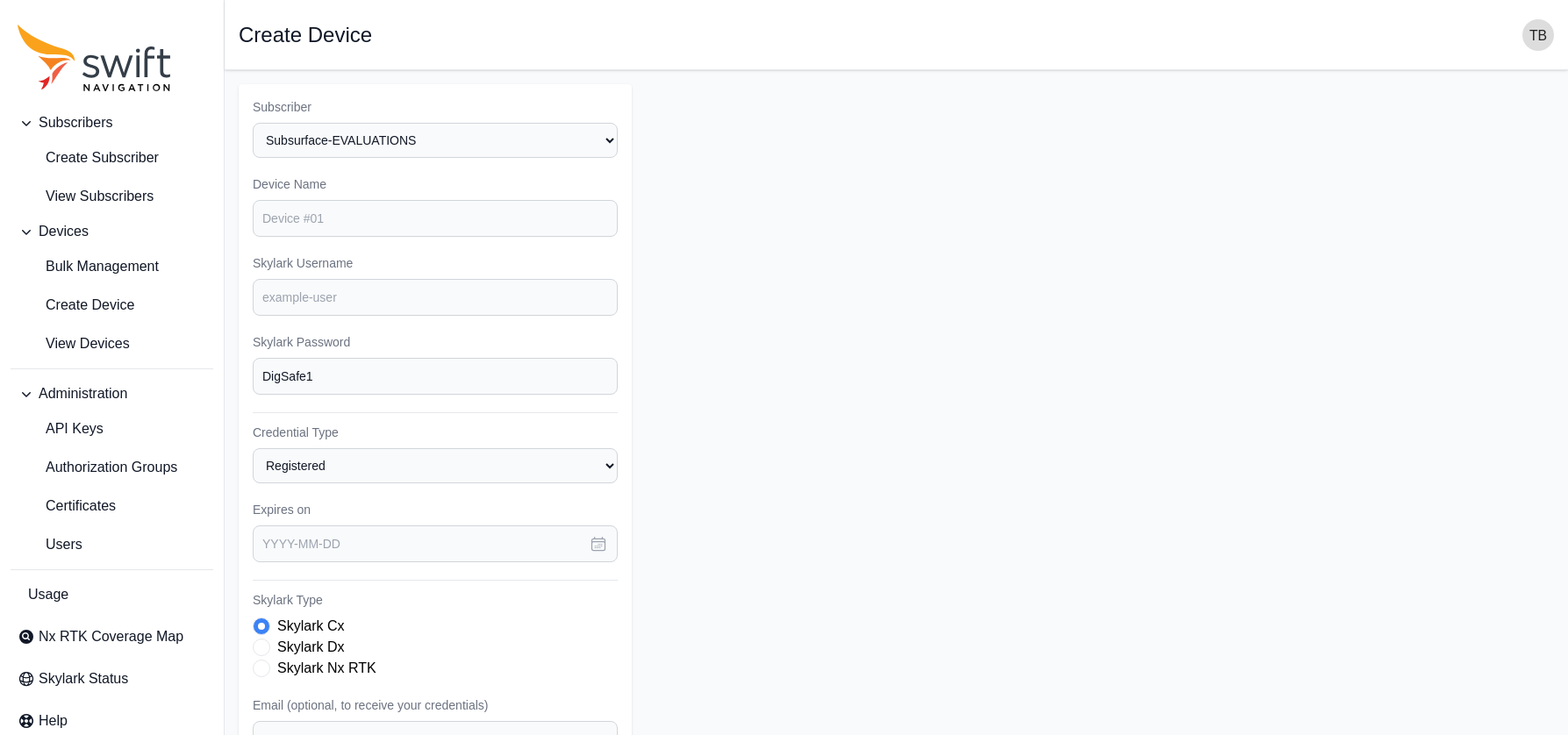
type textarea "DigSafe1"
click at [359, 223] on input "Device Name" at bounding box center [435, 219] width 365 height 37
click at [269, 300] on input "Skylark Username" at bounding box center [435, 298] width 365 height 37
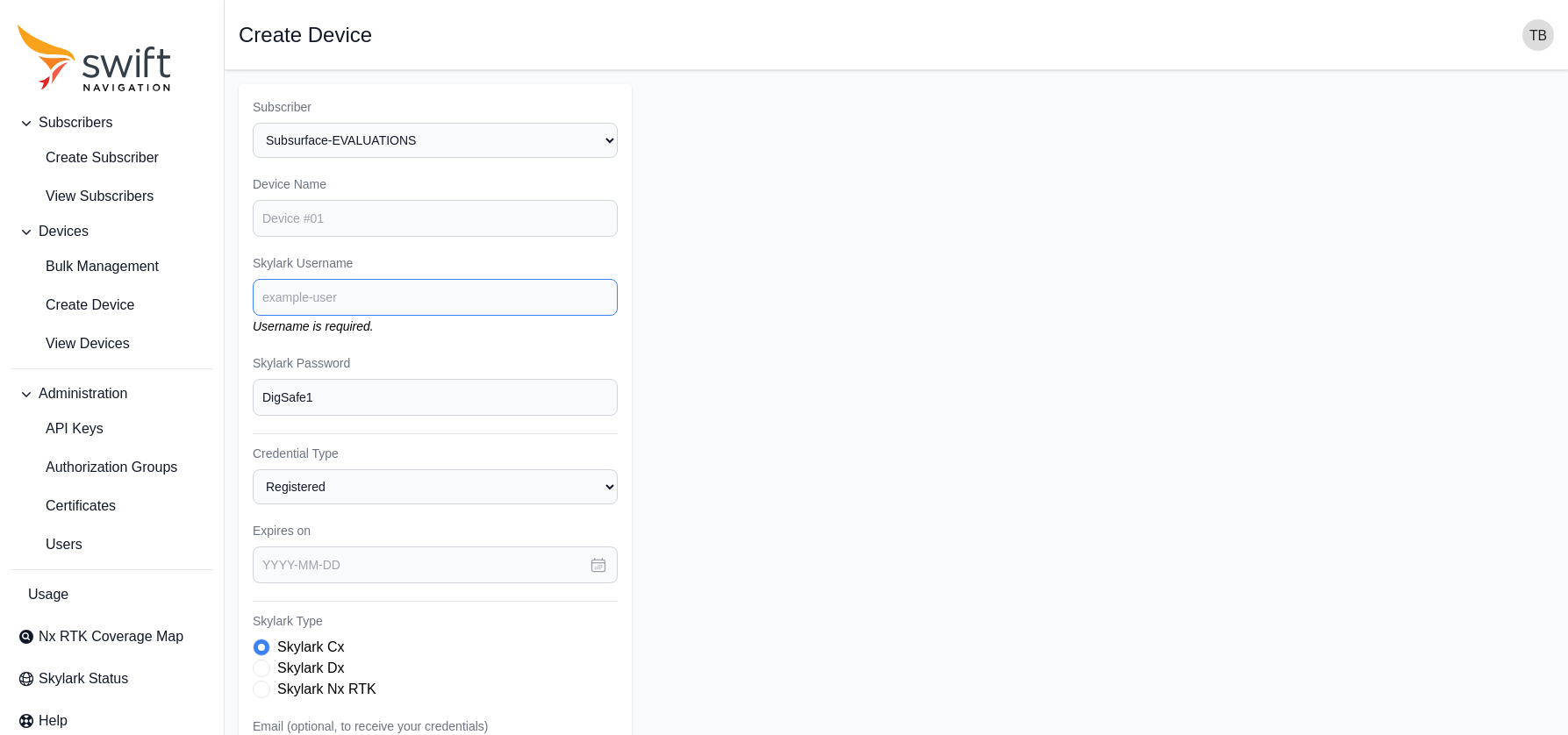
paste input "subsurface.demo1"
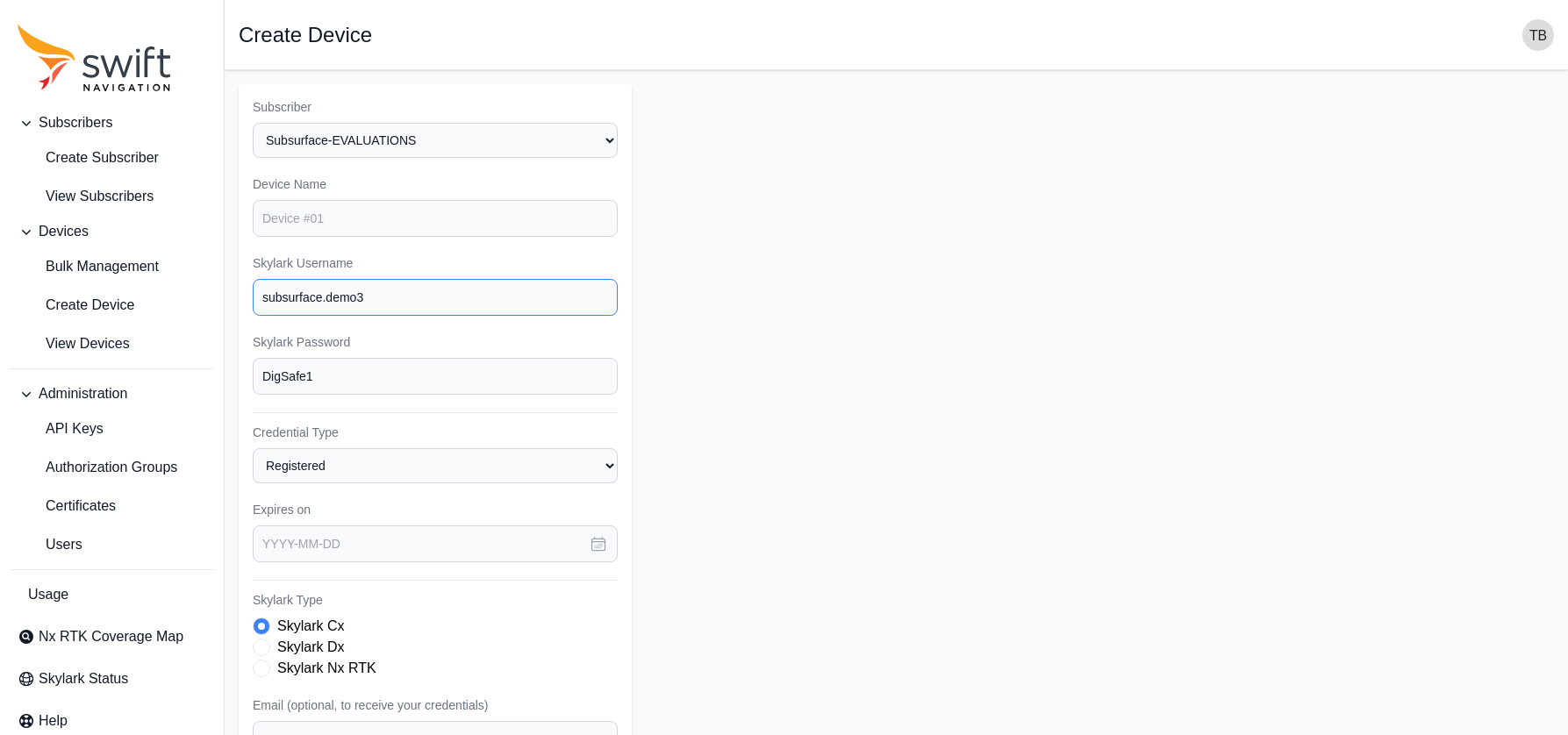
type input "subsurface.demo3"
click at [323, 223] on input "Device Name" at bounding box center [435, 219] width 365 height 37
type input "DEMO 3"
click at [971, 326] on form "Subscriber Select a Subscriber Subsurface-DS-Village or Mark IL Subsurface-EVAL…" at bounding box center [896, 527] width 1315 height 886
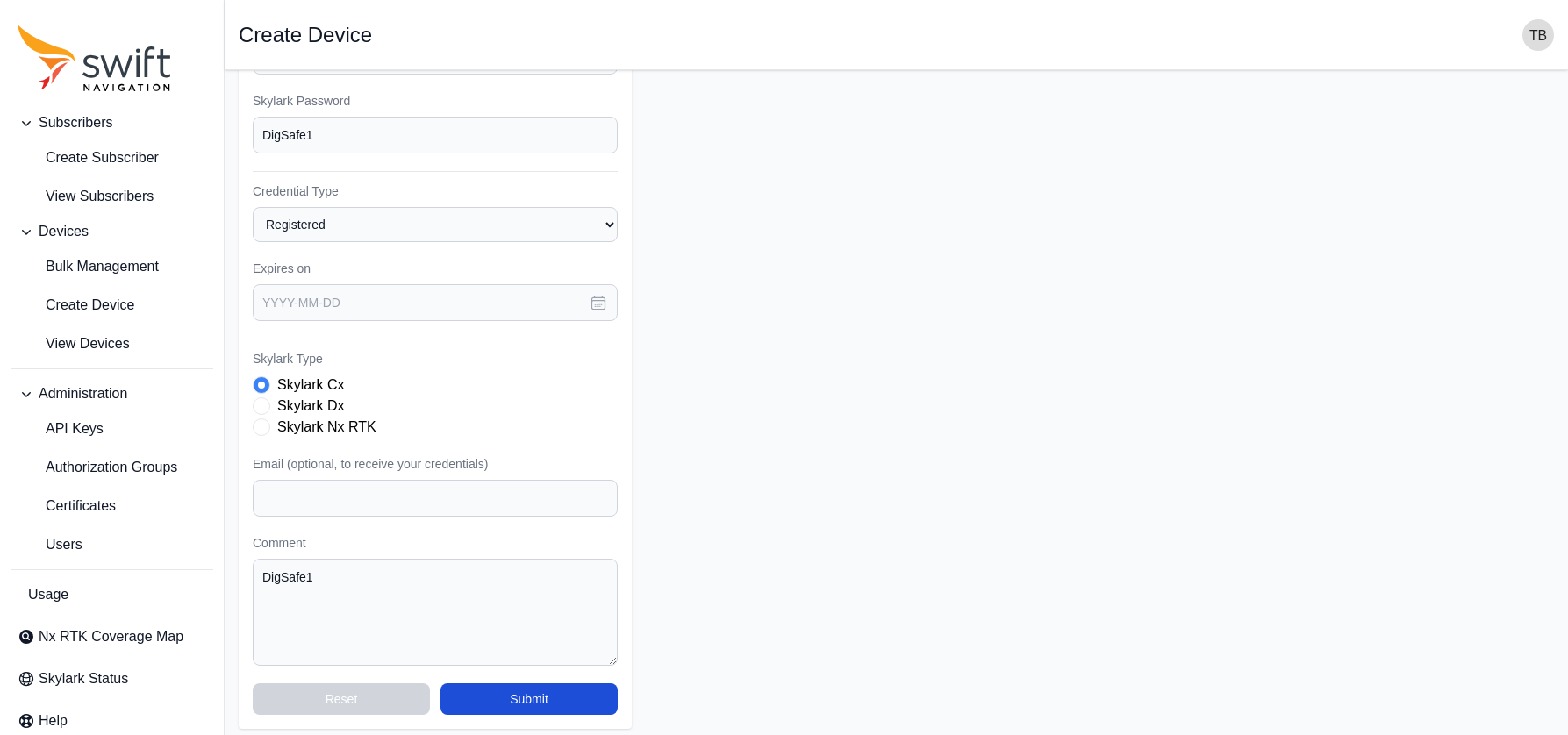
scroll to position [249, 0]
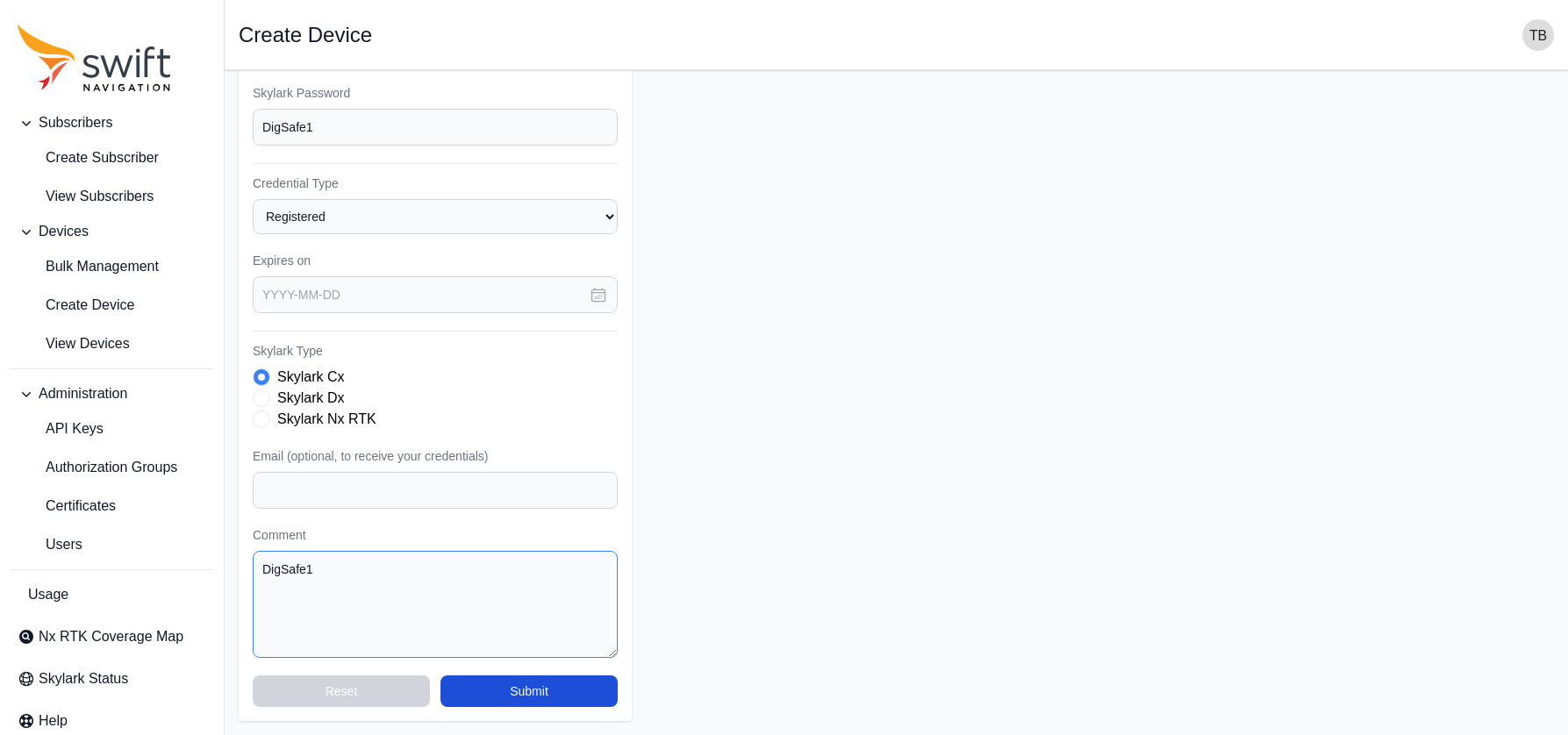
drag, startPoint x: 239, startPoint y: 578, endPoint x: 216, endPoint y: 576, distance: 23.1
click at [216, 576] on div "Subscribers Create Subscriber View Subscribers Devices Bulk Management Create D…" at bounding box center [784, 278] width 1568 height 914
click at [1024, 415] on form "Subscriber Select a Subscriber Subsurface-DS-Village or Mark IL Subsurface-EVAL…" at bounding box center [896, 278] width 1315 height 886
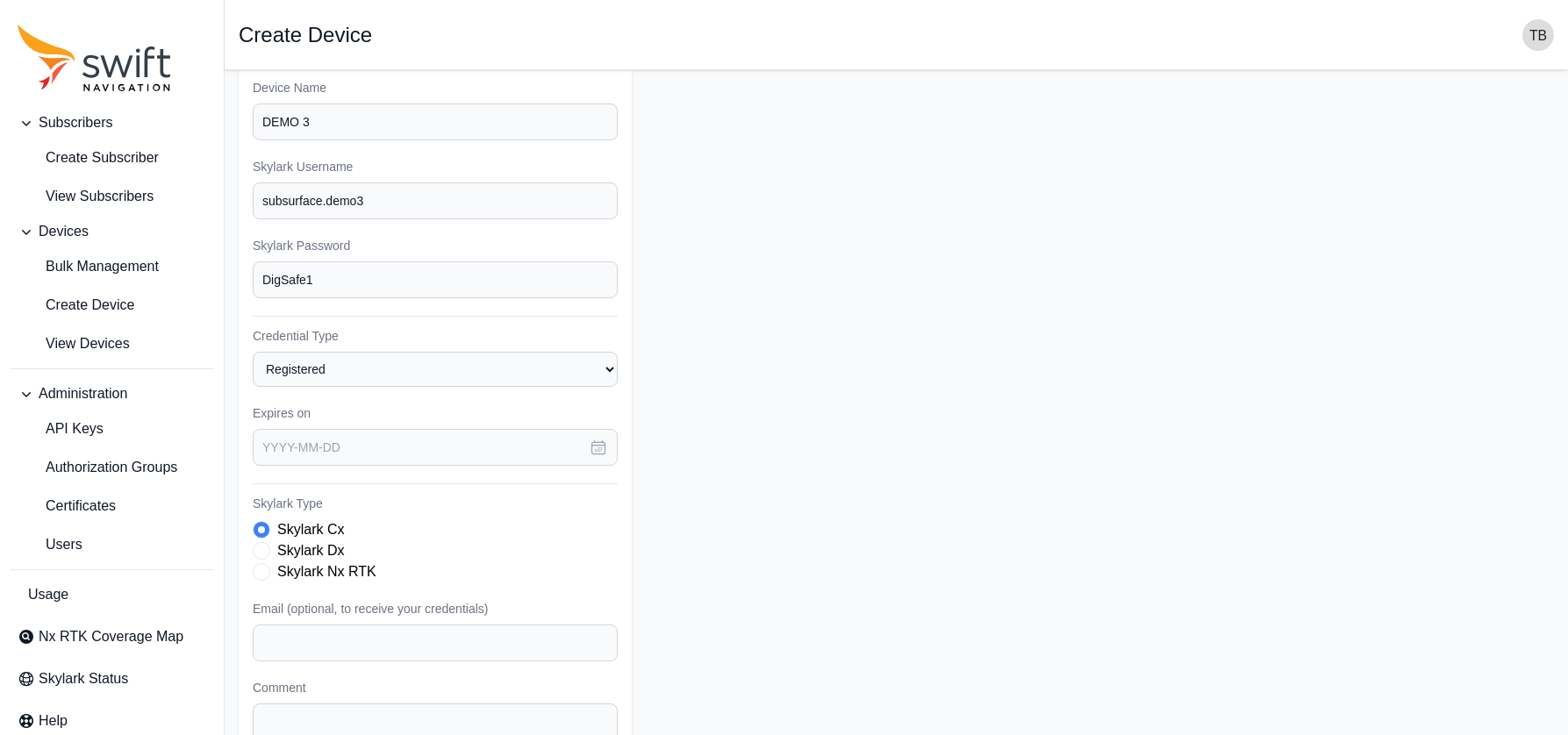
scroll to position [74, 0]
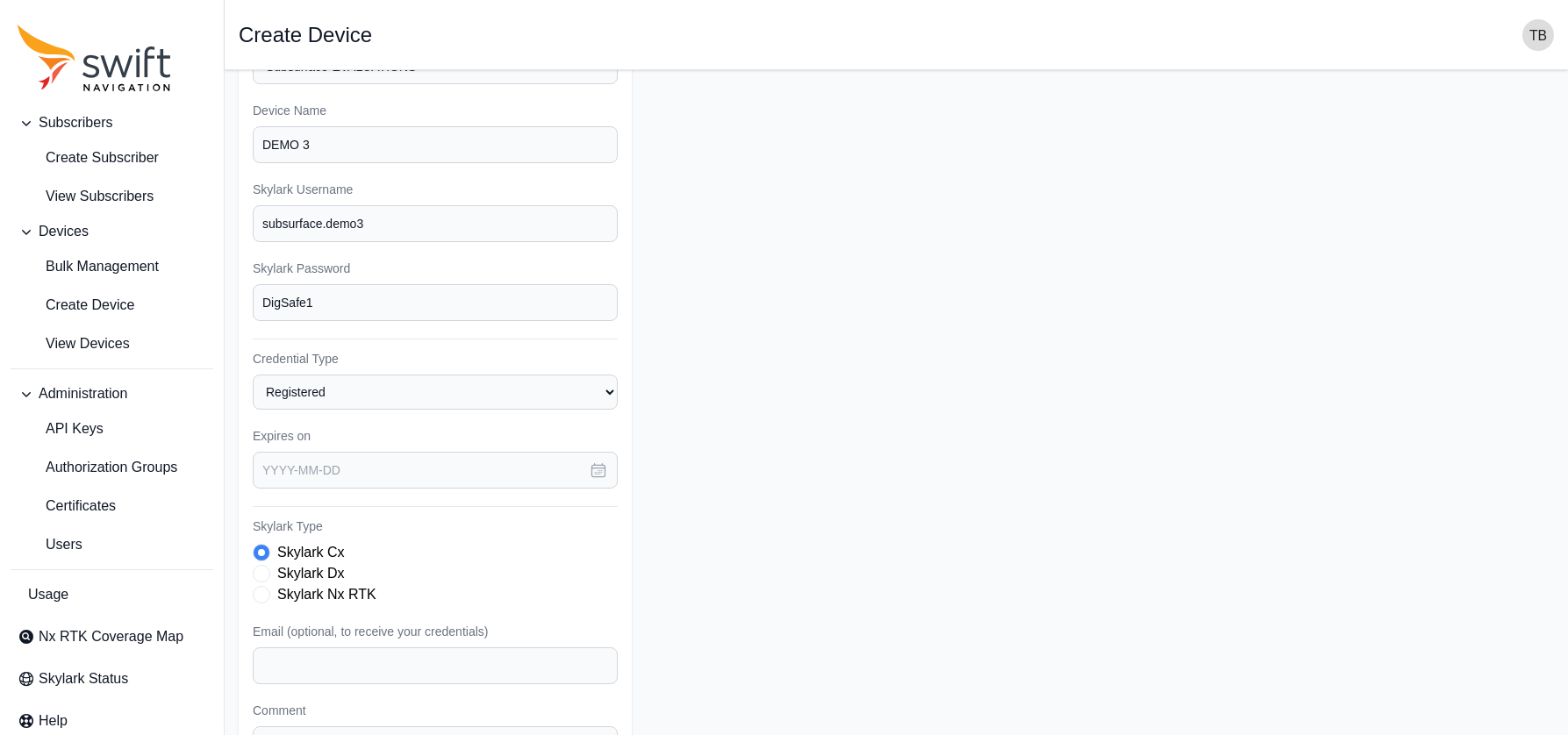
click at [599, 465] on icon "button" at bounding box center [598, 471] width 13 height 13
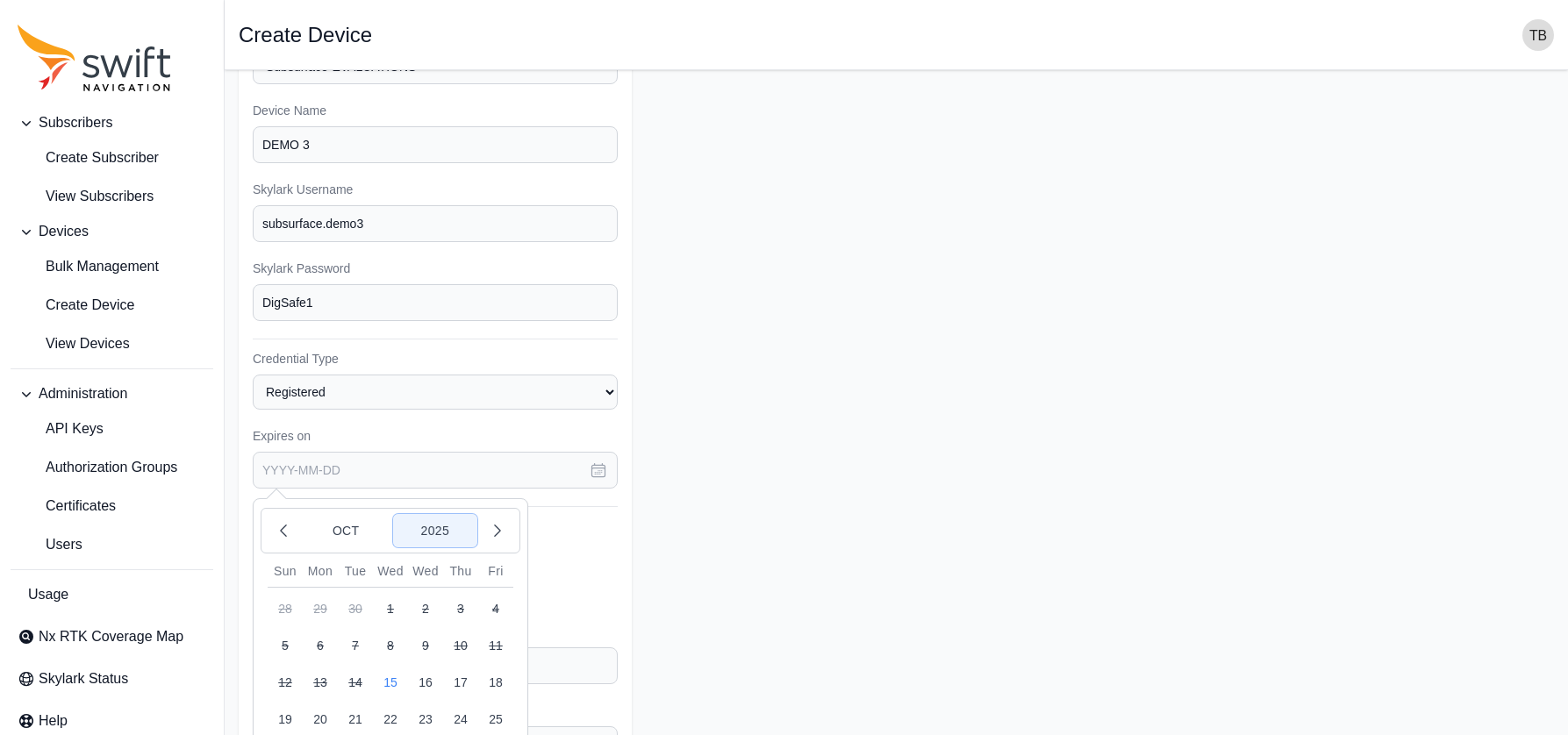
click at [446, 534] on button "2025" at bounding box center [435, 531] width 85 height 33
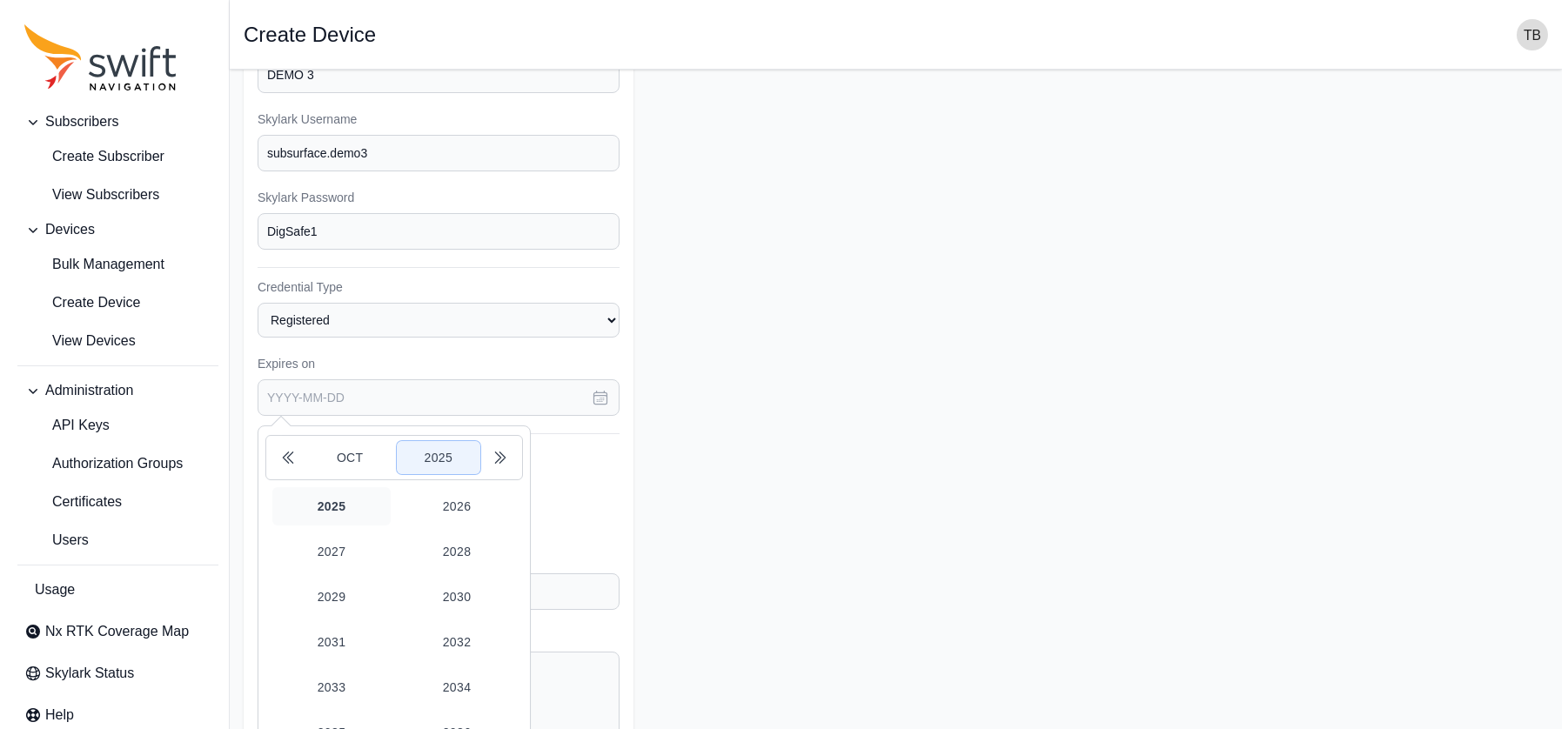
scroll to position [247, 0]
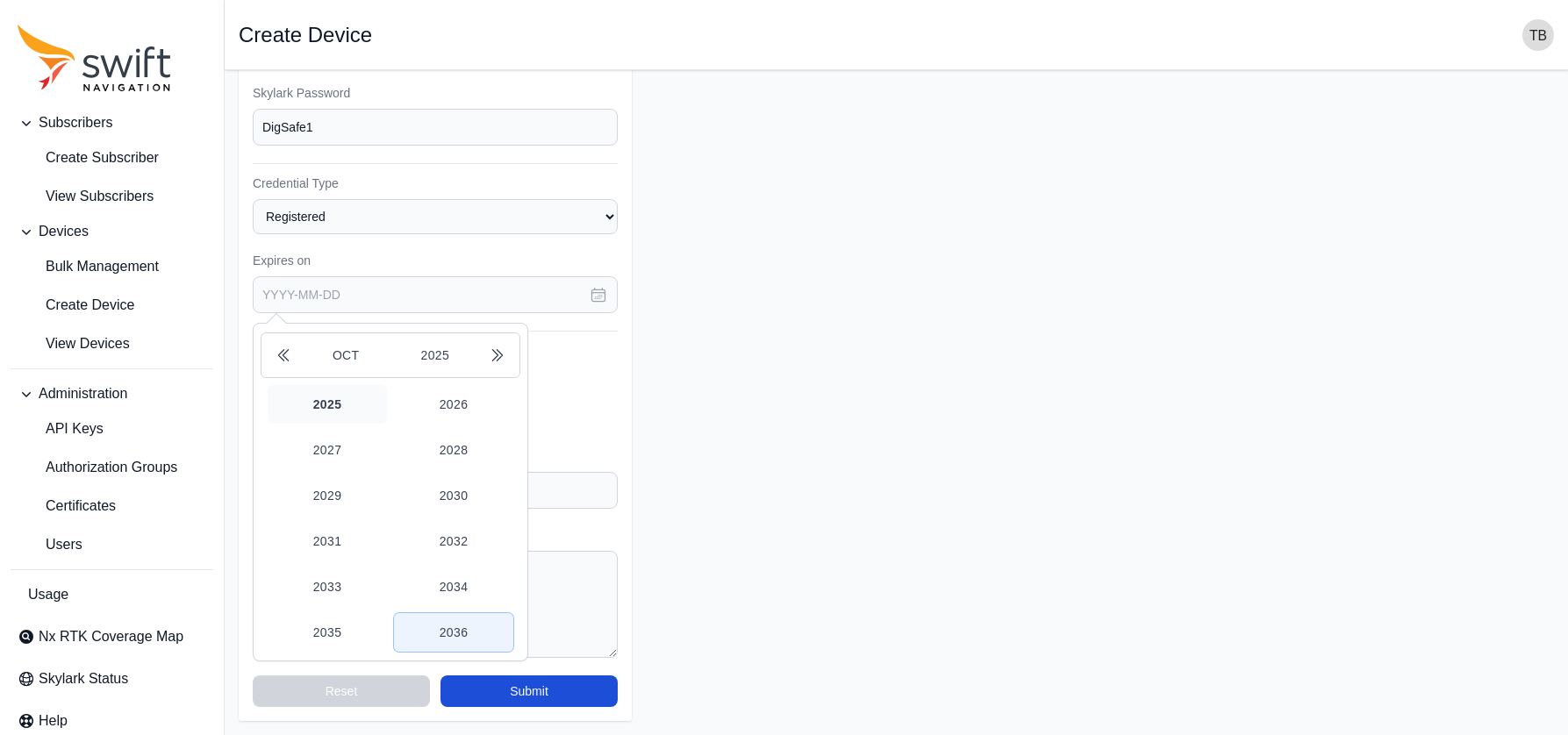
click at [452, 624] on button "2036" at bounding box center [453, 633] width 119 height 39
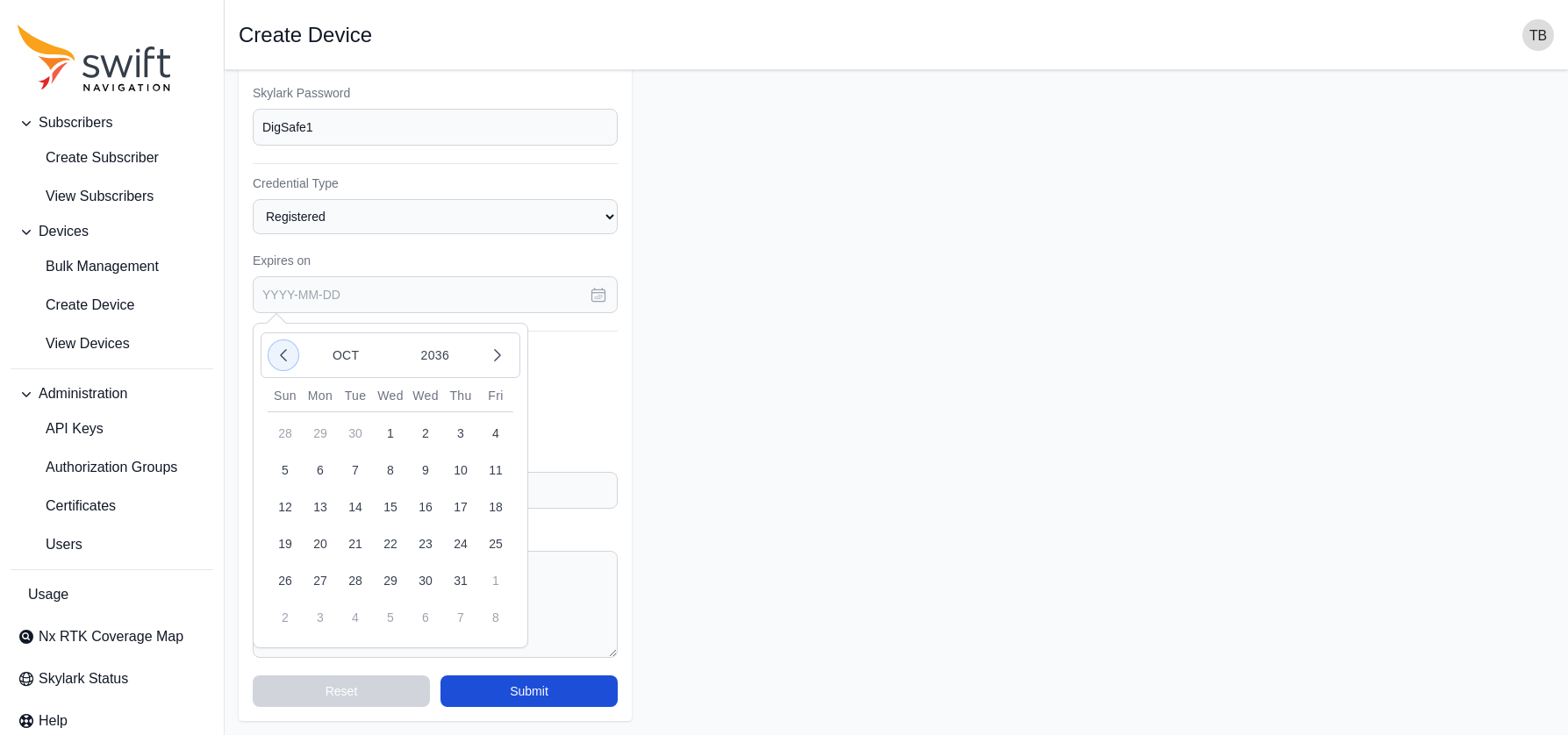
click at [286, 357] on icon "button" at bounding box center [284, 355] width 18 height 18
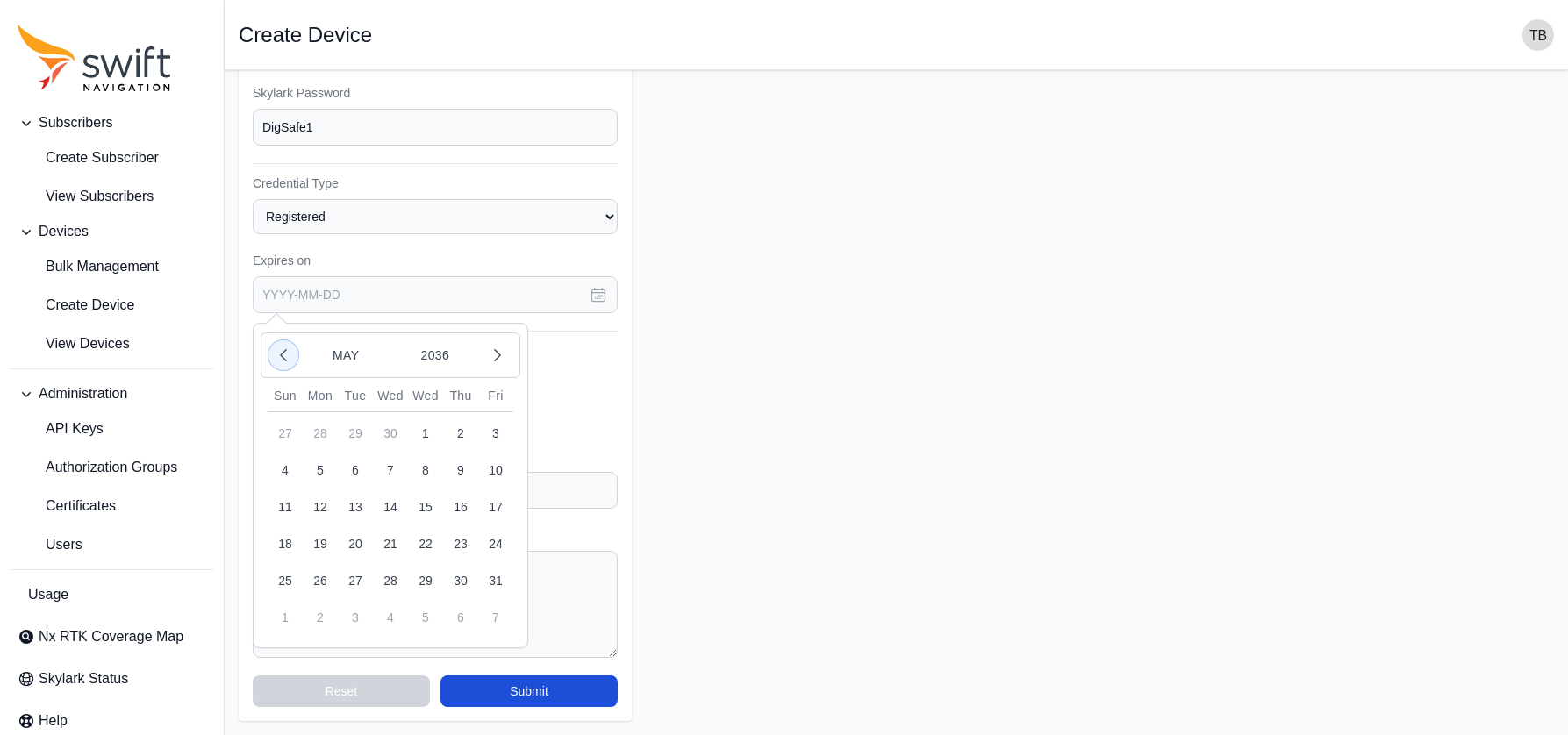
click at [286, 357] on icon "button" at bounding box center [284, 355] width 18 height 18
click at [352, 436] on button "1" at bounding box center [355, 434] width 35 height 35
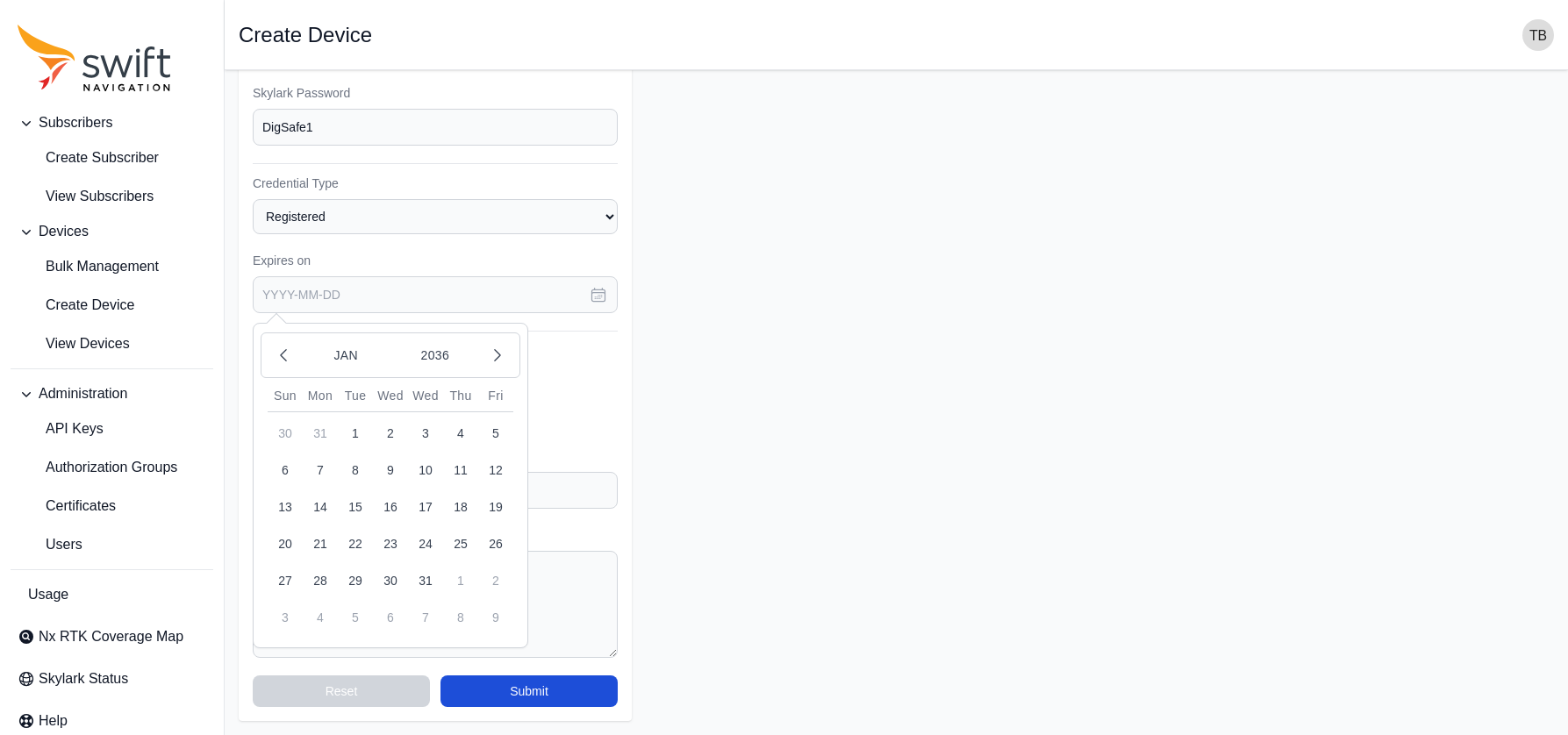
type input "[DATE]"
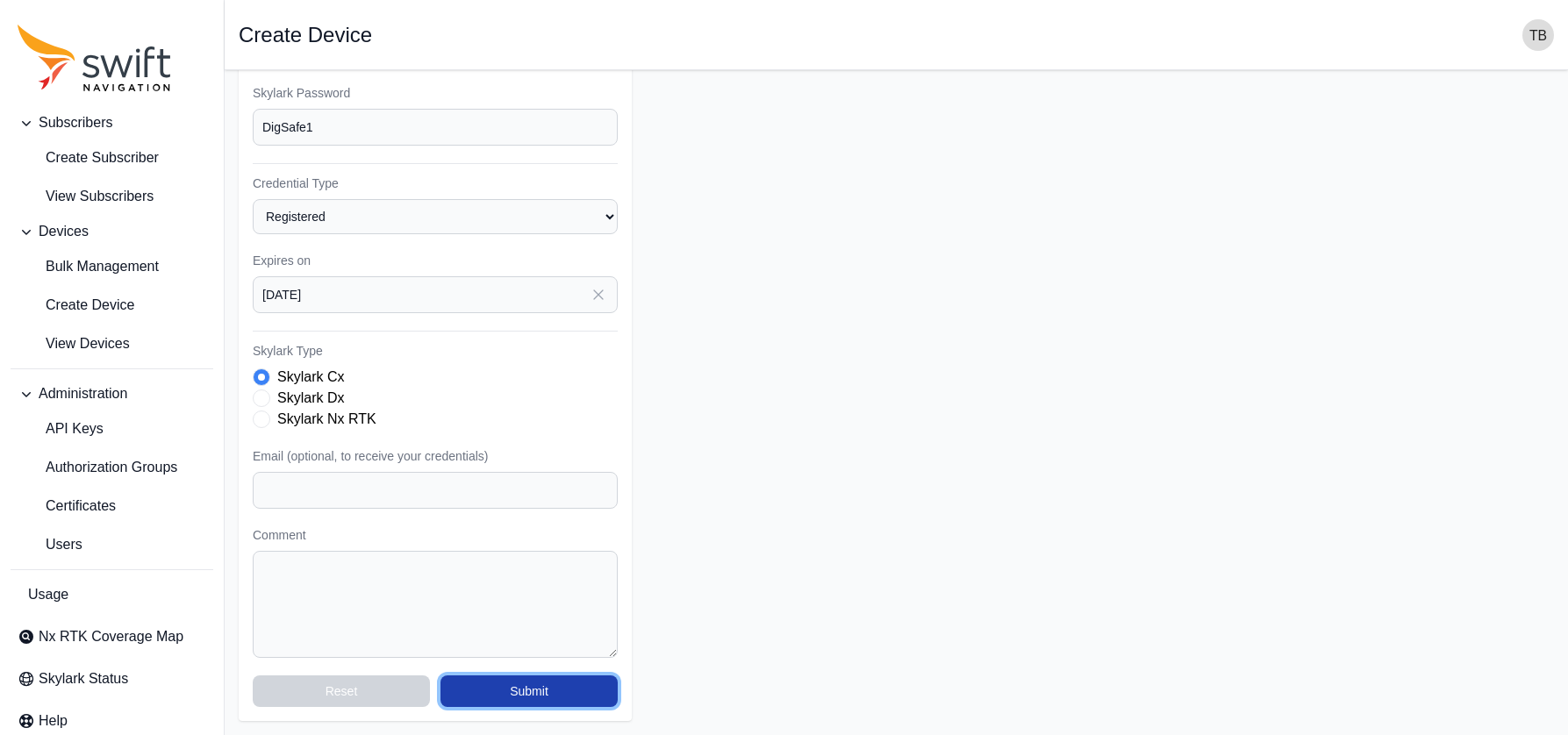
click at [563, 687] on button "Submit" at bounding box center [529, 691] width 177 height 32
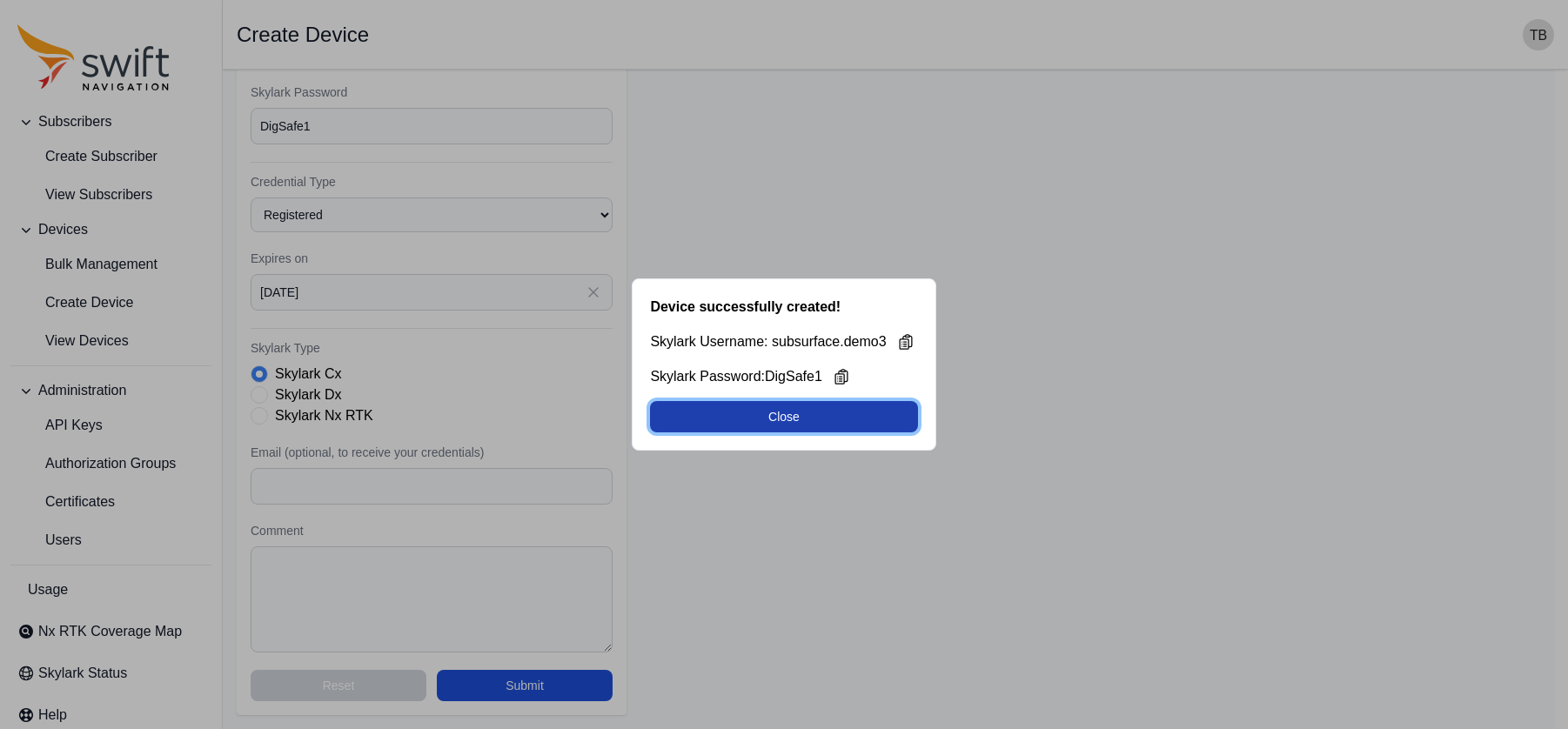
click at [841, 418] on button "Close" at bounding box center [784, 417] width 267 height 31
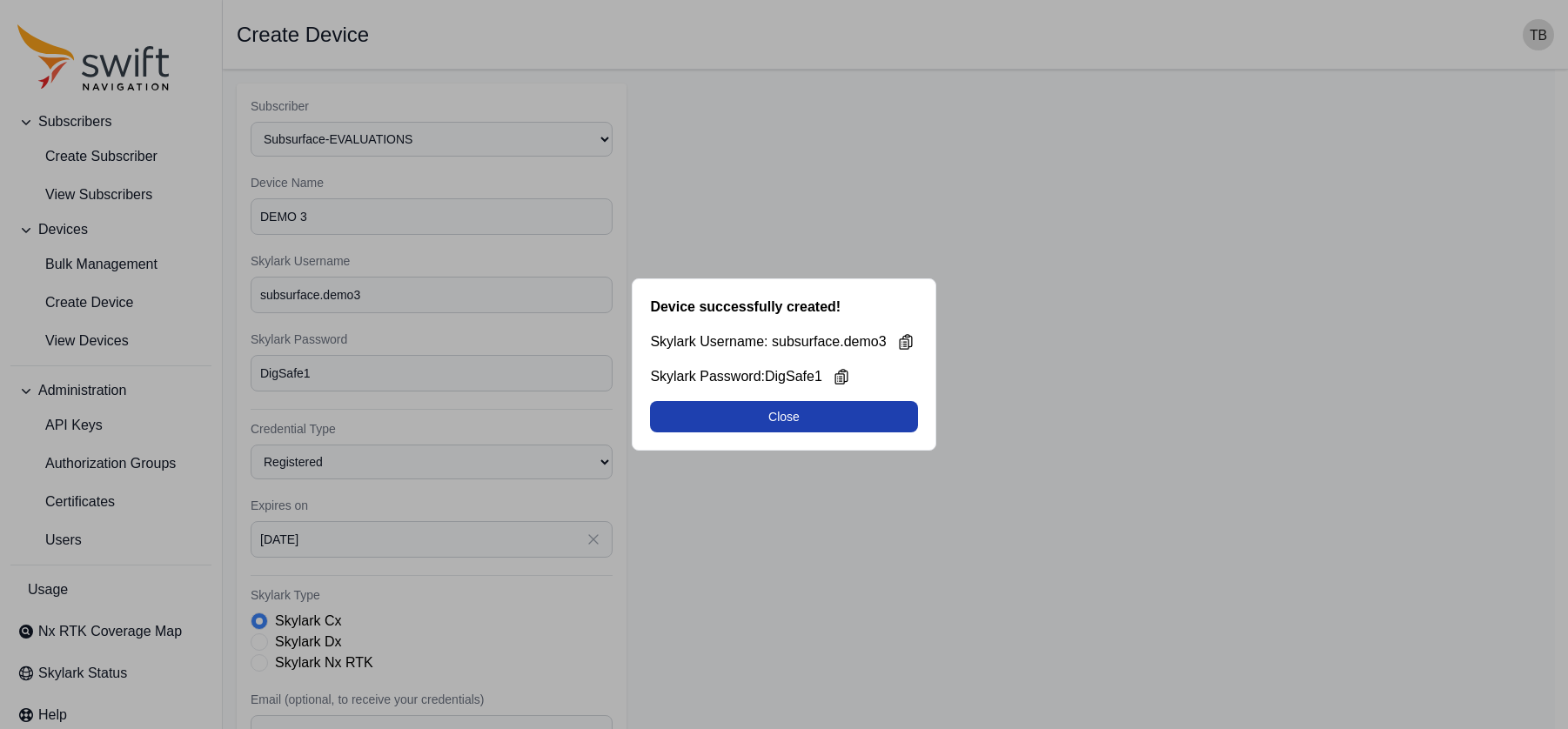
select select "1fdfd49c-64ec-44e1-85c1-6c7d43fa3645"
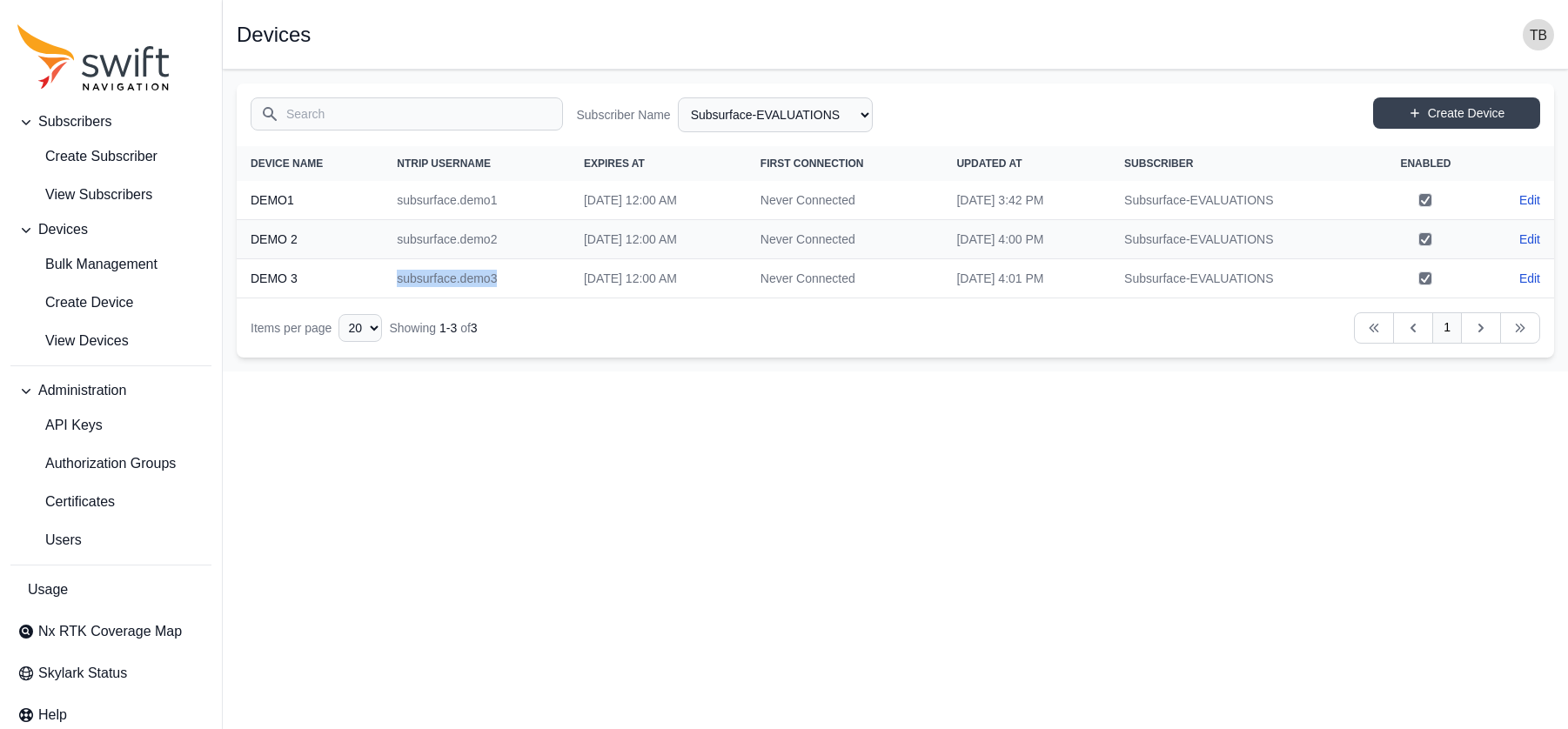
drag, startPoint x: 499, startPoint y: 281, endPoint x: 375, endPoint y: 278, distance: 124.0
click at [383, 278] on td "subsurface.demo3" at bounding box center [476, 279] width 187 height 39
copy td "subsurface.demo3"
click at [676, 371] on html "Subscribers Create Subscriber View Subscribers Devices Bulk Management Create D…" at bounding box center [784, 185] width 1568 height 371
click at [108, 189] on span "View Subscribers" at bounding box center [85, 195] width 135 height 21
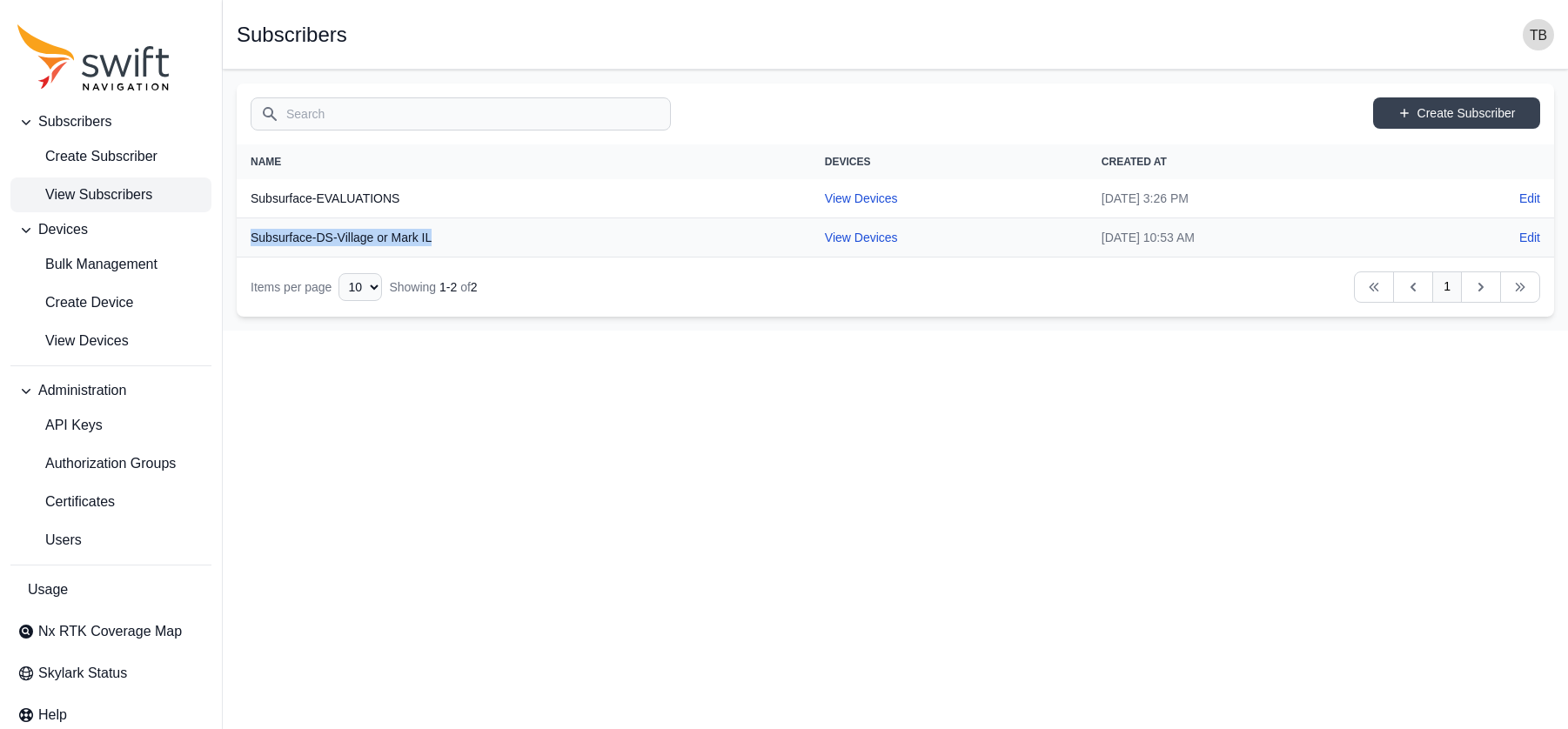
drag, startPoint x: 454, startPoint y: 239, endPoint x: 253, endPoint y: 241, distance: 201.0
click at [253, 241] on th "Subsurface-DS-Village or Mark IL" at bounding box center [524, 238] width 574 height 39
copy th "Subsurface-DS-Village or Mark IL"
click at [885, 330] on html "Subscribers Create Subscriber View Subscribers Devices Bulk Management Create D…" at bounding box center [784, 165] width 1568 height 330
click at [1390, 111] on link "Create Subscriber" at bounding box center [1456, 113] width 167 height 31
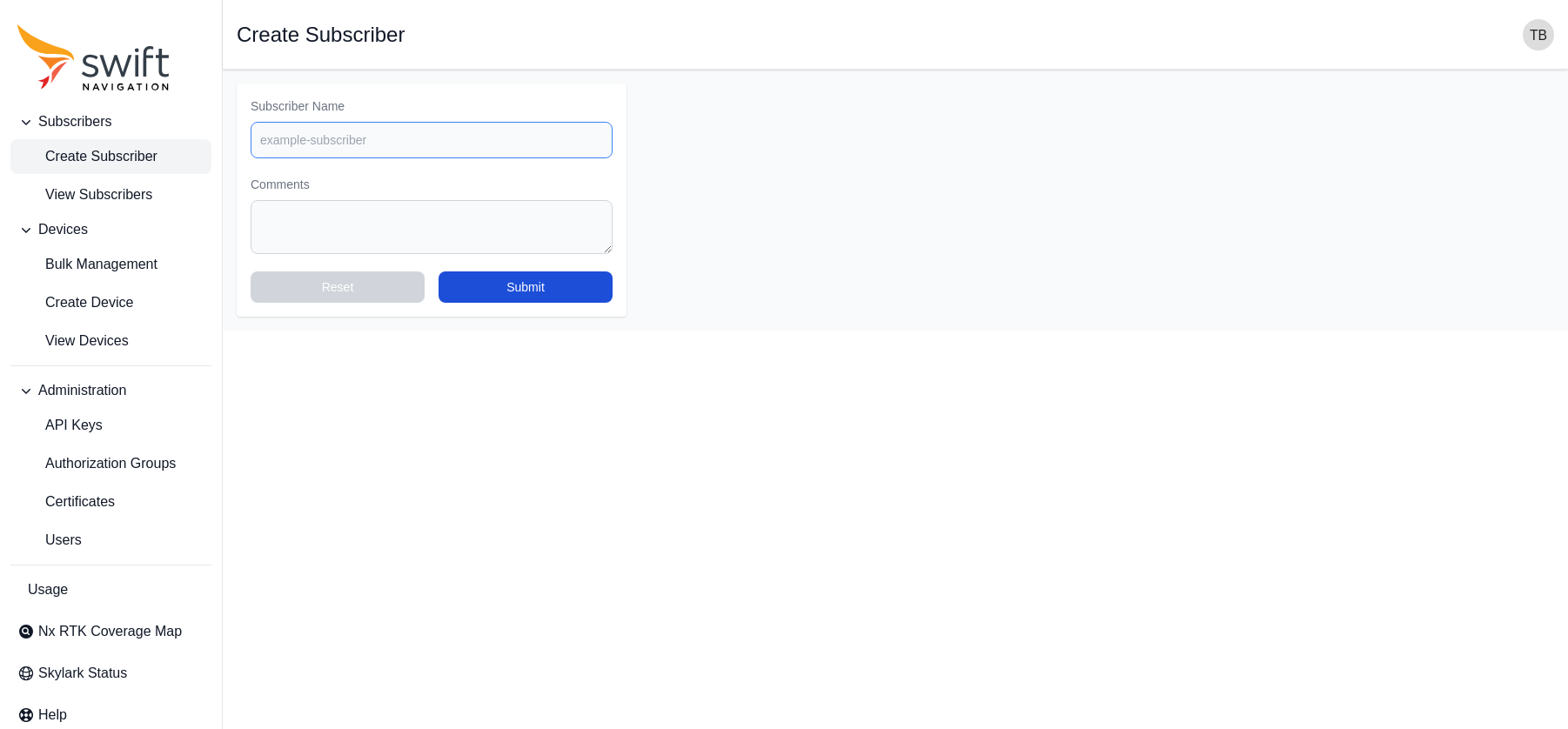
click at [406, 137] on input "Subscriber Name" at bounding box center [432, 140] width 362 height 37
paste input "Subsurface-DS-Village or Mark IL"
click at [340, 135] on input "Subsurface-DS-Village or Mark IL" at bounding box center [432, 140] width 362 height 37
drag, startPoint x: 399, startPoint y: 139, endPoint x: 465, endPoint y: 141, distance: 66.0
click at [465, 141] on input "Subsurface-EB-Village or Mark IL" at bounding box center [432, 140] width 362 height 37
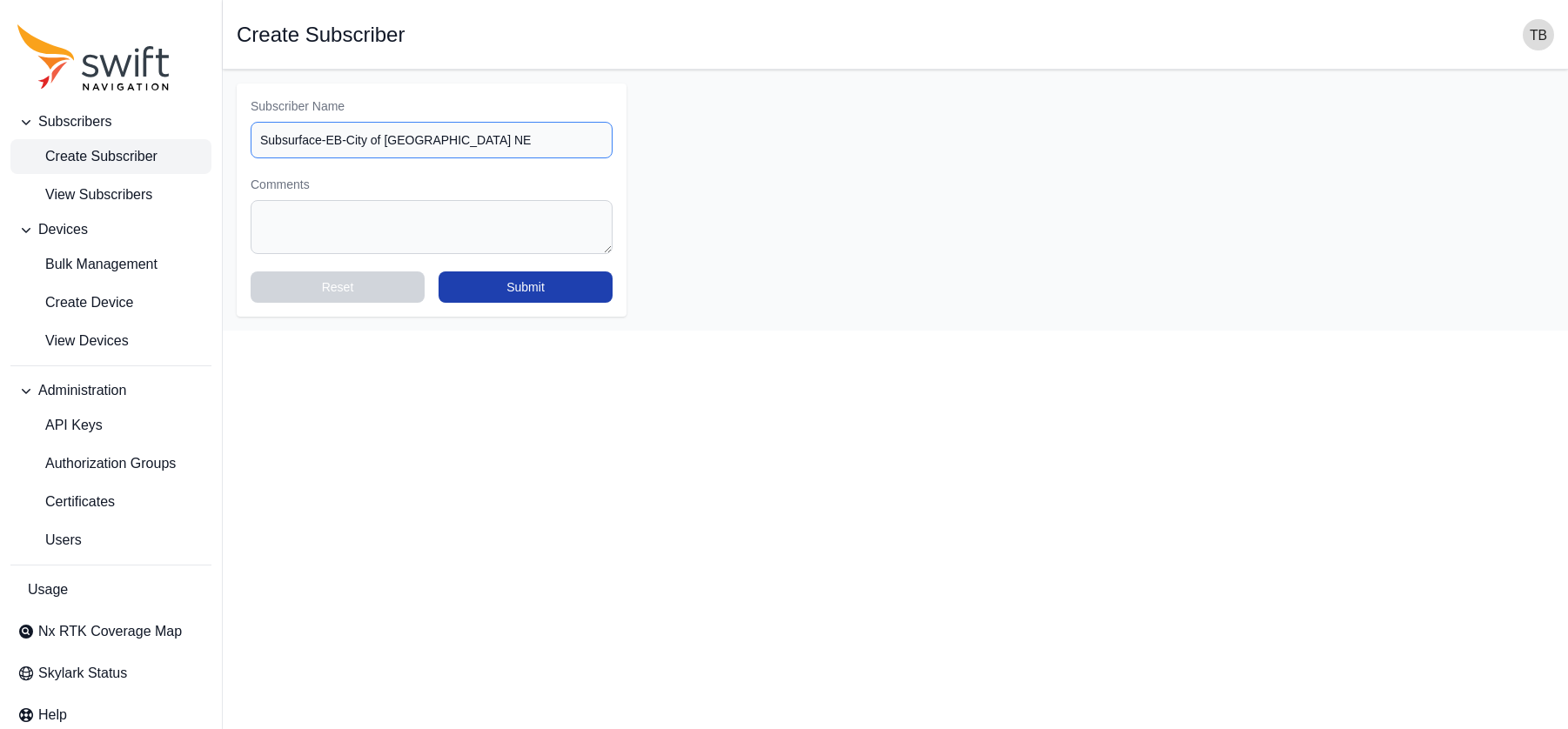
type input "Subsurface-EB-City of [GEOGRAPHIC_DATA] NE"
click at [501, 283] on button "Submit" at bounding box center [525, 288] width 174 height 31
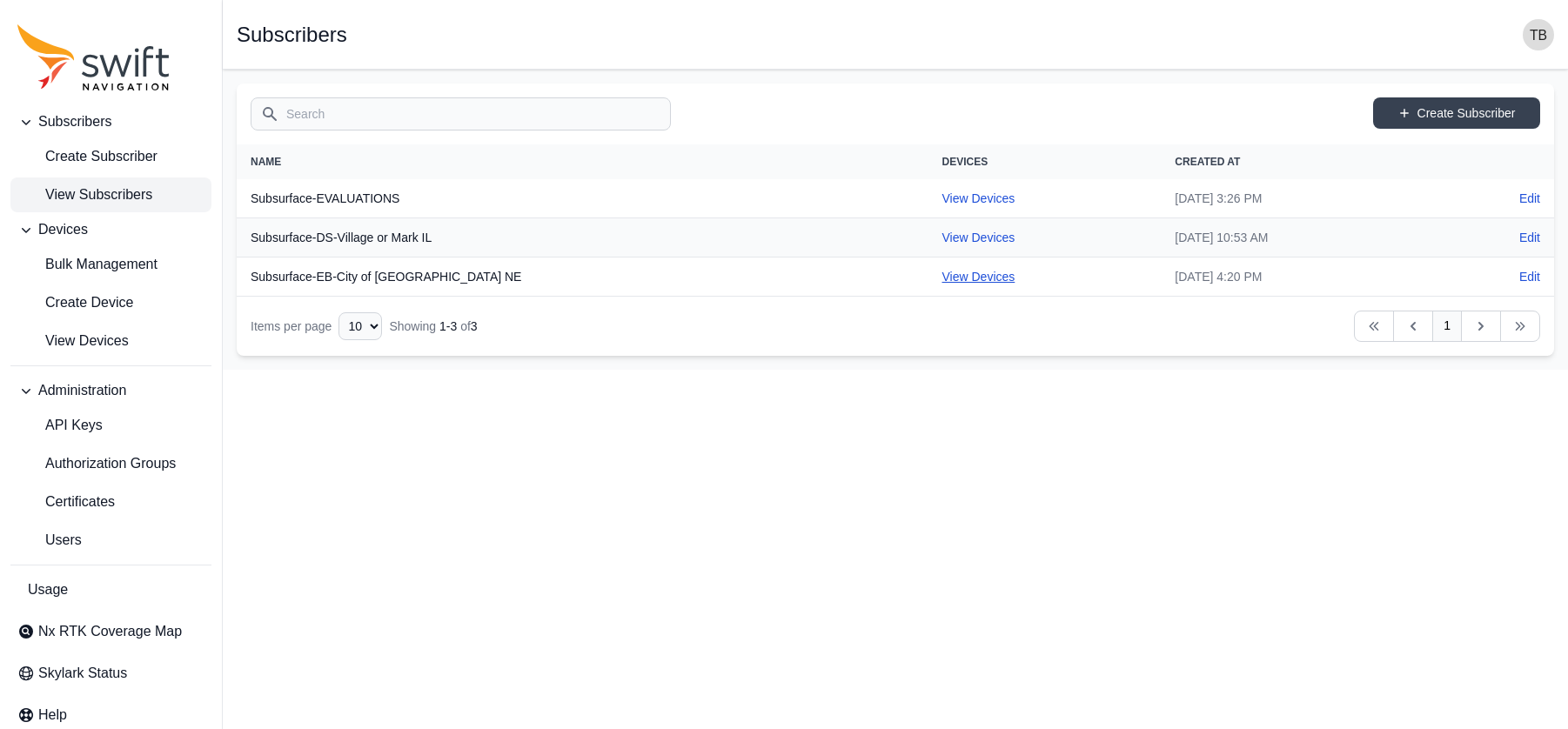
click at [942, 274] on link "View Devices" at bounding box center [979, 277] width 73 height 14
select select "42b136e4-0cc3-4df0-878e-efddbed1d6c0"
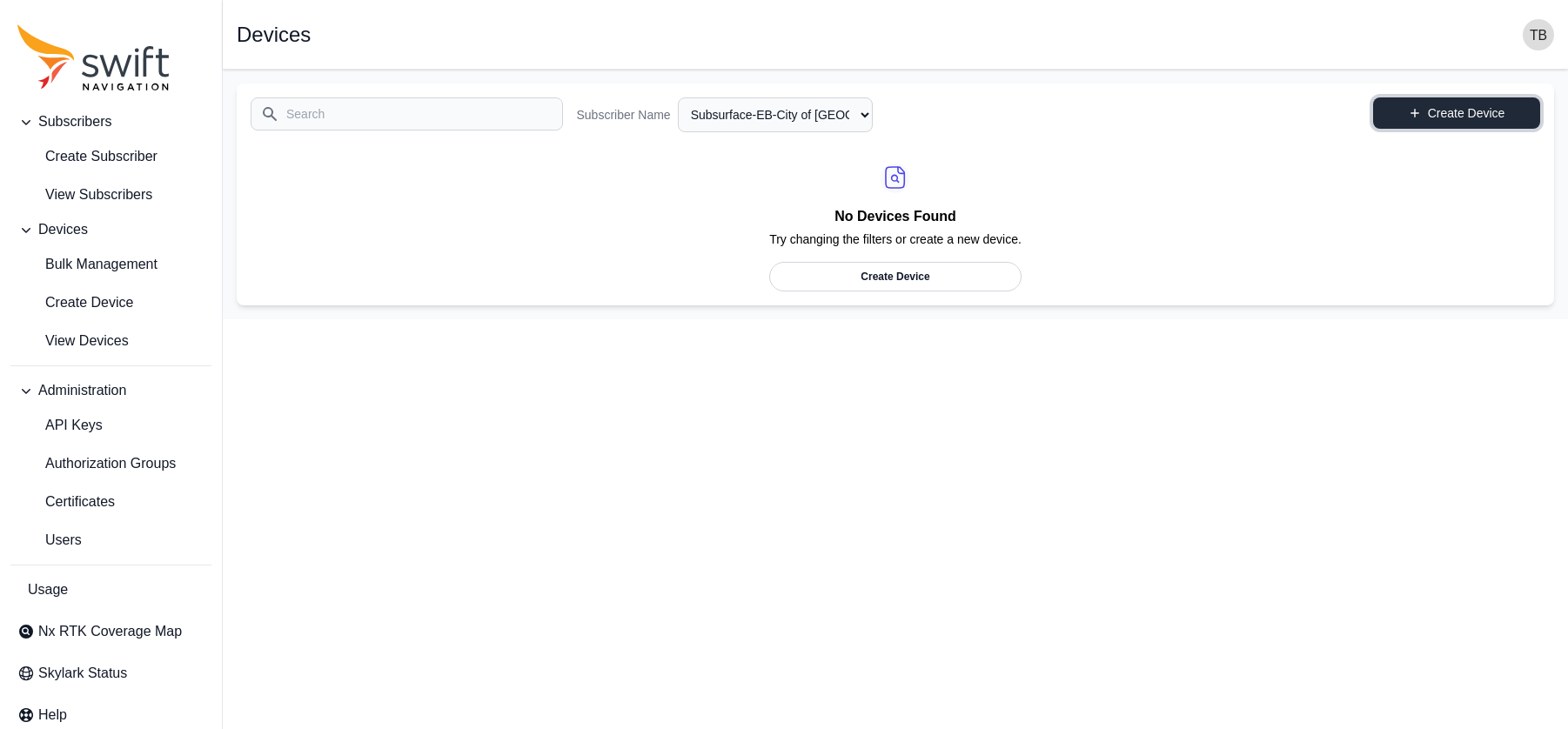
click at [1390, 110] on link "Create Device" at bounding box center [1456, 113] width 167 height 31
select select "42b136e4-0cc3-4df0-878e-efddbed1d6c0"
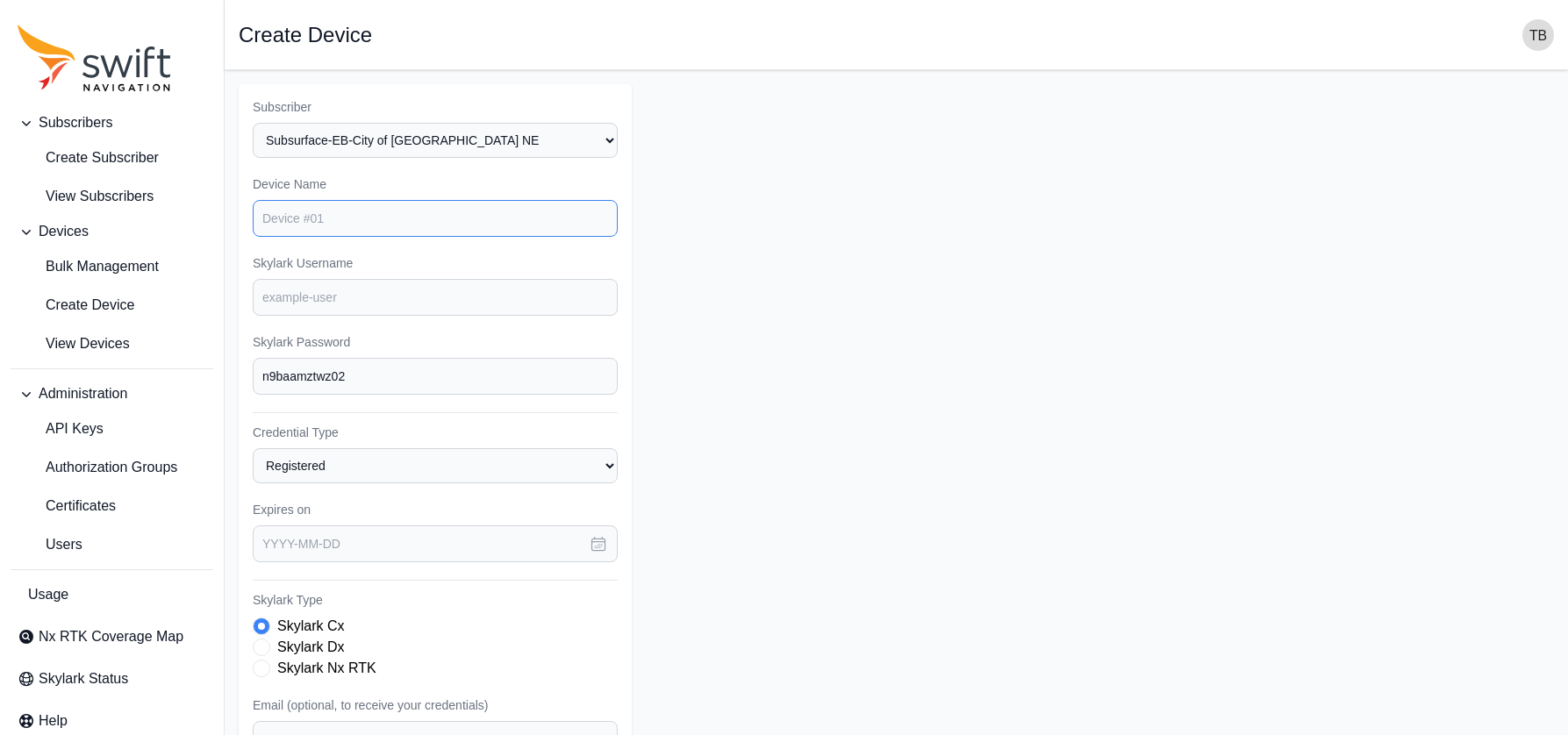
click at [366, 216] on input "Device Name" at bounding box center [435, 219] width 365 height 37
select select "42b136e4-0cc3-4df0-878e-efddbed1d6c0"
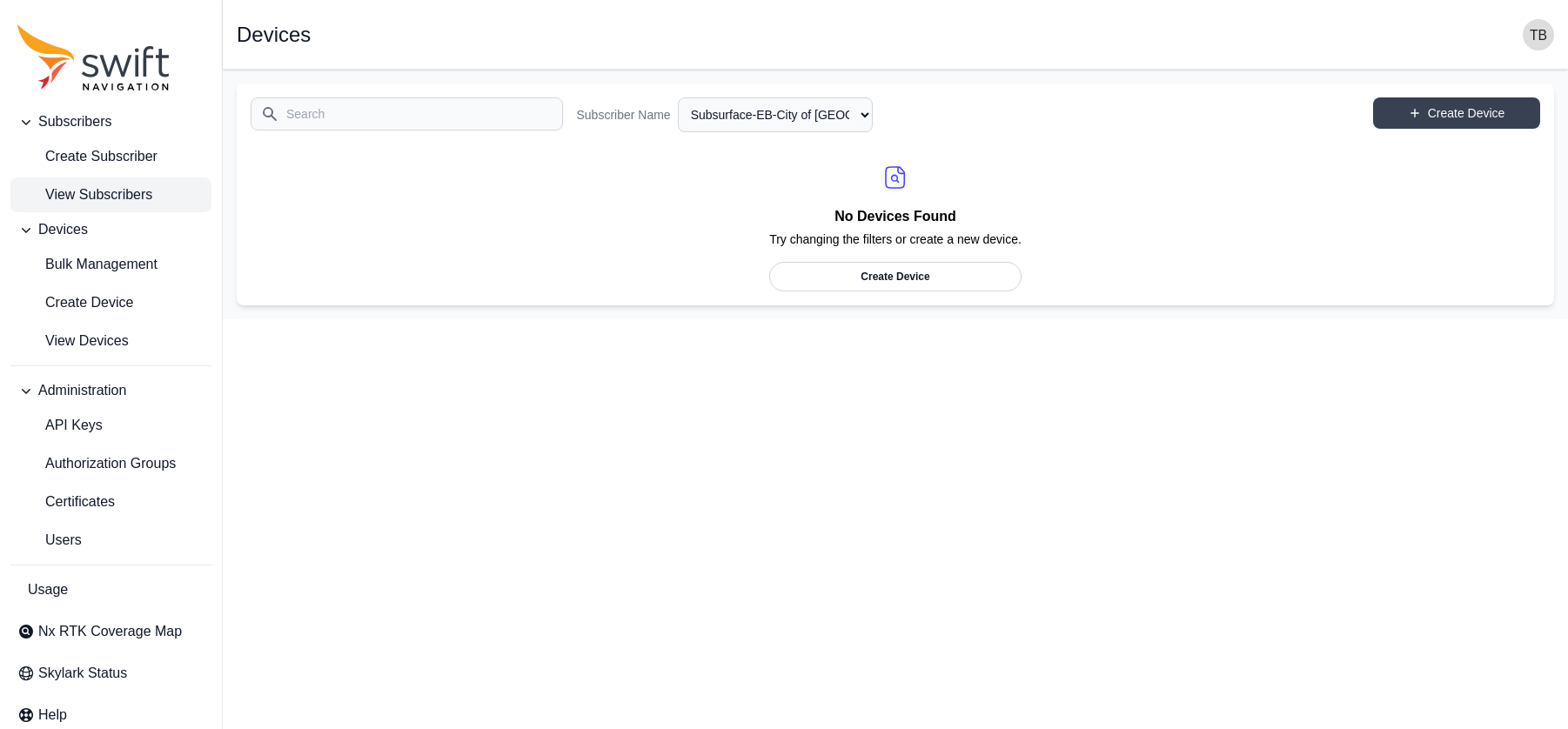
click at [103, 191] on span "View Subscribers" at bounding box center [85, 195] width 135 height 21
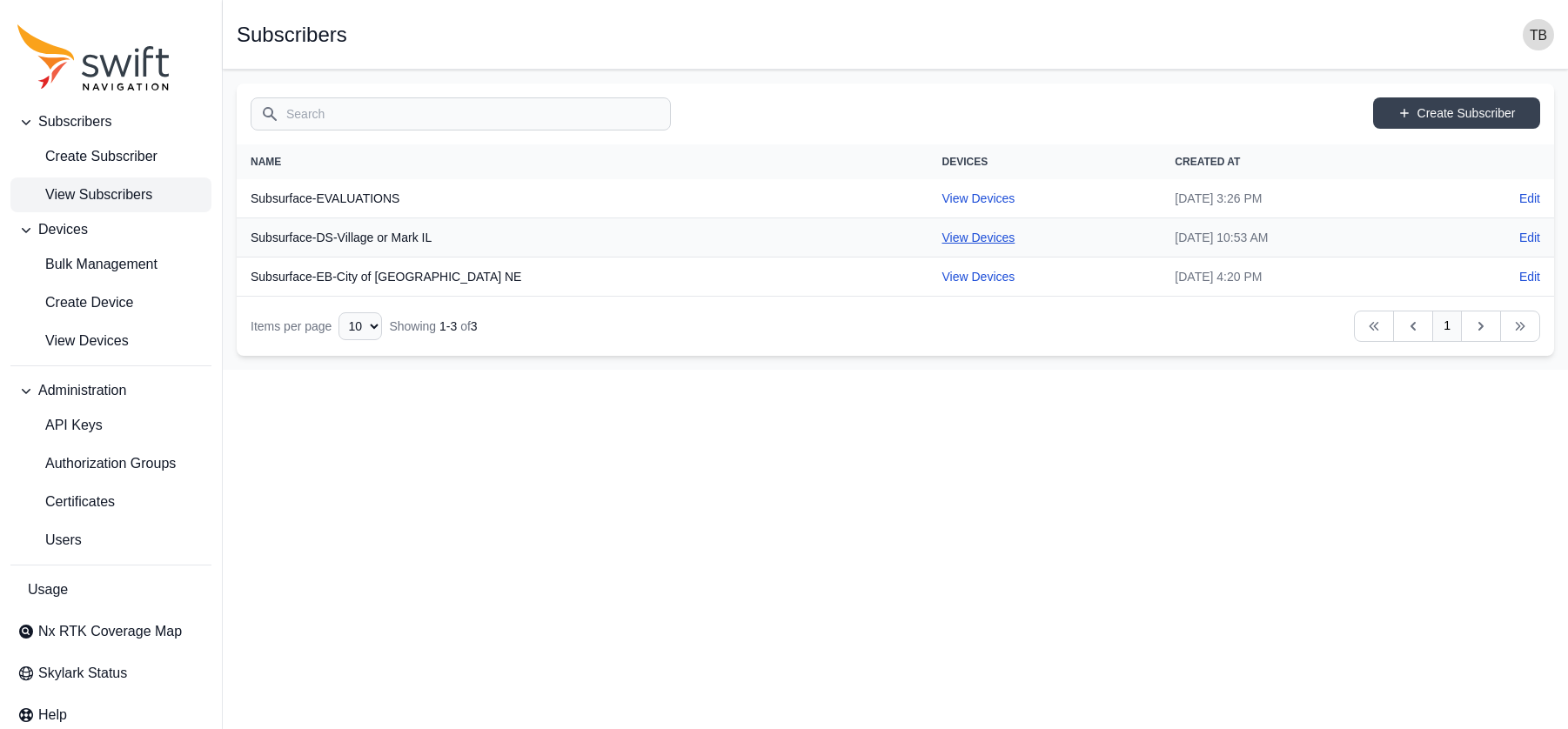
click at [942, 235] on link "View Devices" at bounding box center [979, 238] width 73 height 14
select select "29de6331-b634-4b99-bba1-9b5fb835ec0d"
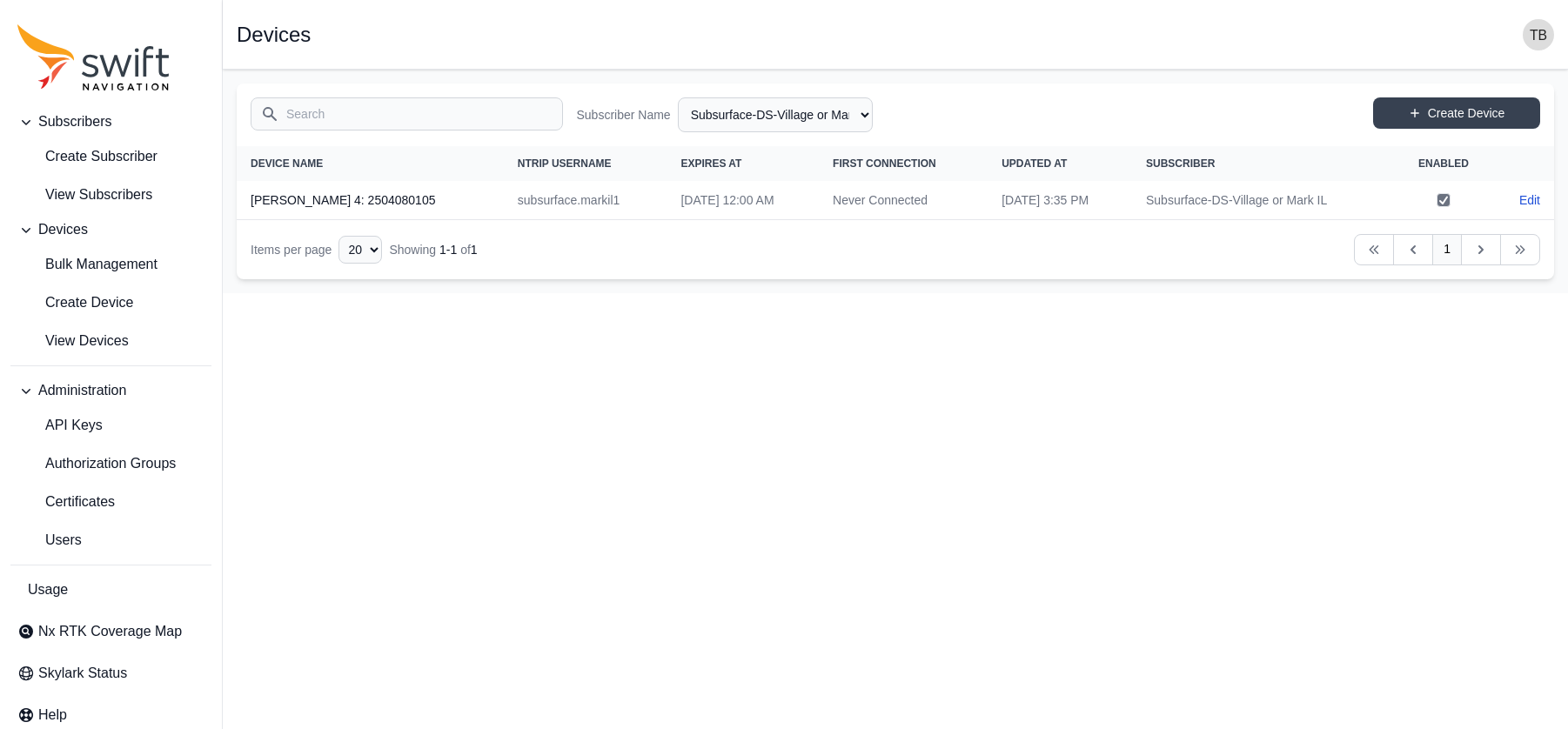
click at [503, 203] on td "subsurface.markil1" at bounding box center [585, 200] width 163 height 39
click at [531, 205] on td "subsurface.markil1" at bounding box center [585, 200] width 163 height 39
drag, startPoint x: 533, startPoint y: 201, endPoint x: 420, endPoint y: 204, distance: 113.0
click at [503, 204] on td "subsurface.markil1" at bounding box center [585, 200] width 163 height 39
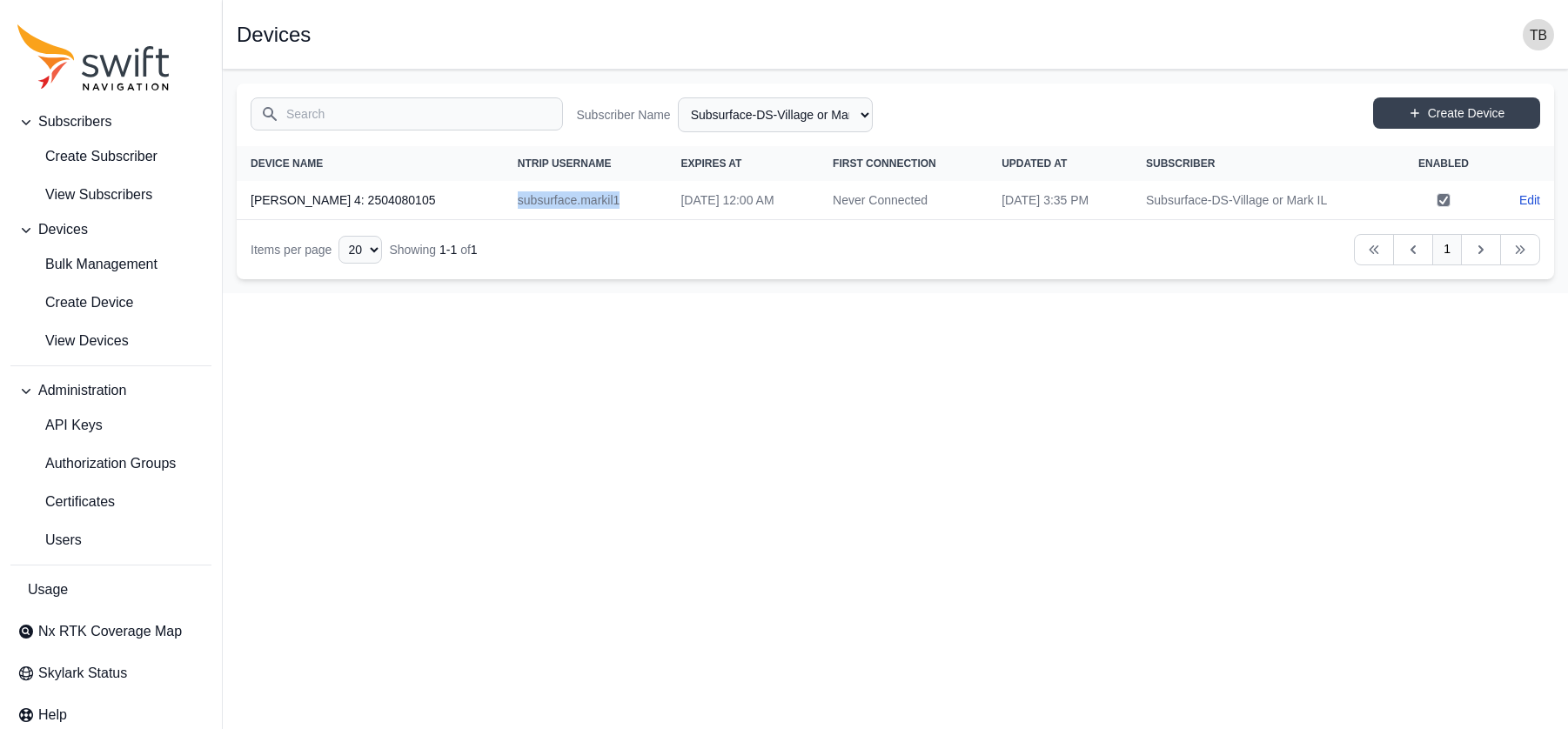
copy td "subsurface.markil1"
click at [118, 191] on span "View Subscribers" at bounding box center [85, 195] width 135 height 21
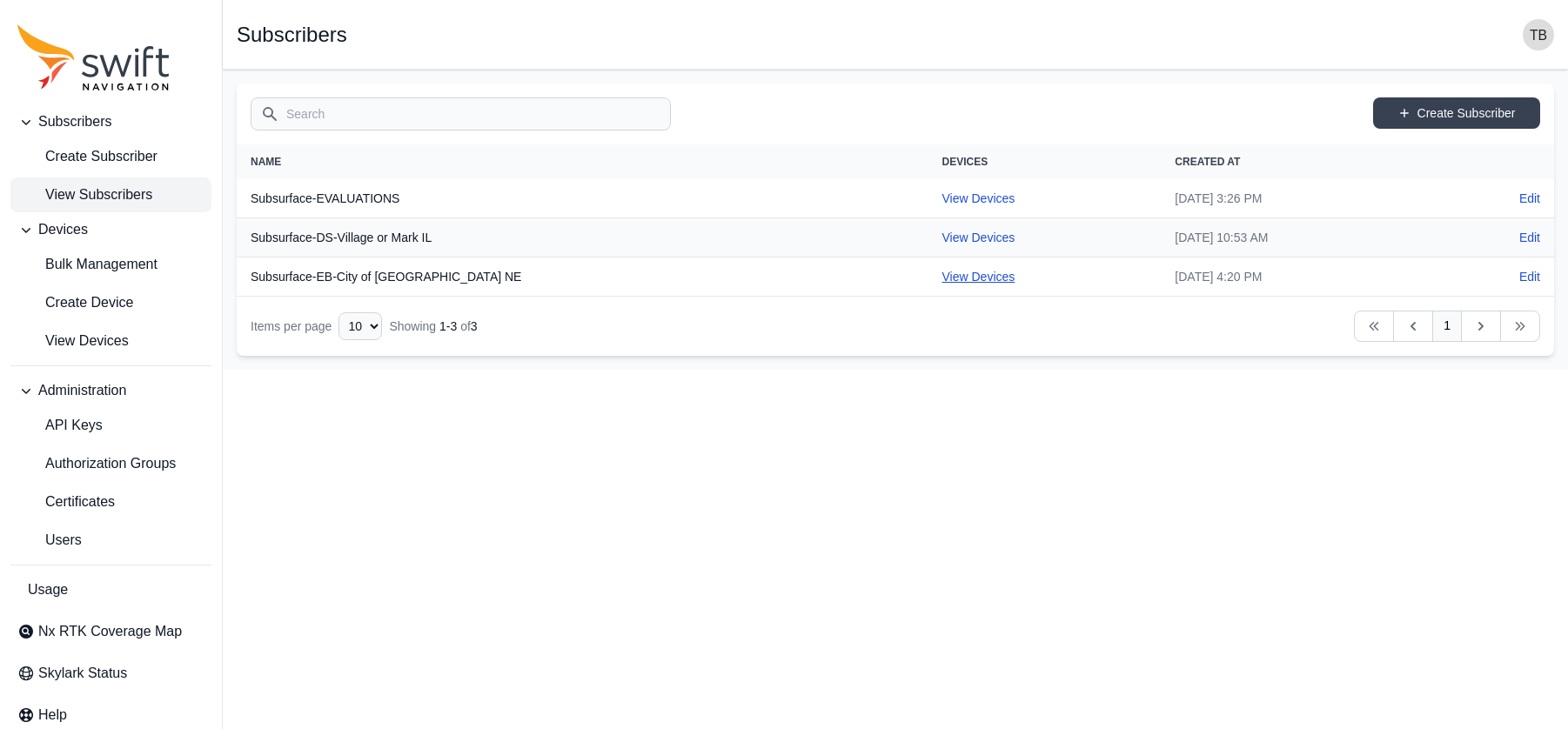
click at [942, 280] on link "View Devices" at bounding box center [979, 277] width 73 height 14
select select "42b136e4-0cc3-4df0-878e-efddbed1d6c0"
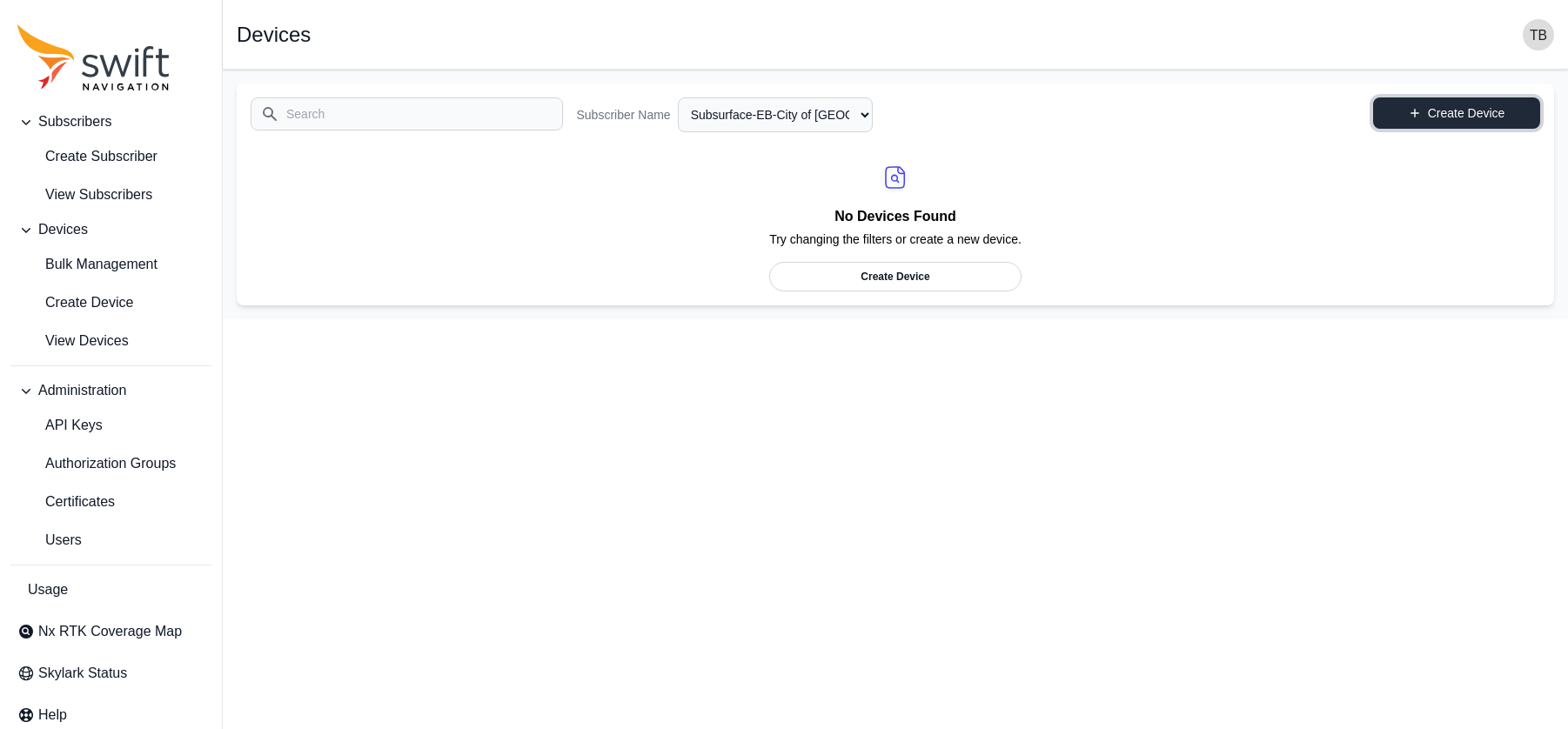
click at [1390, 107] on icon at bounding box center [1414, 113] width 12 height 12
select select "42b136e4-0cc3-4df0-878e-efddbed1d6c0"
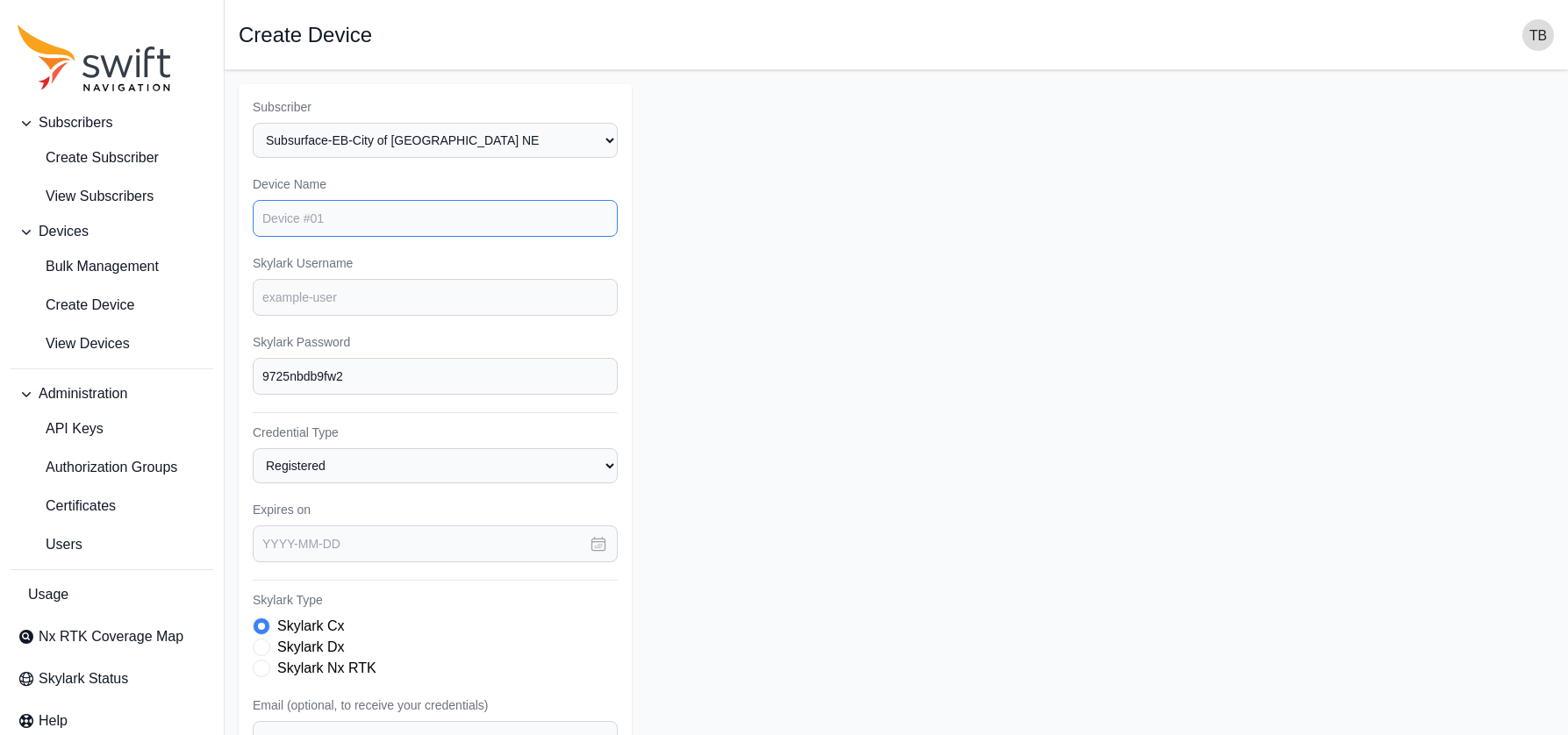
click at [374, 226] on input "Device Name" at bounding box center [435, 219] width 365 height 37
click at [265, 289] on input "Skylark Username" at bounding box center [435, 298] width 365 height 37
paste input "subsurface.markil1"
drag, startPoint x: 368, startPoint y: 295, endPoint x: 329, endPoint y: 301, distance: 39.5
click at [329, 301] on input "subsurface.markil1" at bounding box center [435, 298] width 365 height 37
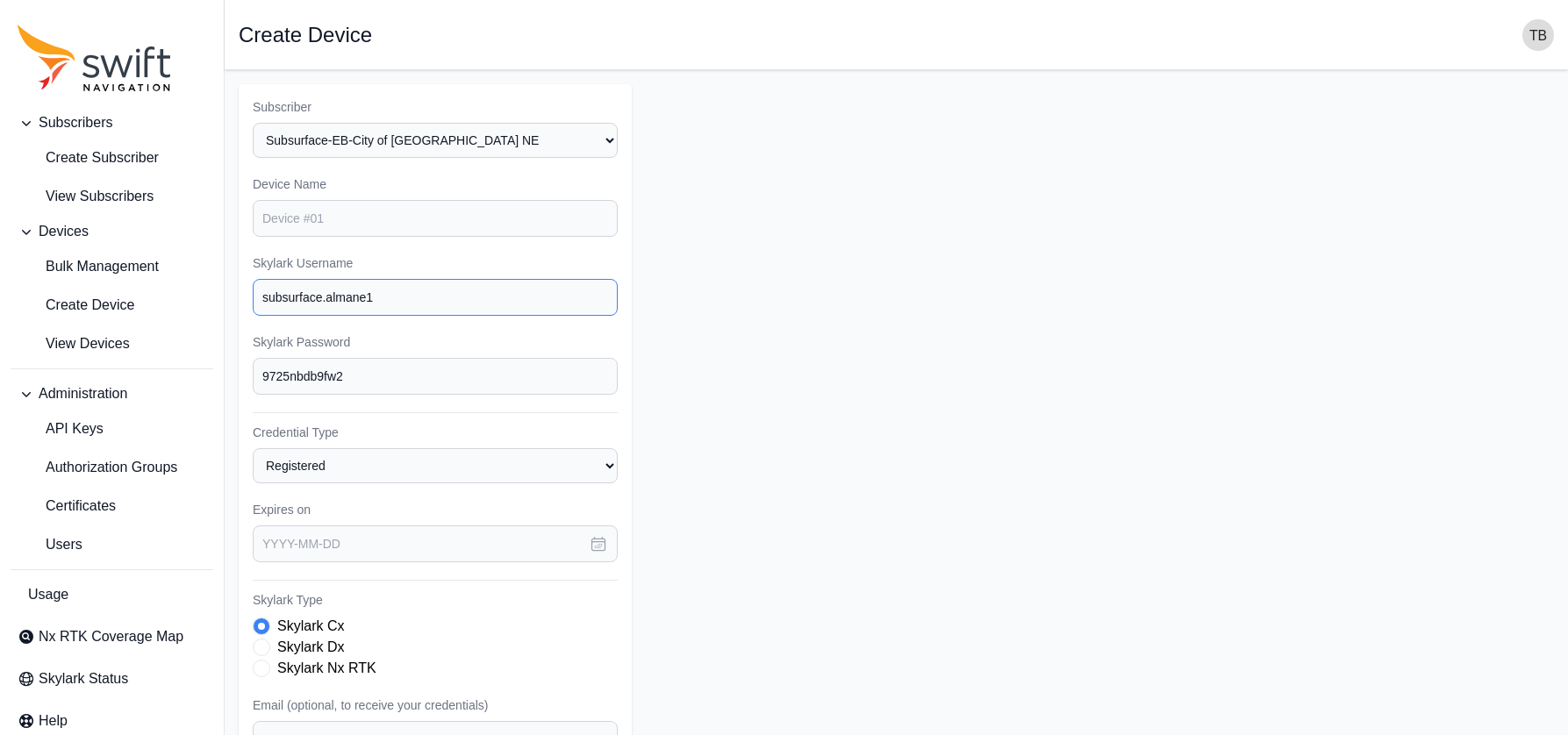
type input "subsurface.almane1"
drag, startPoint x: 368, startPoint y: 365, endPoint x: 168, endPoint y: 367, distance: 200.0
click at [168, 367] on div "Subscribers Create Subscriber View Subscribers Devices Bulk Management Create D…" at bounding box center [784, 527] width 1568 height 914
type input "DigSafe1"
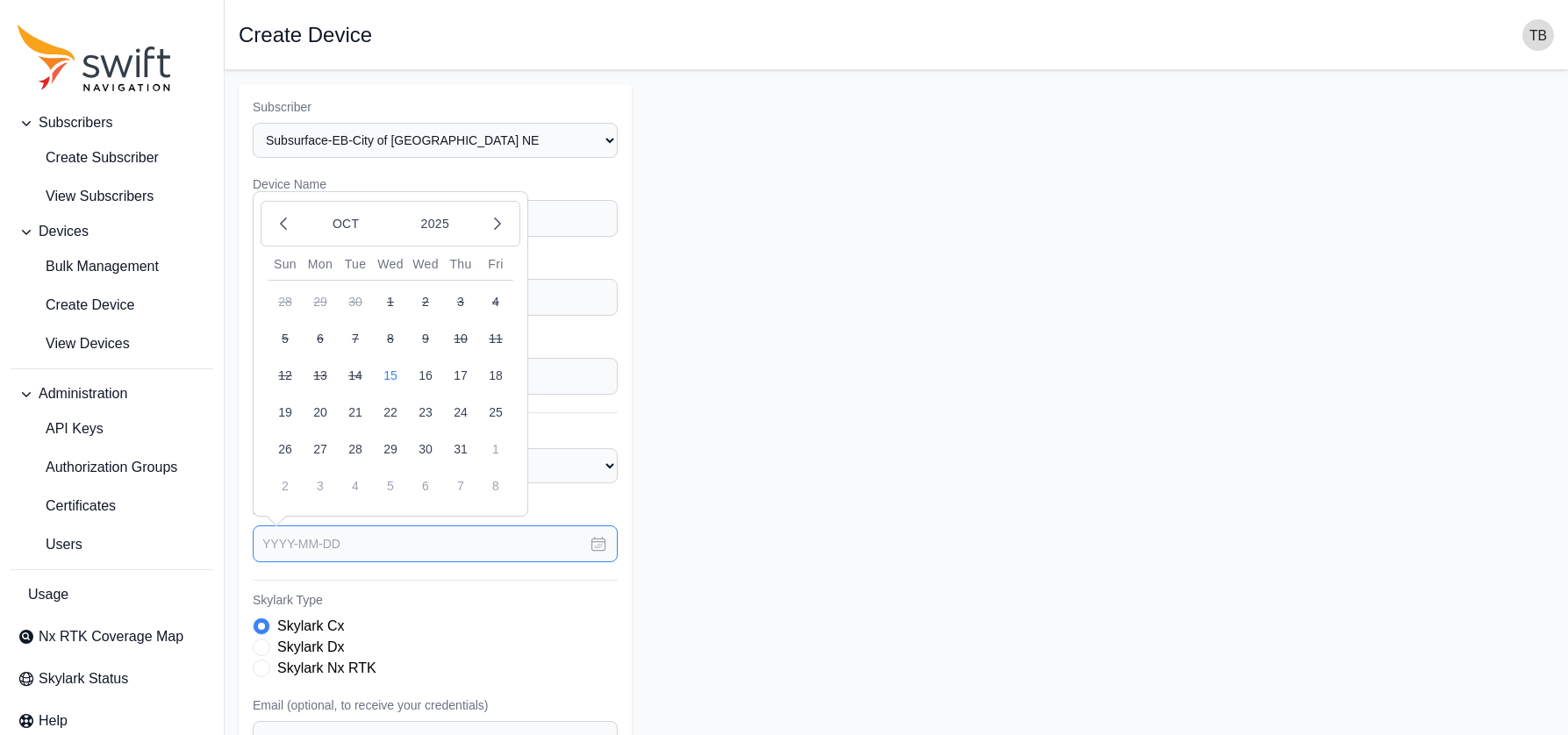
click at [574, 546] on input "text" at bounding box center [435, 544] width 365 height 37
click at [444, 222] on button "2025" at bounding box center [435, 224] width 85 height 33
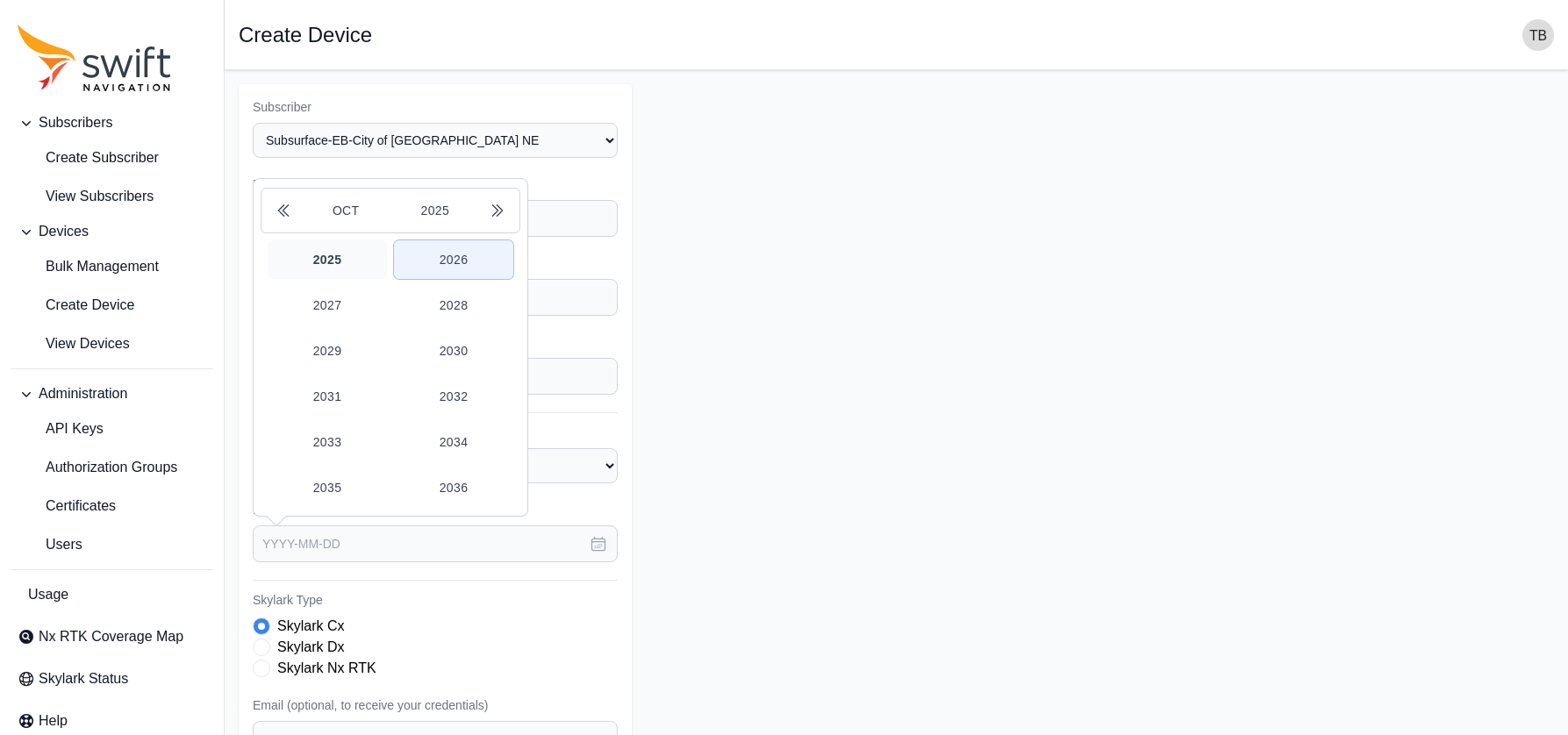
click at [443, 257] on button "2026" at bounding box center [453, 260] width 119 height 39
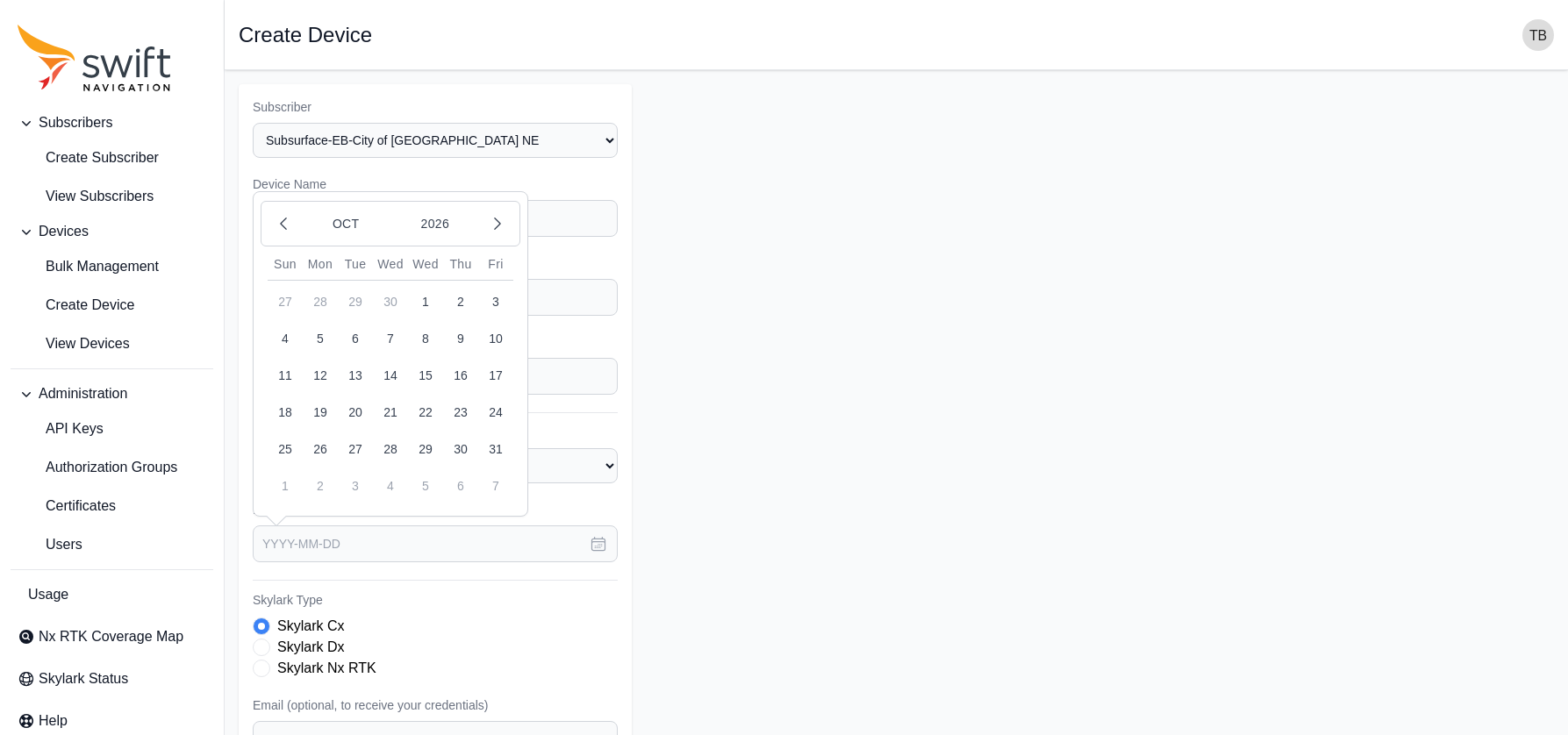
click at [418, 337] on button "8" at bounding box center [426, 338] width 35 height 35
type input "[DATE]"
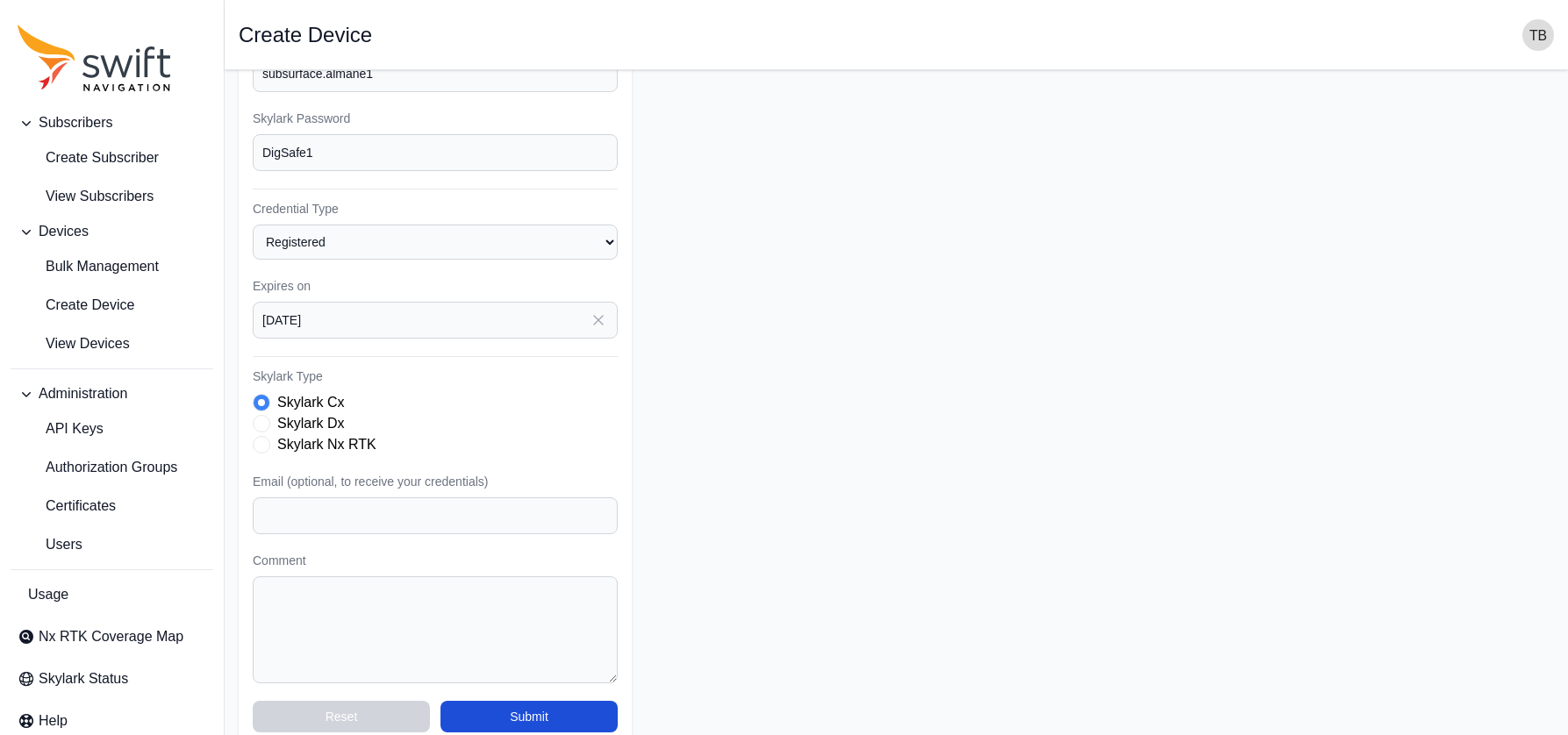
scroll to position [249, 0]
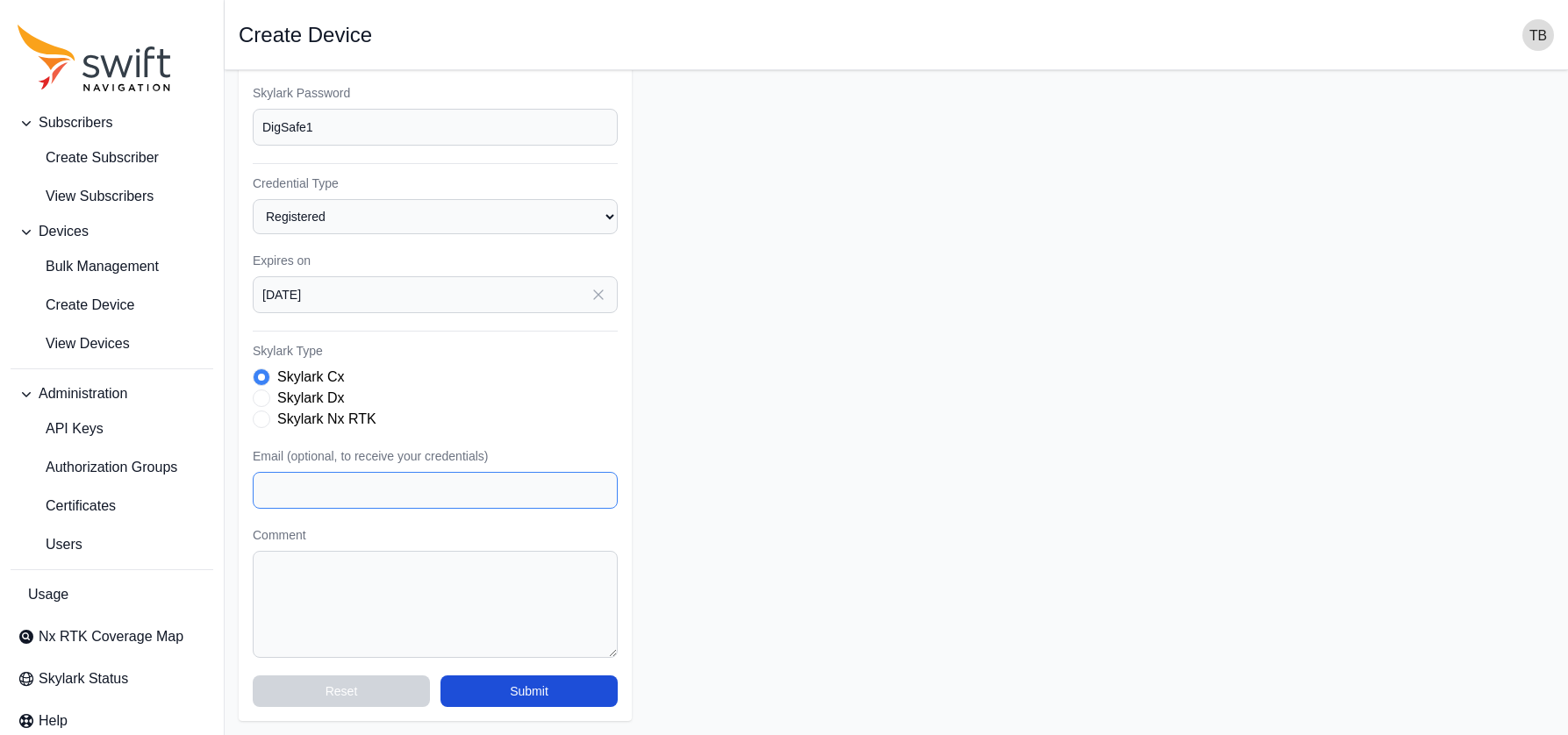
click at [435, 485] on input "Email (optional, to receive your credentials)" at bounding box center [435, 490] width 365 height 37
click at [415, 492] on input "Email (optional, to receive your credentials)" at bounding box center [435, 490] width 365 height 37
type input "[PERSON_NAME][EMAIL_ADDRESS][DOMAIN_NAME]"
click at [801, 390] on form "Subscriber Select a Subscriber Subsurface-DS-Village or Mark IL Subsurface-EB-C…" at bounding box center [896, 278] width 1315 height 886
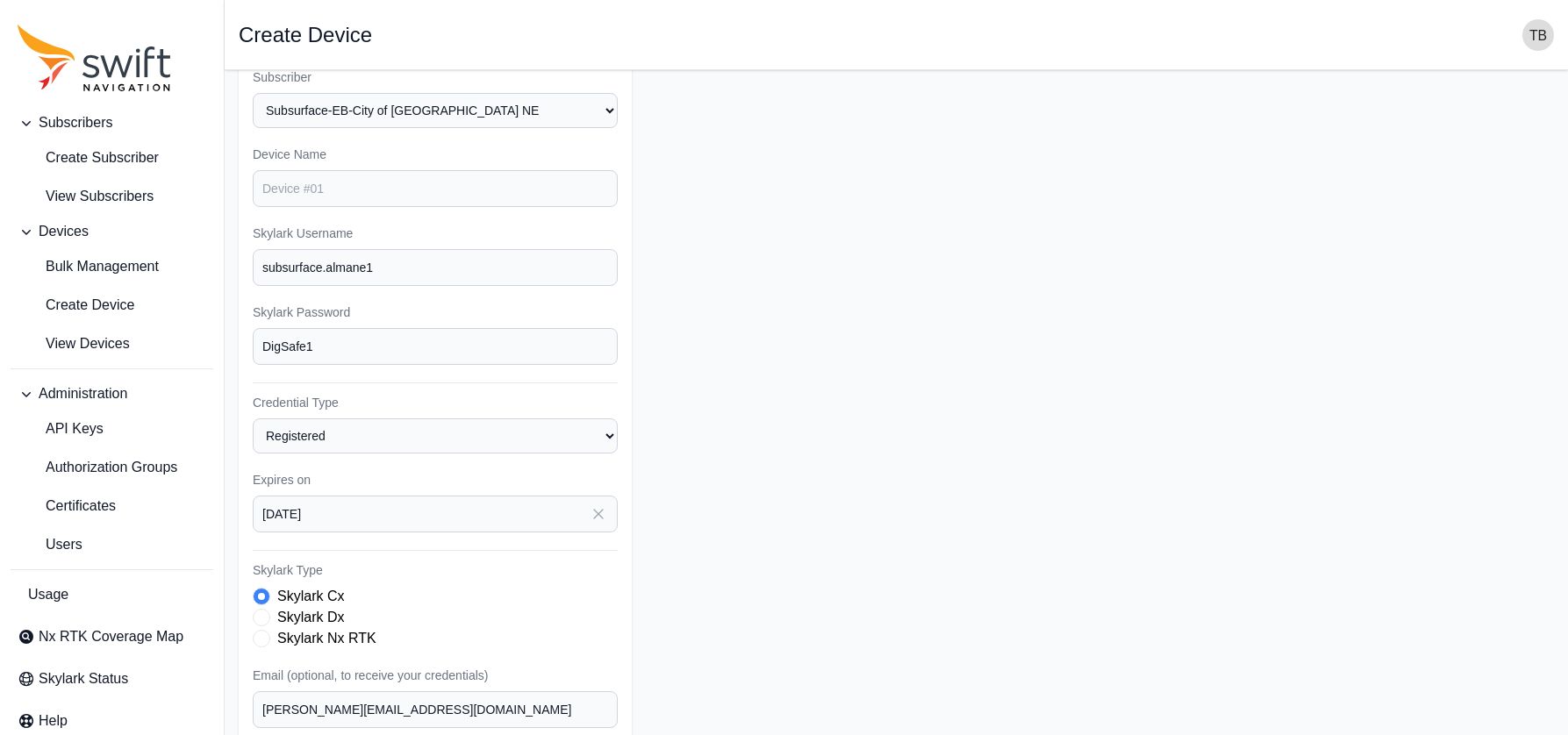
scroll to position [0, 0]
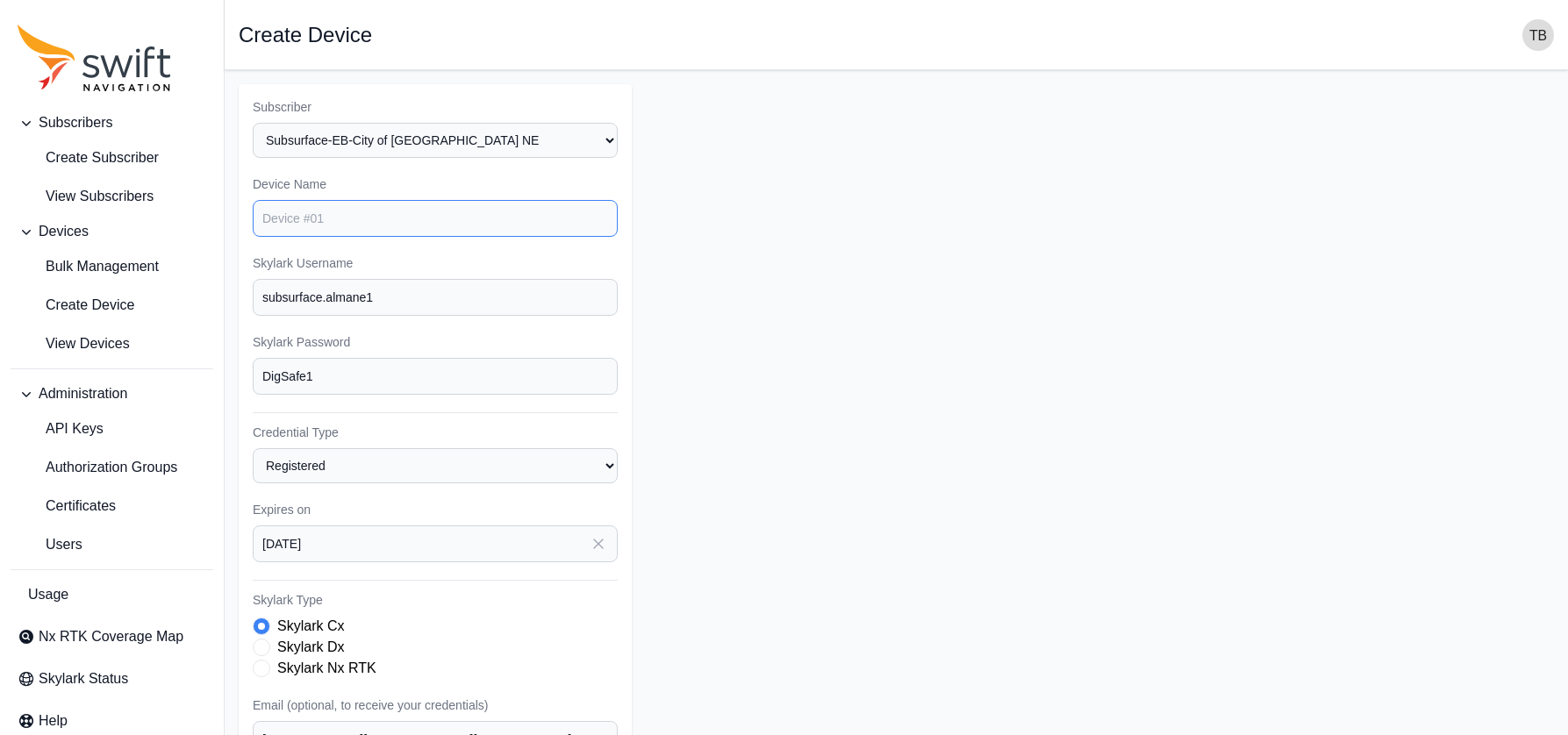
click at [384, 228] on input "Device Name" at bounding box center [435, 219] width 365 height 37
type input "S"
type input "82SG-1341"
click at [863, 189] on form "Subscriber Select a Subscriber Subsurface-DS-Village or Mark IL Subsurface-EB-C…" at bounding box center [896, 527] width 1315 height 886
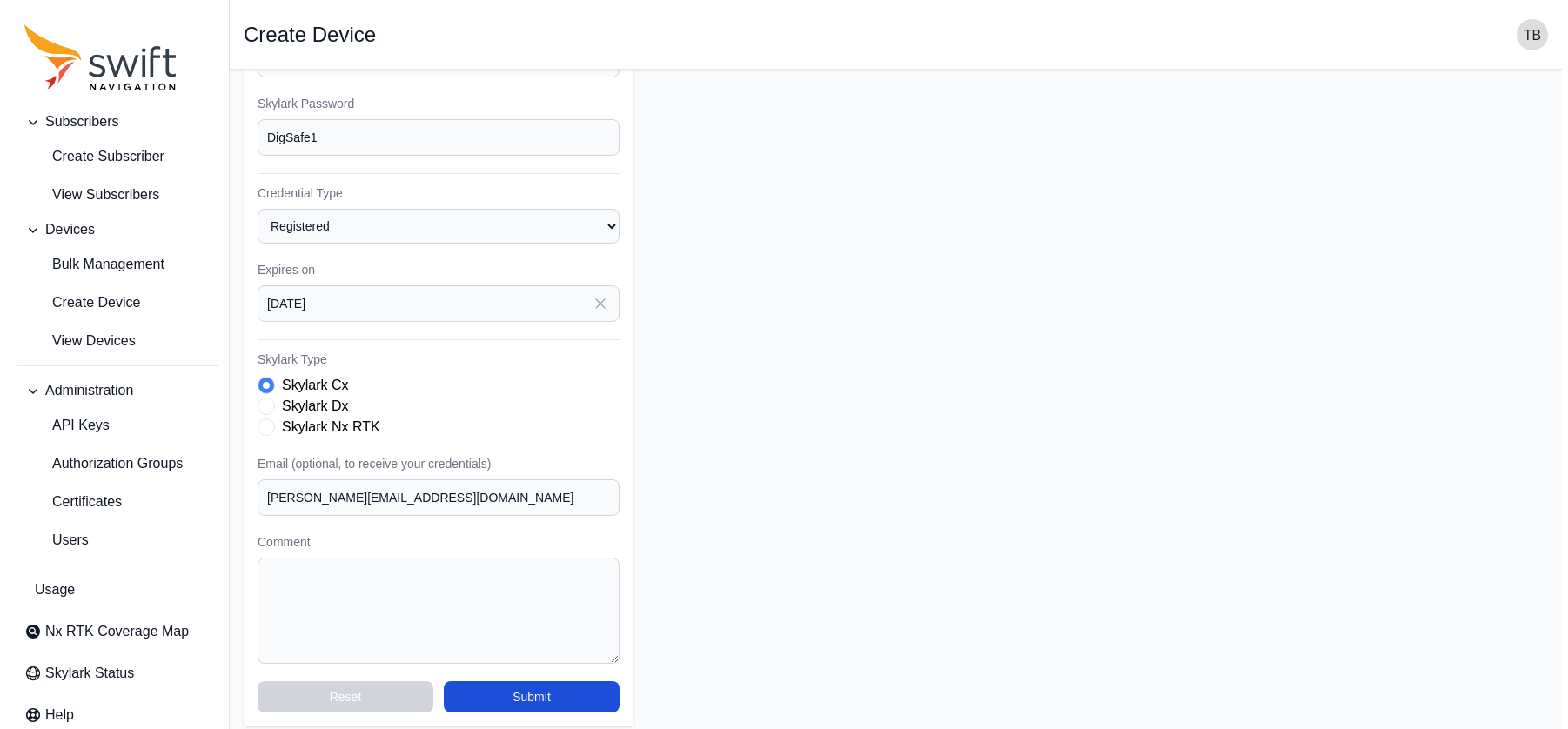
scroll to position [247, 0]
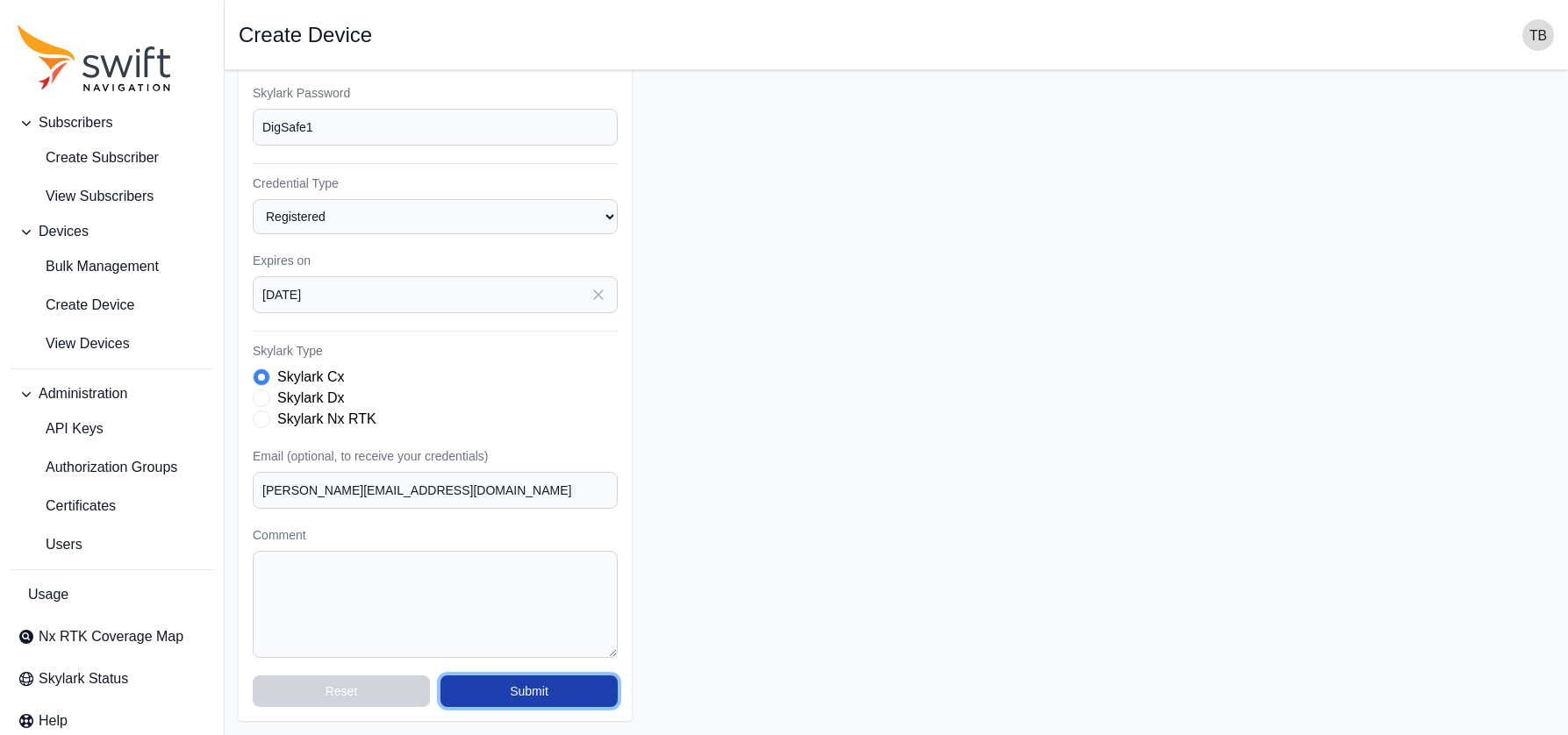
click at [558, 685] on button "Submit" at bounding box center [529, 691] width 177 height 32
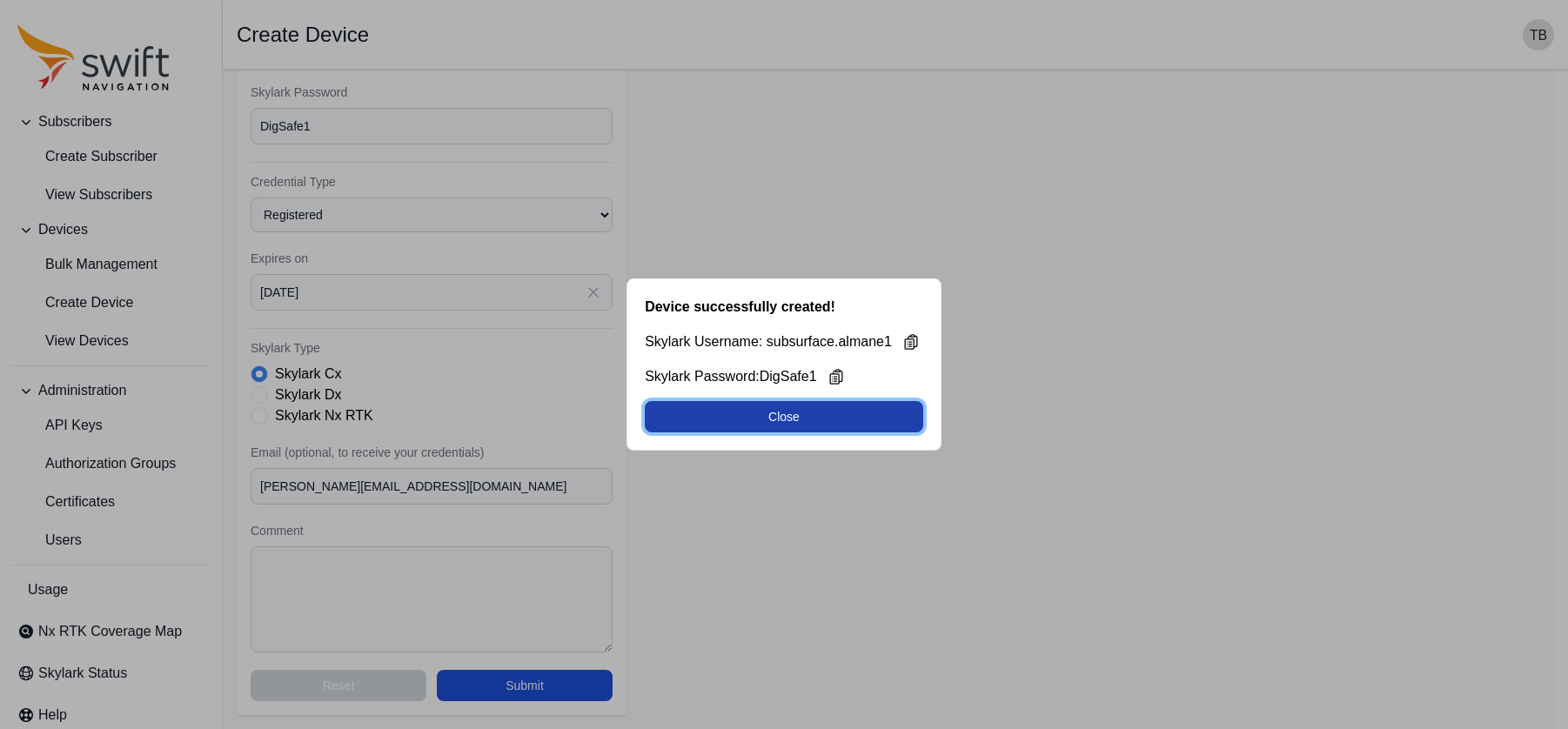
click at [781, 413] on button "Close" at bounding box center [784, 417] width 279 height 31
select select "42b136e4-0cc3-4df0-878e-efddbed1d6c0"
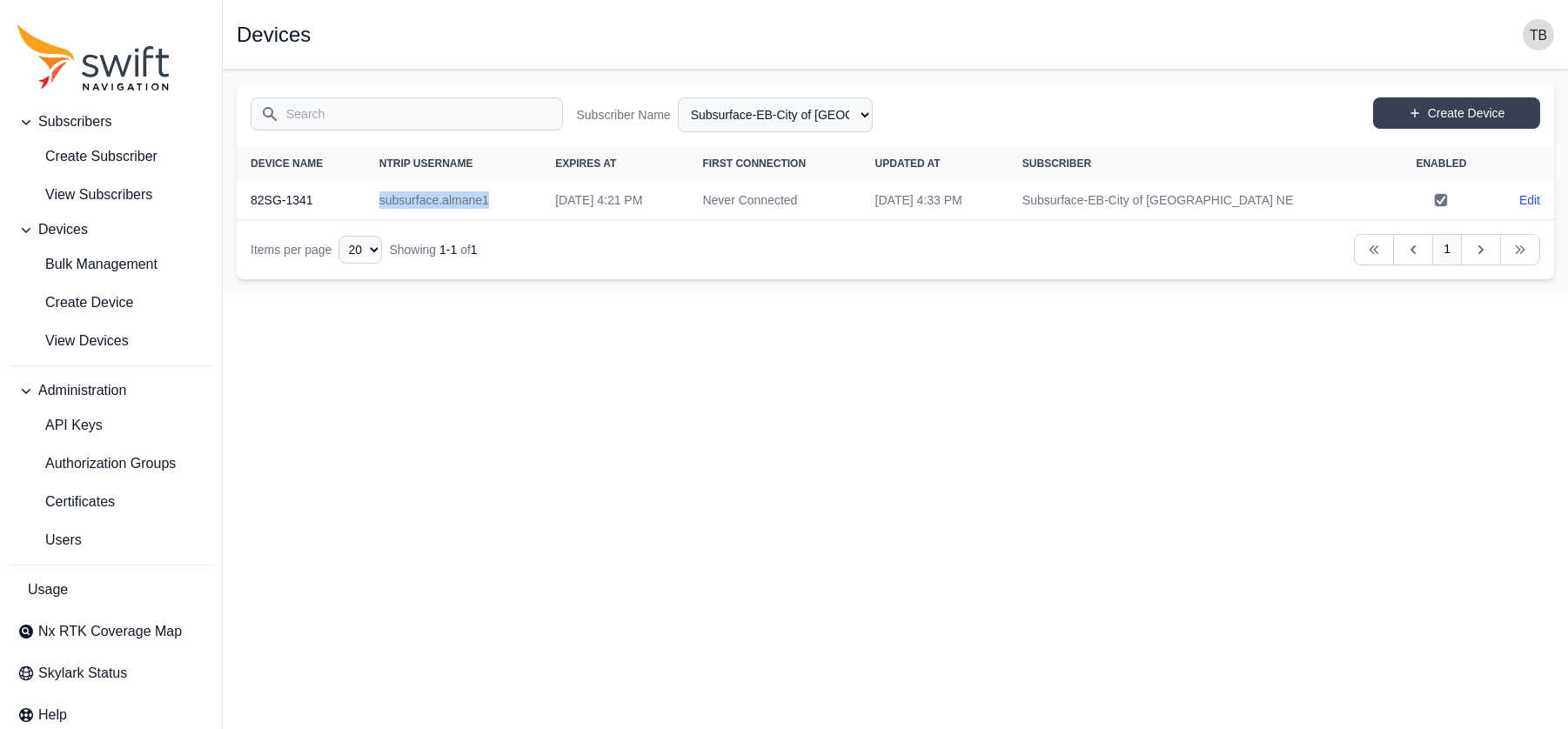
drag, startPoint x: 500, startPoint y: 198, endPoint x: 376, endPoint y: 198, distance: 124.0
click at [376, 198] on td "subsurface.almane1" at bounding box center [453, 200] width 176 height 39
copy td "subsurface.almane1"
click at [597, 293] on html "Subscribers Create Subscriber View Subscribers Devices Bulk Management Create D…" at bounding box center [784, 146] width 1568 height 293
click at [102, 191] on span "View Subscribers" at bounding box center [85, 195] width 135 height 21
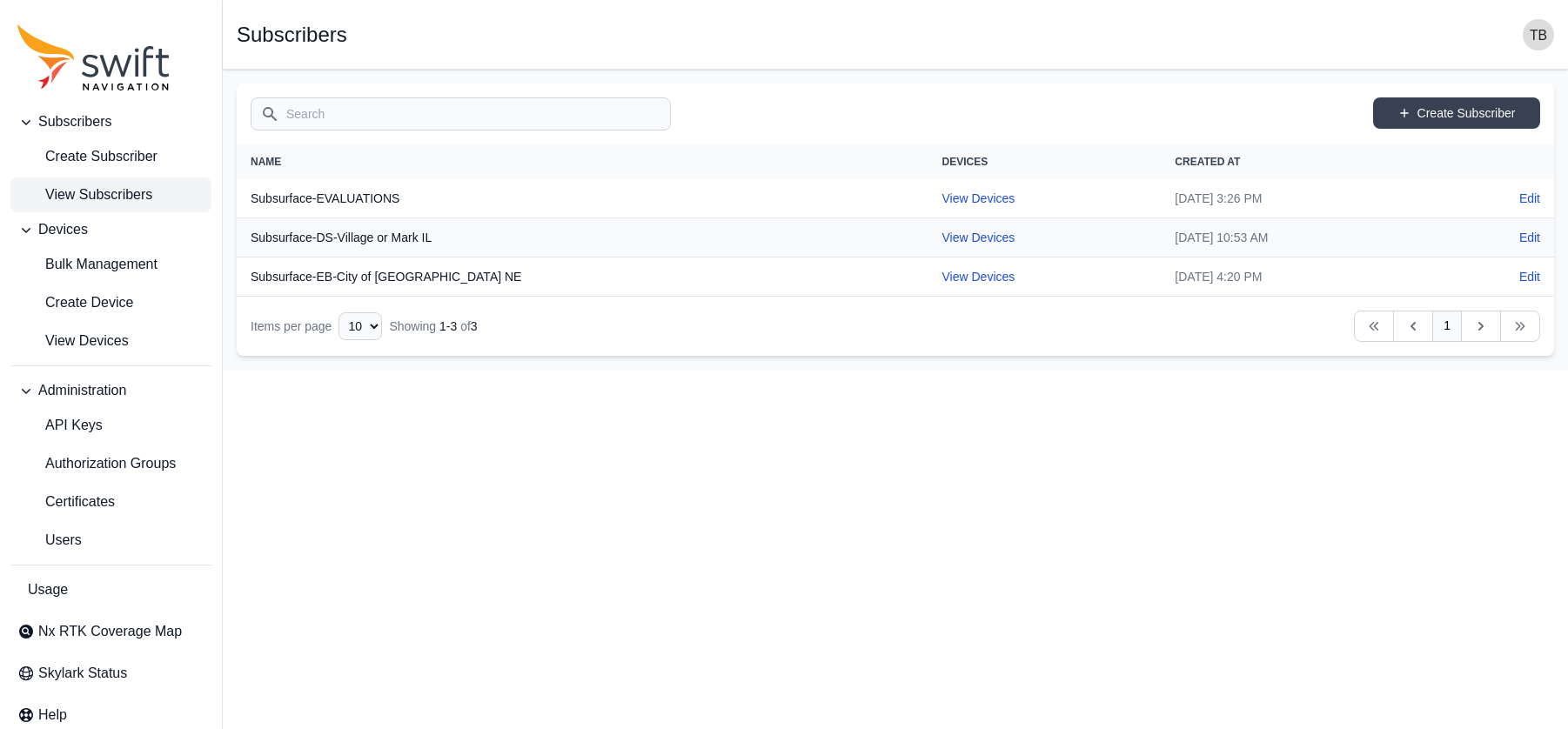
click at [369, 115] on input "Search" at bounding box center [461, 114] width 420 height 33
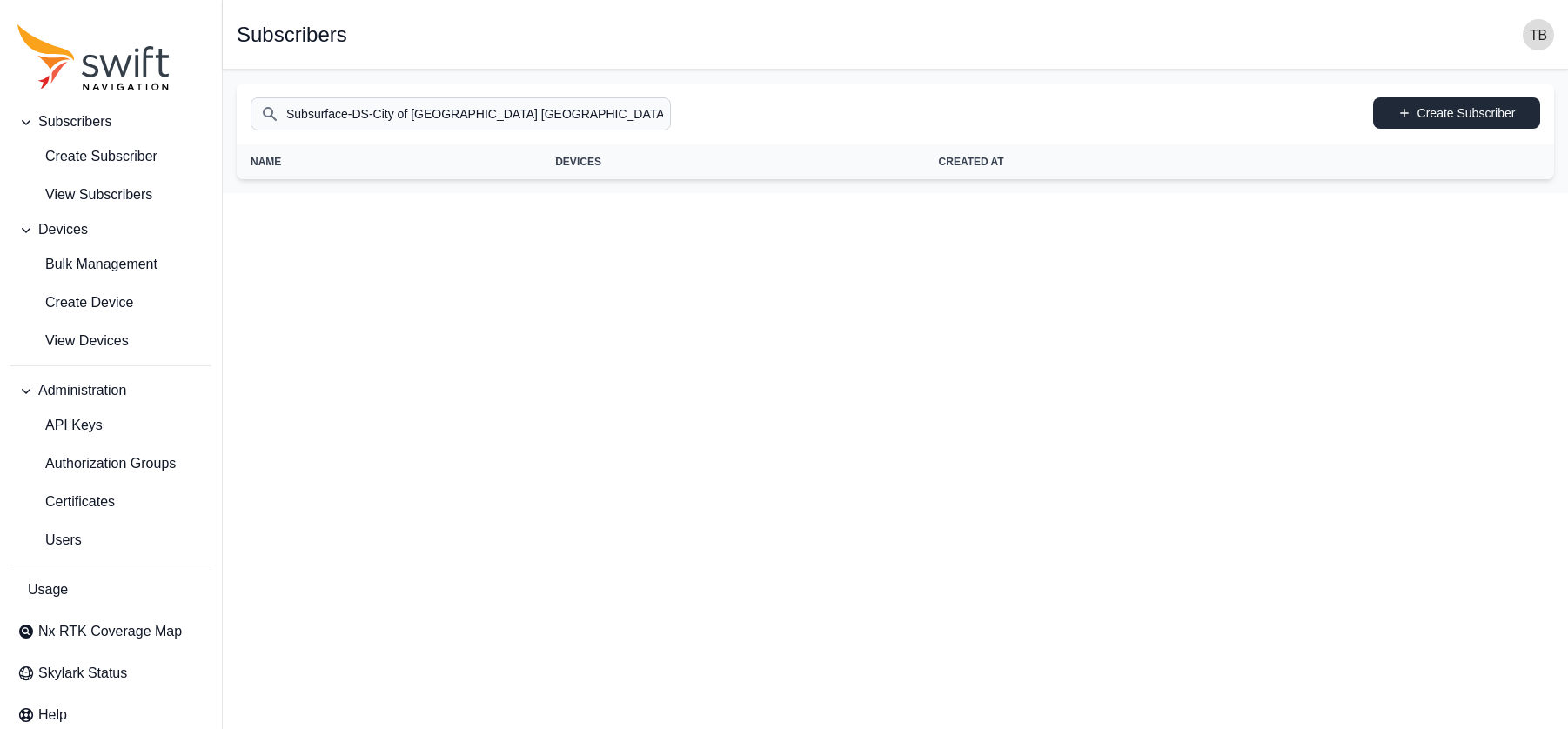
type input "Subsurface-DS-City of [GEOGRAPHIC_DATA] [GEOGRAPHIC_DATA]"
click at [1390, 118] on link "Create Subscriber" at bounding box center [1456, 113] width 167 height 31
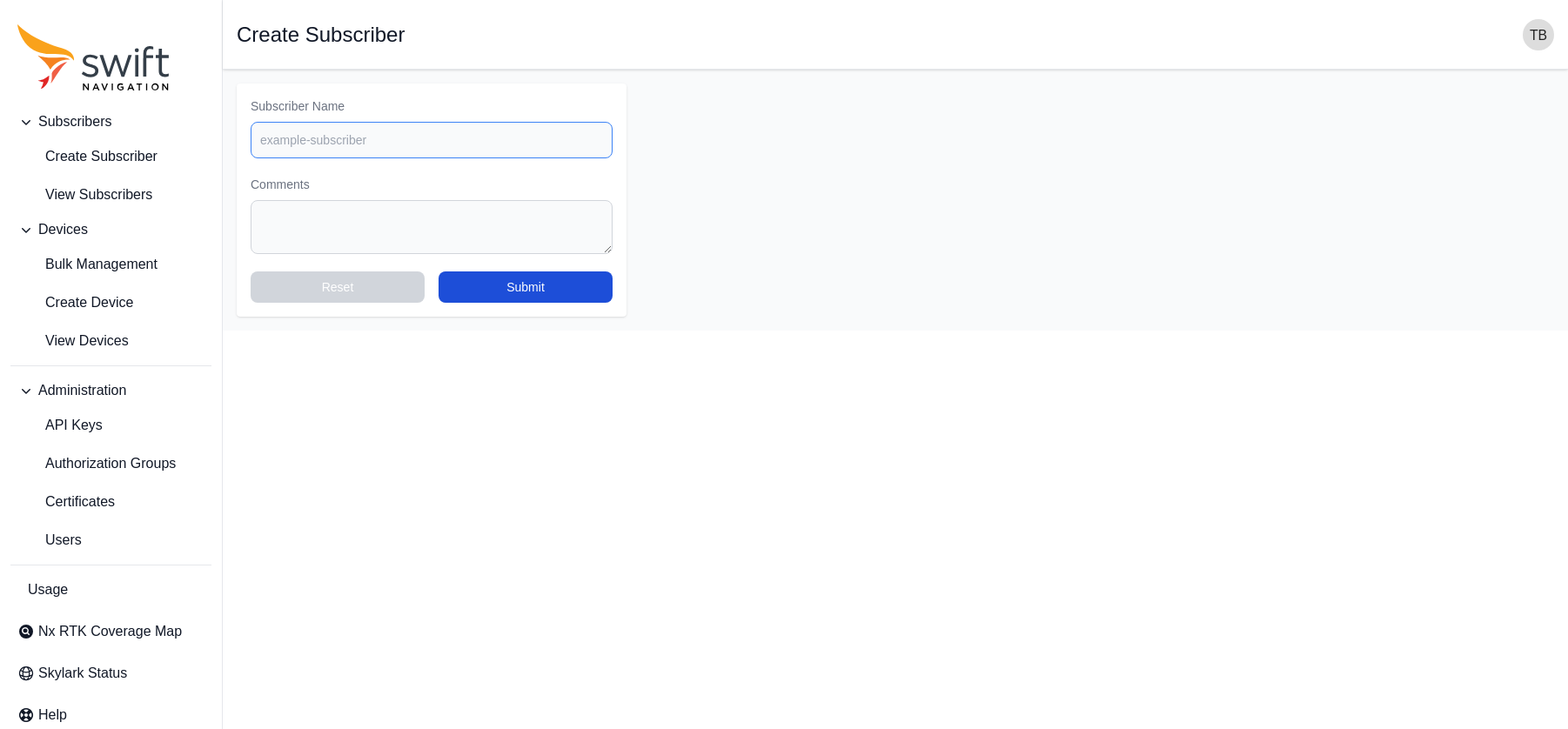
click at [399, 146] on input "Subscriber Name" at bounding box center [432, 140] width 362 height 37
click at [123, 185] on span "View Subscribers" at bounding box center [85, 195] width 135 height 21
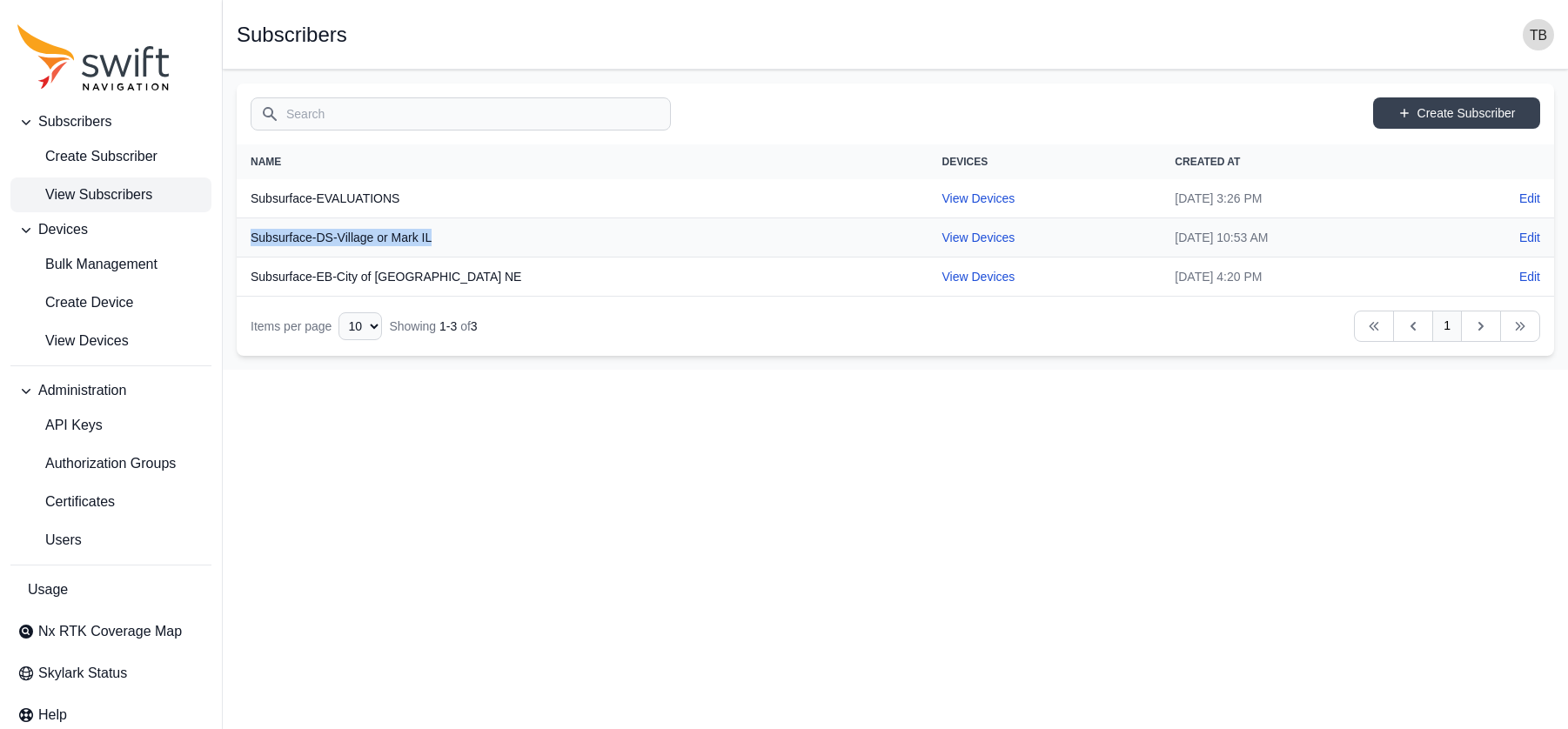
drag, startPoint x: 450, startPoint y: 237, endPoint x: 253, endPoint y: 236, distance: 197.0
click at [253, 236] on th "Subsurface-DS-Village or Mark IL" at bounding box center [582, 238] width 691 height 39
copy th "Subsurface-DS-Village or Mark IL"
click at [1390, 111] on link "Create Subscriber" at bounding box center [1456, 113] width 167 height 31
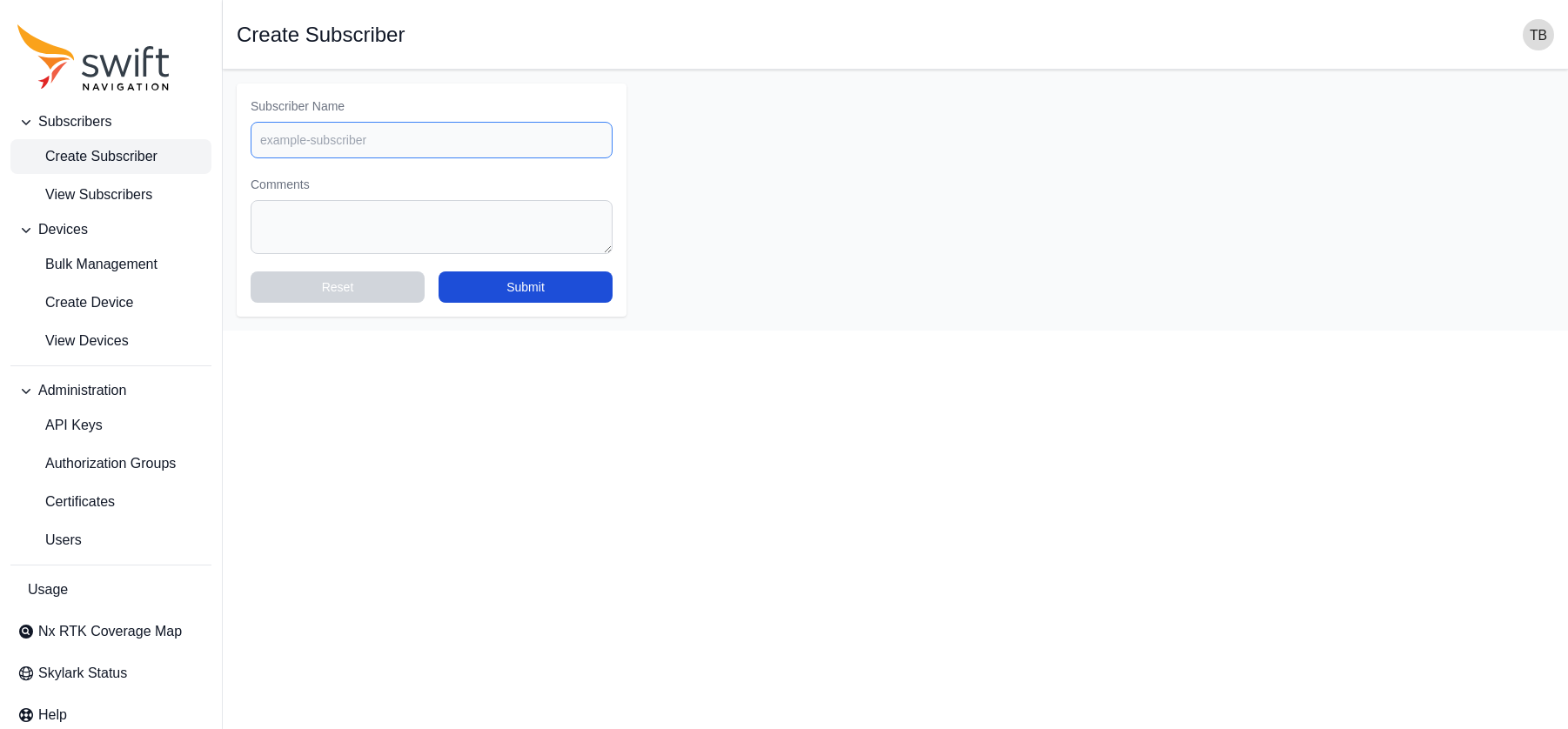
click at [454, 142] on input "Subscriber Name" at bounding box center [432, 140] width 362 height 37
paste input "Subsurface-DS-Village or Mark IL"
drag, startPoint x: 348, startPoint y: 138, endPoint x: 524, endPoint y: 136, distance: 176.0
click at [524, 136] on input "Subsurface-DS-Village or Mark IL" at bounding box center [432, 140] width 362 height 37
type input "Subsurface-DS-City of [GEOGRAPHIC_DATA] [GEOGRAPHIC_DATA]"
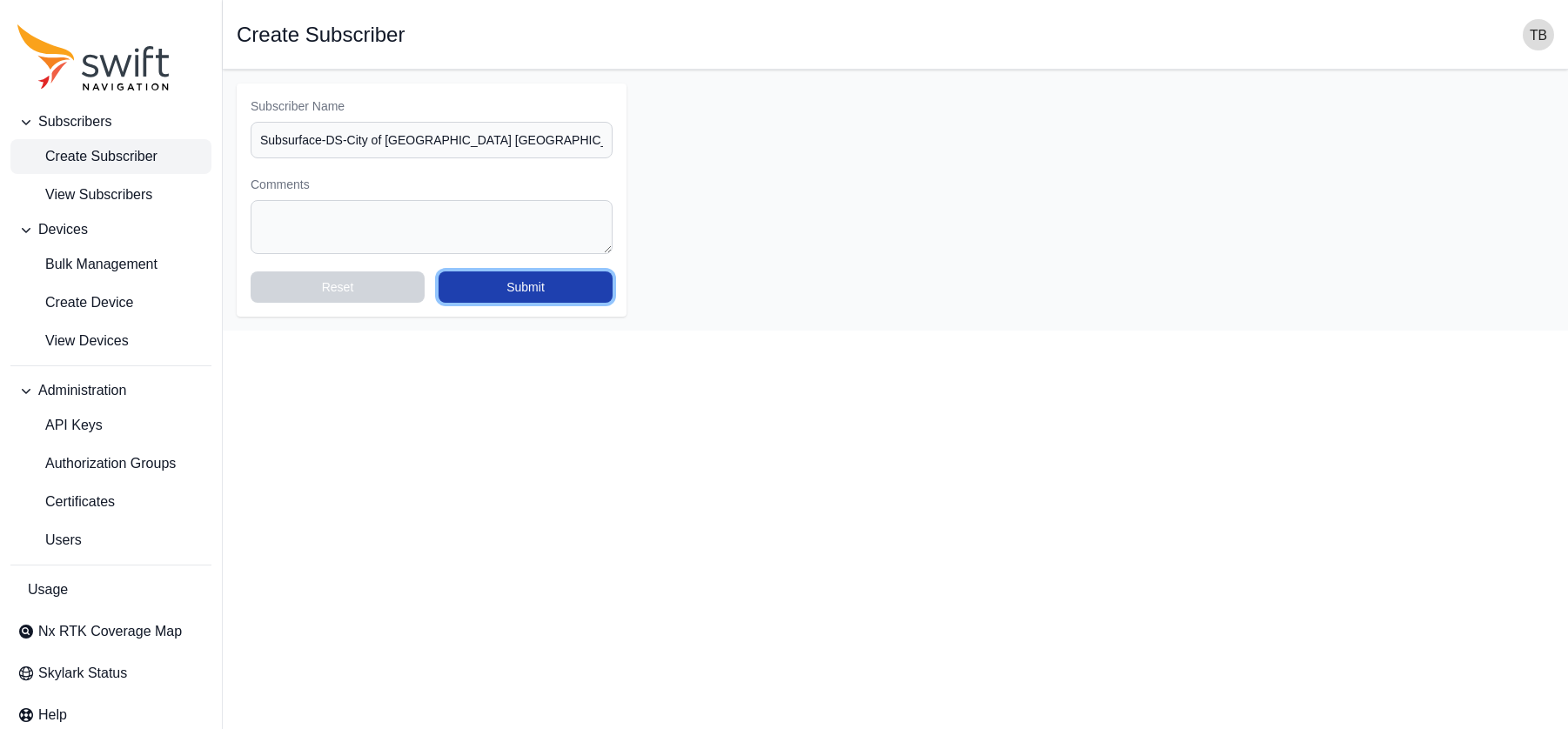
click at [530, 288] on button "Submit" at bounding box center [525, 288] width 174 height 31
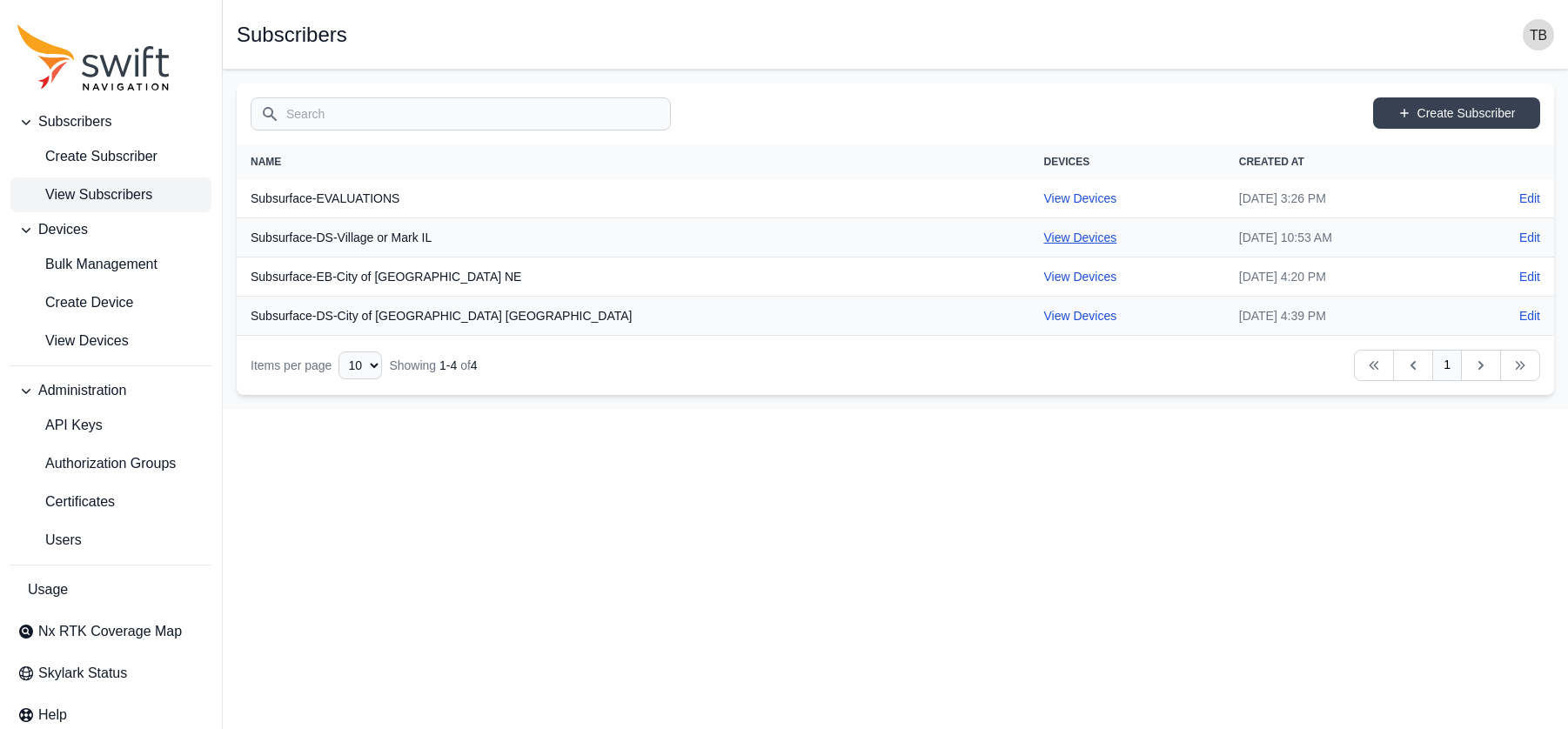
click at [1043, 231] on link "View Devices" at bounding box center [1079, 238] width 73 height 14
select select "29de6331-b634-4b99-bba1-9b5fb835ec0d"
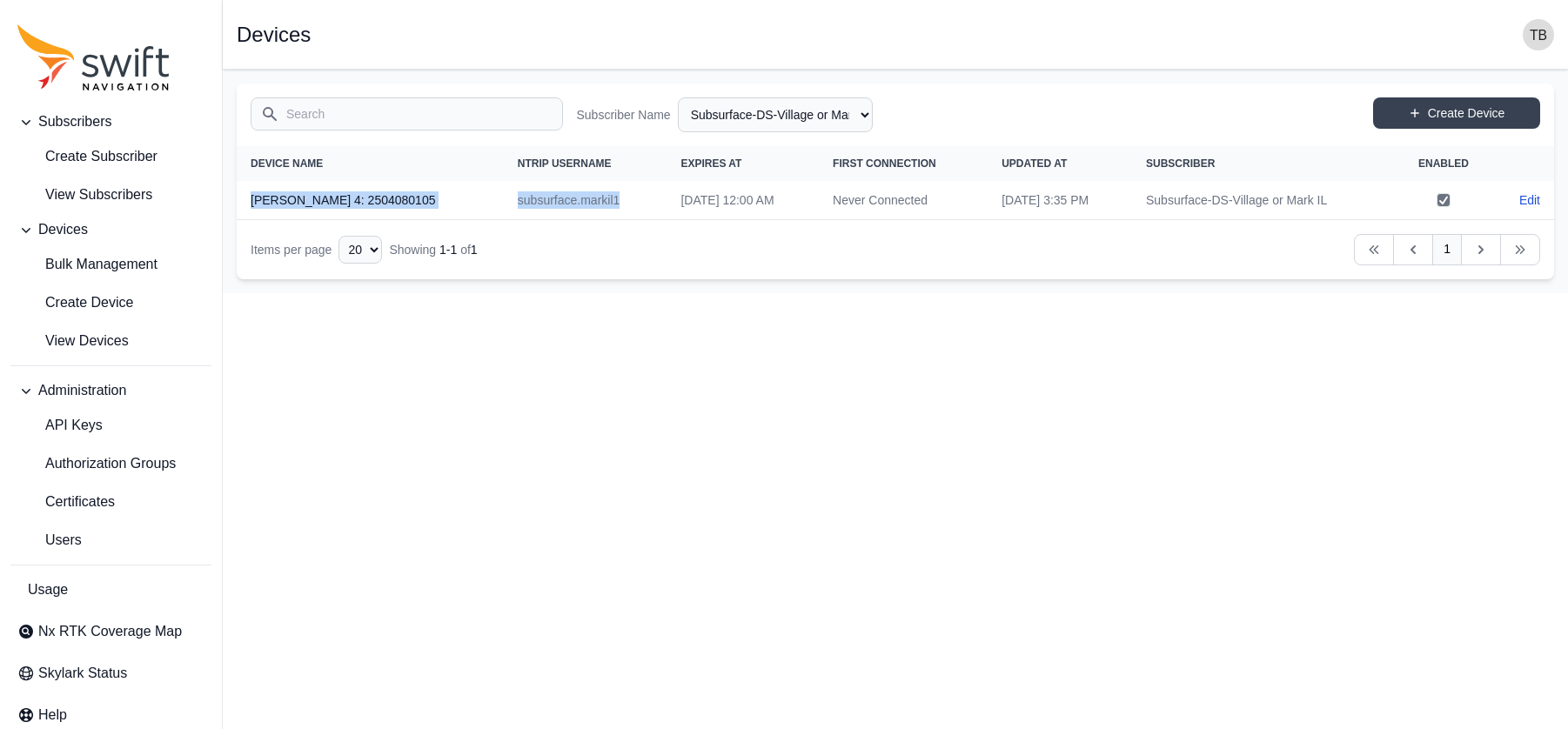
drag, startPoint x: 541, startPoint y: 197, endPoint x: 252, endPoint y: 205, distance: 289.1
click at [252, 205] on tr "[PERSON_NAME] 4: 2504080105 subsurface.markil1 [DATE] 12:00 AM Never Connected …" at bounding box center [895, 200] width 1317 height 39
copy tr "[PERSON_NAME] 4: 2504080105 subsurface.markil1"
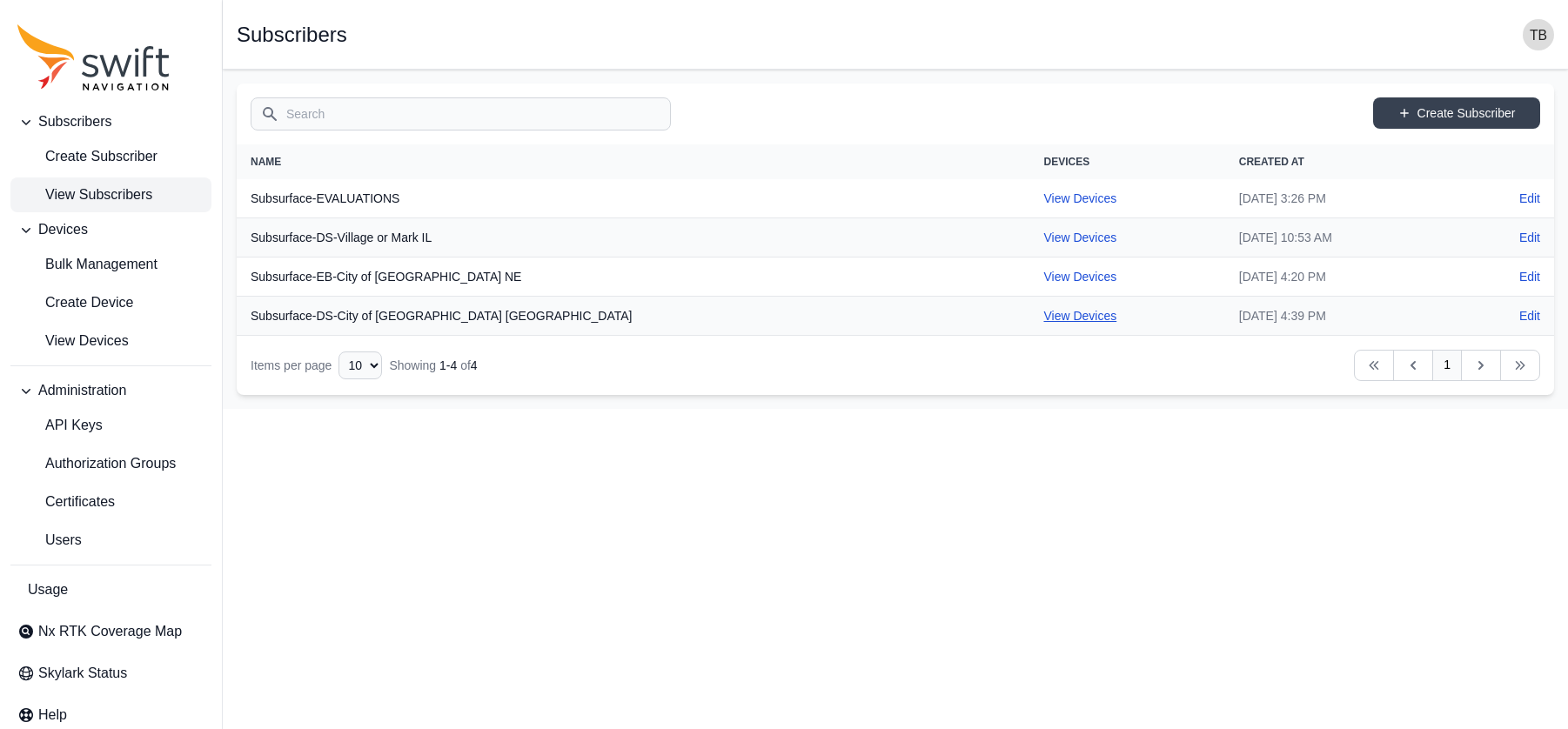
click at [1043, 315] on link "View Devices" at bounding box center [1079, 316] width 73 height 14
select select "855c54c6-8f3f-4612-8248-d6e5fe92e045"
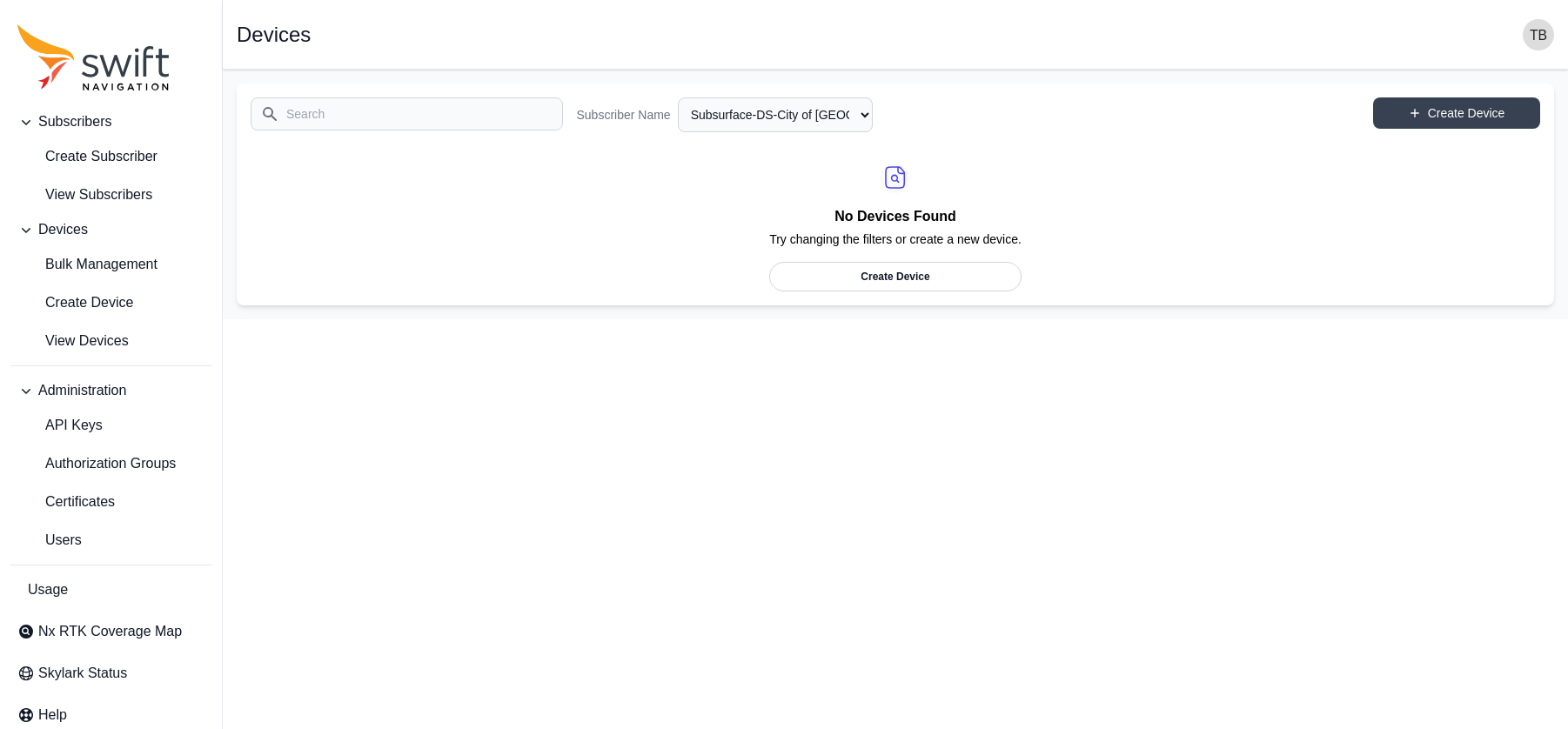
click at [930, 276] on link "Create Device" at bounding box center [895, 277] width 253 height 30
select select "855c54c6-8f3f-4612-8248-d6e5fe92e045"
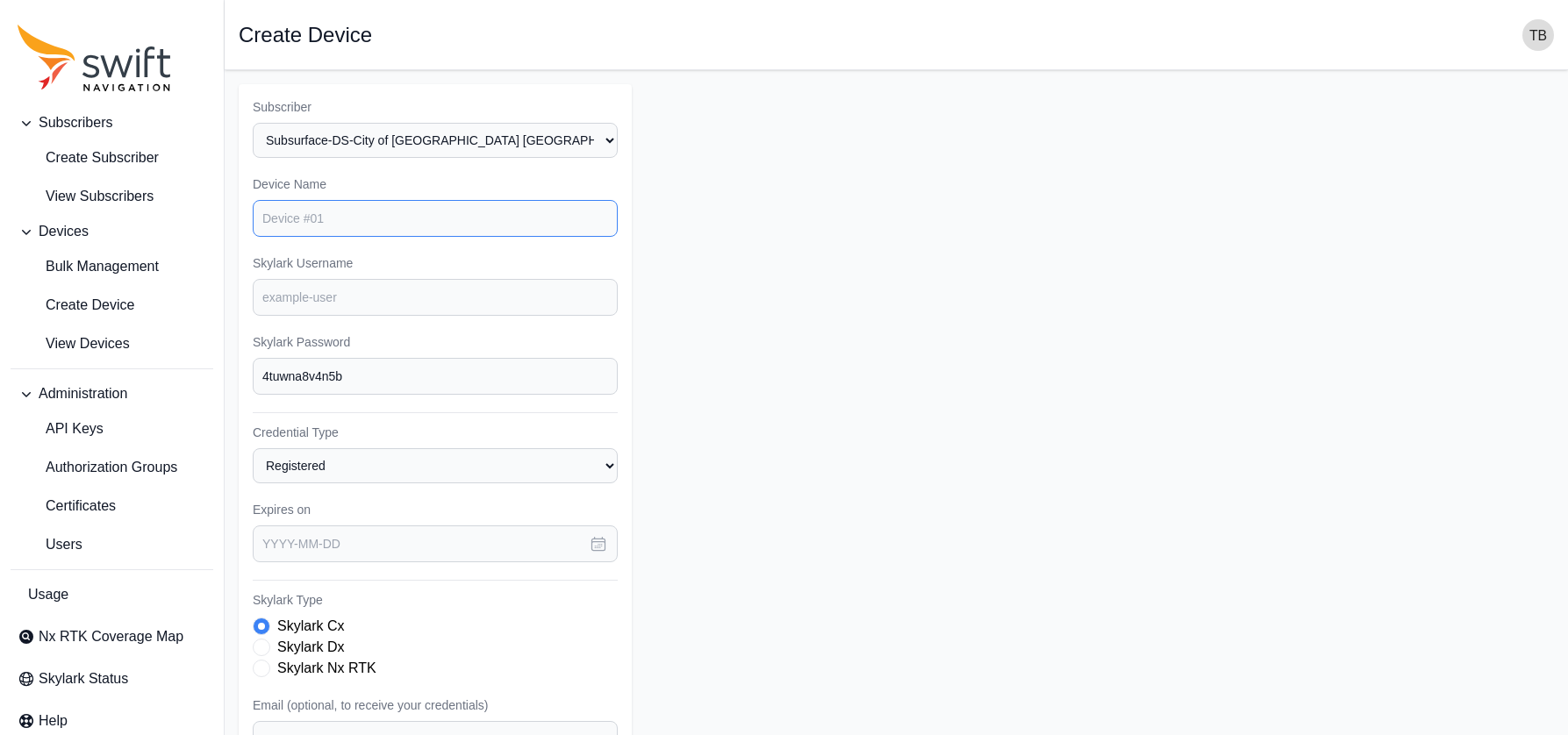
click at [389, 216] on input "Device Name" at bounding box center [435, 219] width 365 height 37
type input "S"
type input "SG-1340"
click at [406, 301] on input "Skylark Username" at bounding box center [435, 298] width 365 height 37
paste input "[PERSON_NAME] 4: 2504080105 subsurface.markil1"
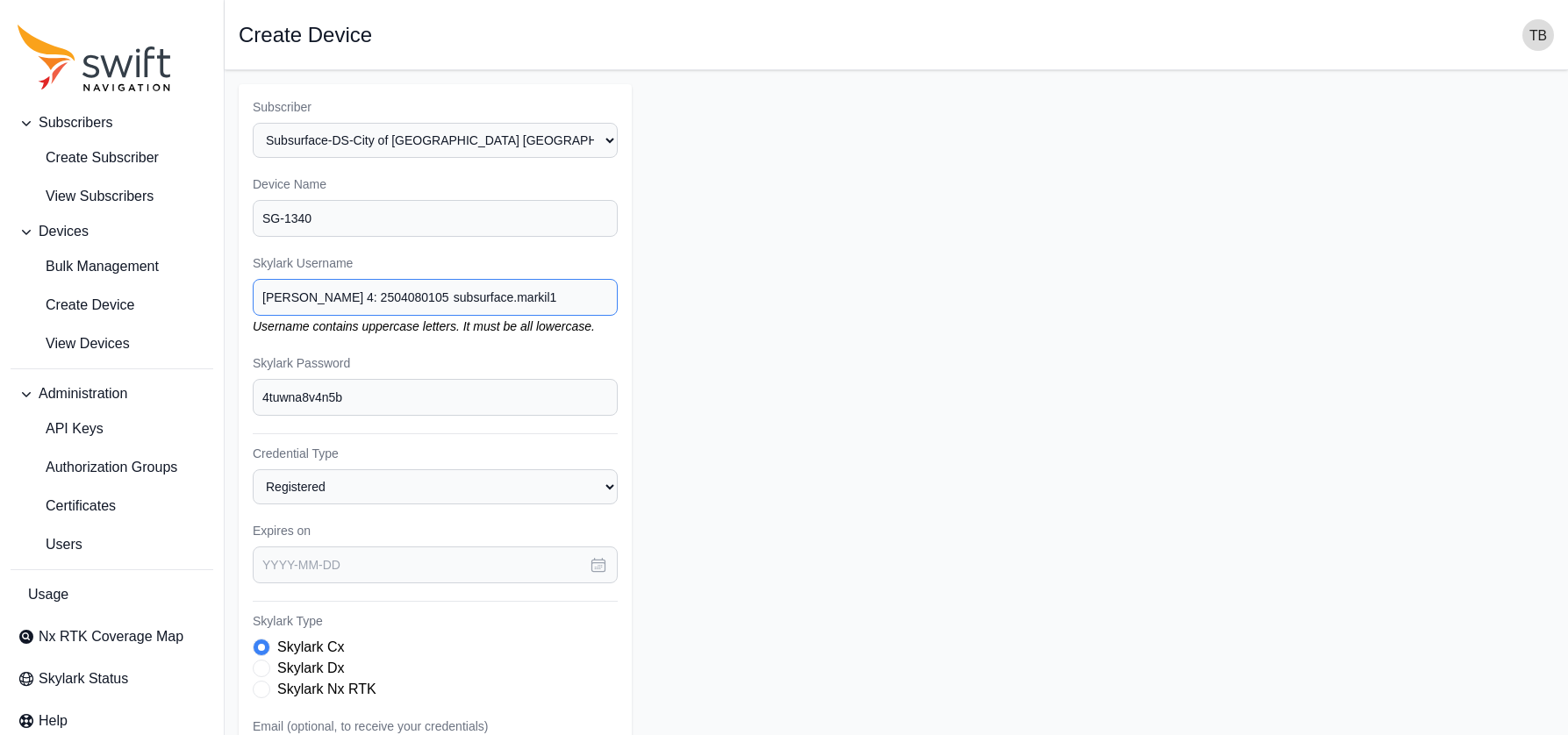
drag, startPoint x: 399, startPoint y: 295, endPoint x: 219, endPoint y: 286, distance: 180.2
click at [219, 286] on div "Subscribers Create Subscriber View Subscribers Devices Bulk Management Create D…" at bounding box center [784, 538] width 1568 height 935
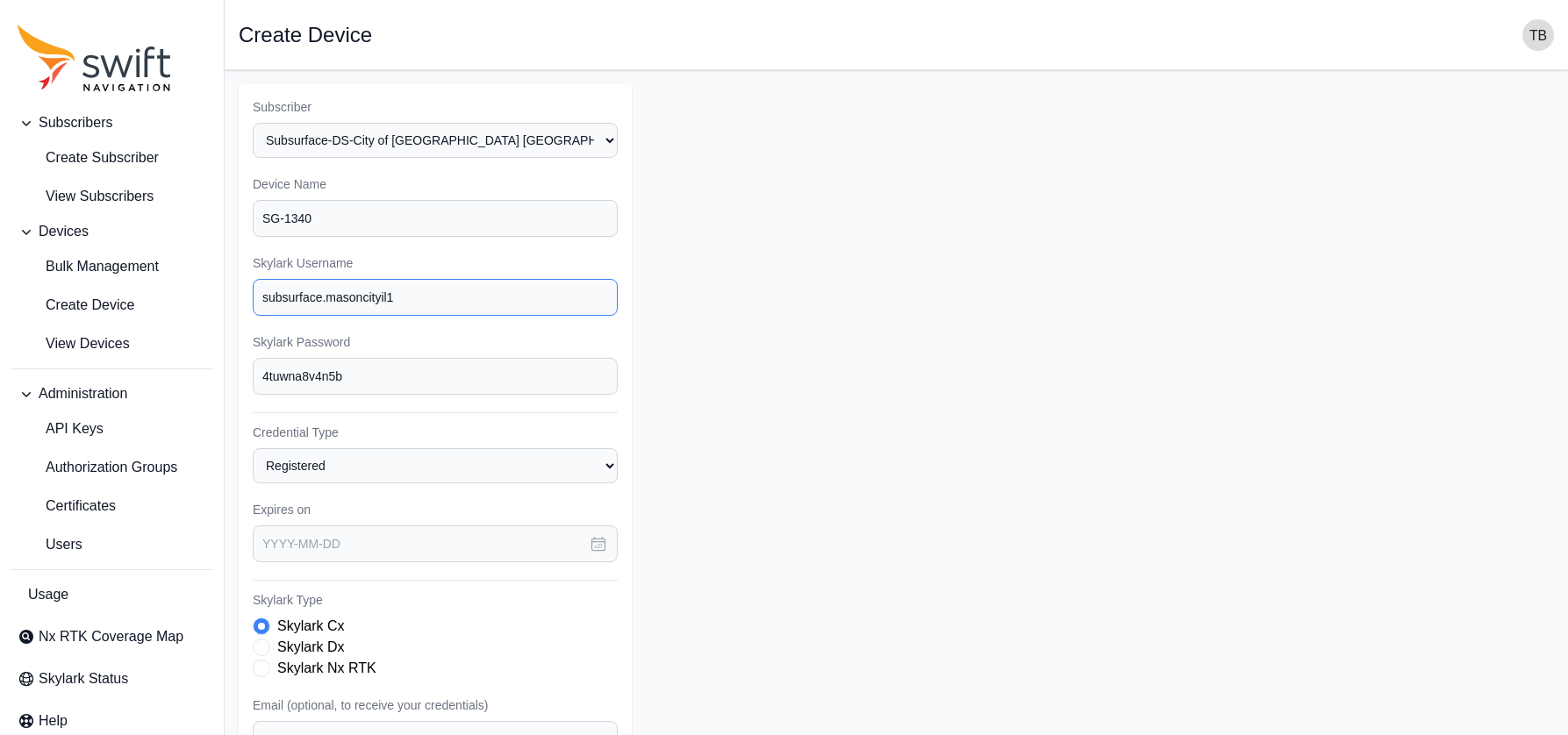
type input "subsurface.masoncityil1"
drag, startPoint x: 365, startPoint y: 377, endPoint x: 255, endPoint y: 368, distance: 110.4
click at [255, 368] on input "4tuwna8v4n5b" at bounding box center [435, 376] width 365 height 37
type input "DigSafe1"
click at [592, 542] on icon "button" at bounding box center [598, 544] width 13 height 13
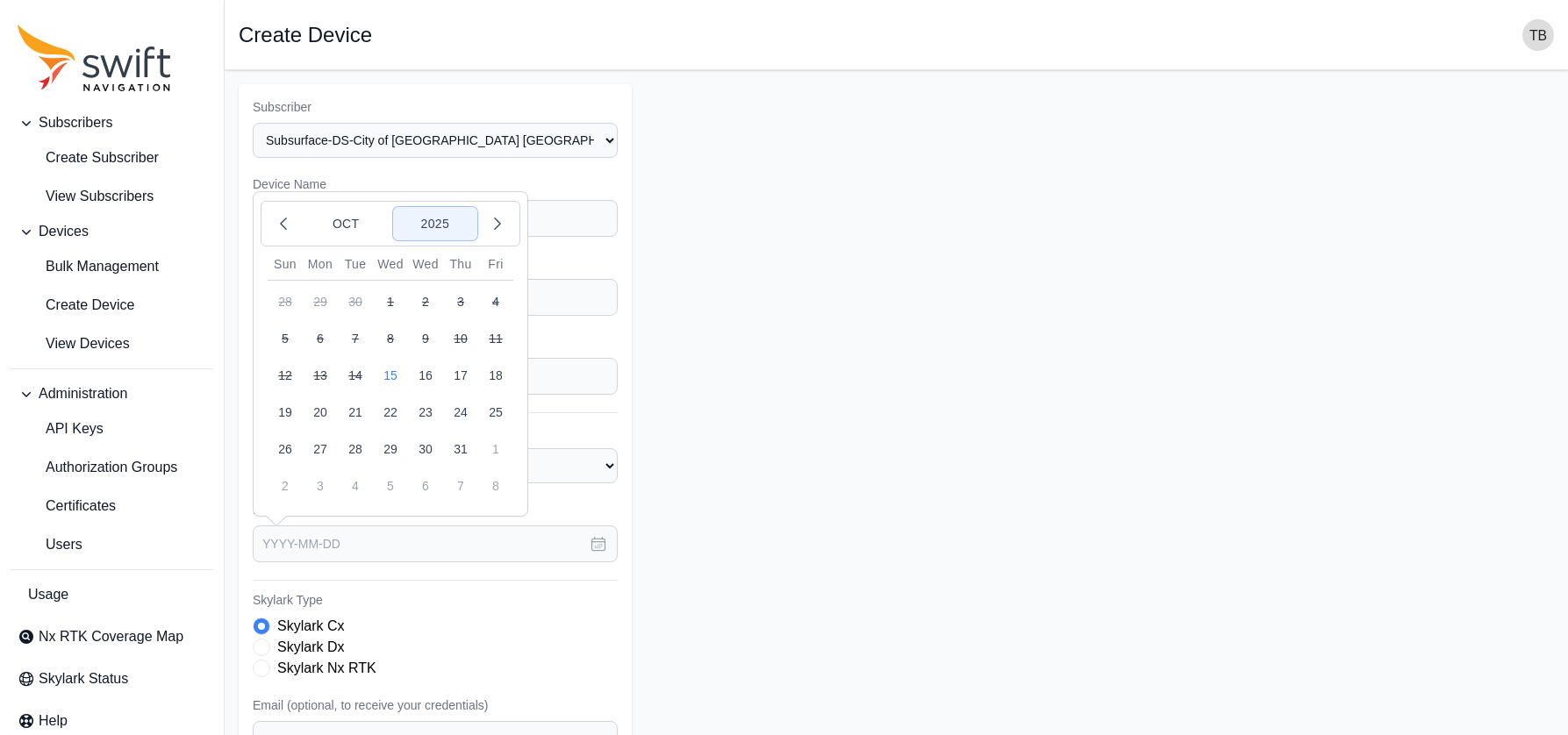
click at [444, 223] on button "2025" at bounding box center [435, 224] width 85 height 33
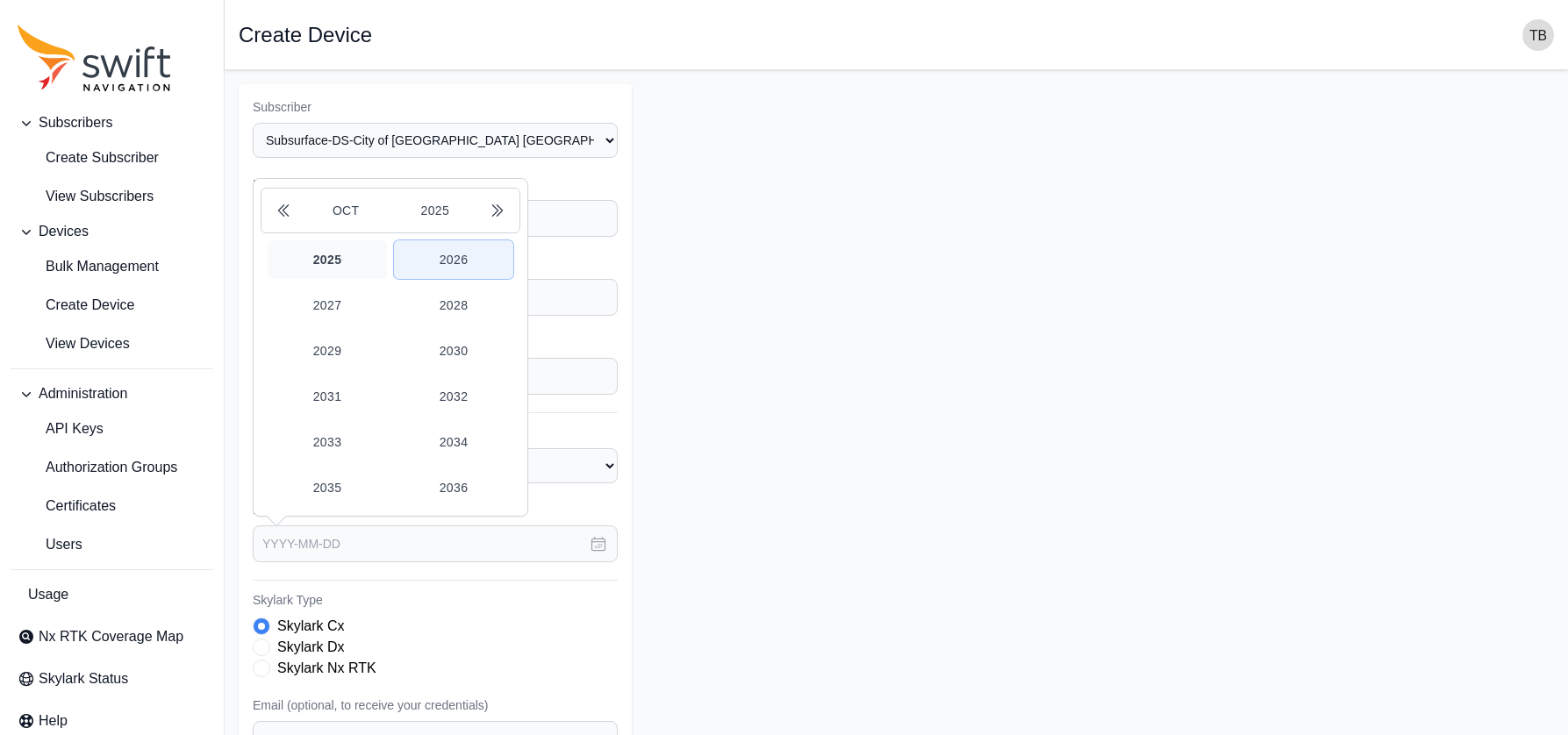
click at [456, 264] on button "2026" at bounding box center [453, 260] width 119 height 39
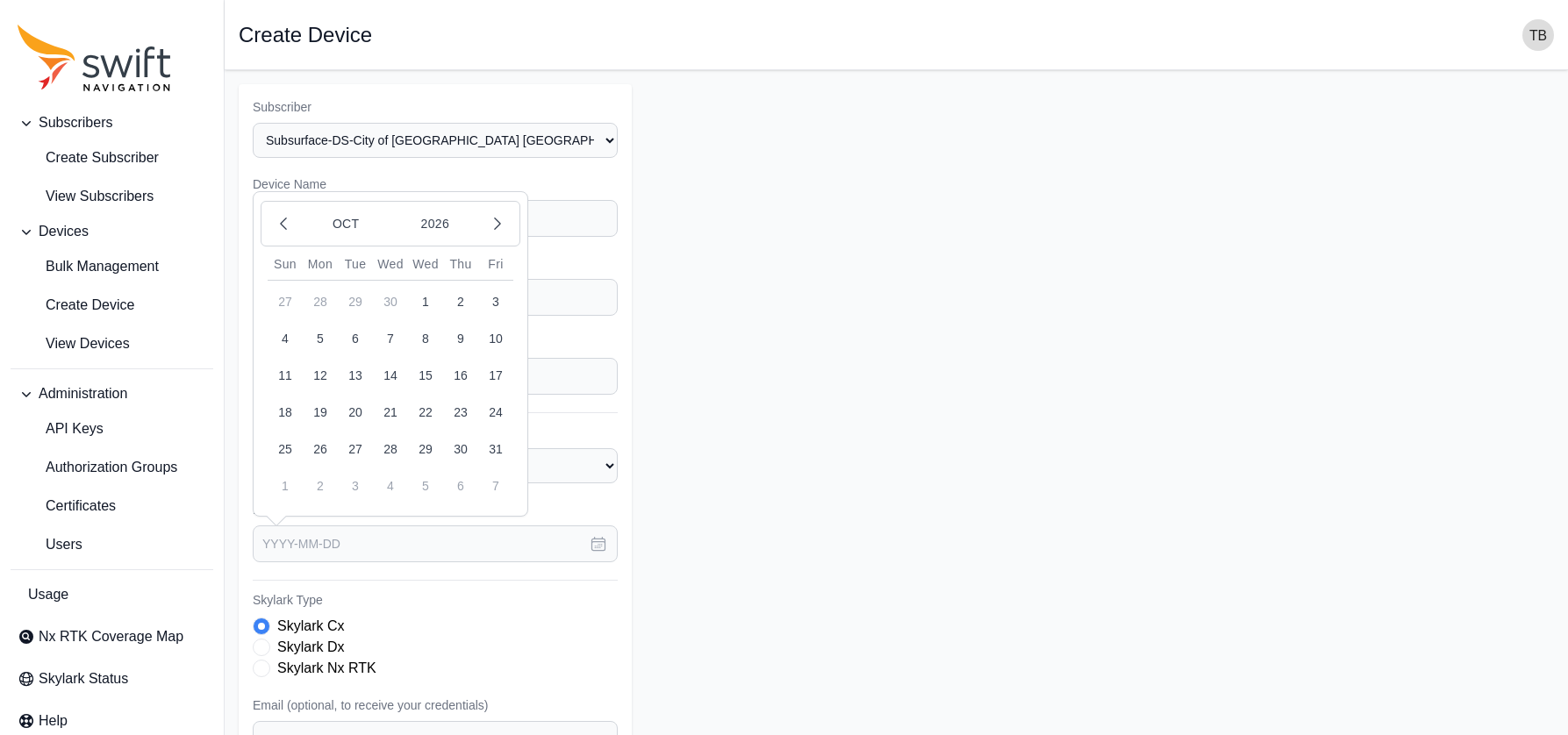
click at [421, 331] on button "8" at bounding box center [426, 338] width 35 height 35
type input "[DATE]"
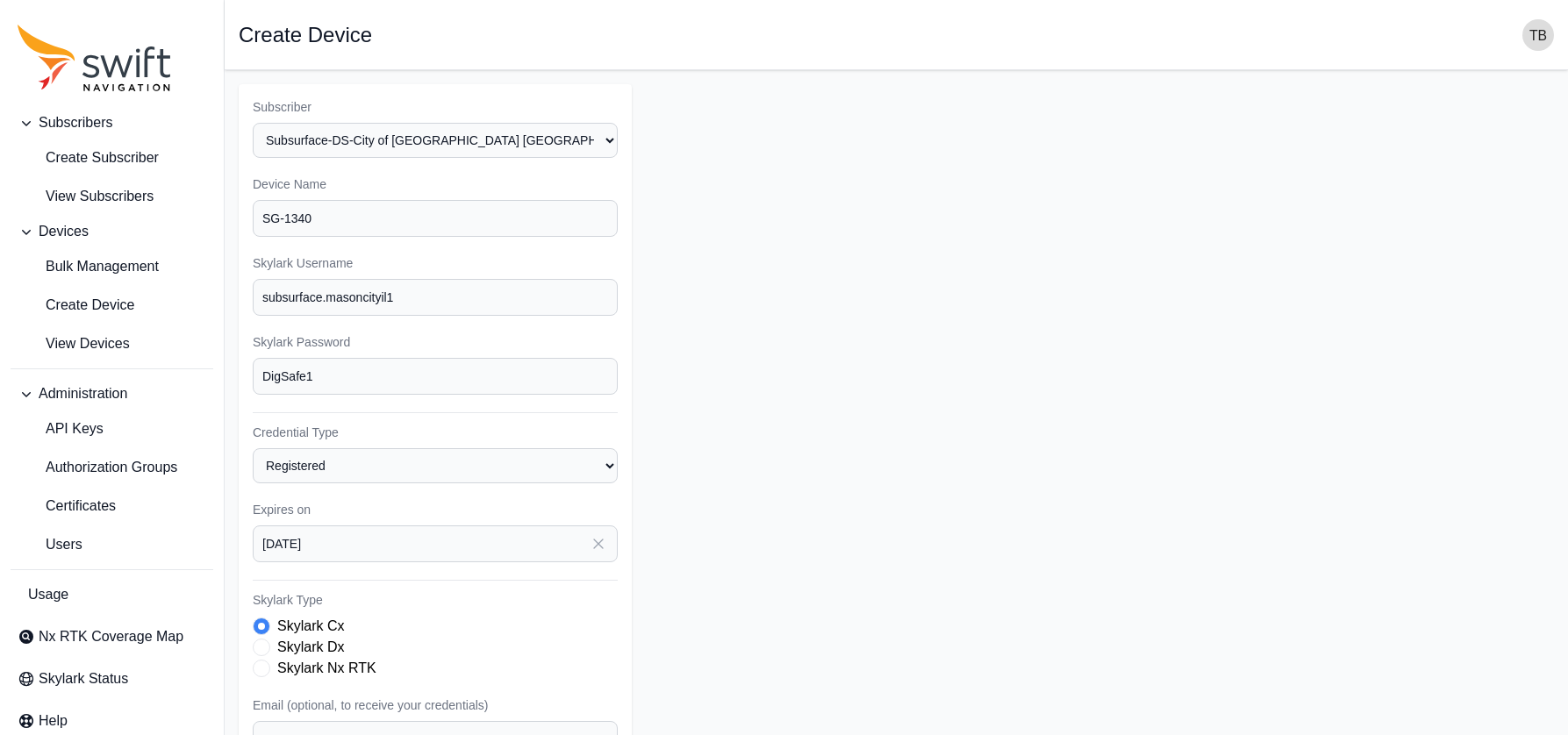
click at [728, 427] on form "Subscriber Select a Subscriber Subsurface-DS-City of [GEOGRAPHIC_DATA] [GEOGRAP…" at bounding box center [896, 527] width 1315 height 886
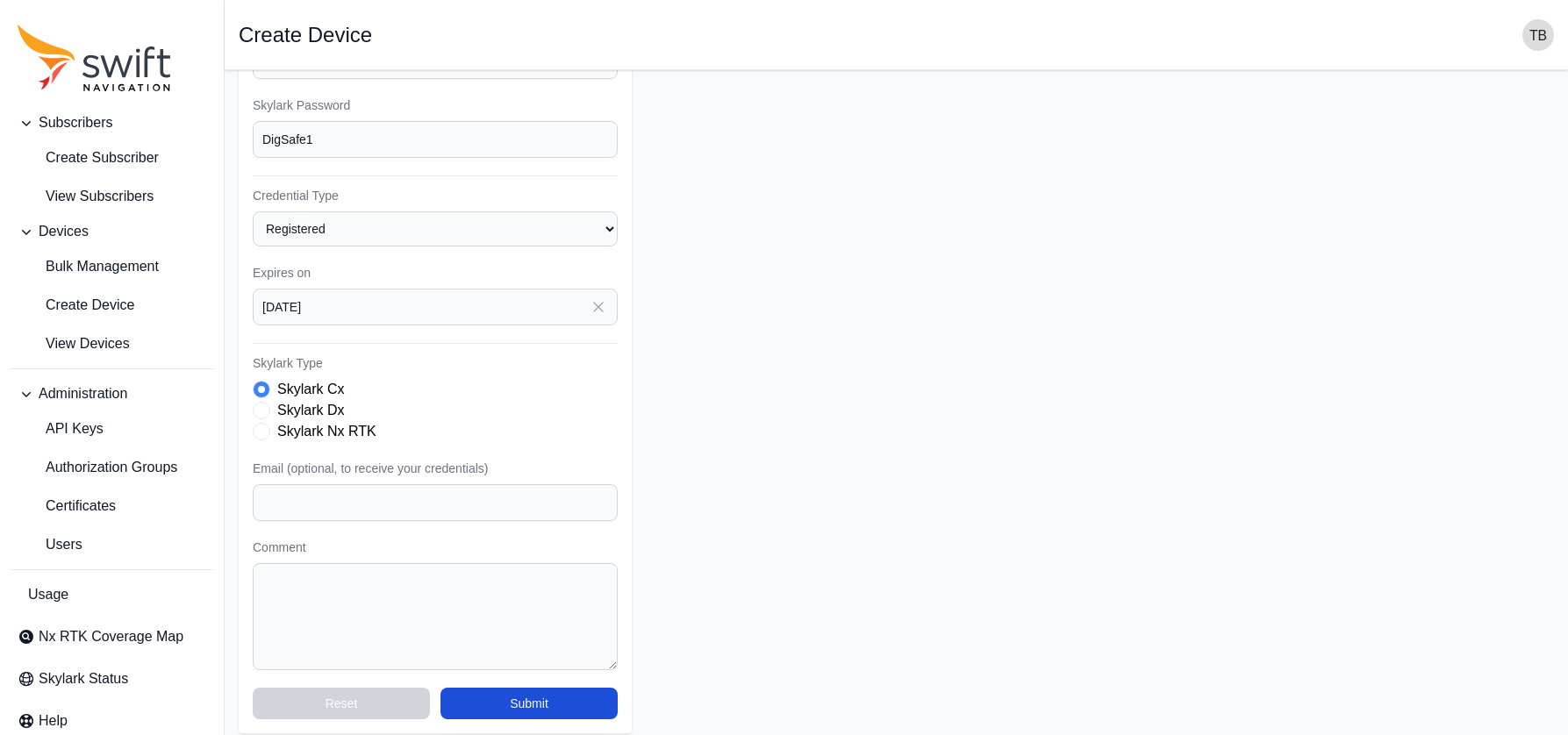
scroll to position [249, 0]
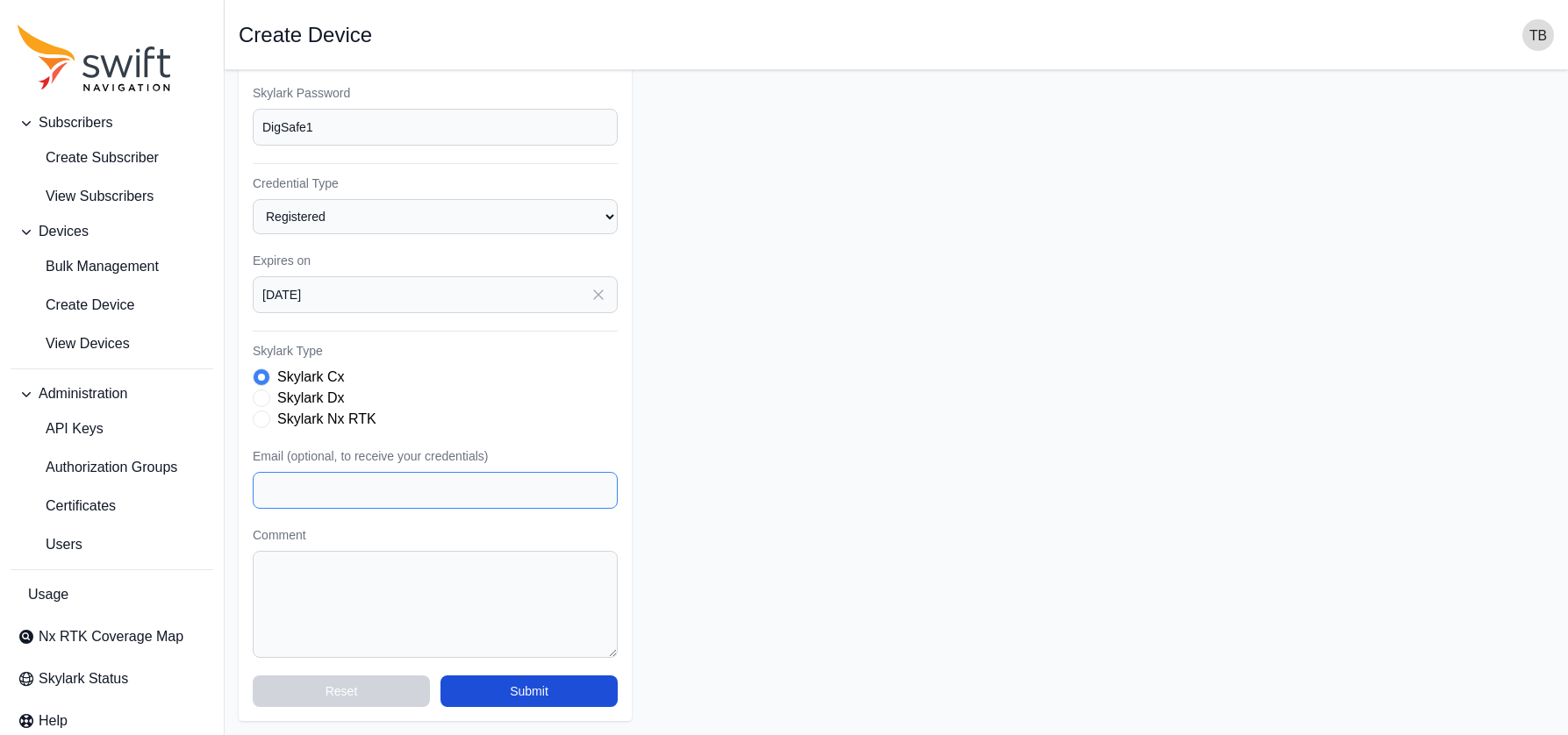
click at [488, 494] on input "Email (optional, to receive your credentials)" at bounding box center [435, 490] width 365 height 37
type input "[PERSON_NAME][EMAIL_ADDRESS][DOMAIN_NAME]"
click at [791, 358] on form "Subscriber Select a Subscriber Subsurface-DS-City of [GEOGRAPHIC_DATA] [GEOGRAP…" at bounding box center [896, 278] width 1315 height 886
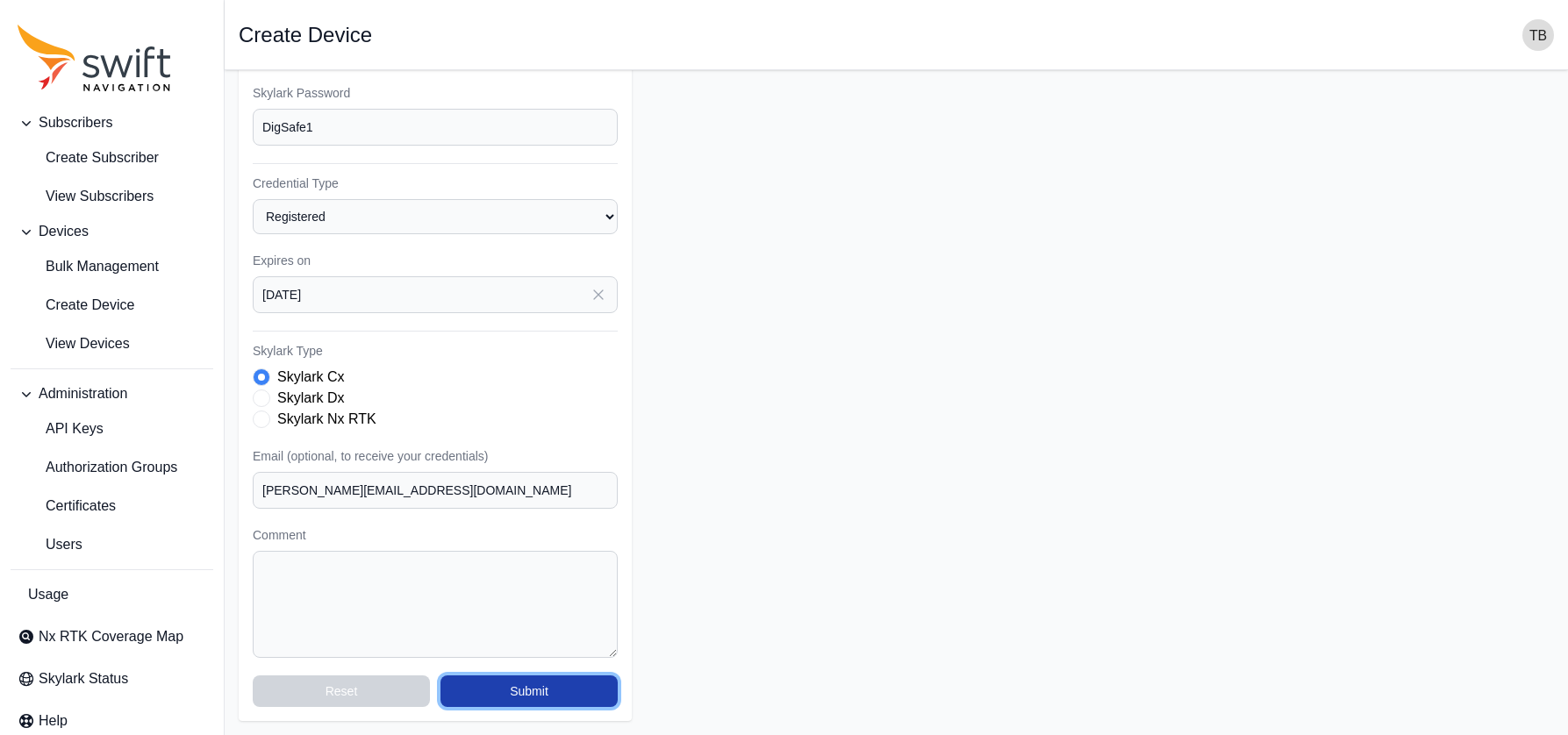
click at [563, 687] on button "Submit" at bounding box center [529, 691] width 177 height 32
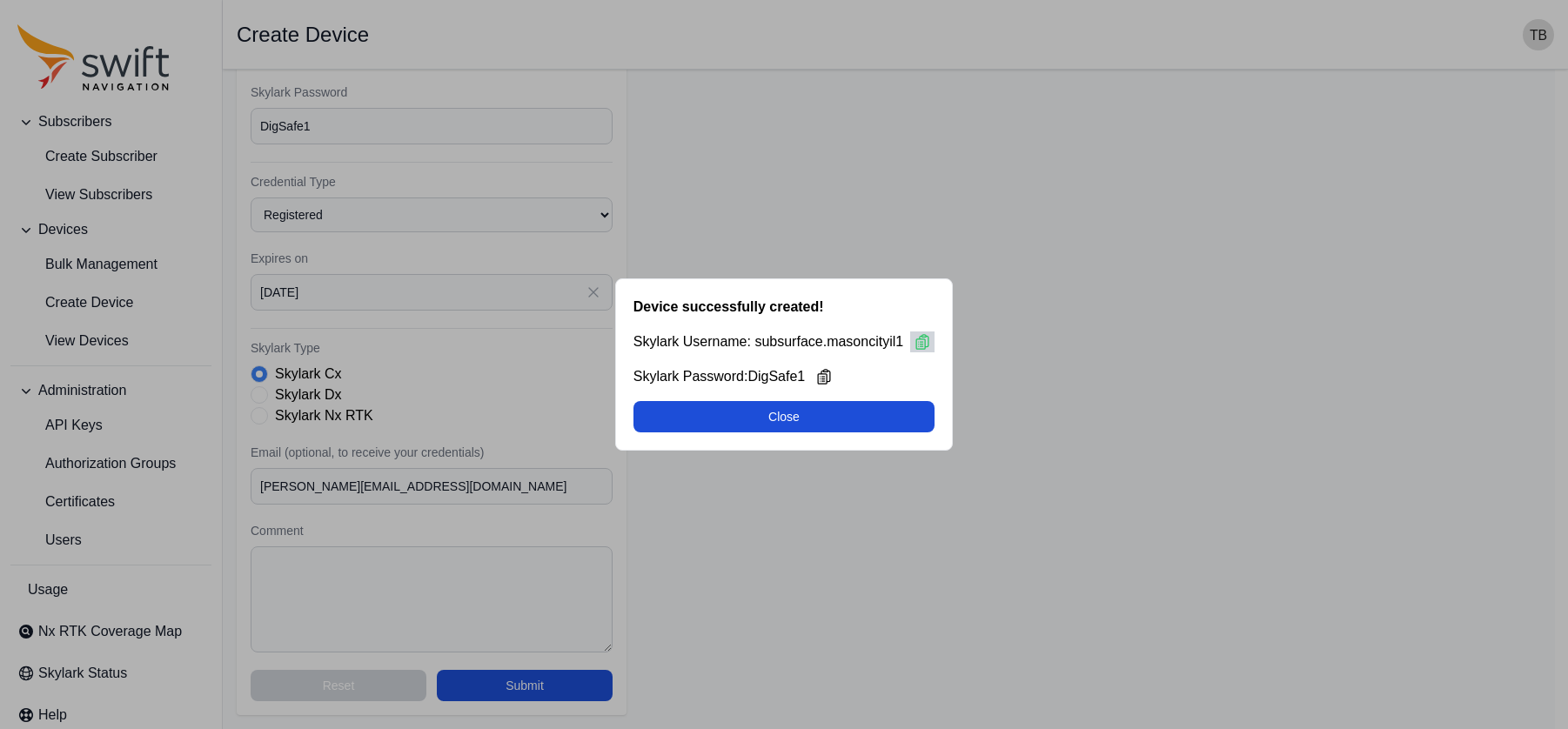
click at [921, 341] on icon at bounding box center [922, 342] width 17 height 17
click at [815, 410] on button "Close" at bounding box center [784, 417] width 301 height 31
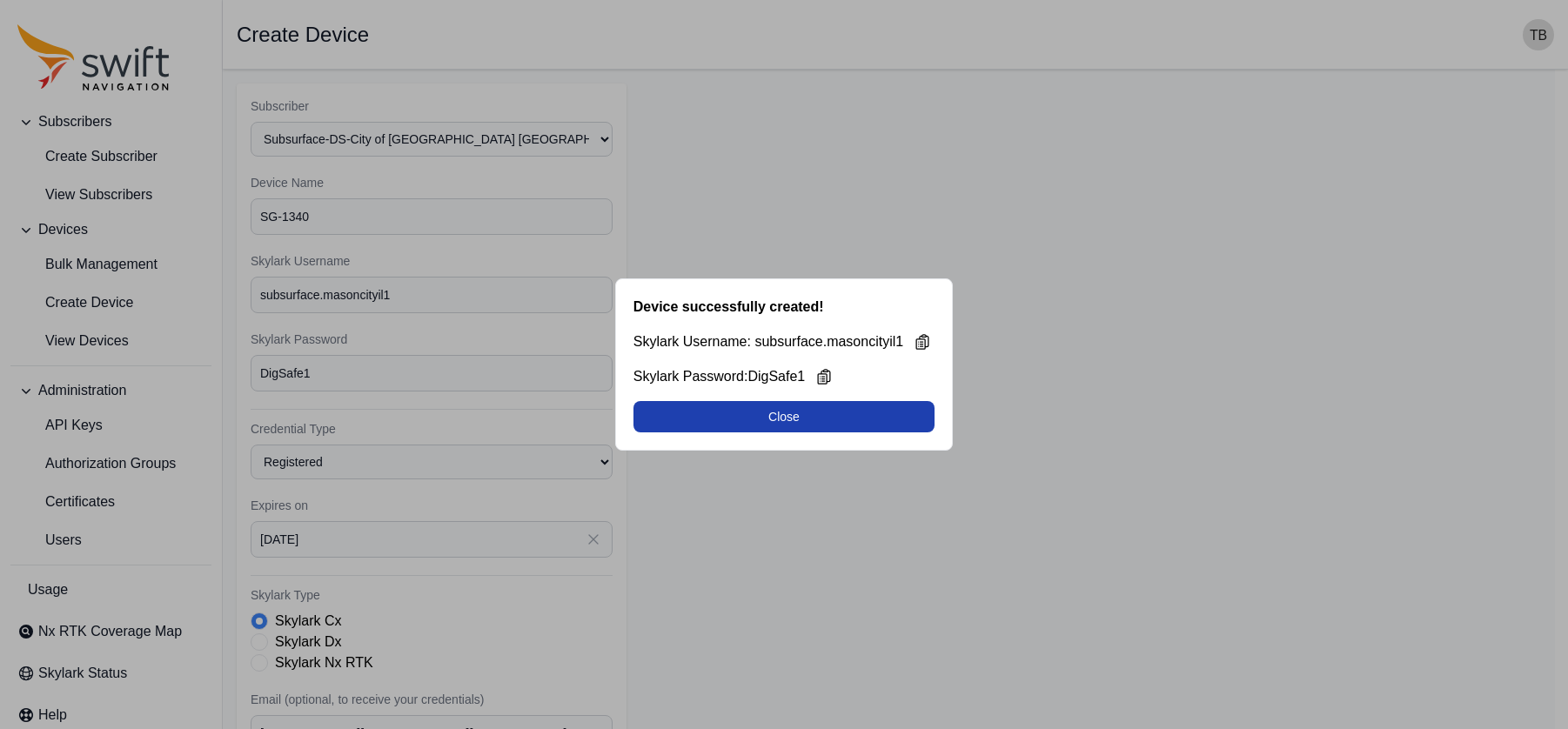
select select "855c54c6-8f3f-4612-8248-d6e5fe92e045"
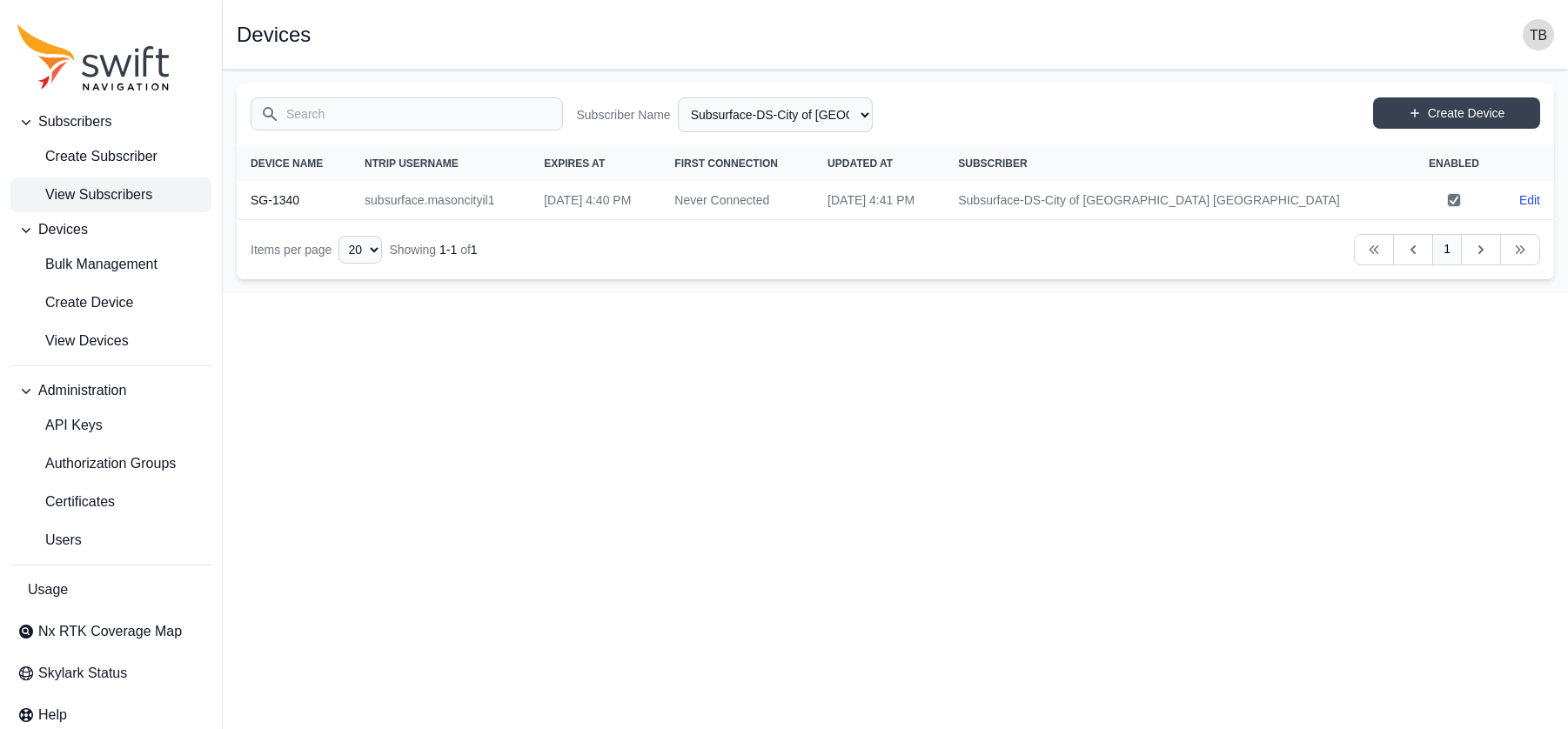
click at [128, 188] on span "View Subscribers" at bounding box center [85, 195] width 135 height 21
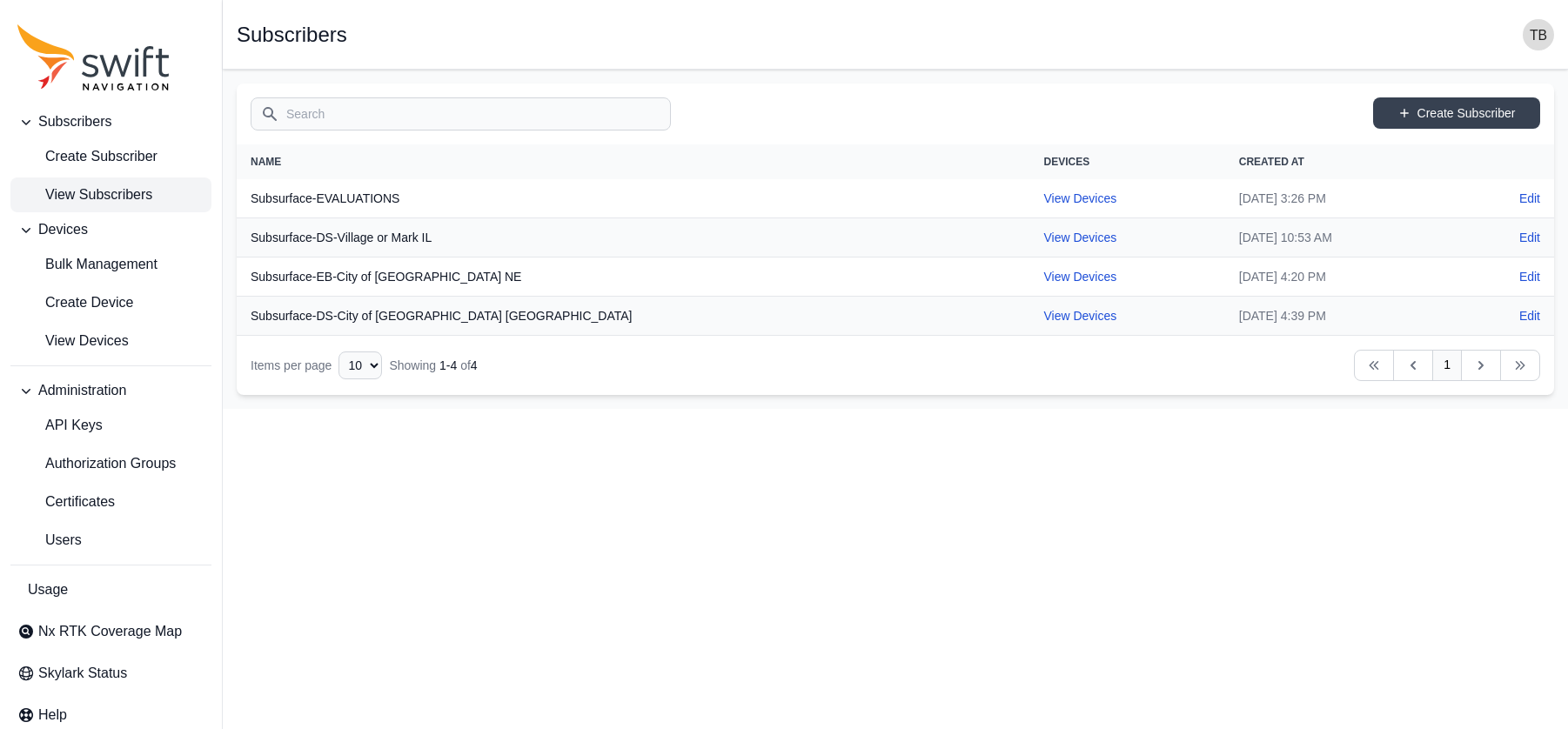
drag, startPoint x: 725, startPoint y: 555, endPoint x: 643, endPoint y: 518, distance: 90.0
click at [725, 409] on html "Subscribers Create Subscriber View Subscribers Devices Bulk Management Create D…" at bounding box center [784, 205] width 1568 height 409
